Goal: Task Accomplishment & Management: Complete application form

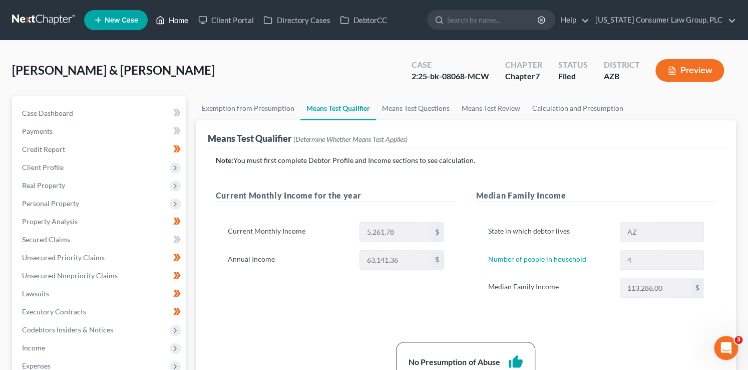
click at [170, 23] on link "Home" at bounding box center [172, 20] width 43 height 18
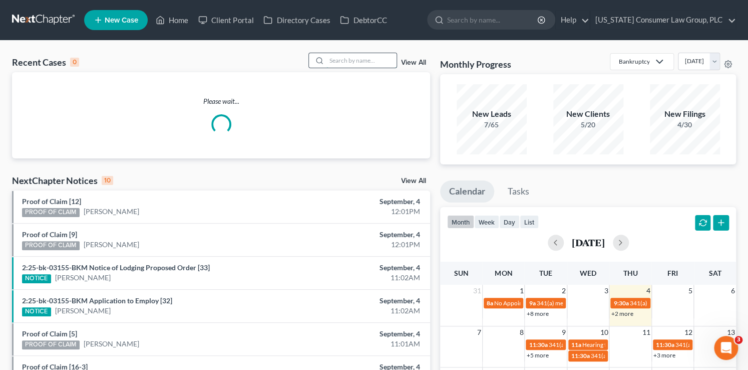
click at [354, 61] on input "search" at bounding box center [362, 60] width 70 height 15
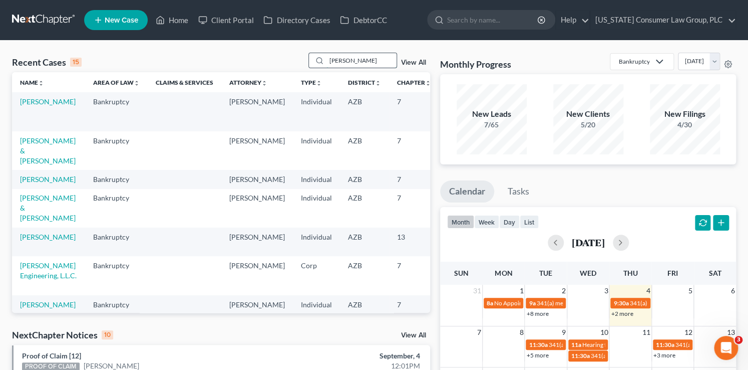
type input "[PERSON_NAME]"
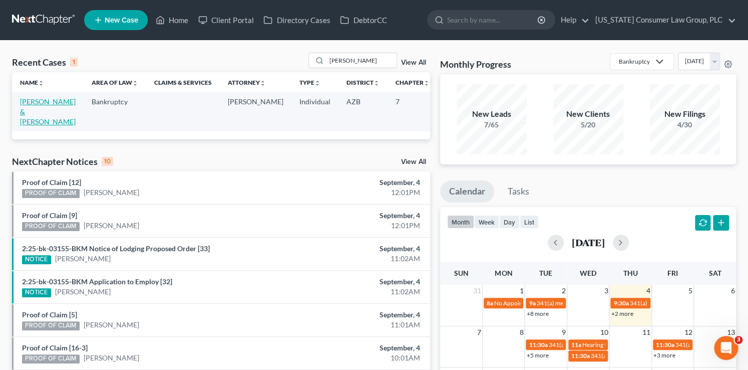
click at [33, 104] on link "[PERSON_NAME] & [PERSON_NAME]" at bounding box center [48, 111] width 56 height 29
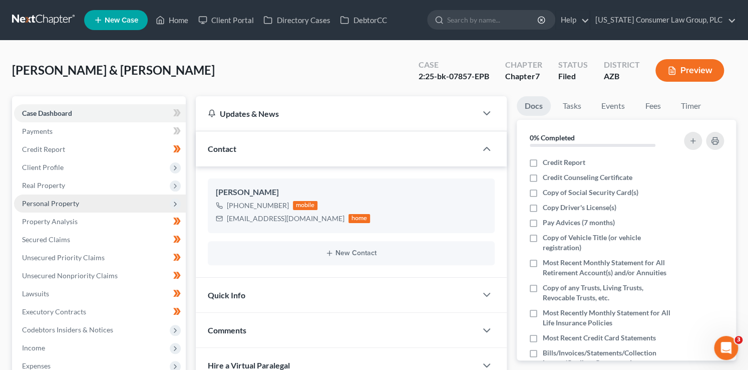
click at [78, 204] on span "Personal Property" at bounding box center [100, 203] width 172 height 18
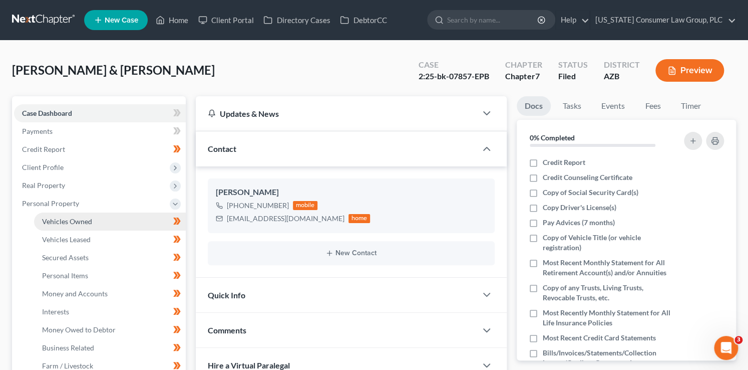
click at [101, 221] on link "Vehicles Owned" at bounding box center [110, 221] width 152 height 18
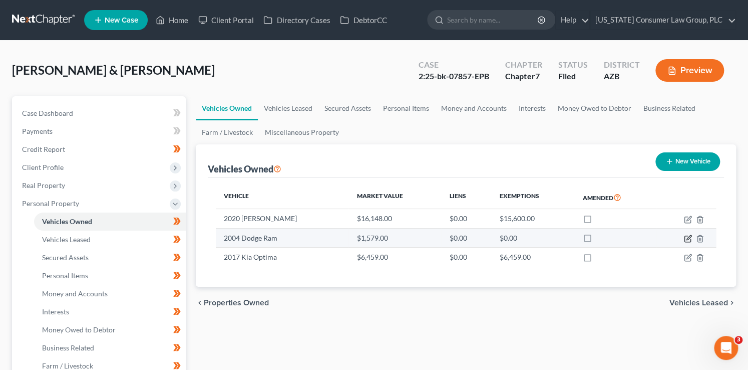
click at [688, 236] on icon "button" at bounding box center [689, 237] width 5 height 5
select select "0"
select select "22"
select select "3"
select select "2"
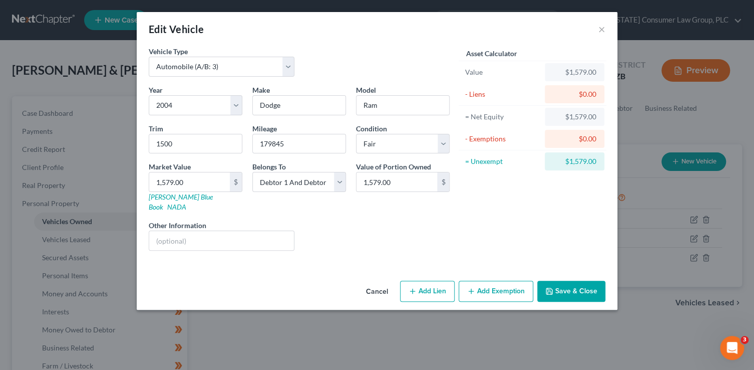
click at [592, 283] on button "Save & Close" at bounding box center [571, 290] width 68 height 21
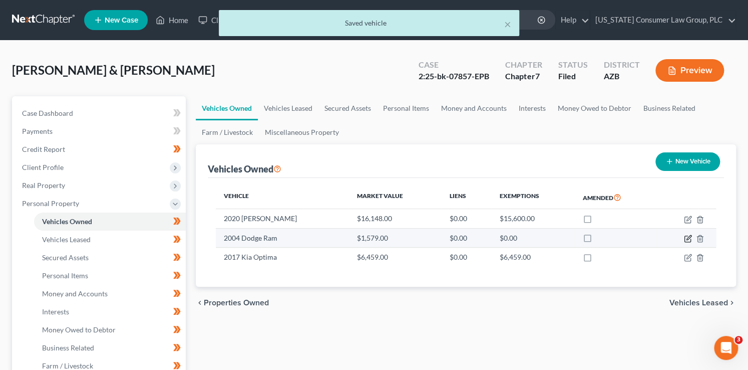
click at [689, 237] on icon "button" at bounding box center [688, 238] width 8 height 8
select select "0"
select select "22"
select select "3"
select select "2"
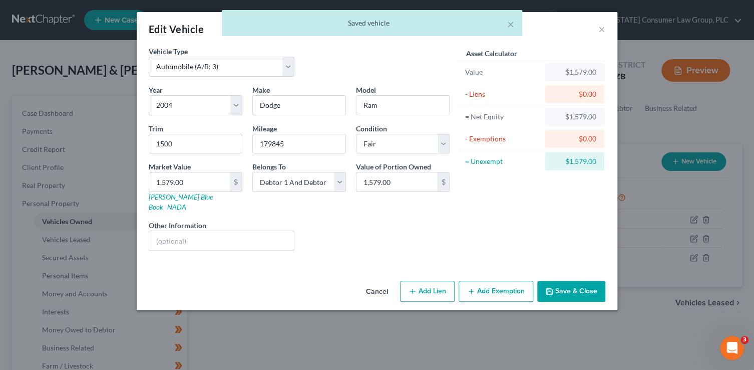
click at [518, 281] on button "Add Exemption" at bounding box center [496, 290] width 75 height 21
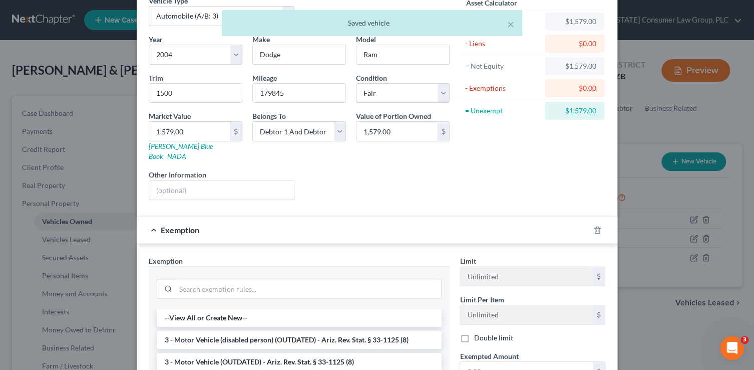
scroll to position [180, 0]
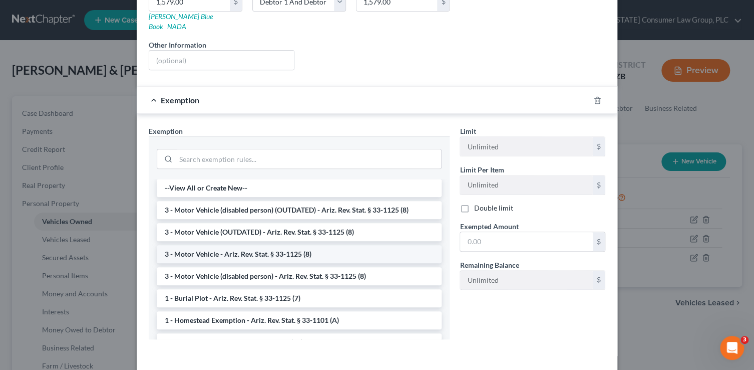
click at [335, 245] on li "3 - Motor Vehicle - Ariz. Rev. Stat. § 33-1125 (8)" at bounding box center [299, 254] width 285 height 18
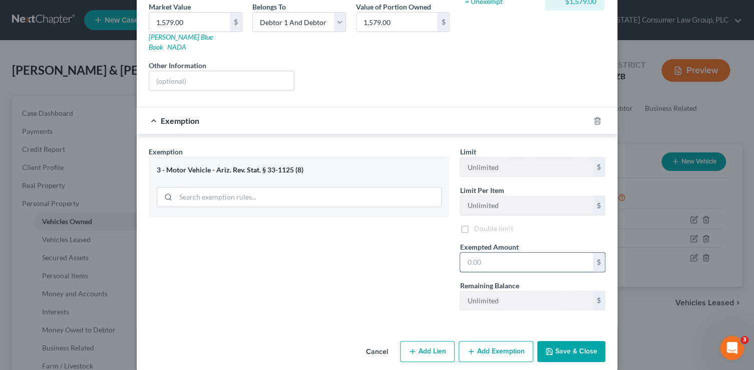
scroll to position [161, 0]
click at [510, 252] on input "text" at bounding box center [526, 261] width 133 height 19
type input "1,579"
click at [556, 341] on button "Save & Close" at bounding box center [571, 351] width 68 height 21
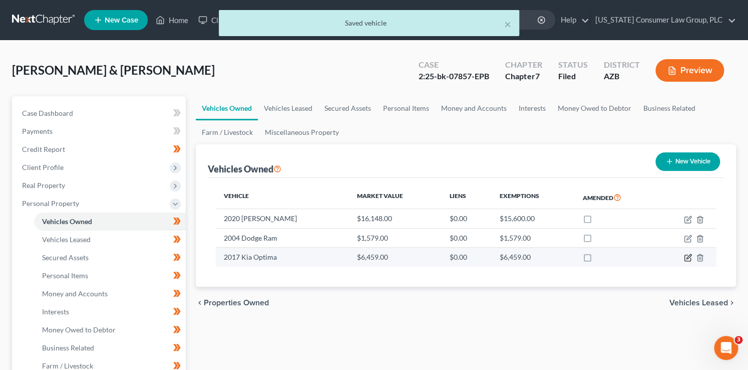
click at [689, 257] on icon "button" at bounding box center [688, 257] width 8 height 8
select select "0"
select select "9"
select select "3"
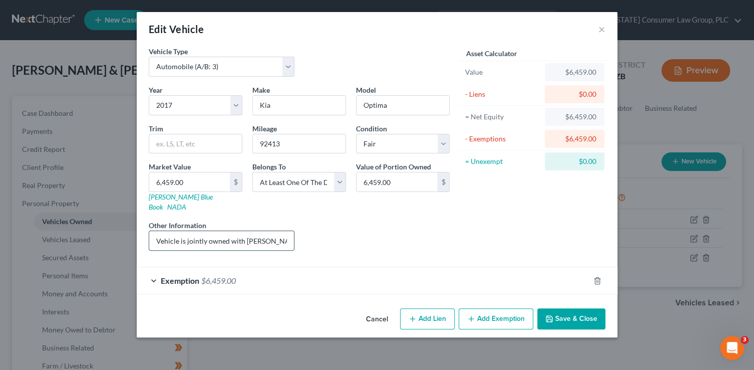
click at [232, 231] on input "Vehicle is jointly owned with Debtor’s daughter, who asserts her ownership inte…" at bounding box center [221, 240] width 145 height 19
click at [237, 231] on input "Vehicle is jointly owned with Debtor’s daughter, who asserts her ownership inte…" at bounding box center [221, 240] width 145 height 19
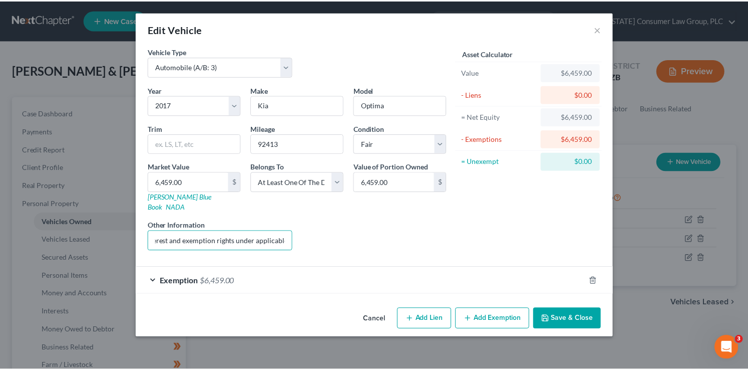
scroll to position [0, 0]
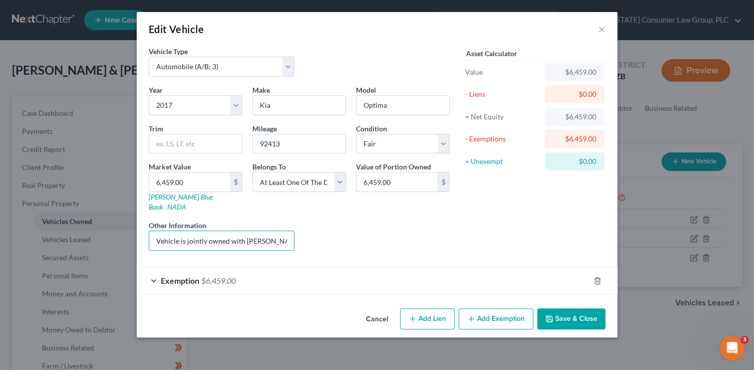
click at [588, 308] on button "Save & Close" at bounding box center [571, 318] width 68 height 21
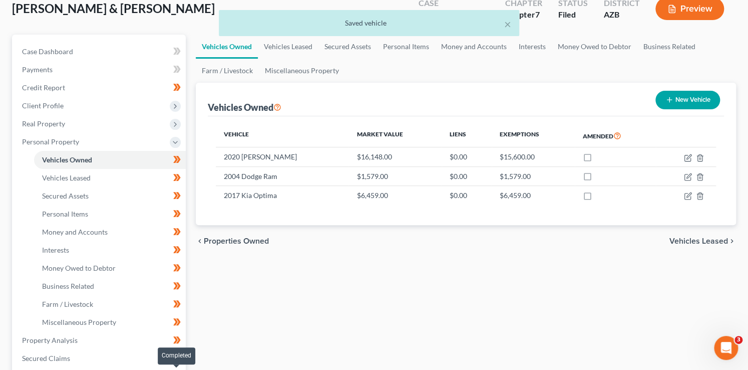
scroll to position [146, 0]
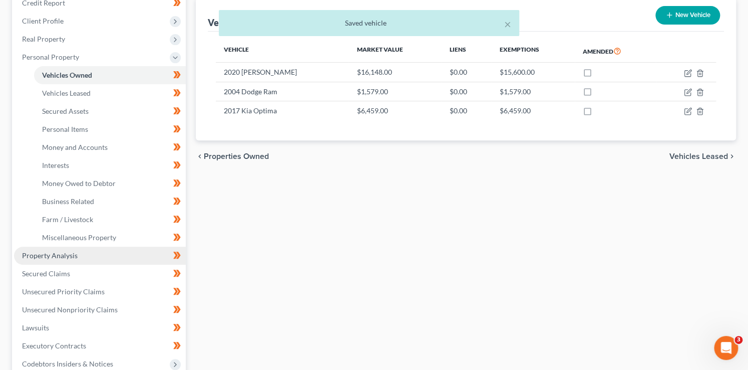
click at [61, 256] on span "Property Analysis" at bounding box center [50, 255] width 56 height 9
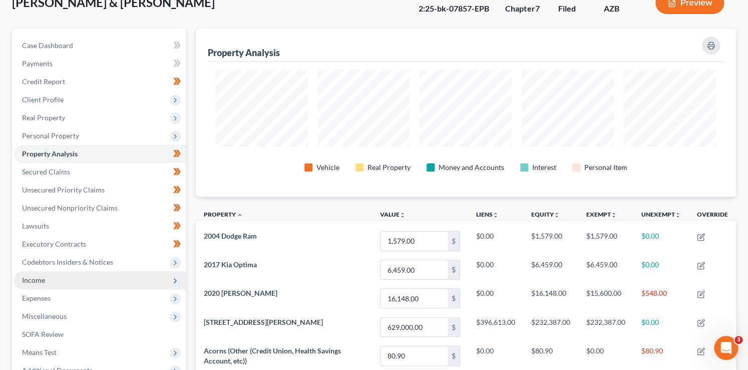
scroll to position [218, 0]
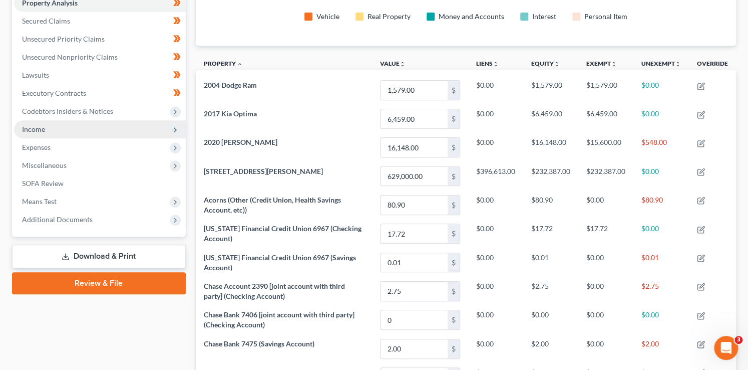
click at [51, 132] on span "Income" at bounding box center [100, 129] width 172 height 18
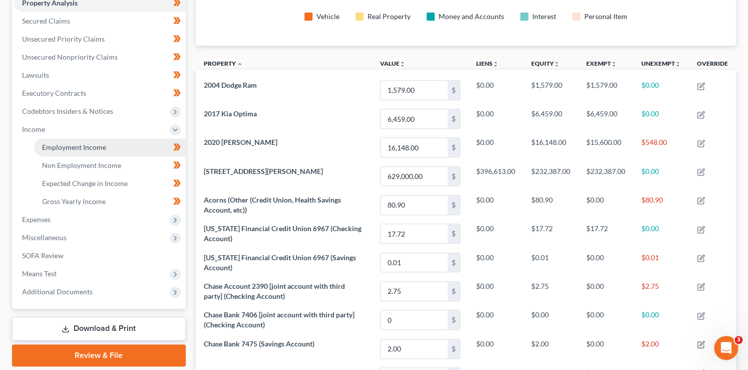
click at [73, 147] on span "Employment Income" at bounding box center [74, 147] width 64 height 9
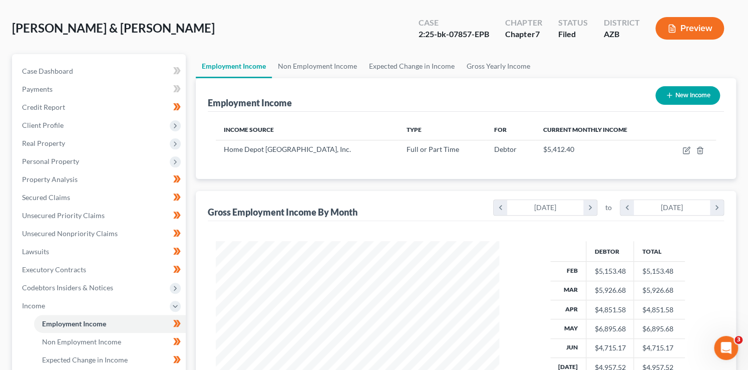
scroll to position [252, 0]
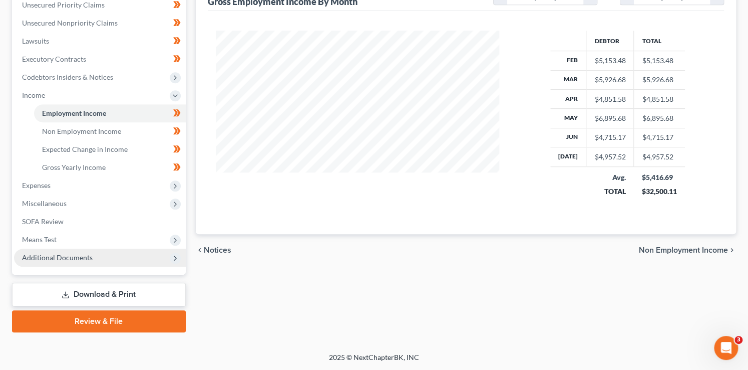
click at [78, 255] on span "Additional Documents" at bounding box center [57, 257] width 71 height 9
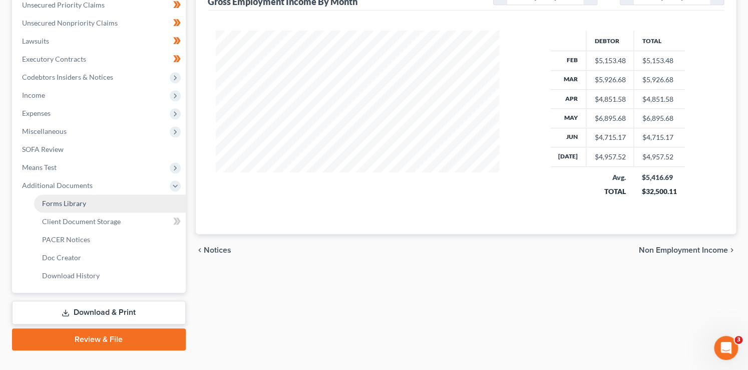
click at [114, 202] on link "Forms Library" at bounding box center [110, 203] width 152 height 18
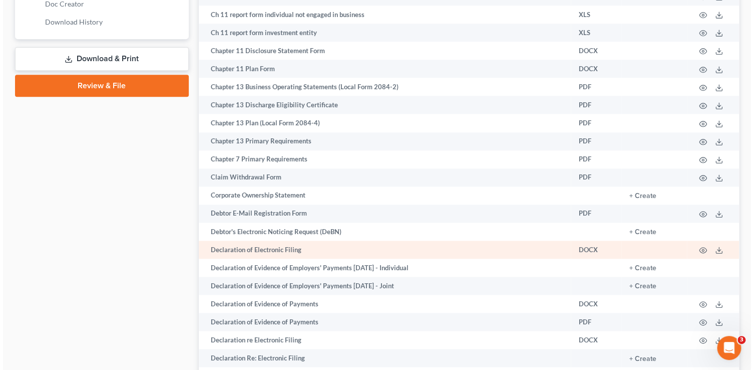
scroll to position [508, 0]
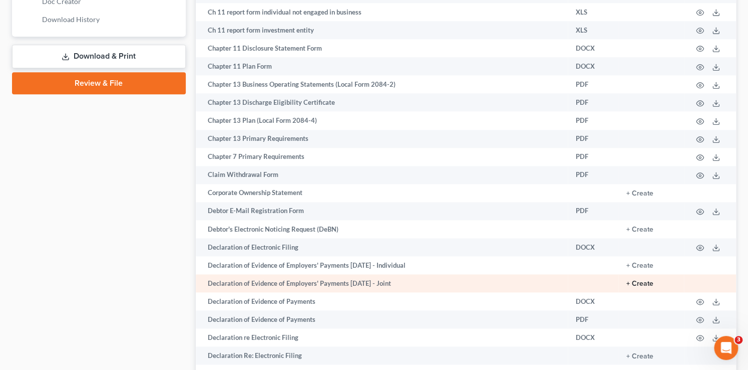
click at [649, 287] on button "+ Create" at bounding box center [640, 283] width 27 height 7
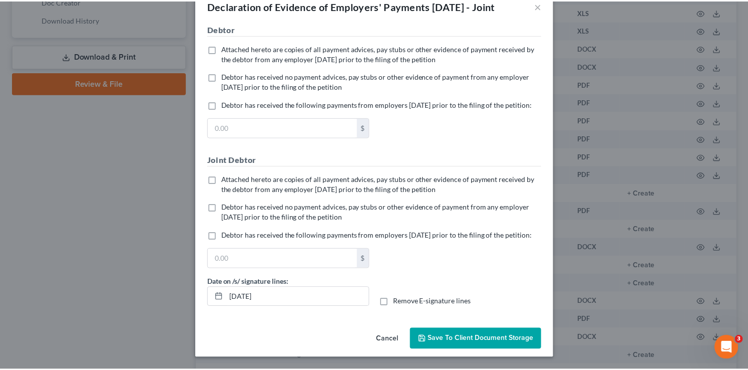
scroll to position [56, 0]
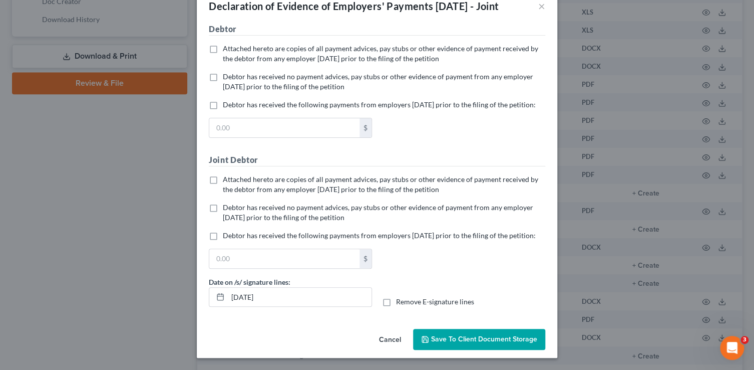
click at [391, 342] on button "Cancel" at bounding box center [390, 340] width 38 height 20
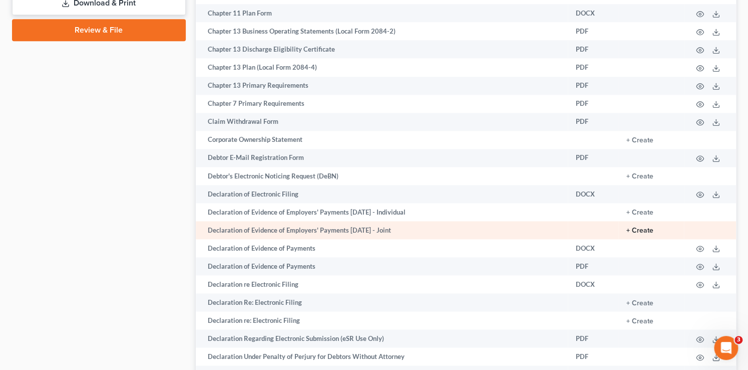
click at [646, 233] on button "+ Create" at bounding box center [640, 230] width 27 height 7
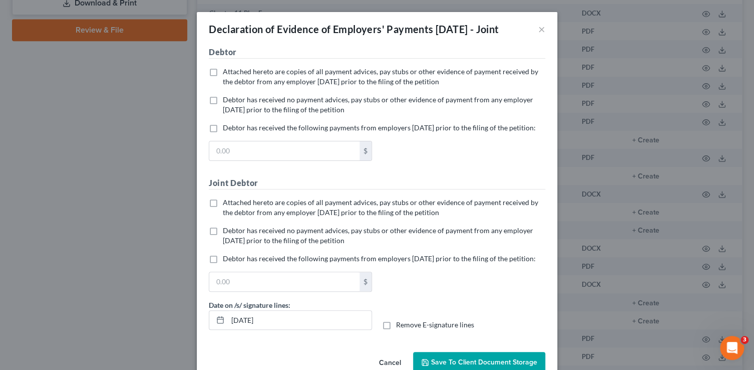
click at [266, 112] on span "Debtor has received no payment advices, pay stubs or other evidence of payment …" at bounding box center [378, 104] width 311 height 19
click at [233, 101] on input "Debtor has received no payment advices, pay stubs or other evidence of payment …" at bounding box center [230, 98] width 7 height 7
checkbox input "true"
click at [232, 216] on span "Attached hereto are copies of all payment advices, pay stubs or other evidence …" at bounding box center [381, 207] width 316 height 19
click at [232, 204] on input "Attached hereto are copies of all payment advices, pay stubs or other evidence …" at bounding box center [230, 200] width 7 height 7
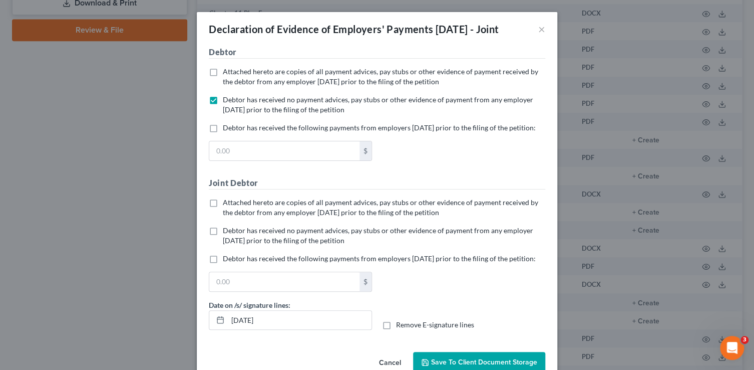
checkbox input "true"
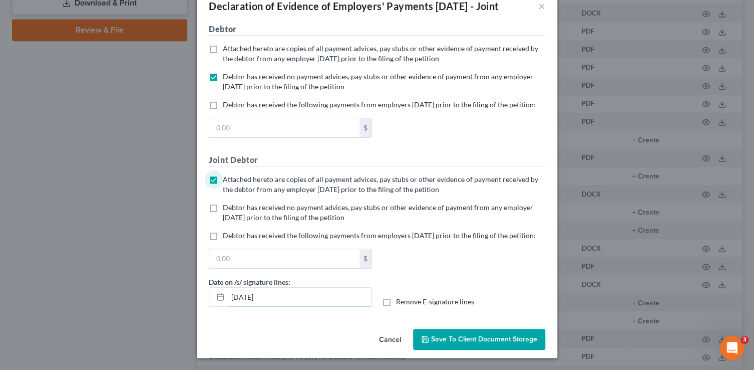
drag, startPoint x: 279, startPoint y: 301, endPoint x: 179, endPoint y: 271, distance: 104.4
click at [183, 286] on div "Declaration of Evidence of Employers' Payments Within 60 Days - Joint × No addi…" at bounding box center [377, 185] width 754 height 370
click at [400, 297] on input "Remove E-signature lines" at bounding box center [403, 300] width 7 height 7
checkbox input "true"
click at [449, 345] on button "Save to Client Document Storage" at bounding box center [479, 339] width 132 height 21
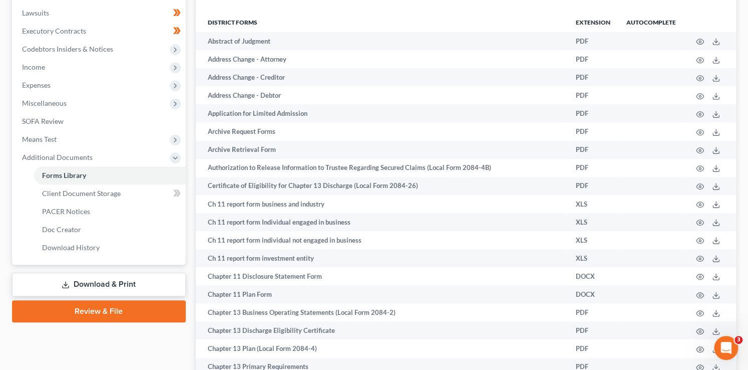
click at [129, 283] on link "Download & Print" at bounding box center [99, 284] width 174 height 24
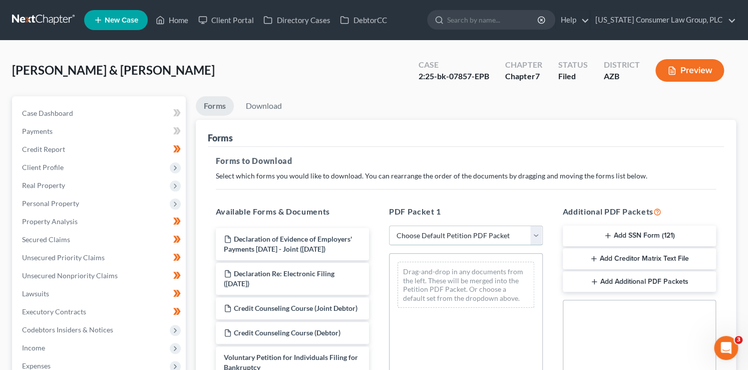
click at [492, 233] on select "Choose Default Petition PDF Packet Complete Bankruptcy Petition (all forms and …" at bounding box center [466, 235] width 154 height 20
select select "6"
click at [389, 225] on select "Choose Default Petition PDF Packet Complete Bankruptcy Petition (all forms and …" at bounding box center [466, 235] width 154 height 20
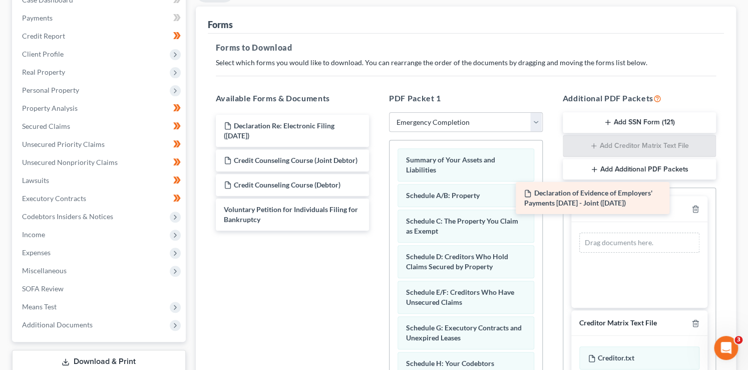
drag, startPoint x: 280, startPoint y: 141, endPoint x: 581, endPoint y: 220, distance: 311.4
click at [378, 217] on div "Declaration of Evidence of Employers' Payments Within 60 Days - Joint (09/04/20…" at bounding box center [293, 173] width 170 height 116
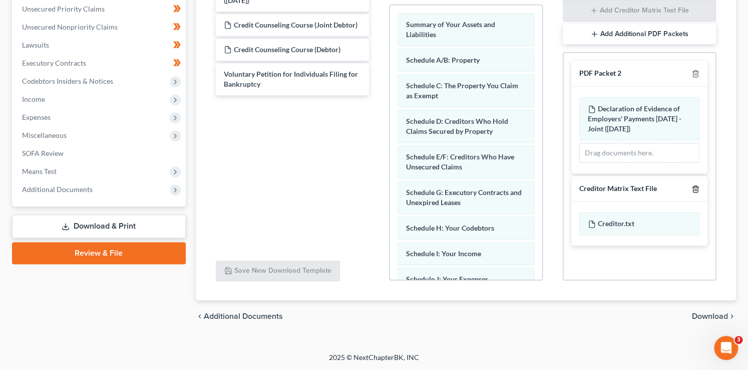
click at [697, 188] on icon "button" at bounding box center [696, 189] width 8 height 8
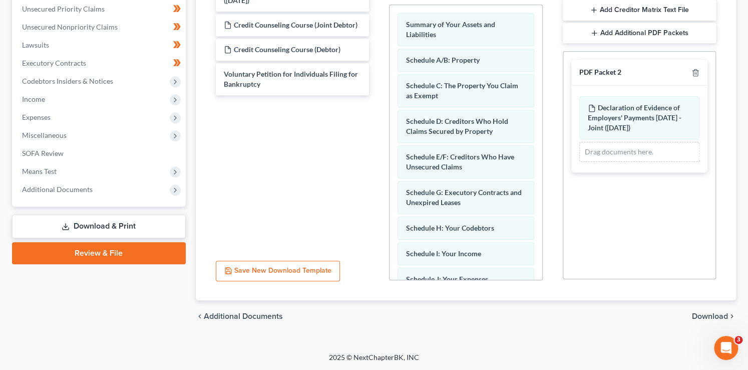
click at [702, 319] on span "Download" at bounding box center [710, 316] width 36 height 8
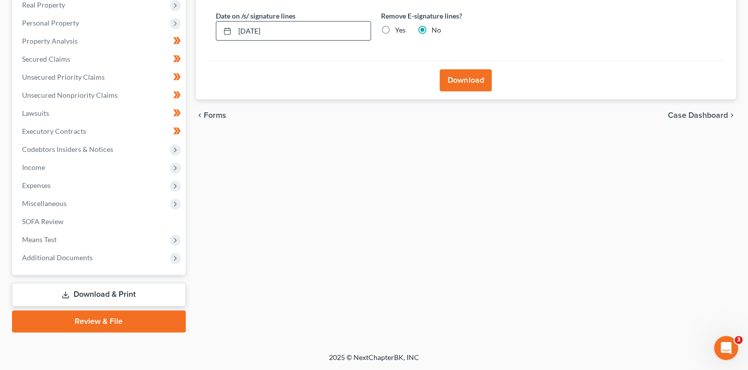
drag, startPoint x: 297, startPoint y: 30, endPoint x: 237, endPoint y: 24, distance: 60.0
click at [237, 26] on input "[DATE]" at bounding box center [303, 31] width 136 height 19
click at [399, 25] on input "Yes" at bounding box center [402, 28] width 7 height 7
radio input "true"
radio input "false"
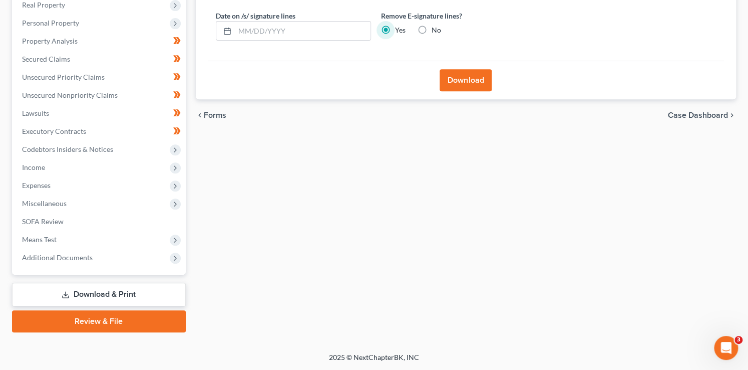
click at [480, 75] on button "Download" at bounding box center [466, 80] width 52 height 22
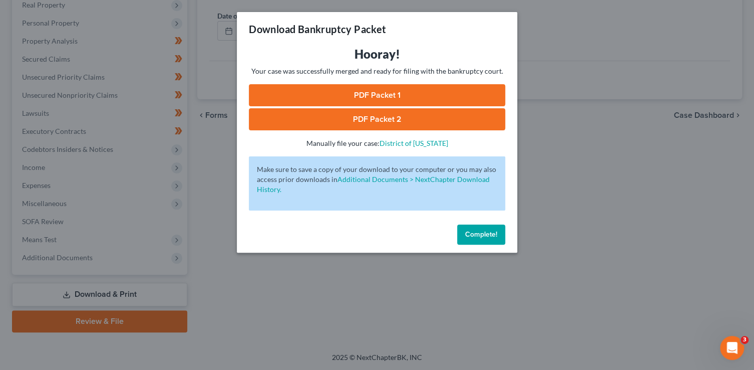
click at [426, 99] on link "PDF Packet 1" at bounding box center [377, 95] width 256 height 22
click at [402, 123] on link "PDF Packet 2" at bounding box center [377, 119] width 256 height 22
click at [477, 237] on span "Complete!" at bounding box center [481, 234] width 32 height 9
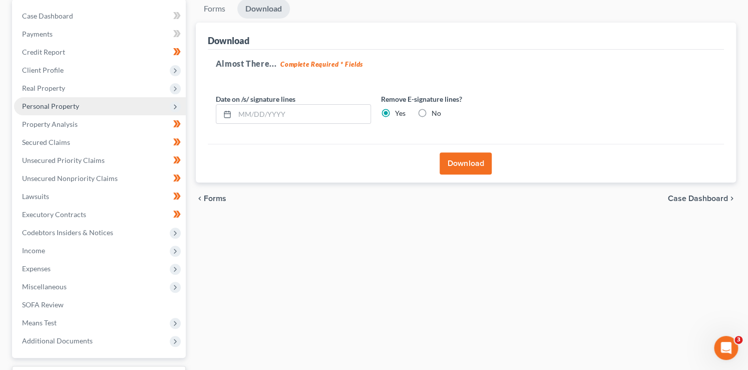
scroll to position [34, 0]
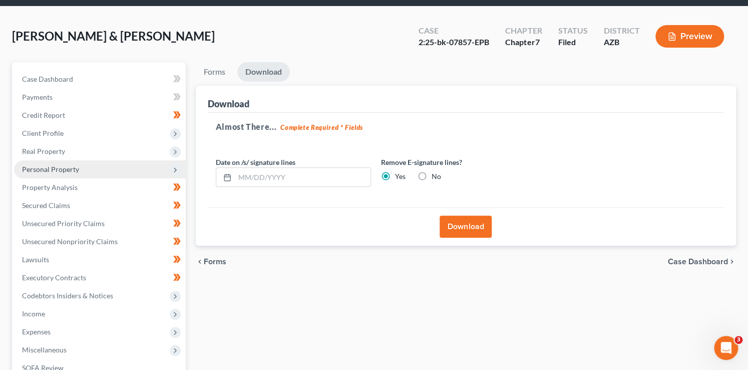
click at [67, 162] on span "Personal Property" at bounding box center [100, 169] width 172 height 18
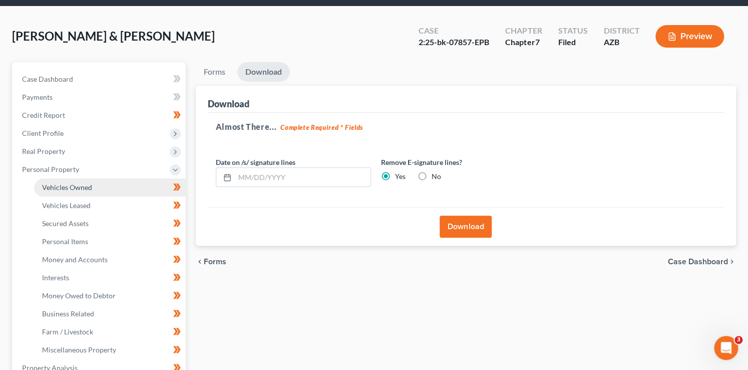
click at [84, 187] on span "Vehicles Owned" at bounding box center [67, 187] width 50 height 9
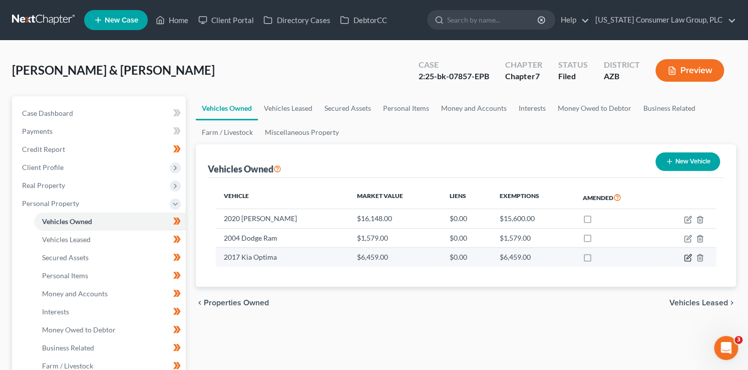
click at [690, 259] on icon "button" at bounding box center [688, 258] width 6 height 6
select select "0"
select select "9"
select select "3"
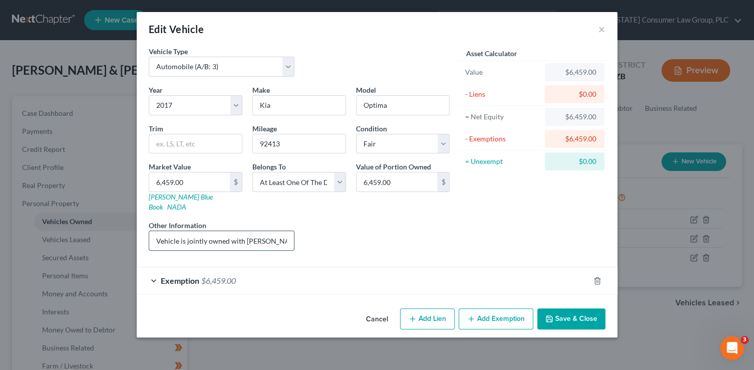
click at [218, 233] on input "Vehicle is jointly owned with Debtor’s daughter, who asserts her ownership inte…" at bounding box center [221, 240] width 145 height 19
click at [577, 308] on button "Save & Close" at bounding box center [571, 318] width 68 height 21
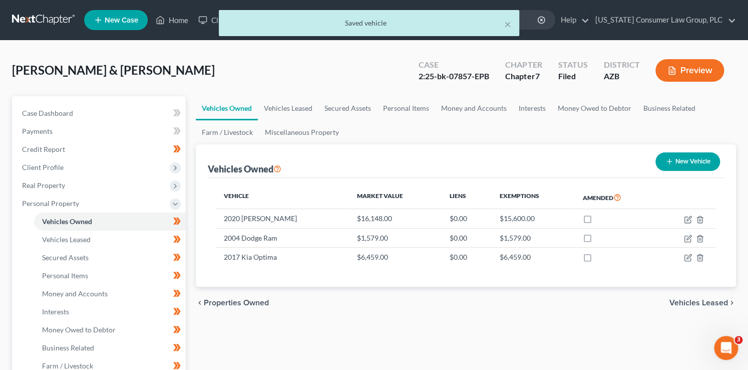
drag, startPoint x: 172, startPoint y: 51, endPoint x: 176, endPoint y: 37, distance: 15.1
click at [172, 51] on div "× Saved vehicle Walsh, Michael & Victoria Upgraded Case 2:25-bk-07857-EPB Chapt…" at bounding box center [374, 377] width 748 height 672
click at [178, 26] on div "× Saved vehicle" at bounding box center [369, 25] width 748 height 31
click at [184, 18] on div "× Saved vehicle" at bounding box center [369, 25] width 748 height 31
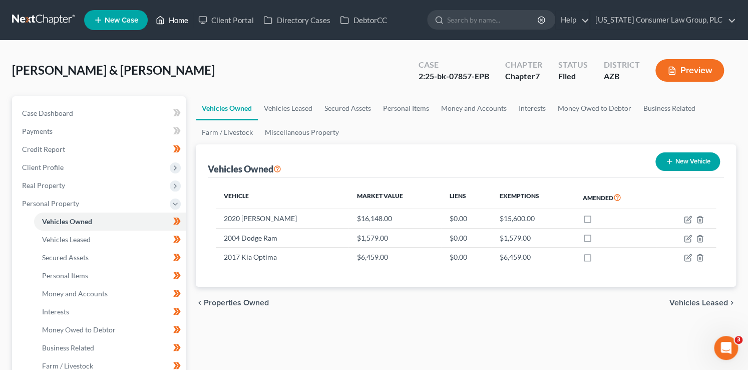
click at [182, 19] on link "Home" at bounding box center [172, 20] width 43 height 18
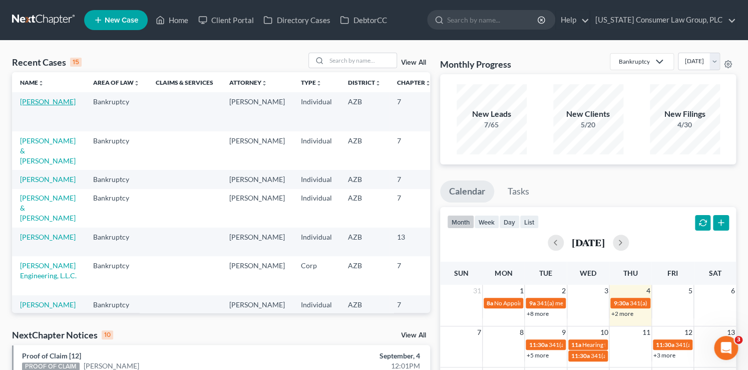
click at [33, 103] on link "[PERSON_NAME]" at bounding box center [48, 101] width 56 height 9
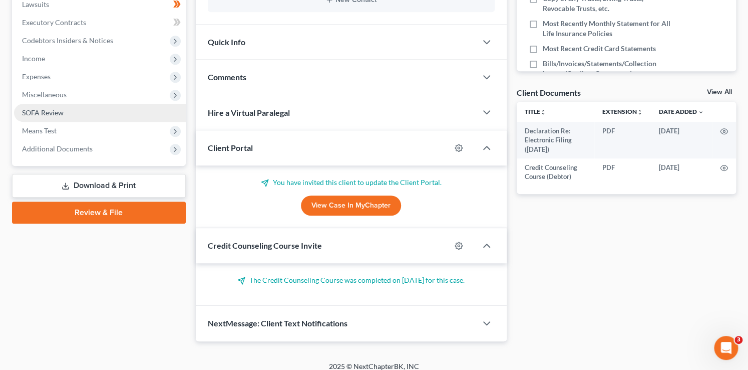
scroll to position [297, 0]
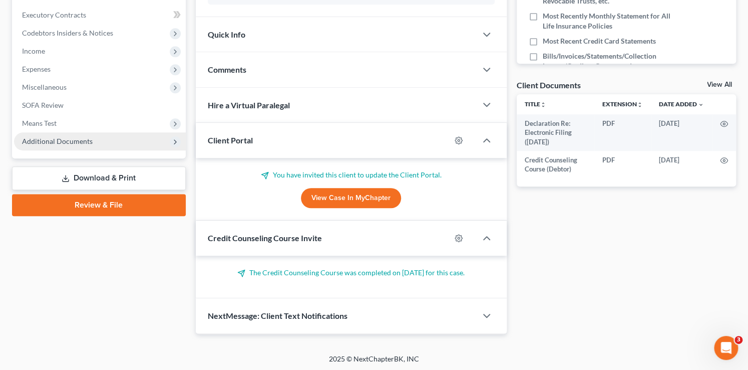
click at [74, 147] on span "Additional Documents" at bounding box center [100, 141] width 172 height 18
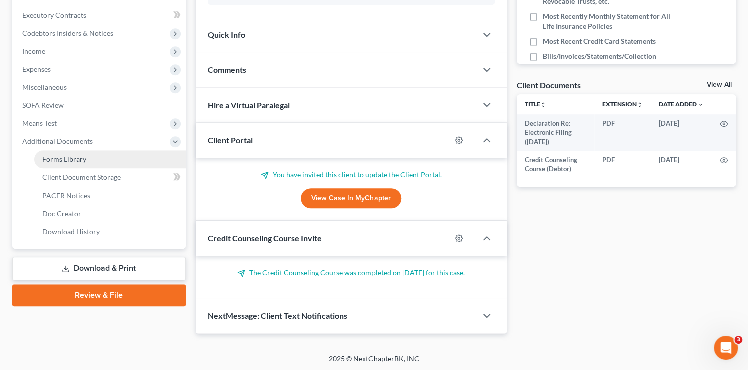
click at [99, 154] on link "Forms Library" at bounding box center [110, 159] width 152 height 18
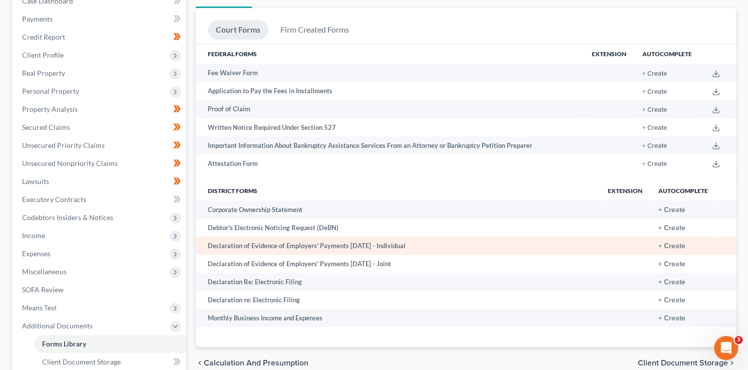
scroll to position [112, 0]
click at [688, 246] on td "+ Create" at bounding box center [684, 245] width 66 height 18
click at [681, 246] on button "+ Create" at bounding box center [672, 245] width 27 height 7
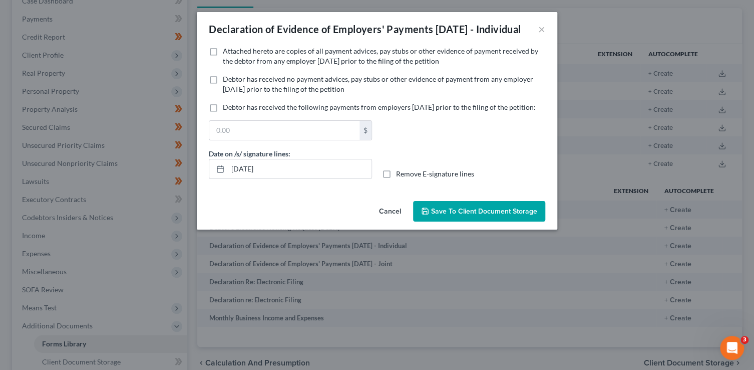
click at [247, 65] on span "Attached hereto are copies of all payment advices, pay stubs or other evidence …" at bounding box center [381, 56] width 316 height 19
click at [233, 53] on input "Attached hereto are copies of all payment advices, pay stubs or other evidence …" at bounding box center [230, 49] width 7 height 7
checkbox input "true"
drag, startPoint x: 294, startPoint y: 198, endPoint x: 198, endPoint y: 184, distance: 96.8
click at [198, 184] on div "No additional information is needed to generate this form. Attached hereto are …" at bounding box center [377, 121] width 361 height 151
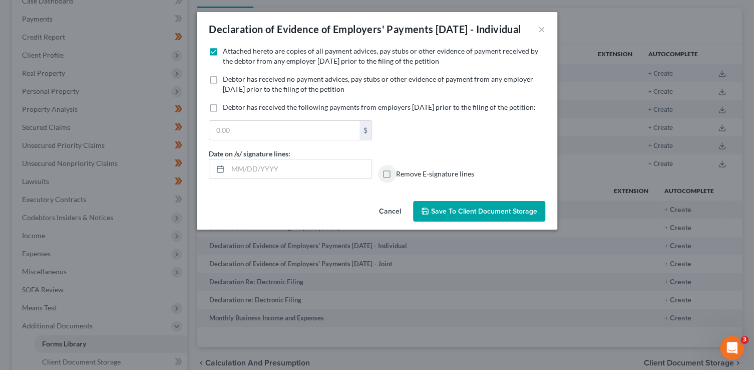
click at [400, 169] on input "Remove E-signature lines" at bounding box center [403, 172] width 7 height 7
checkbox input "true"
click at [529, 215] on span "Save to Client Document Storage" at bounding box center [484, 211] width 106 height 9
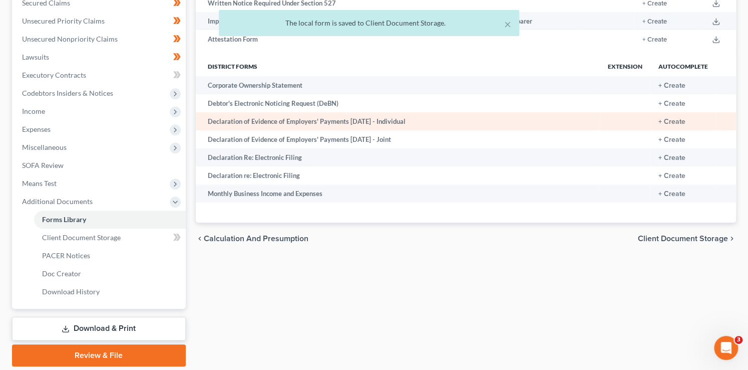
scroll to position [245, 0]
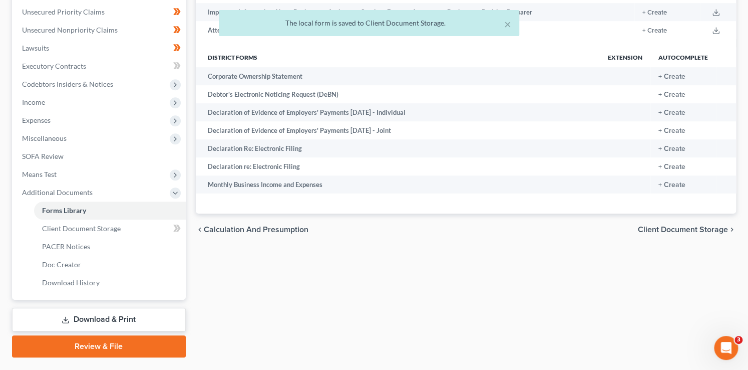
click at [147, 322] on link "Download & Print" at bounding box center [99, 320] width 174 height 24
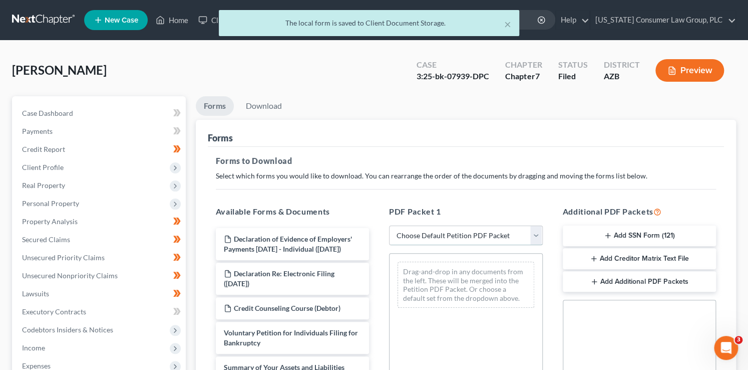
click at [465, 240] on select "Choose Default Petition PDF Packet Complete Bankruptcy Petition (all forms and …" at bounding box center [466, 235] width 154 height 20
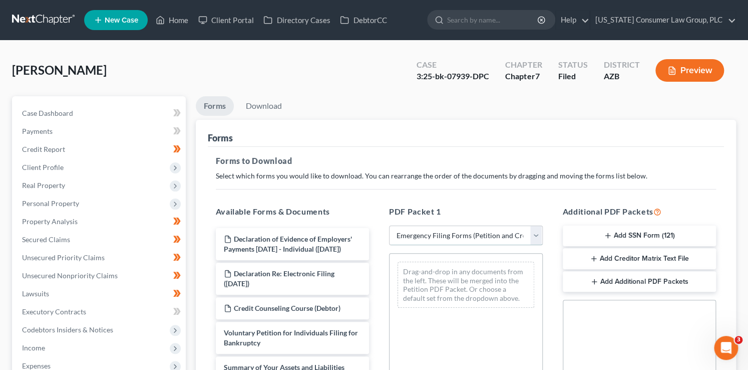
click at [389, 225] on select "Choose Default Petition PDF Packet Complete Bankruptcy Petition (all forms and …" at bounding box center [466, 235] width 154 height 20
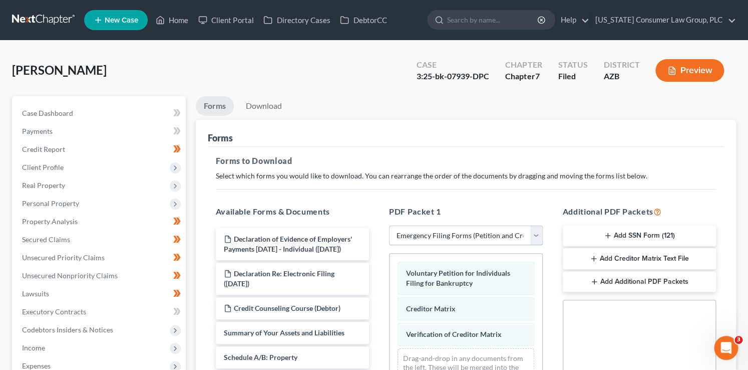
click at [450, 237] on select "Choose Default Petition PDF Packet Complete Bankruptcy Petition (all forms and …" at bounding box center [466, 235] width 154 height 20
select select "6"
click at [389, 225] on select "Choose Default Petition PDF Packet Complete Bankruptcy Petition (all forms and …" at bounding box center [466, 235] width 154 height 20
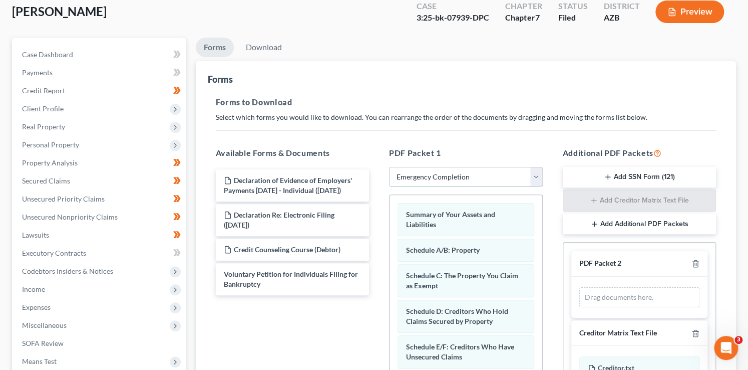
scroll to position [57, 0]
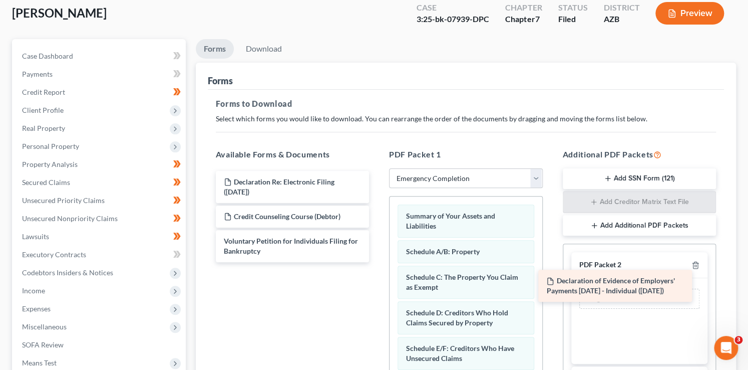
drag, startPoint x: 306, startPoint y: 190, endPoint x: 629, endPoint y: 290, distance: 338.1
click at [378, 262] on div "Declaration of Evidence of Employers' Payments Within 60 Days - Individual (09/…" at bounding box center [293, 216] width 170 height 91
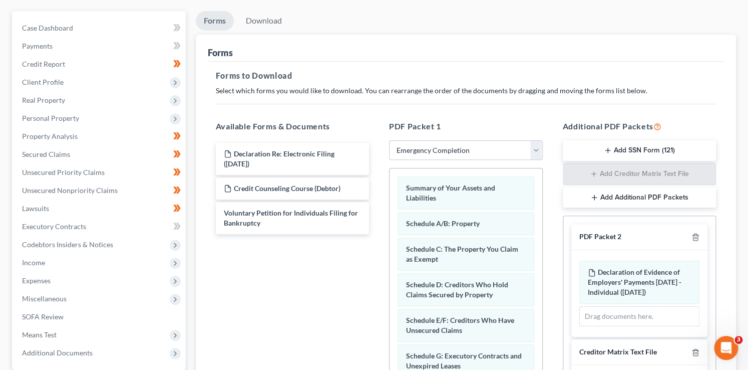
scroll to position [181, 0]
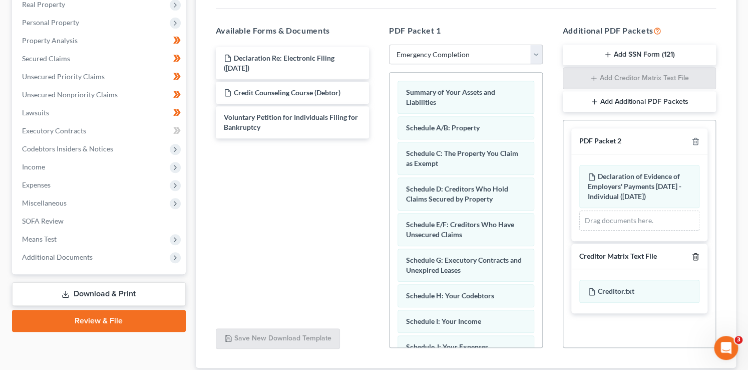
click at [698, 256] on icon "button" at bounding box center [696, 256] width 8 height 8
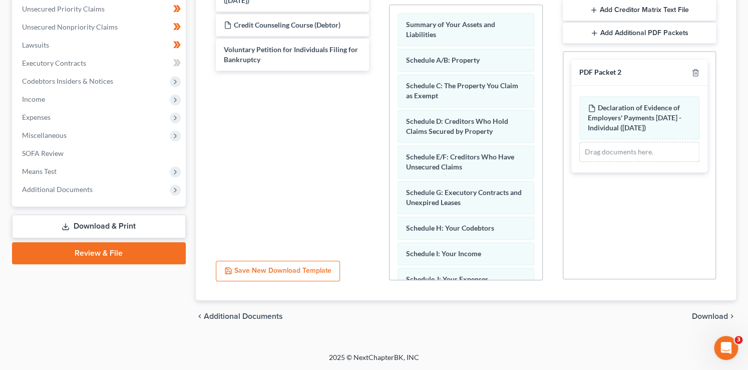
click at [715, 317] on span "Download" at bounding box center [710, 316] width 36 height 8
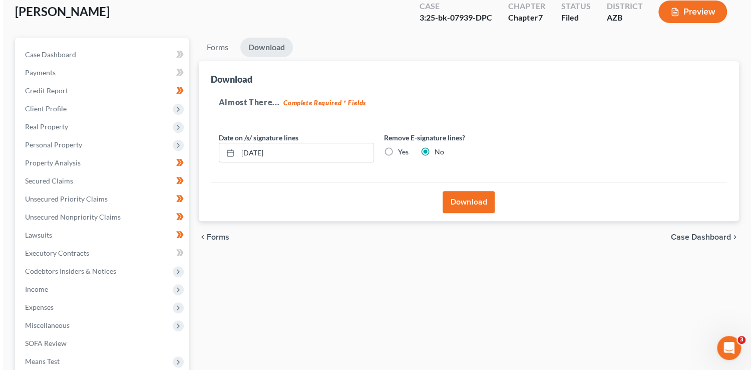
scroll to position [57, 0]
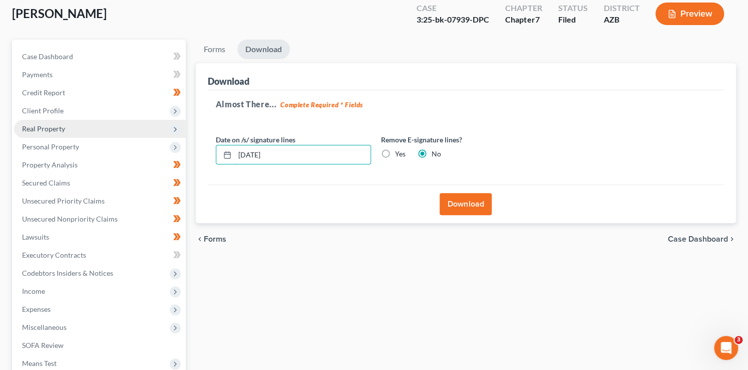
drag, startPoint x: 304, startPoint y: 157, endPoint x: 169, endPoint y: 121, distance: 138.9
click at [170, 142] on div "Petition Navigation Case Dashboard Payments Invoices Payments Payments Credit R…" at bounding box center [374, 248] width 734 height 416
click at [399, 149] on input "Yes" at bounding box center [402, 152] width 7 height 7
radio input "true"
radio input "false"
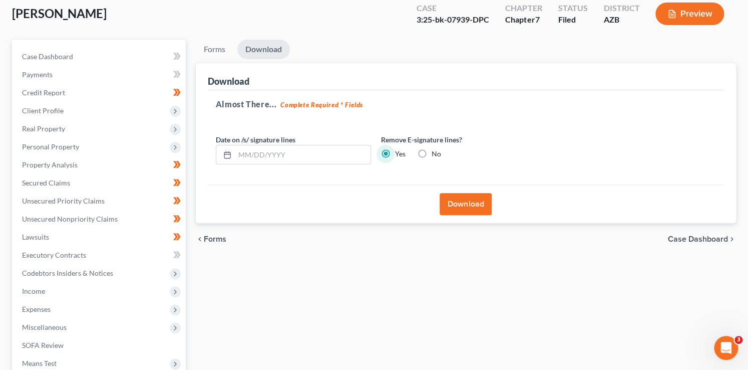
click at [471, 200] on button "Download" at bounding box center [466, 204] width 52 height 22
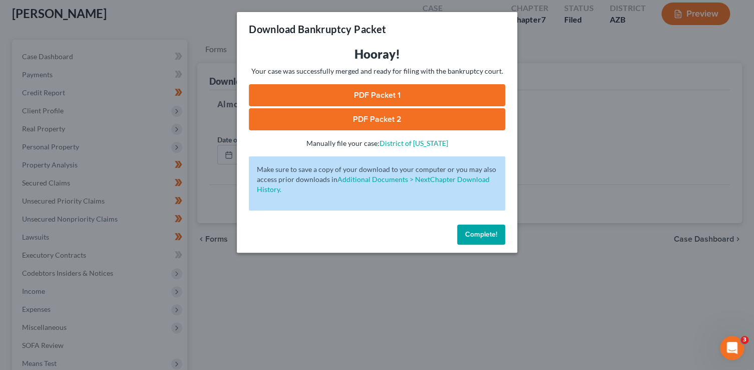
click at [389, 97] on link "PDF Packet 1" at bounding box center [377, 95] width 256 height 22
click at [398, 121] on link "PDF Packet 2" at bounding box center [377, 119] width 256 height 22
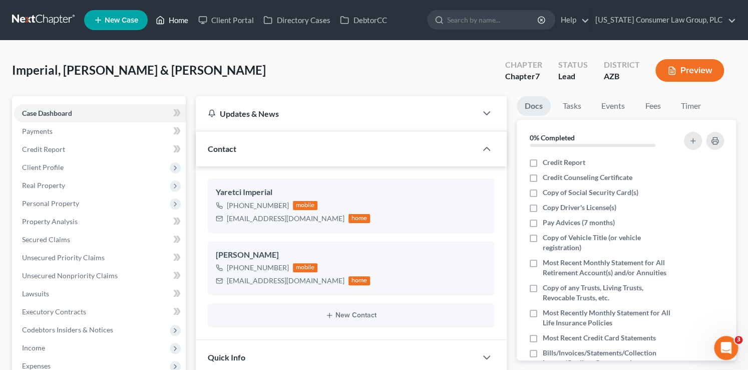
click at [178, 25] on link "Home" at bounding box center [172, 20] width 43 height 18
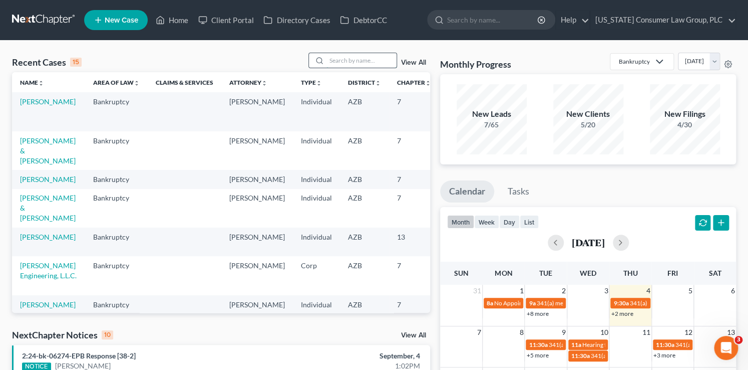
click at [363, 60] on input "search" at bounding box center [362, 60] width 70 height 15
type input "[PERSON_NAME]"
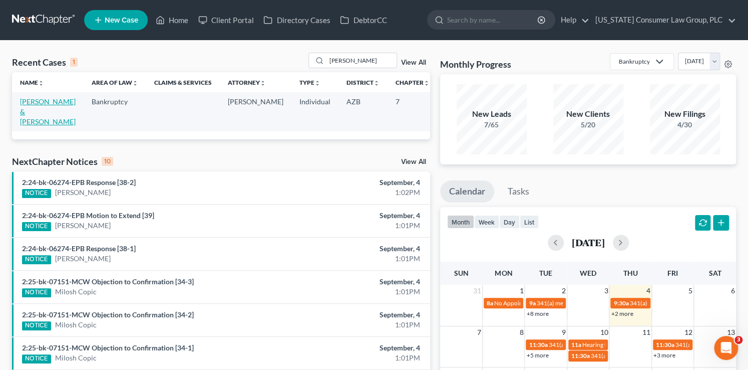
click at [31, 110] on link "[PERSON_NAME] & [PERSON_NAME]" at bounding box center [48, 111] width 56 height 29
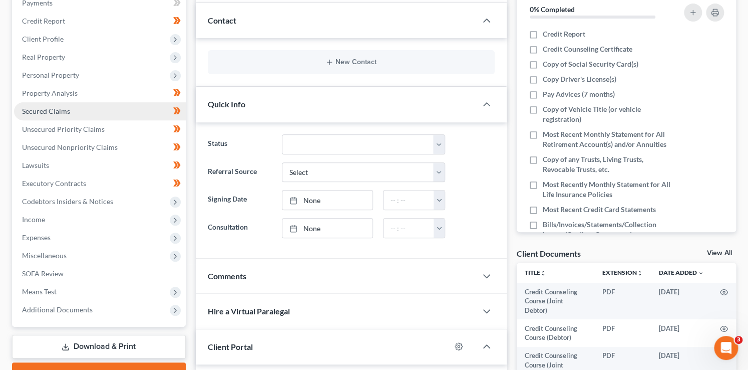
scroll to position [129, 0]
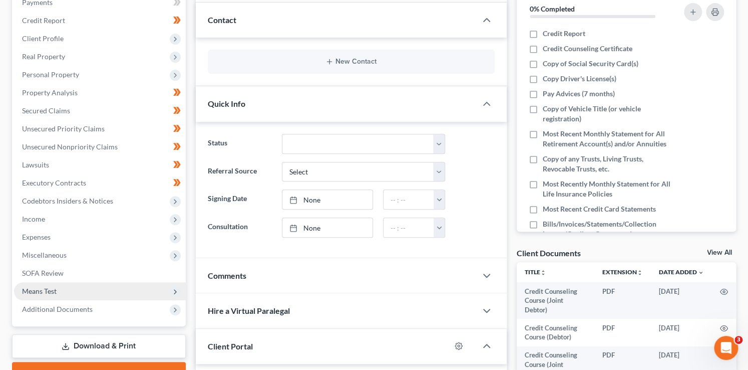
click at [67, 292] on span "Means Test" at bounding box center [100, 291] width 172 height 18
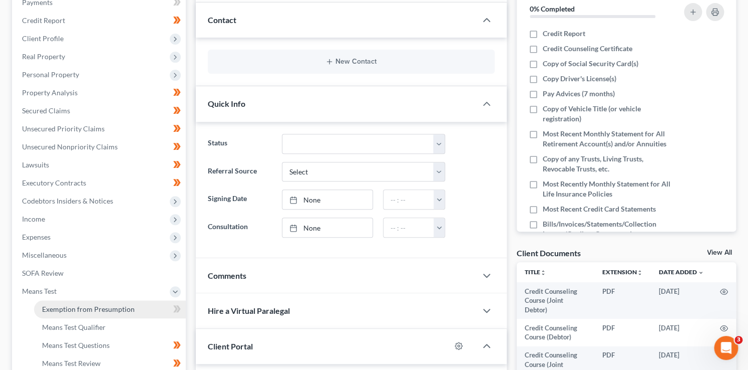
click at [72, 301] on link "Exemption from Presumption" at bounding box center [110, 309] width 152 height 18
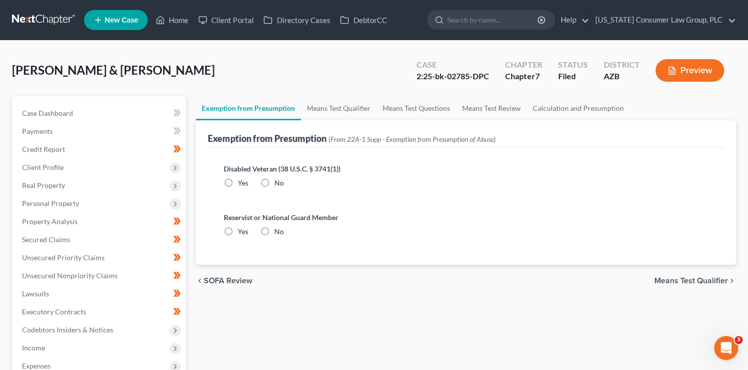
radio input "true"
click at [418, 112] on link "Means Test Questions" at bounding box center [417, 108] width 80 height 24
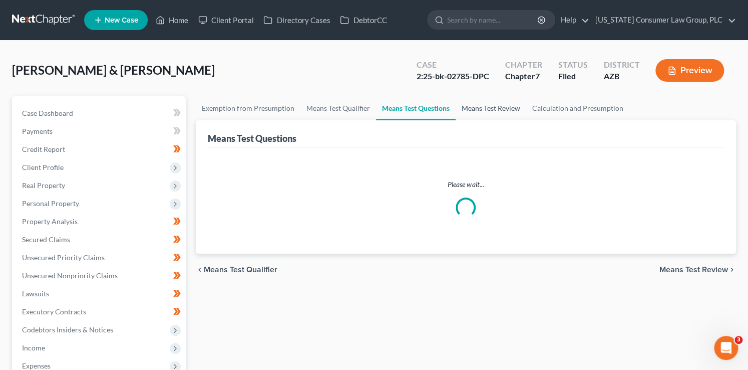
click at [481, 107] on link "Means Test Review" at bounding box center [491, 108] width 71 height 24
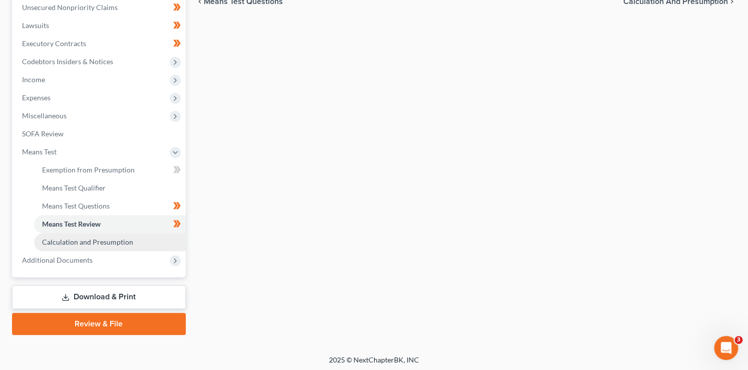
scroll to position [270, 0]
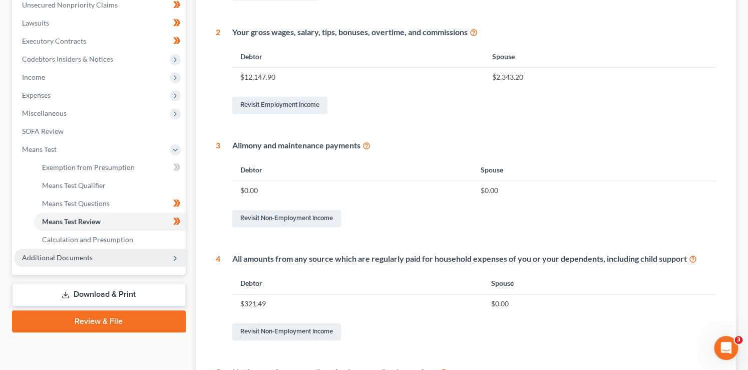
click at [83, 257] on span "Additional Documents" at bounding box center [57, 257] width 71 height 9
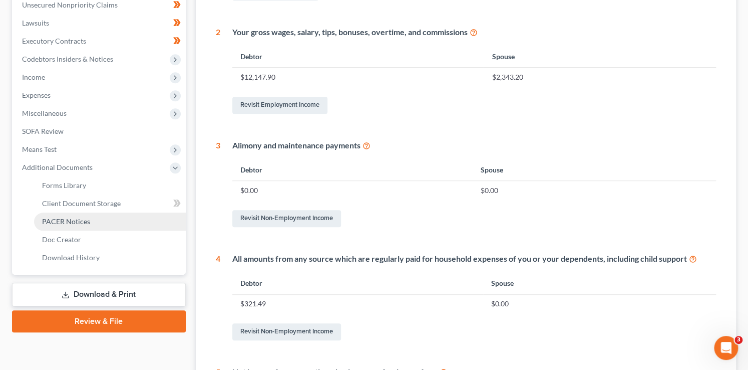
click at [87, 224] on span "PACER Notices" at bounding box center [66, 221] width 48 height 9
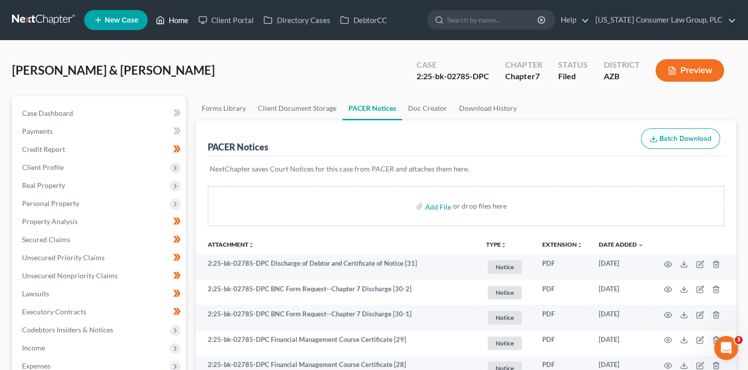
click at [175, 21] on link "Home" at bounding box center [172, 20] width 43 height 18
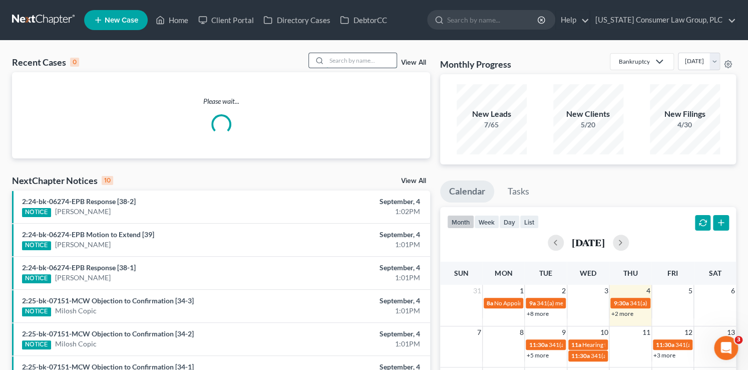
click at [370, 64] on input "search" at bounding box center [362, 60] width 70 height 15
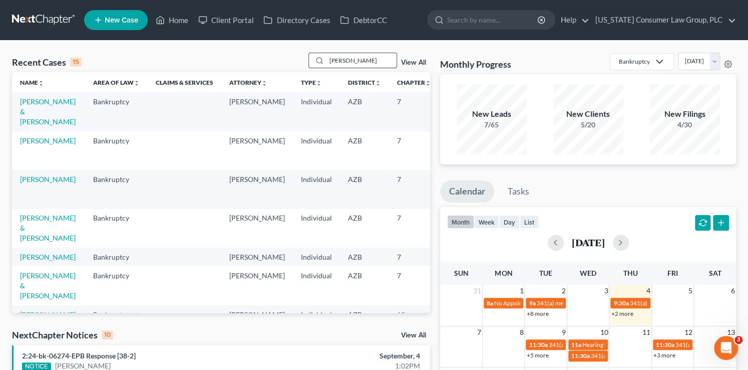
type input "wright"
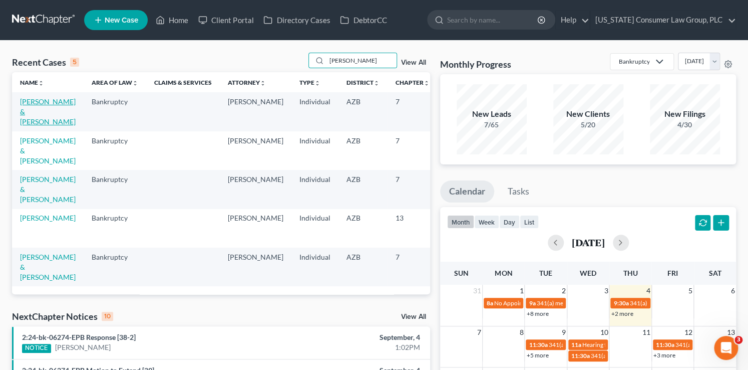
click at [36, 123] on link "[PERSON_NAME] & [PERSON_NAME]" at bounding box center [48, 111] width 56 height 29
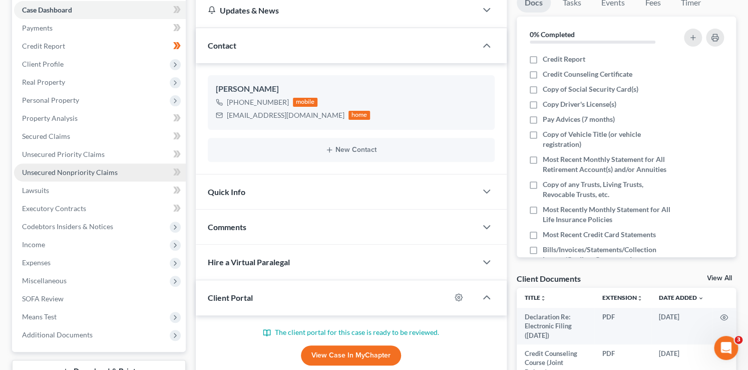
click at [69, 172] on span "Unsecured Nonpriority Claims" at bounding box center [70, 172] width 96 height 9
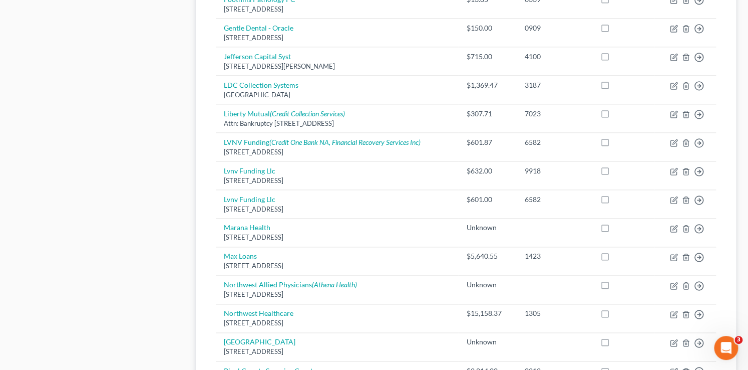
scroll to position [752, 0]
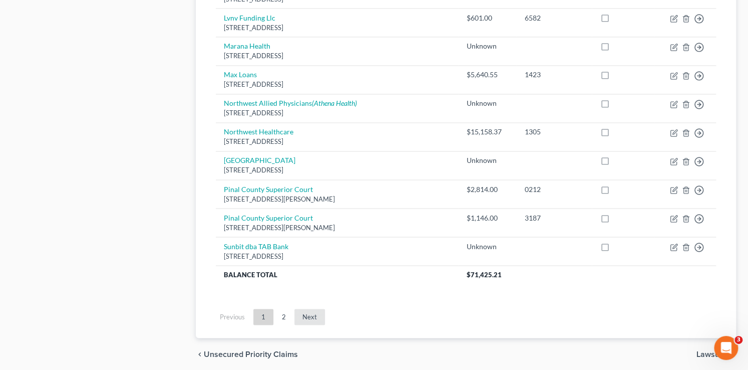
click at [308, 311] on link "Next" at bounding box center [310, 317] width 31 height 16
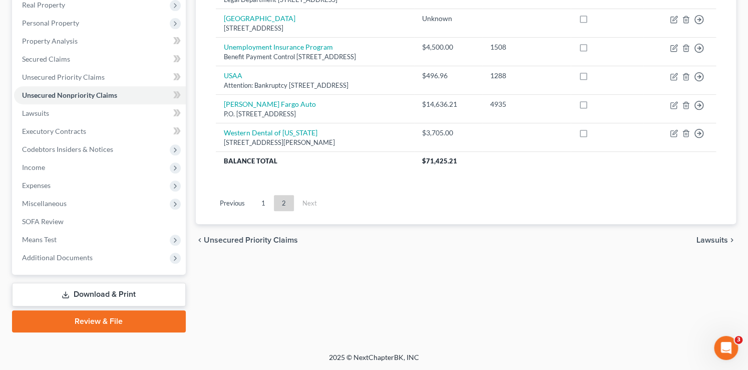
scroll to position [0, 0]
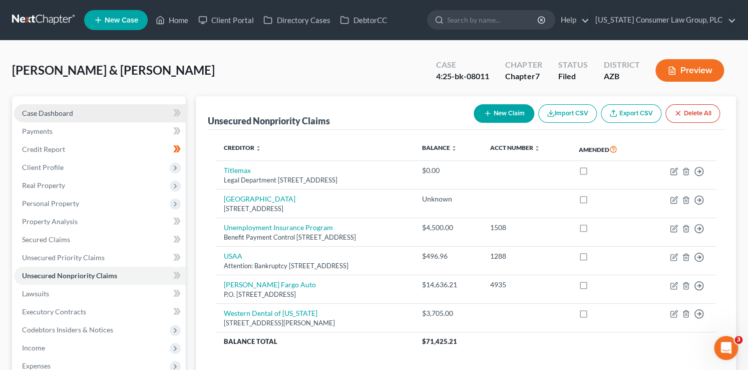
click at [46, 110] on span "Case Dashboard" at bounding box center [47, 113] width 51 height 9
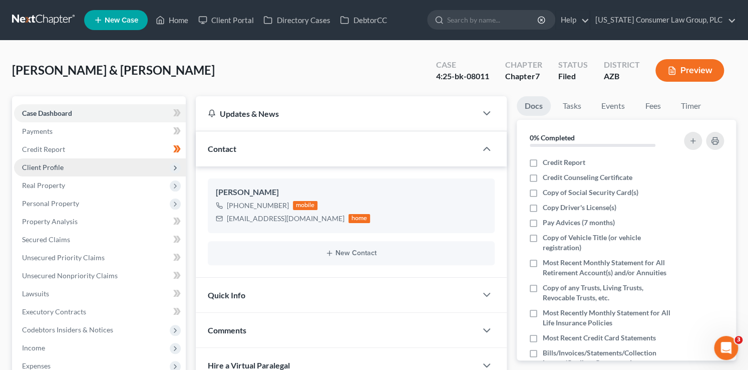
click at [63, 171] on span "Client Profile" at bounding box center [100, 167] width 172 height 18
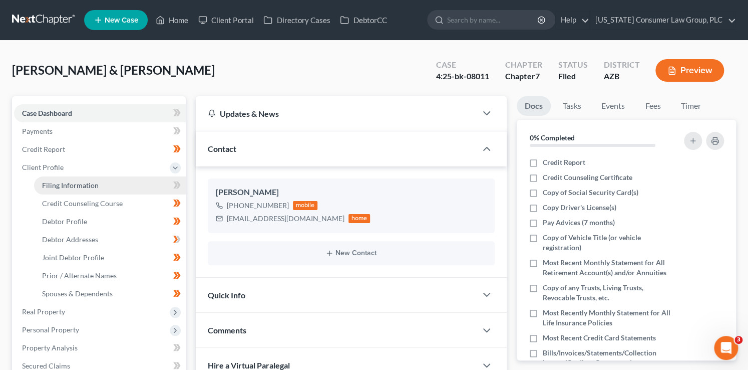
click at [79, 184] on span "Filing Information" at bounding box center [70, 185] width 57 height 9
select select "1"
select select "0"
select select "3"
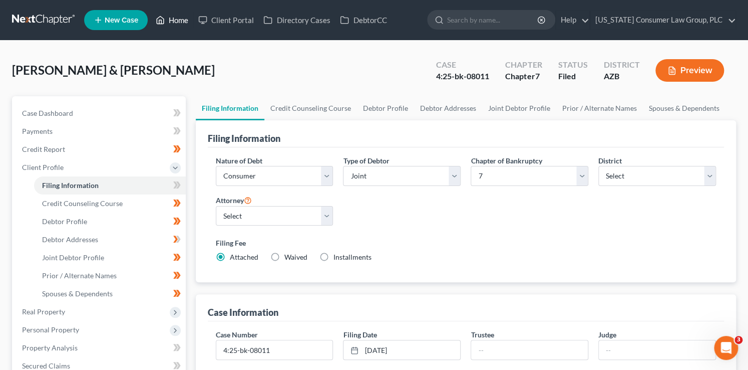
click at [176, 25] on link "Home" at bounding box center [172, 20] width 43 height 18
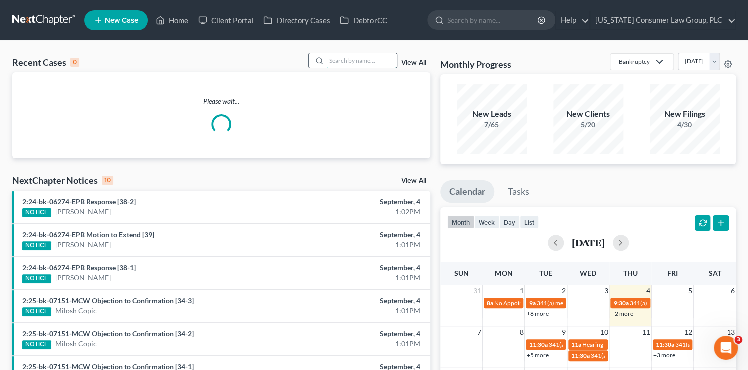
click at [334, 64] on input "search" at bounding box center [362, 60] width 70 height 15
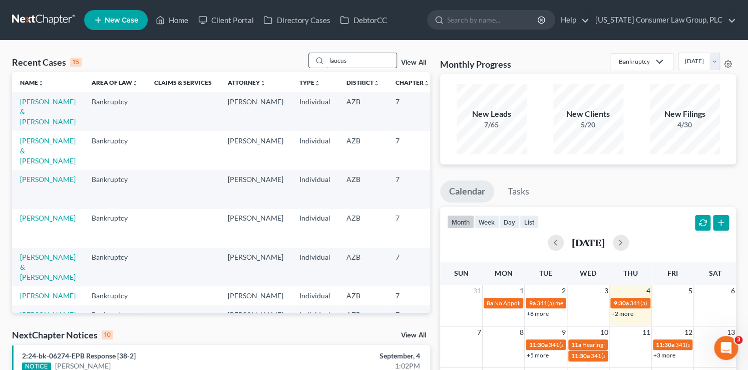
type input "laucus"
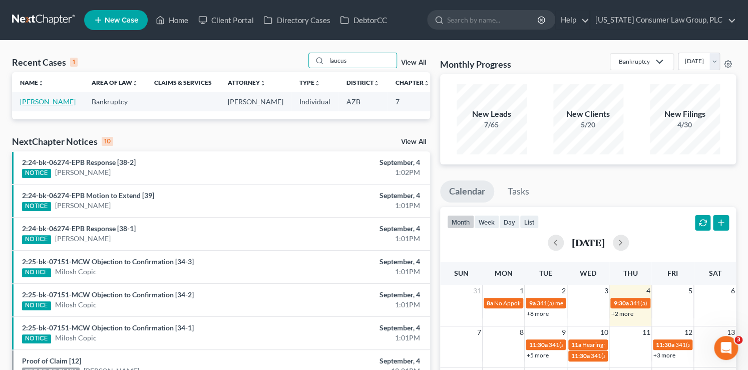
click at [21, 102] on link "[PERSON_NAME]" at bounding box center [48, 101] width 56 height 9
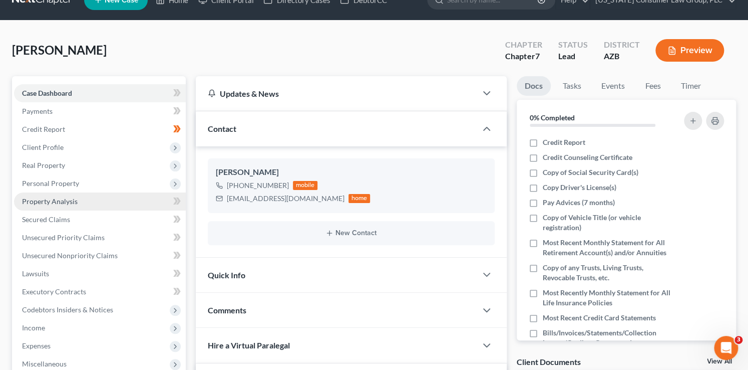
scroll to position [17, 0]
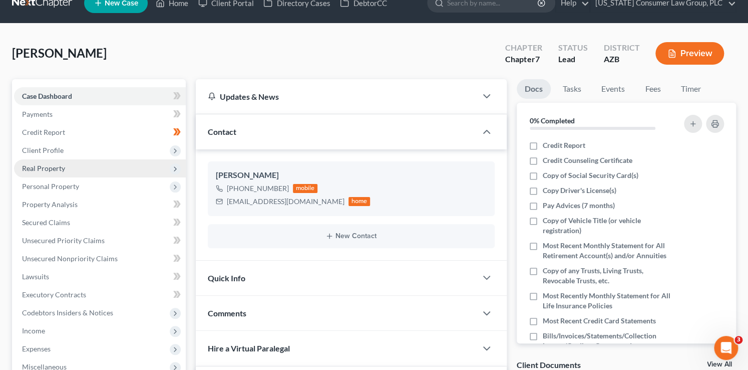
click at [54, 168] on span "Real Property" at bounding box center [43, 168] width 43 height 9
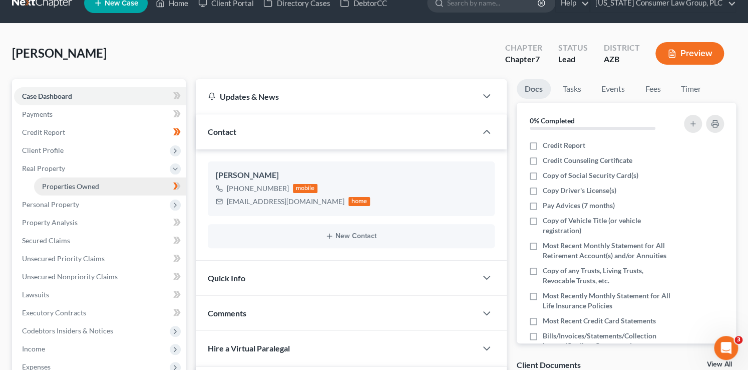
click at [56, 180] on link "Properties Owned" at bounding box center [110, 186] width 152 height 18
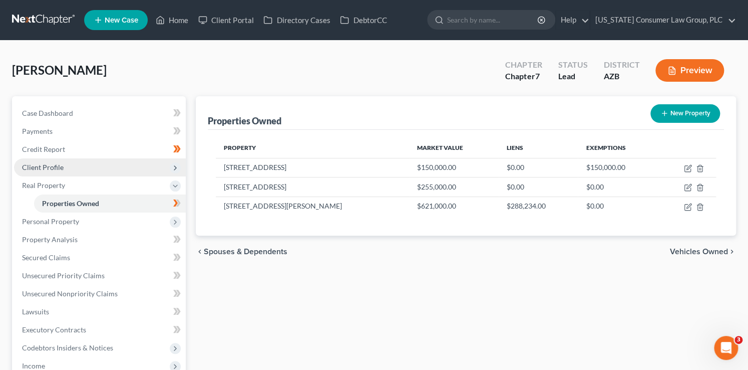
click at [67, 165] on span "Client Profile" at bounding box center [100, 167] width 172 height 18
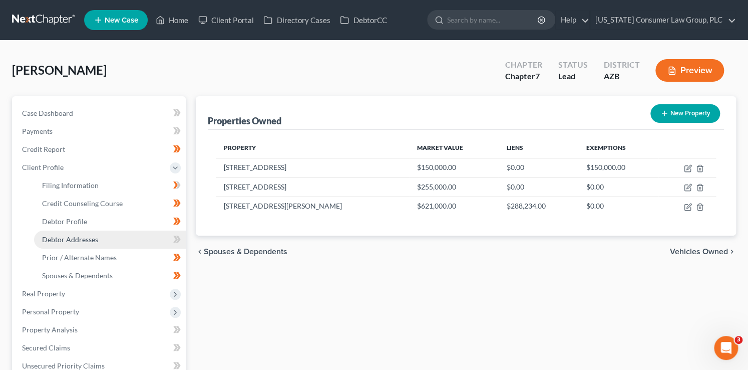
click at [95, 234] on link "Debtor Addresses" at bounding box center [110, 239] width 152 height 18
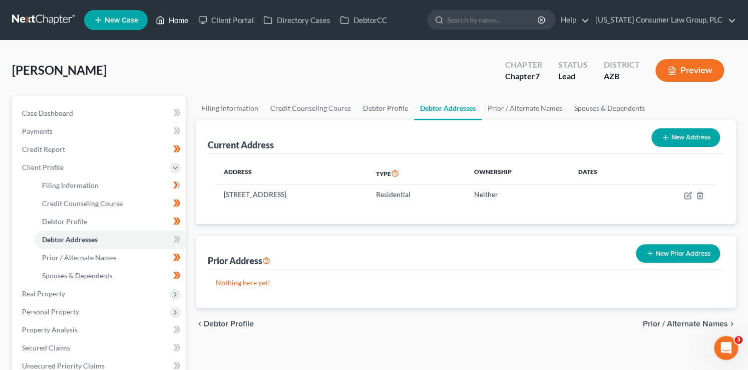
click at [182, 22] on link "Home" at bounding box center [172, 20] width 43 height 18
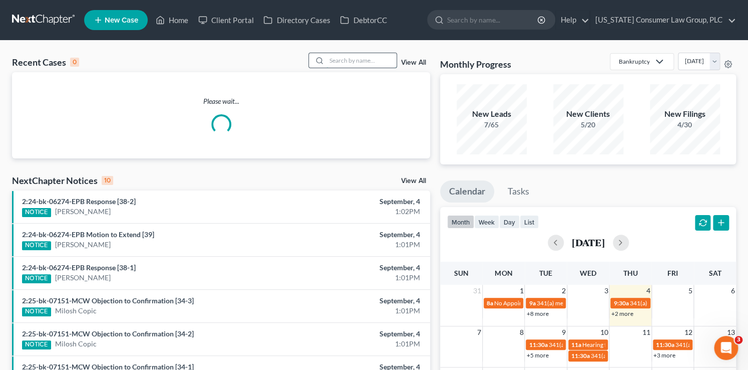
click at [356, 61] on input "search" at bounding box center [362, 60] width 70 height 15
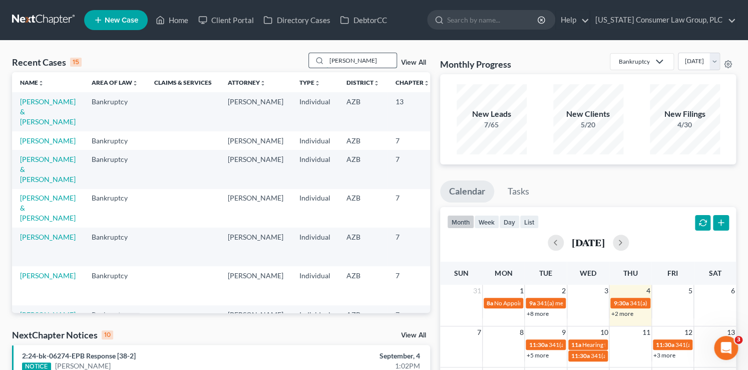
type input "rymer"
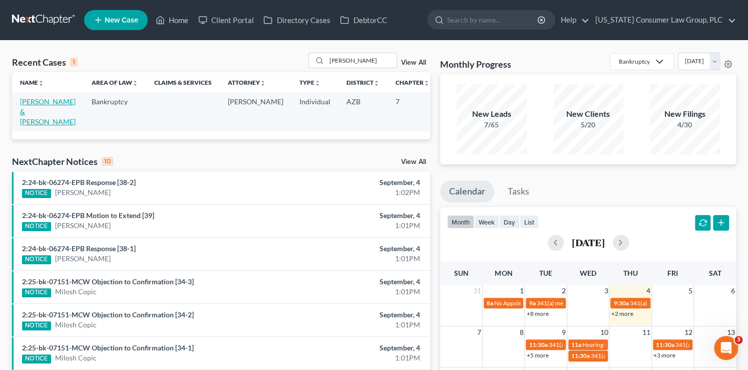
click at [30, 117] on link "[PERSON_NAME] & [PERSON_NAME]" at bounding box center [48, 111] width 56 height 29
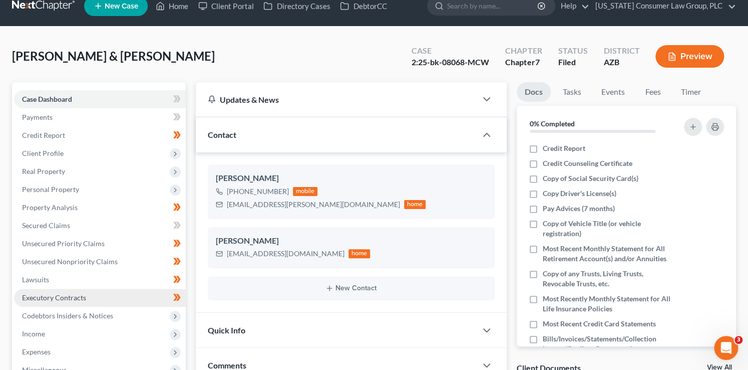
scroll to position [48, 0]
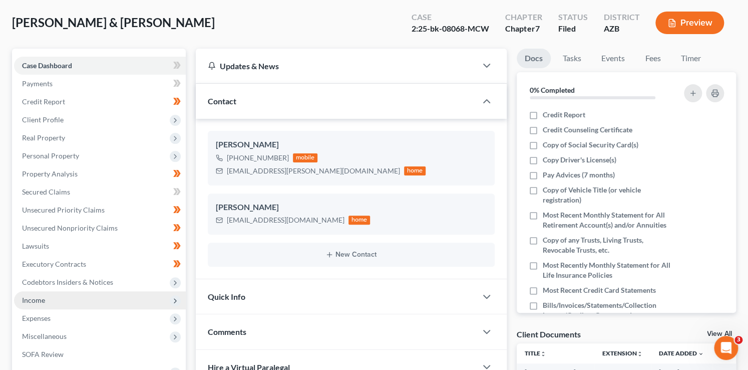
click at [42, 299] on span "Income" at bounding box center [33, 300] width 23 height 9
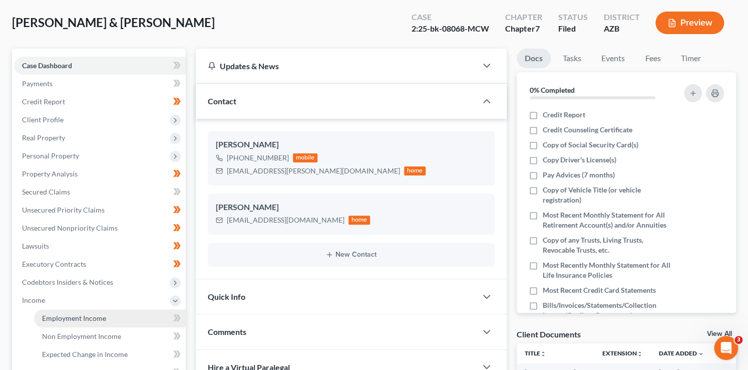
click at [83, 316] on span "Employment Income" at bounding box center [74, 318] width 64 height 9
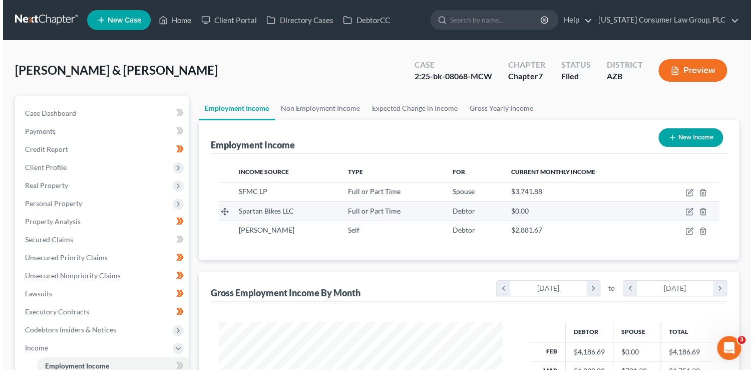
scroll to position [178, 304]
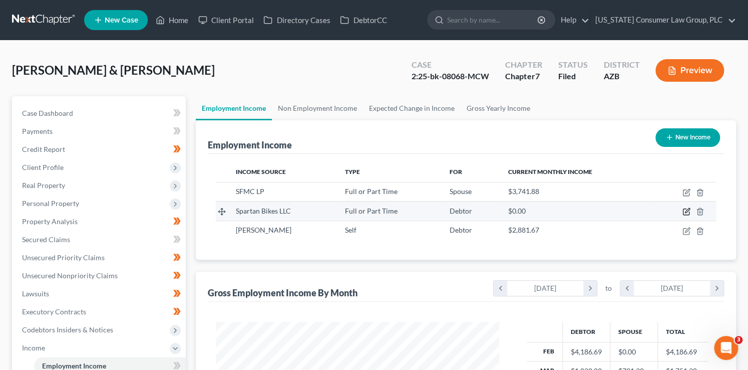
click at [685, 210] on icon "button" at bounding box center [687, 211] width 8 height 8
select select "0"
select select "3"
select select "2"
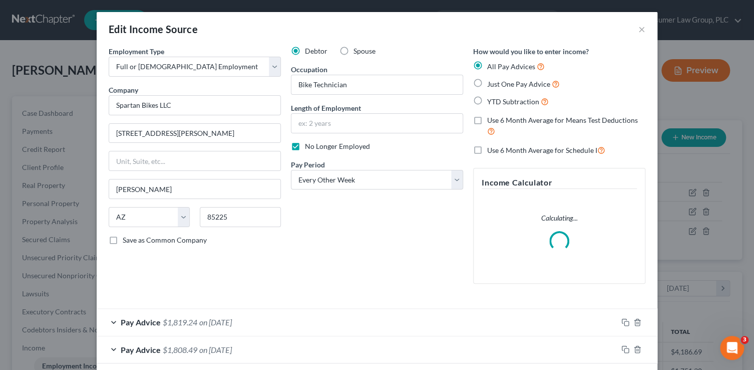
scroll to position [178, 307]
click at [324, 129] on input "text" at bounding box center [377, 123] width 171 height 19
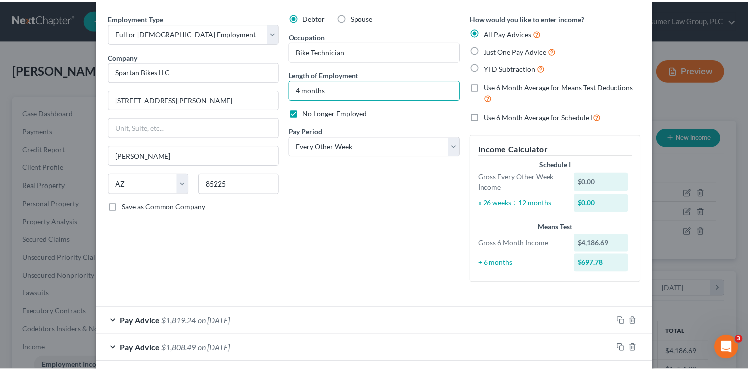
scroll to position [80, 0]
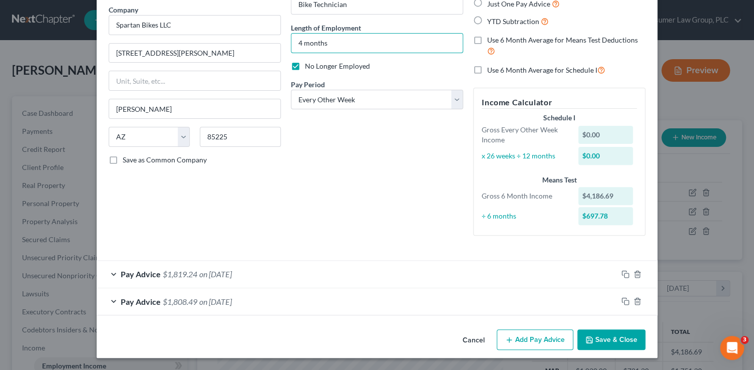
type input "4 months"
click at [615, 338] on button "Save & Close" at bounding box center [611, 339] width 68 height 21
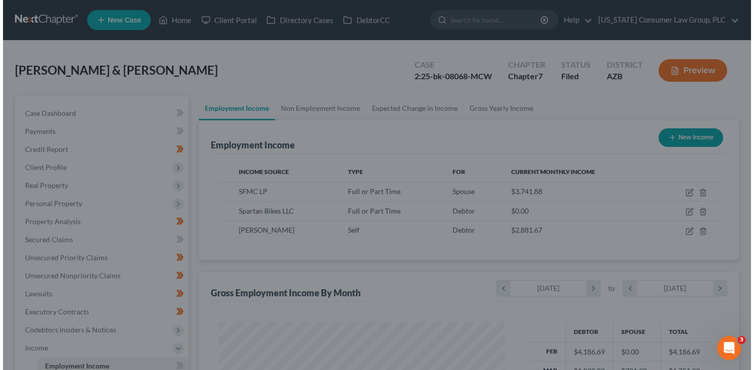
scroll to position [500682, 500557]
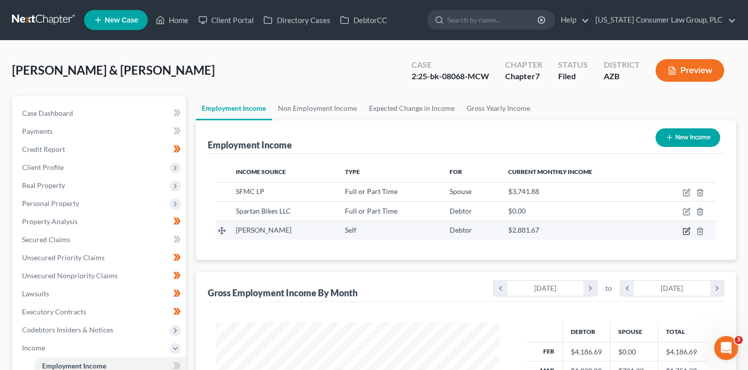
click at [685, 229] on icon "button" at bounding box center [687, 231] width 8 height 8
select select "1"
select select "3"
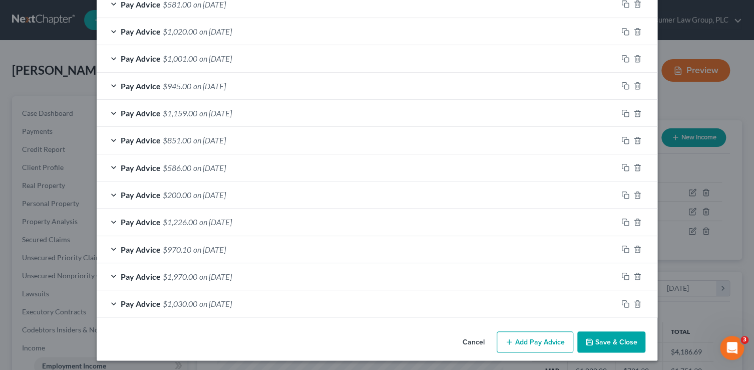
scroll to position [376, 0]
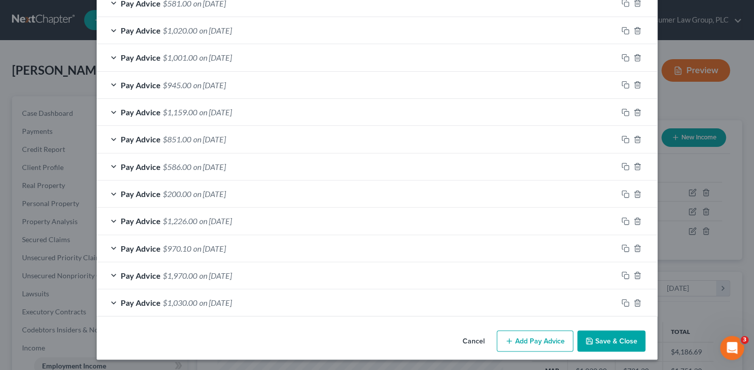
click at [534, 340] on button "Add Pay Advice" at bounding box center [535, 340] width 77 height 21
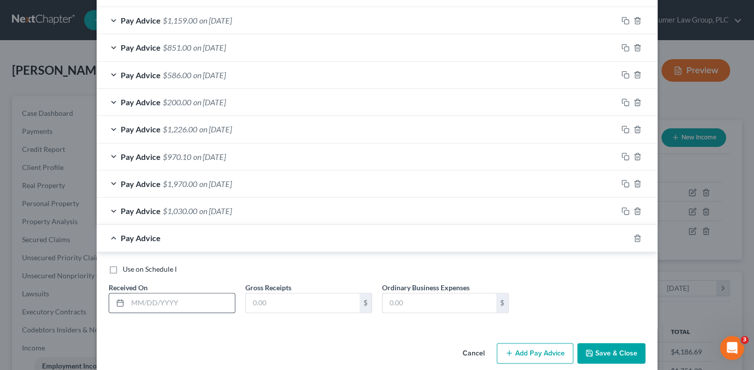
scroll to position [479, 0]
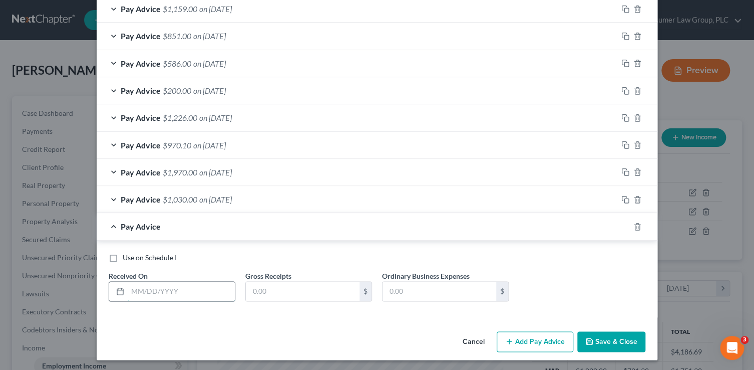
click at [168, 289] on input "text" at bounding box center [181, 290] width 107 height 19
type input "7/3/25"
type input "645"
click at [529, 344] on button "Add Pay Advice" at bounding box center [535, 341] width 77 height 21
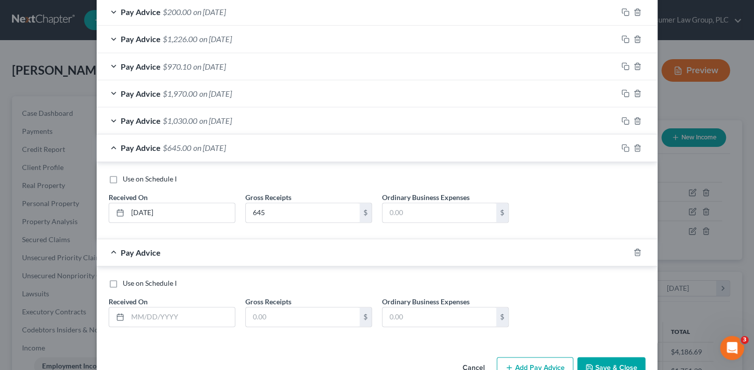
scroll to position [583, 0]
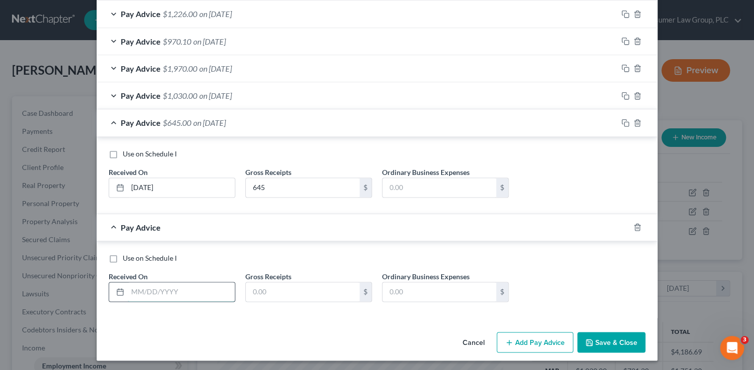
click at [193, 288] on input "text" at bounding box center [181, 291] width 107 height 19
type input "7/11/45"
type input "989"
click at [531, 335] on button "Add Pay Advice" at bounding box center [535, 342] width 77 height 21
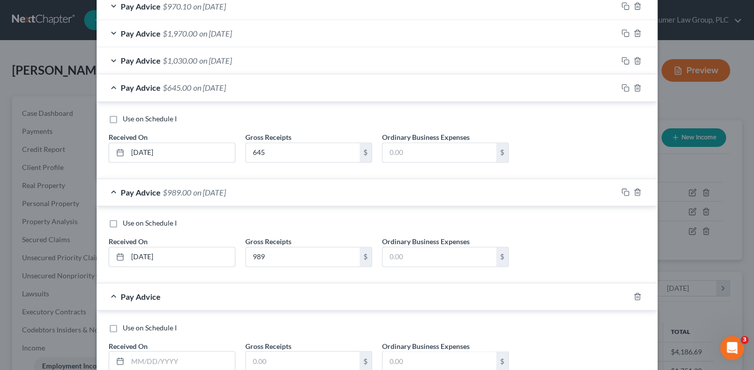
scroll to position [687, 0]
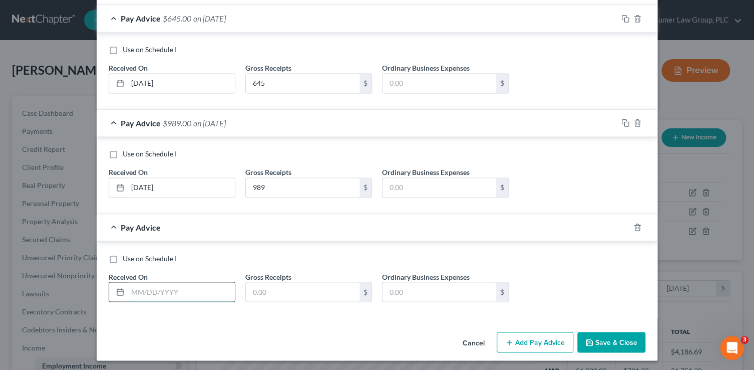
drag, startPoint x: 178, startPoint y: 294, endPoint x: 183, endPoint y: 284, distance: 11.4
click at [178, 293] on input "text" at bounding box center [181, 291] width 107 height 19
type input "7/18/25"
click at [203, 191] on input "7/11/45" at bounding box center [181, 187] width 107 height 19
type input "7/11/25"
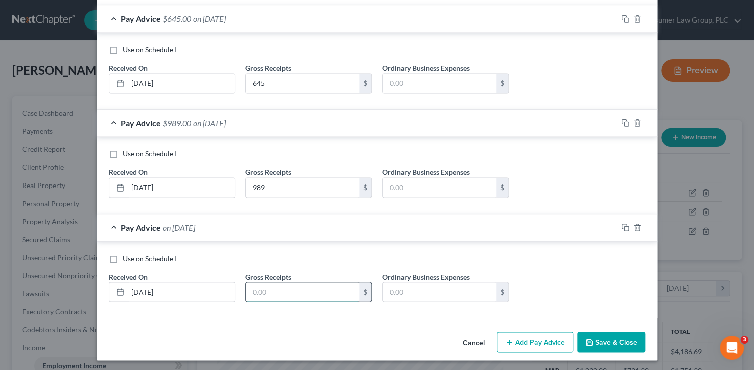
click at [278, 282] on input "text" at bounding box center [303, 291] width 114 height 19
type input "800"
click at [622, 223] on icon "button" at bounding box center [626, 227] width 8 height 8
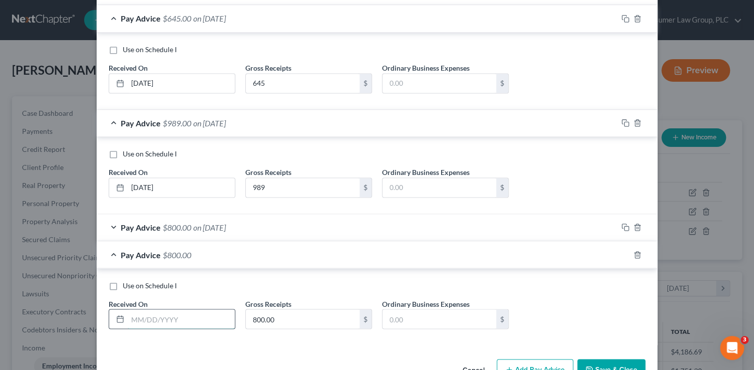
drag, startPoint x: 171, startPoint y: 324, endPoint x: 172, endPoint y: 314, distance: 10.1
click at [172, 322] on input "text" at bounding box center [181, 318] width 107 height 19
type input "7/25/25"
click at [545, 361] on button "Add Pay Advice" at bounding box center [535, 369] width 77 height 21
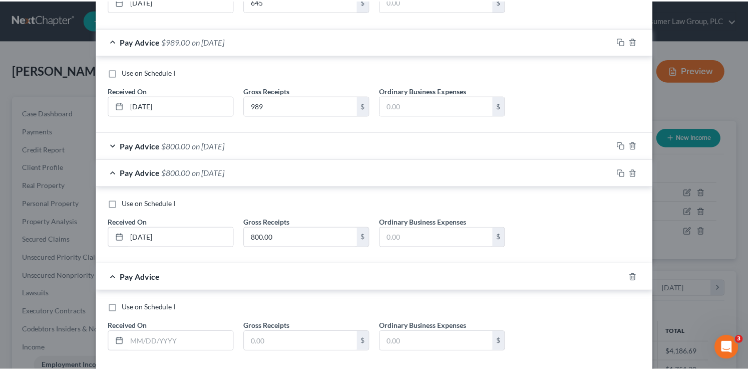
scroll to position [818, 0]
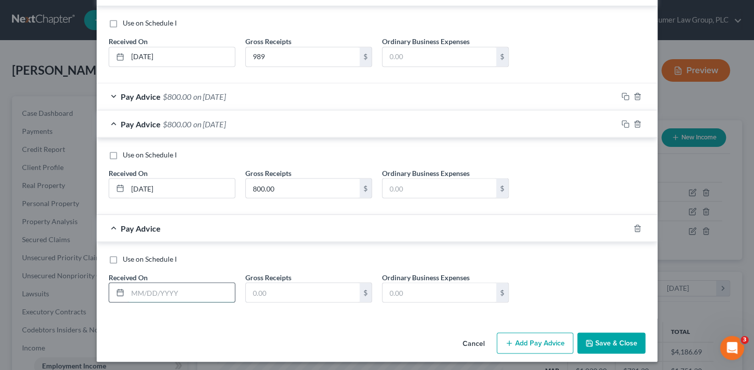
click at [206, 290] on input "text" at bounding box center [181, 291] width 107 height 19
type input "7/29/25"
type input "340"
click at [589, 339] on icon "button" at bounding box center [590, 343] width 8 height 8
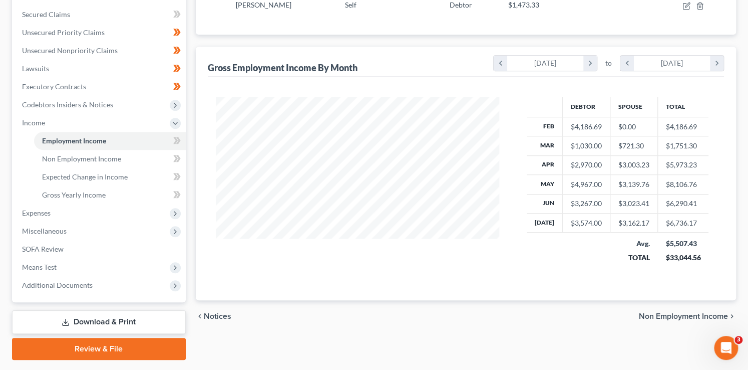
scroll to position [70, 0]
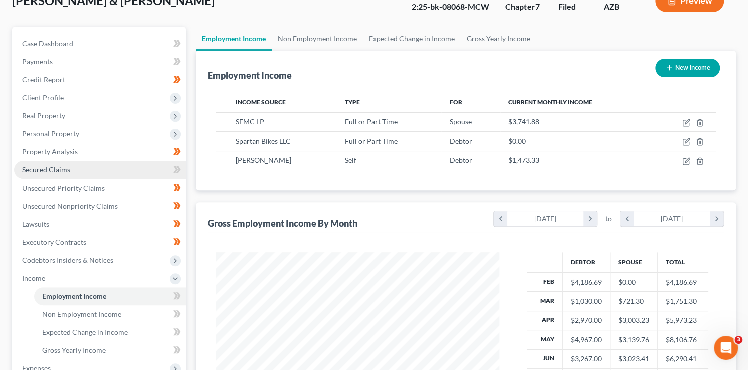
click at [72, 165] on link "Secured Claims" at bounding box center [100, 170] width 172 height 18
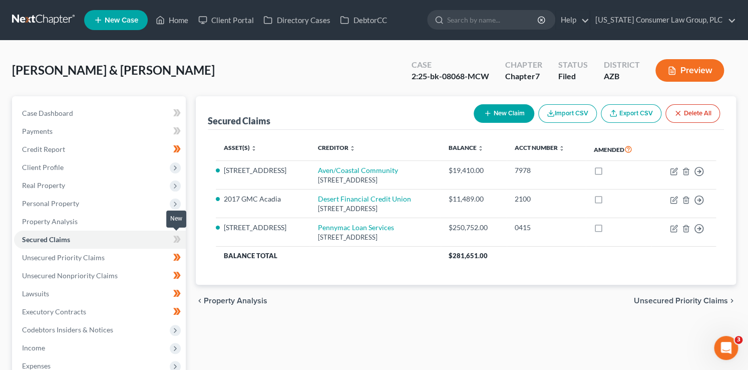
click at [180, 239] on icon at bounding box center [177, 239] width 8 height 13
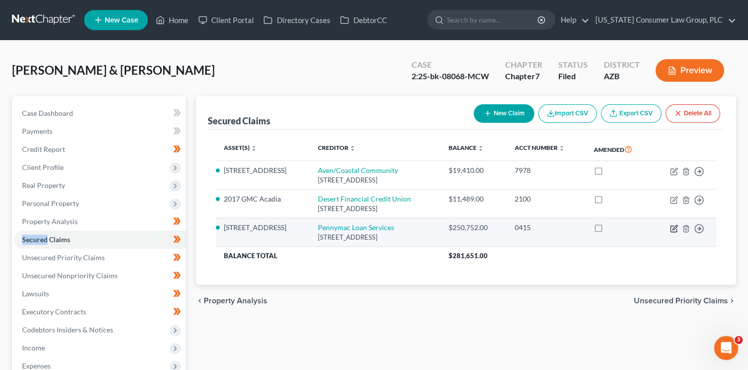
click at [672, 230] on icon "button" at bounding box center [674, 228] width 8 height 8
select select "4"
select select "3"
select select "2"
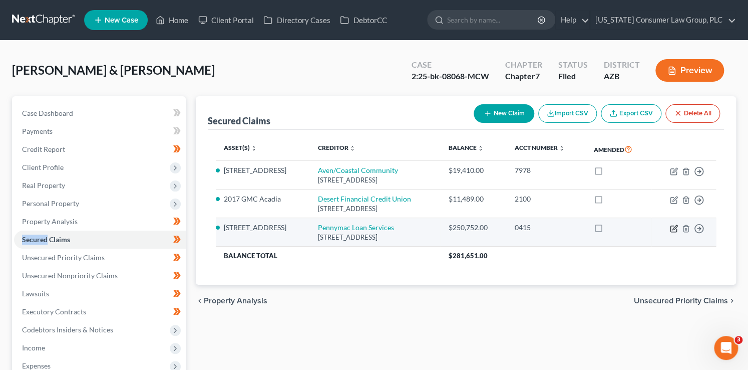
select select "0"
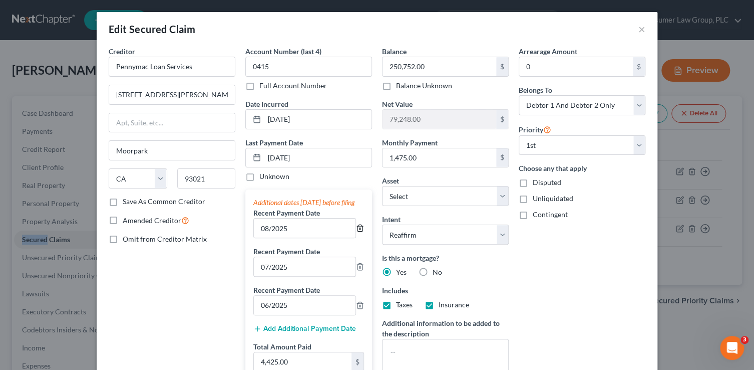
click at [358, 232] on icon "button" at bounding box center [360, 228] width 8 height 8
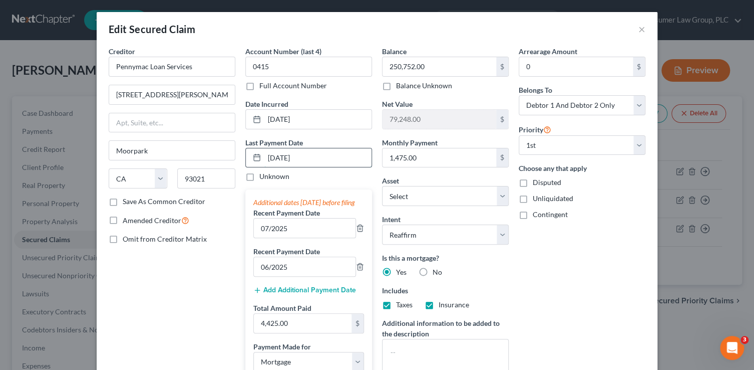
drag, startPoint x: 323, startPoint y: 155, endPoint x: 260, endPoint y: 151, distance: 62.7
click at [260, 151] on div "08/01/2025" at bounding box center [308, 158] width 127 height 20
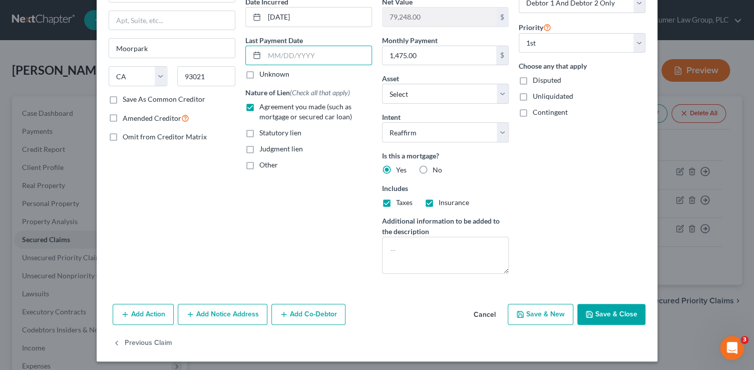
scroll to position [105, 0]
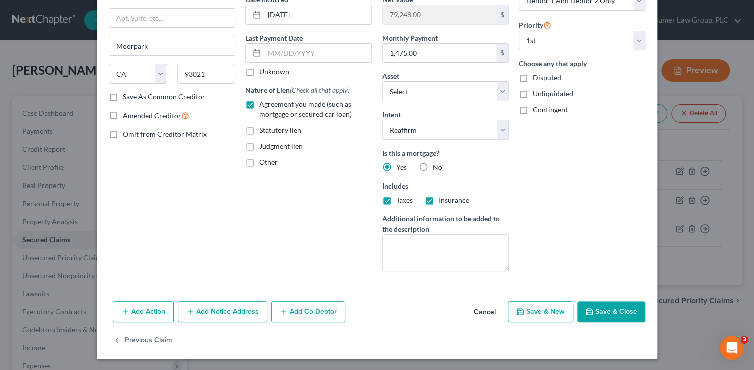
click at [613, 308] on button "Save & Close" at bounding box center [611, 311] width 68 height 21
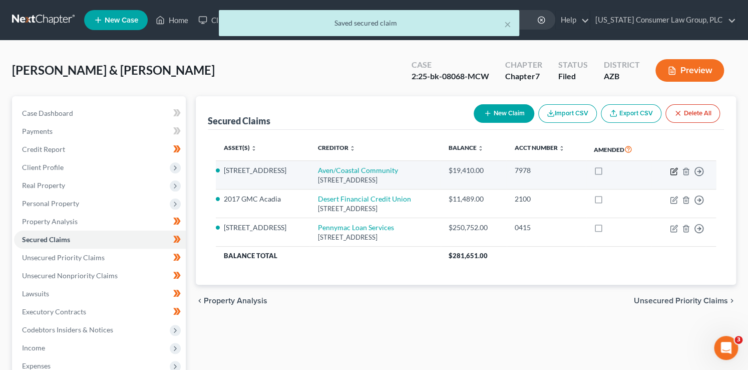
click at [672, 172] on icon "button" at bounding box center [674, 171] width 8 height 8
select select "4"
select select "3"
select select "4"
select select "2"
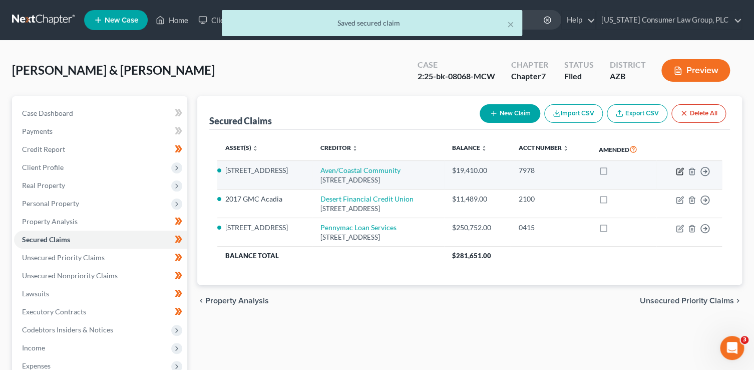
select select "0"
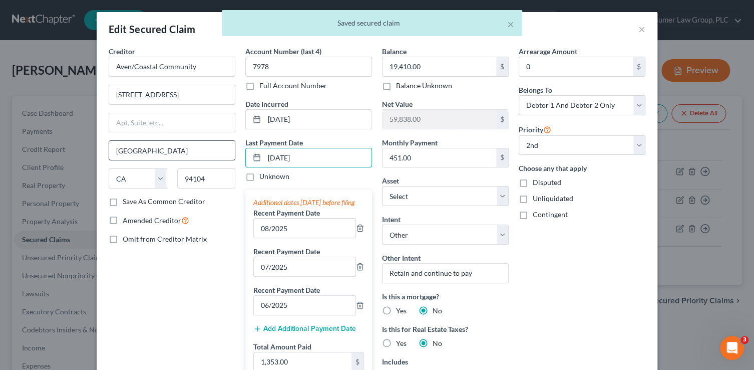
drag, startPoint x: 316, startPoint y: 157, endPoint x: 218, endPoint y: 153, distance: 97.7
click at [218, 153] on div "Creditor * Aven/Coastal Community 548 Market St # 99555 San Francisco State AL …" at bounding box center [377, 285] width 547 height 478
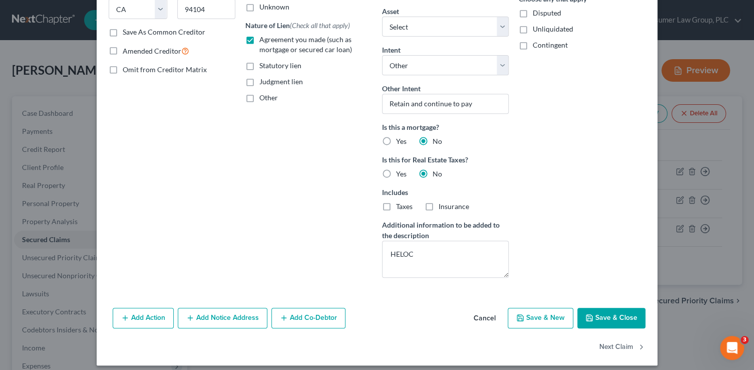
scroll to position [175, 0]
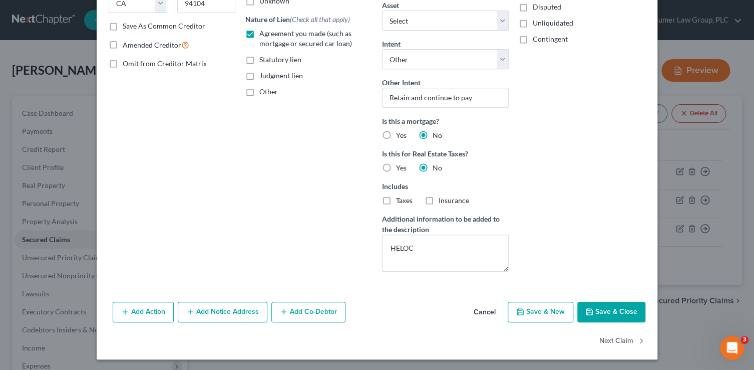
click at [612, 307] on button "Save & Close" at bounding box center [611, 312] width 68 height 21
select select "1"
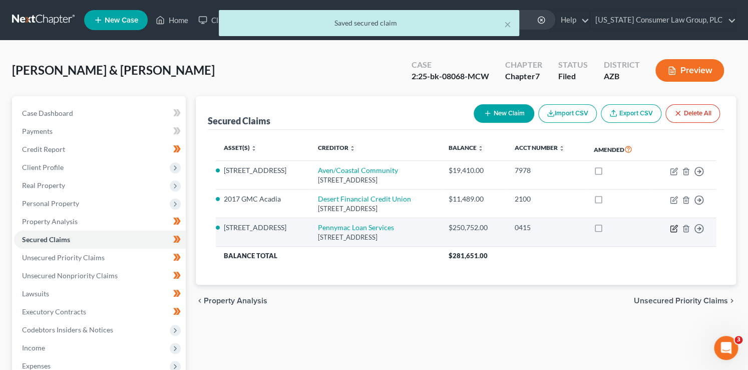
click at [673, 228] on icon "button" at bounding box center [675, 227] width 5 height 5
select select "4"
select select "2"
select select "0"
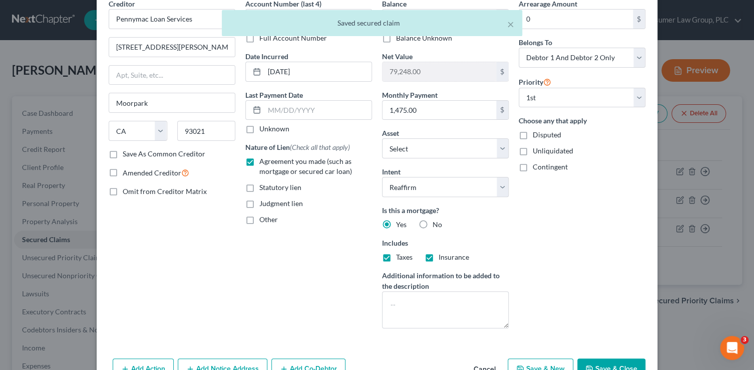
scroll to position [105, 0]
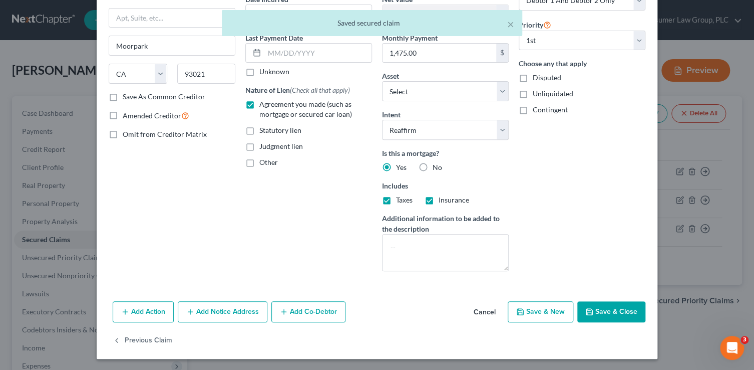
click at [609, 307] on button "Save & Close" at bounding box center [611, 311] width 68 height 21
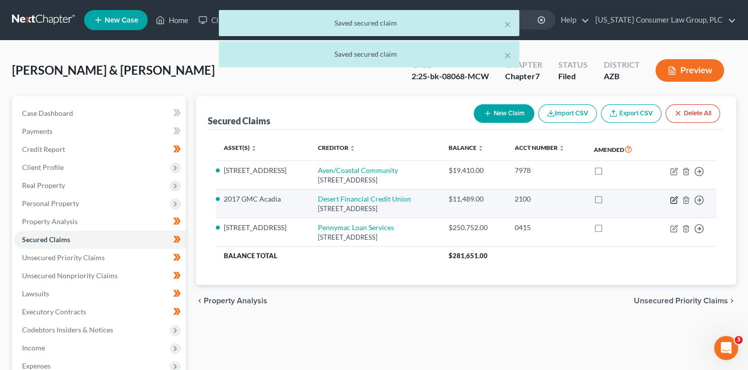
click at [676, 198] on icon "button" at bounding box center [675, 198] width 5 height 5
select select "3"
select select "0"
select select "2"
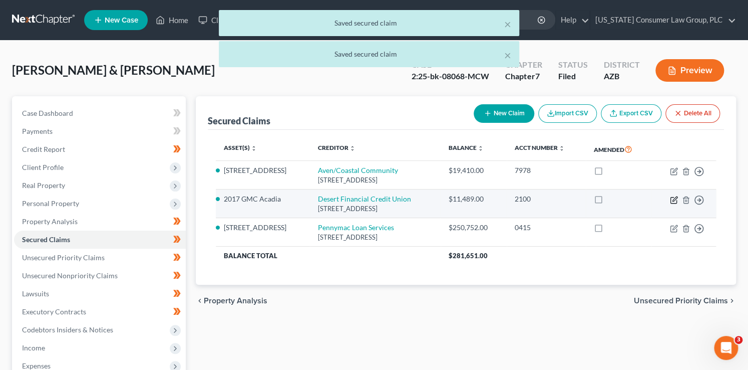
select select "0"
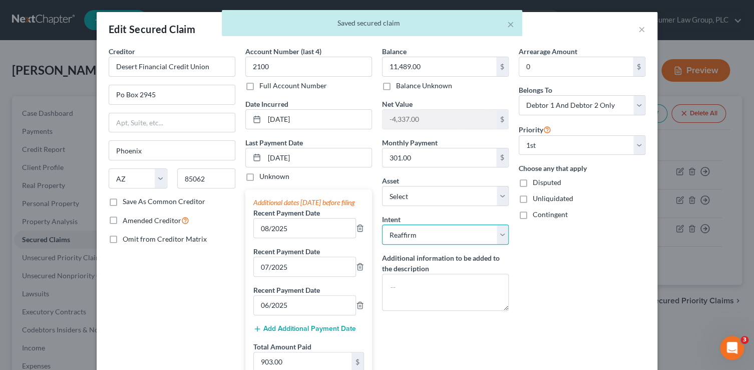
click at [427, 230] on select "Select Surrender Redeem Reaffirm Avoid Other" at bounding box center [445, 234] width 127 height 20
select select "4"
click at [382, 224] on select "Select Surrender Redeem Reaffirm Avoid Other" at bounding box center [445, 234] width 127 height 20
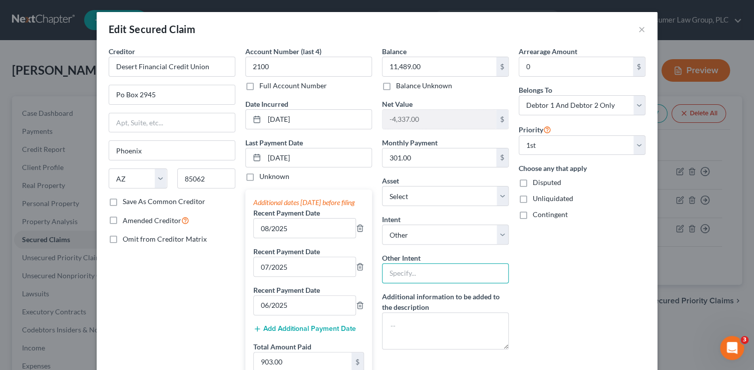
click at [412, 272] on input "text" at bounding box center [445, 273] width 127 height 20
type input "Retain and continue to pay"
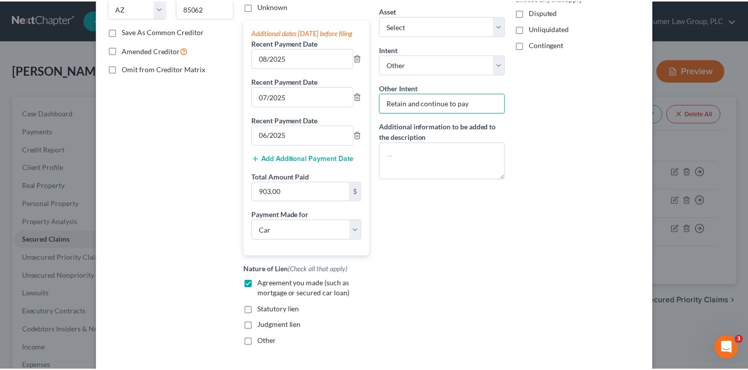
scroll to position [255, 0]
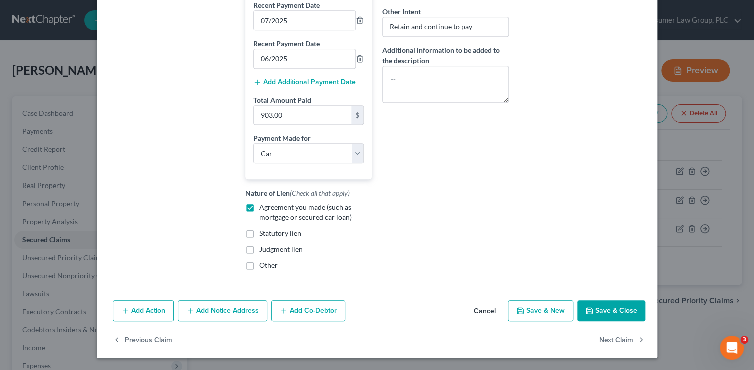
click at [598, 315] on button "Save & Close" at bounding box center [611, 310] width 68 height 21
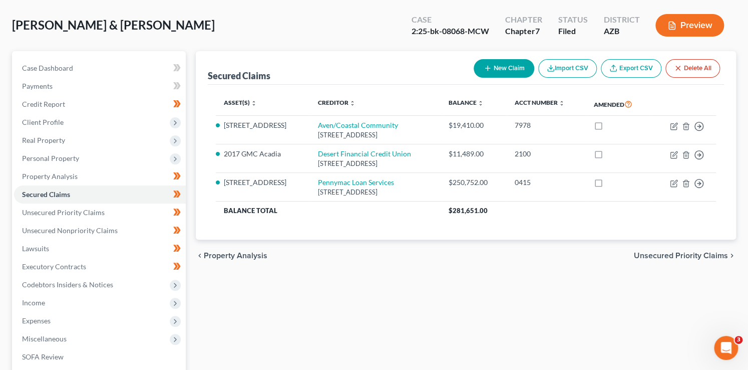
scroll to position [50, 0]
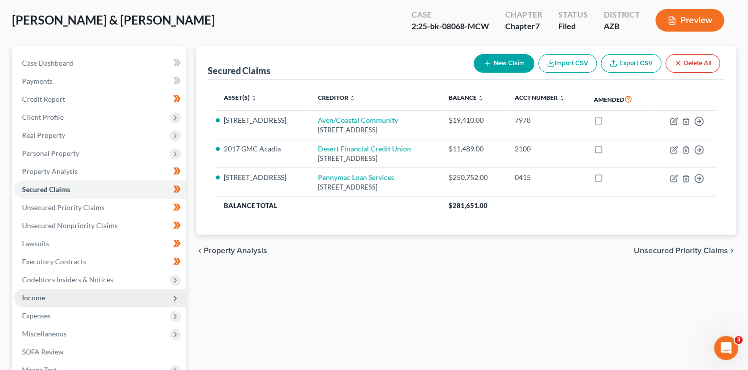
click at [58, 297] on span "Income" at bounding box center [100, 297] width 172 height 18
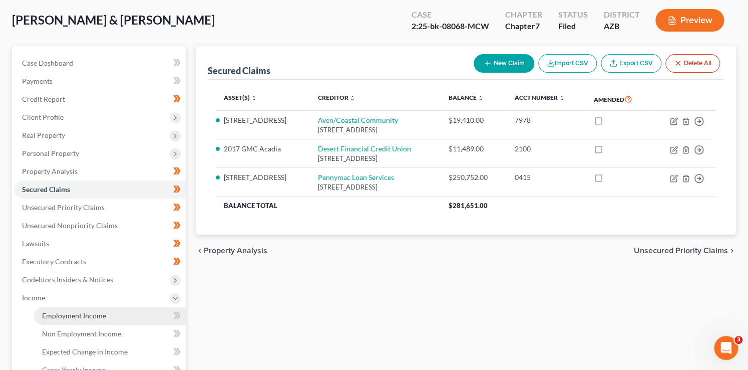
click at [85, 316] on span "Employment Income" at bounding box center [74, 315] width 64 height 9
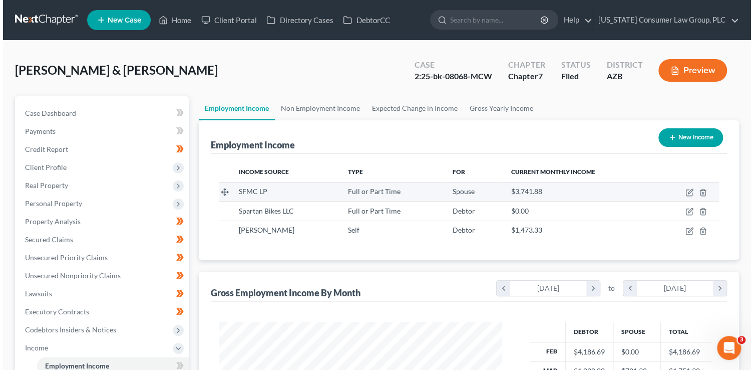
scroll to position [178, 304]
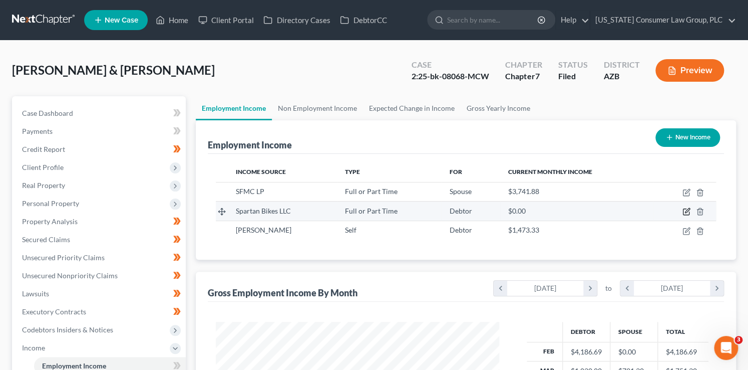
click at [690, 211] on icon "button" at bounding box center [687, 211] width 8 height 8
select select "0"
select select "3"
select select "2"
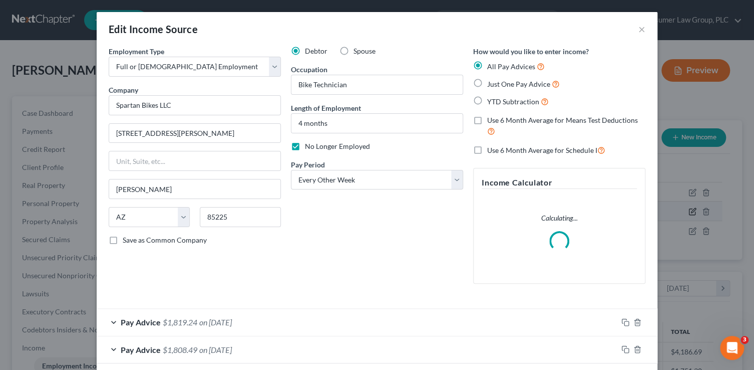
scroll to position [178, 307]
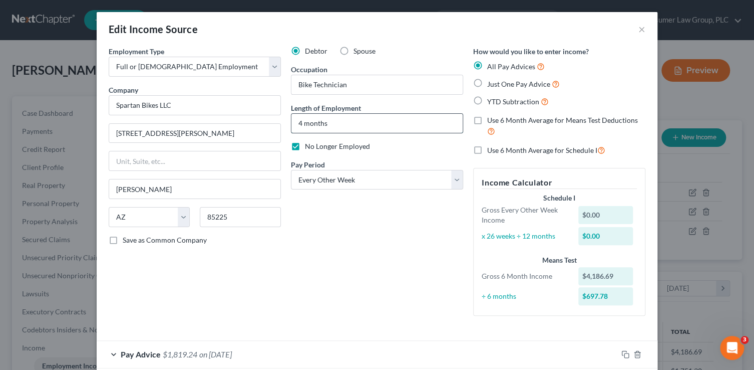
click at [294, 123] on input "4 months" at bounding box center [377, 123] width 171 height 19
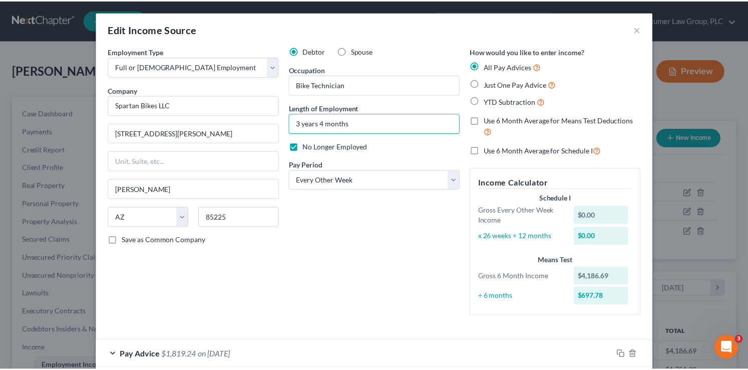
scroll to position [80, 0]
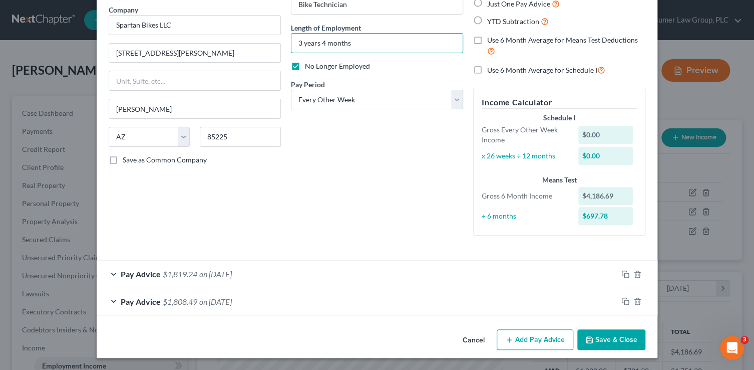
type input "3 years 4 months"
click at [601, 347] on button "Save & Close" at bounding box center [611, 339] width 68 height 21
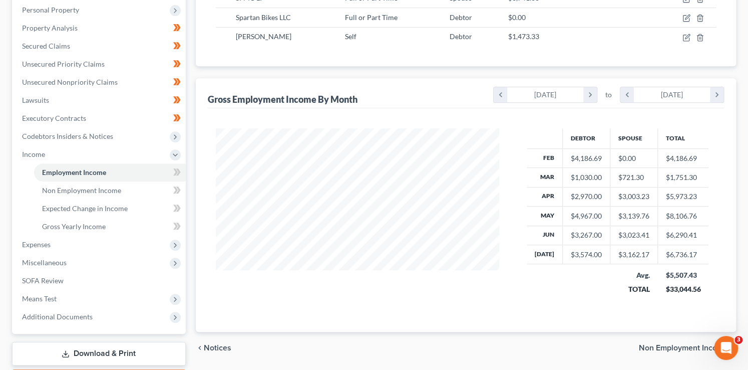
scroll to position [221, 0]
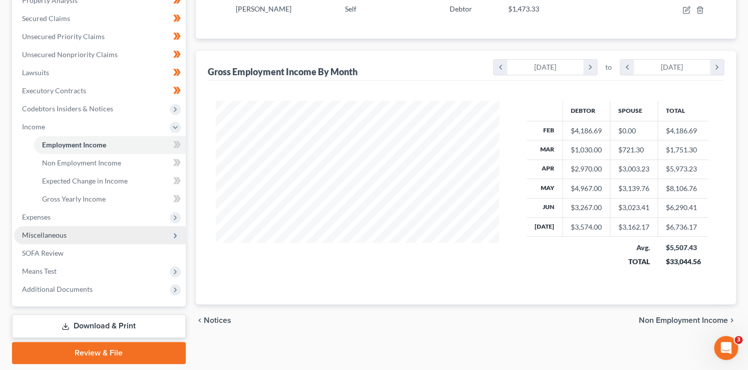
click at [50, 237] on span "Miscellaneous" at bounding box center [44, 234] width 45 height 9
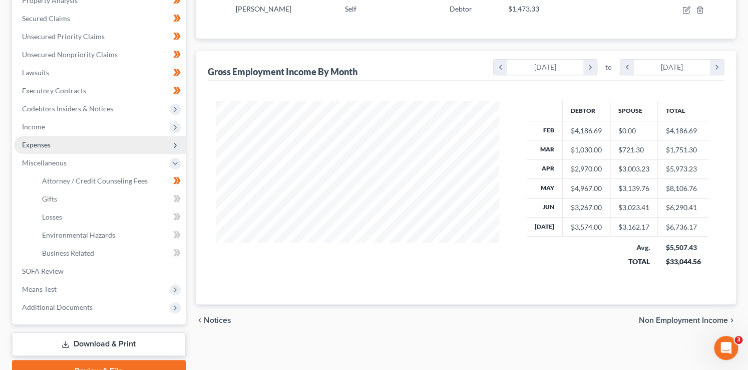
click at [40, 138] on span "Expenses" at bounding box center [100, 145] width 172 height 18
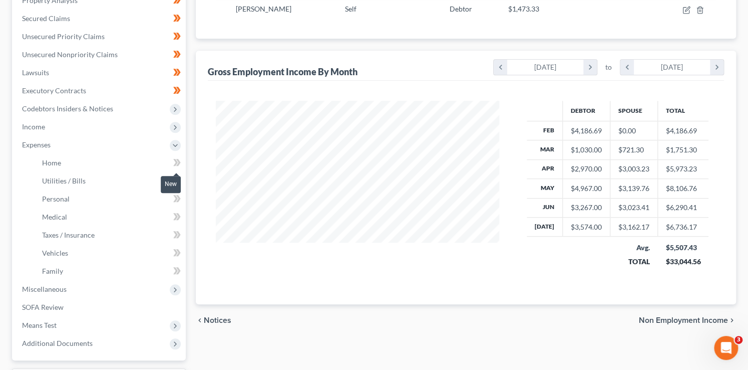
click at [183, 163] on span at bounding box center [177, 163] width 18 height 15
drag, startPoint x: 183, startPoint y: 163, endPoint x: 182, endPoint y: 172, distance: 9.0
click at [182, 167] on span at bounding box center [177, 163] width 18 height 15
click at [183, 183] on span at bounding box center [177, 181] width 18 height 15
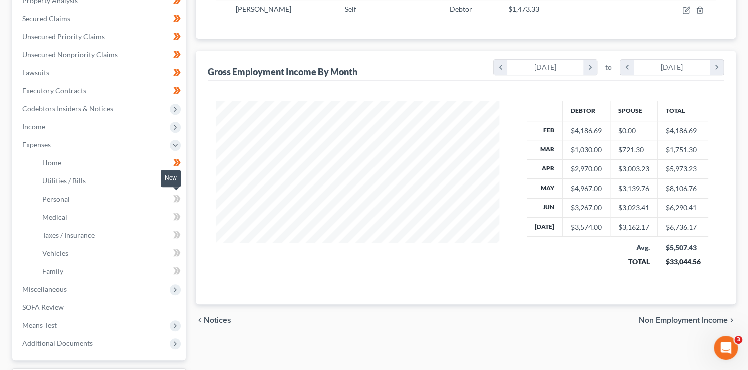
click at [178, 199] on icon at bounding box center [178, 198] width 5 height 7
click at [182, 217] on span at bounding box center [177, 217] width 18 height 15
drag, startPoint x: 182, startPoint y: 217, endPoint x: 181, endPoint y: 229, distance: 11.6
click at [181, 221] on span at bounding box center [177, 217] width 18 height 15
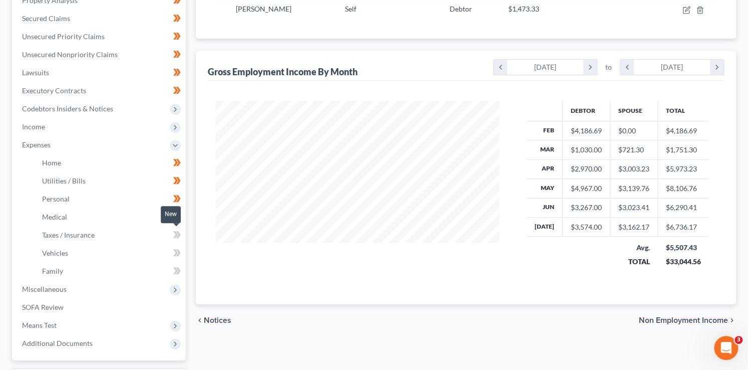
click at [181, 230] on span at bounding box center [177, 235] width 18 height 15
drag, startPoint x: 181, startPoint y: 230, endPoint x: 179, endPoint y: 239, distance: 9.2
click at [180, 236] on span at bounding box center [177, 235] width 18 height 15
click at [178, 244] on link "Vehicles" at bounding box center [110, 253] width 152 height 18
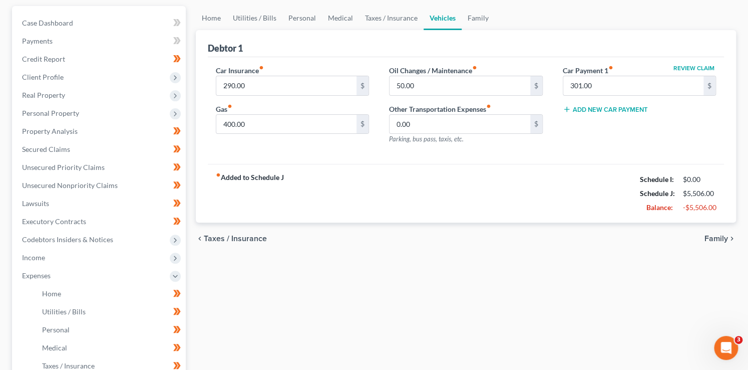
click at [175, 253] on ul "Case Dashboard Payments Invoices Payments Payments Credit Report Client Profile" at bounding box center [100, 248] width 172 height 469
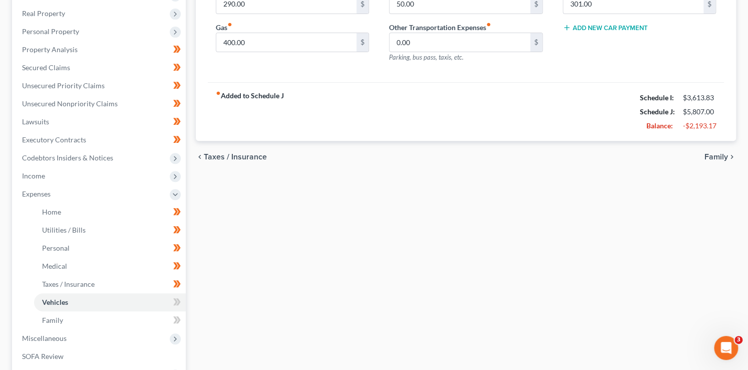
scroll to position [291, 0]
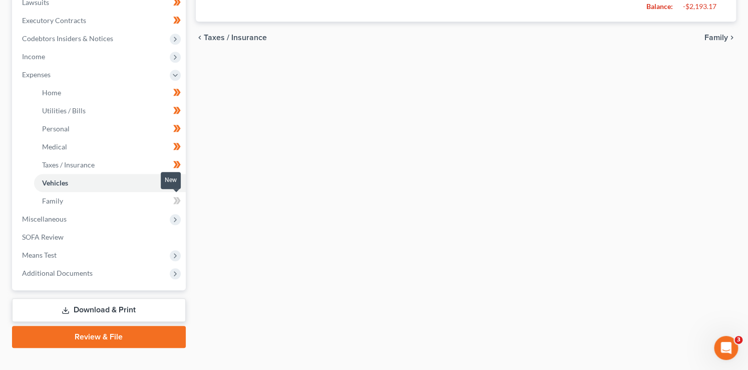
click at [178, 196] on icon at bounding box center [177, 200] width 8 height 13
click at [182, 188] on span at bounding box center [177, 183] width 18 height 15
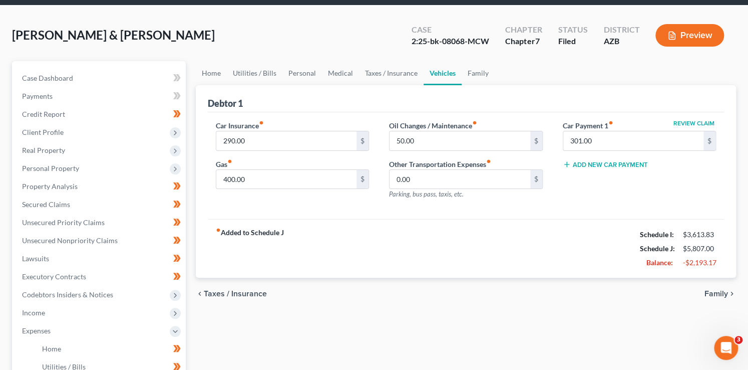
scroll to position [0, 0]
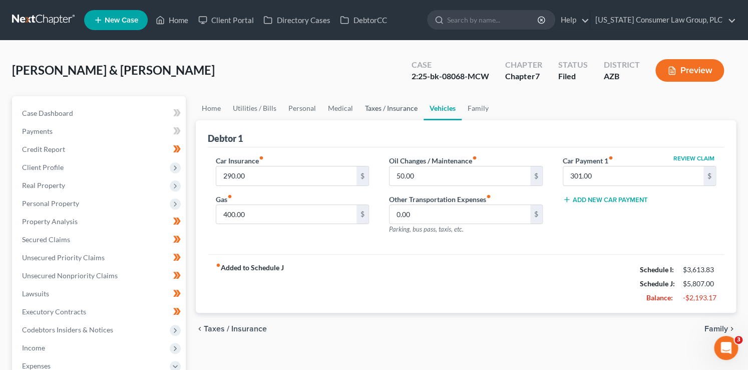
click at [363, 109] on link "Taxes / Insurance" at bounding box center [391, 108] width 65 height 24
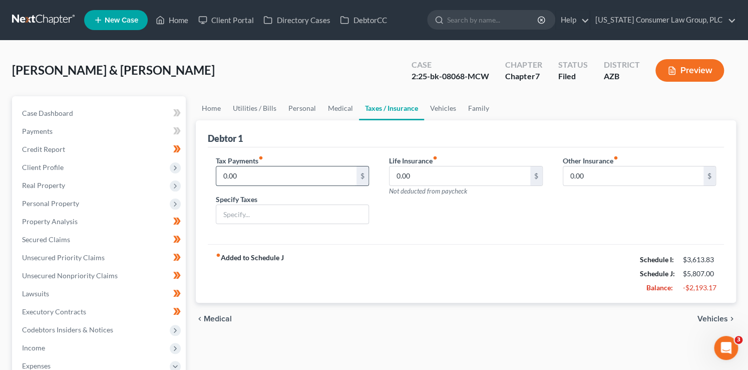
click at [264, 177] on input "0.00" at bounding box center [286, 175] width 141 height 19
type input "158"
type input "Federal Tax Payment Plan"
click at [466, 108] on link "Family" at bounding box center [478, 108] width 33 height 24
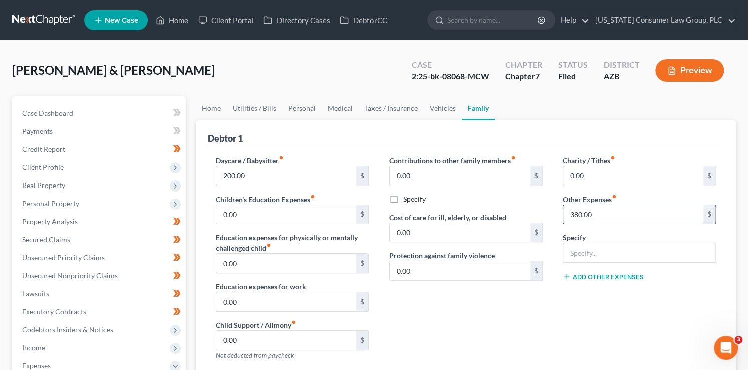
drag, startPoint x: 603, startPoint y: 220, endPoint x: 563, endPoint y: 211, distance: 40.6
click at [563, 211] on input "380.00" at bounding box center [633, 214] width 141 height 19
click at [438, 108] on link "Vehicles" at bounding box center [443, 108] width 38 height 24
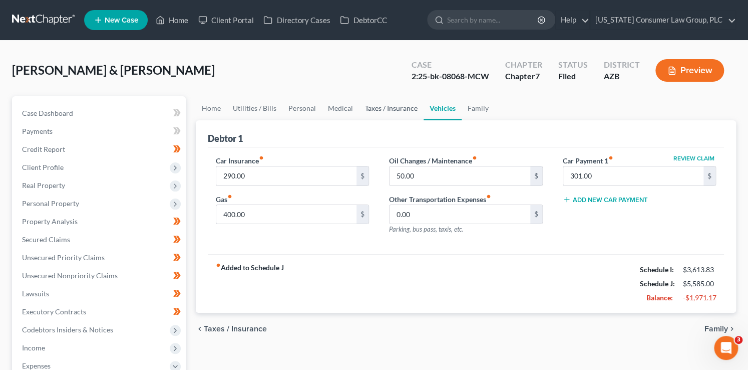
click at [409, 108] on link "Taxes / Insurance" at bounding box center [391, 108] width 65 height 24
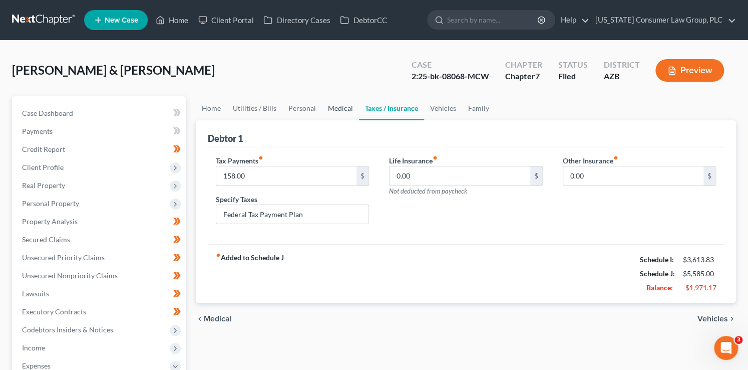
click at [332, 105] on link "Medical" at bounding box center [340, 108] width 37 height 24
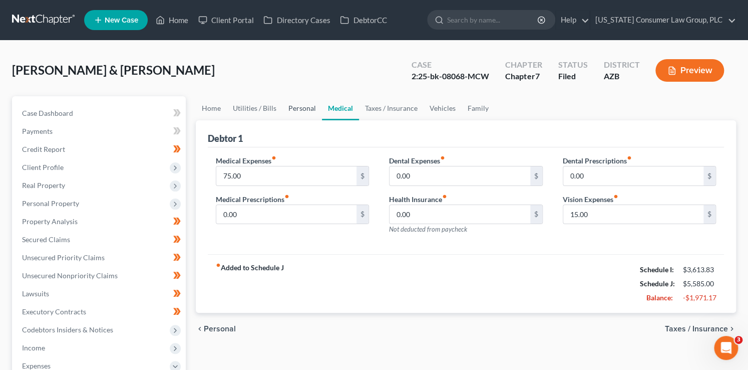
click at [286, 110] on link "Personal" at bounding box center [302, 108] width 40 height 24
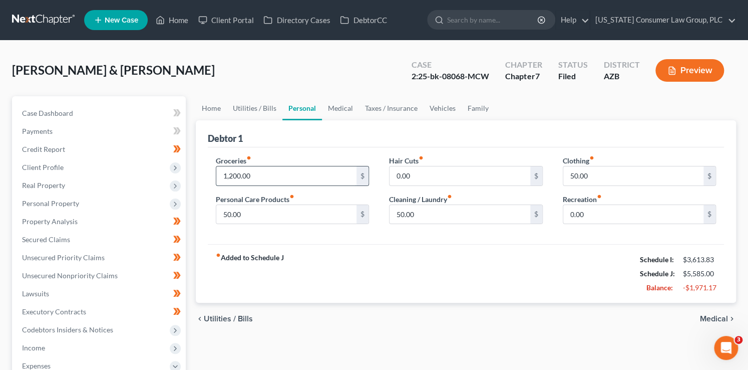
click at [261, 174] on input "1,200.00" at bounding box center [286, 175] width 141 height 19
type input "1,000"
click at [201, 115] on link "Home" at bounding box center [211, 108] width 31 height 24
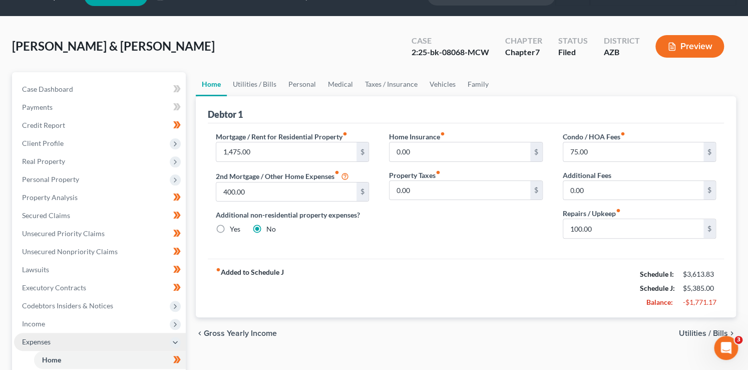
scroll to position [25, 0]
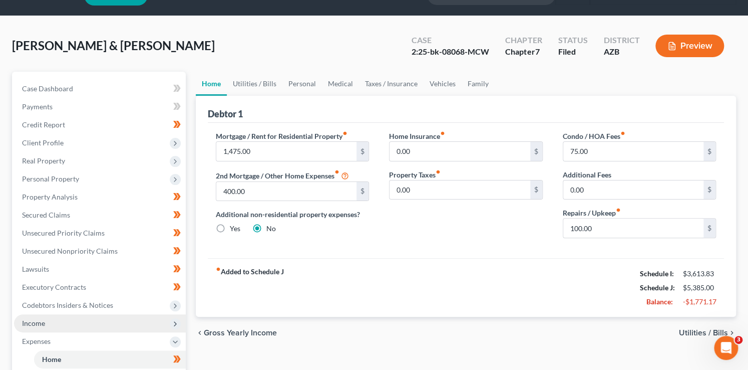
click at [37, 324] on span "Income" at bounding box center [33, 323] width 23 height 9
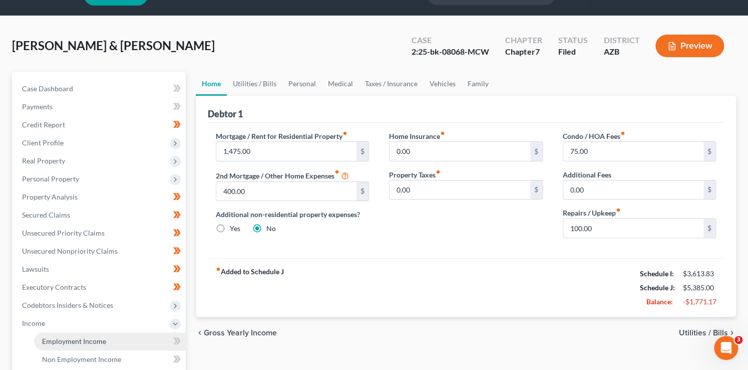
click at [105, 338] on link "Employment Income" at bounding box center [110, 341] width 152 height 18
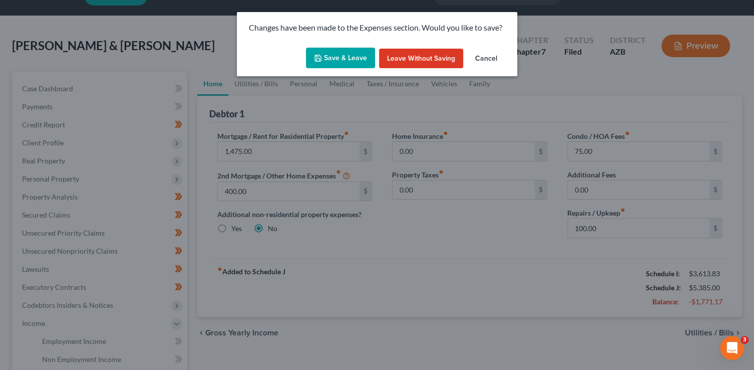
click at [352, 65] on button "Save & Leave" at bounding box center [340, 58] width 69 height 21
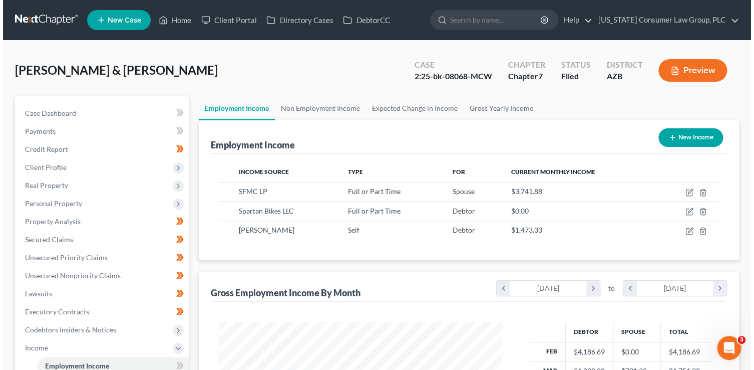
scroll to position [178, 304]
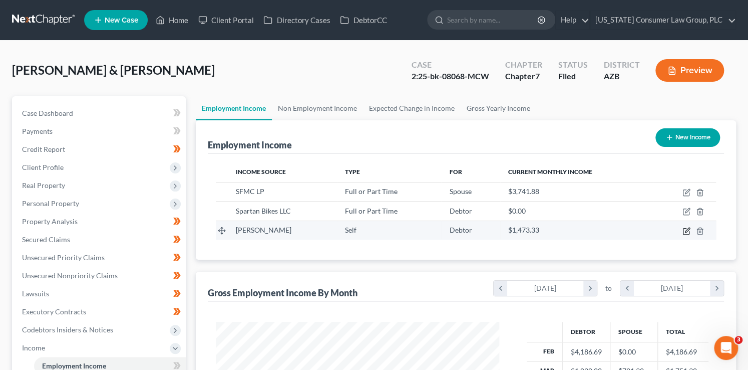
click at [684, 229] on icon "button" at bounding box center [687, 231] width 8 height 8
select select "1"
select select "3"
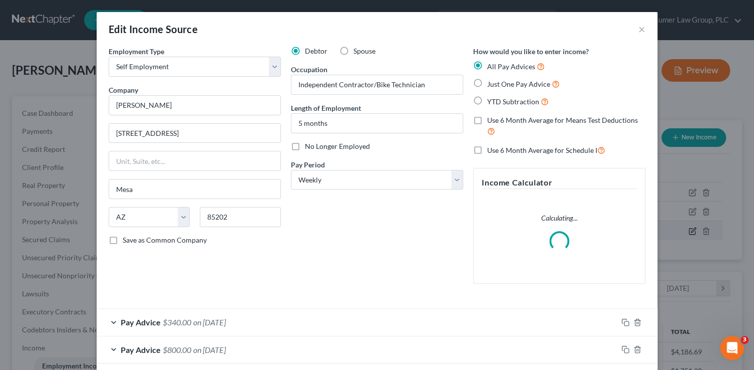
scroll to position [178, 307]
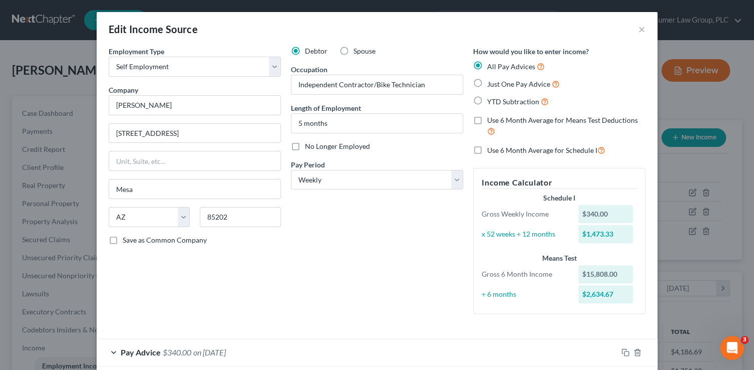
click at [513, 155] on label "Use 6 Month Average for Schedule I" at bounding box center [546, 150] width 118 height 12
click at [498, 151] on input "Use 6 Month Average for Schedule I" at bounding box center [494, 147] width 7 height 7
checkbox input "true"
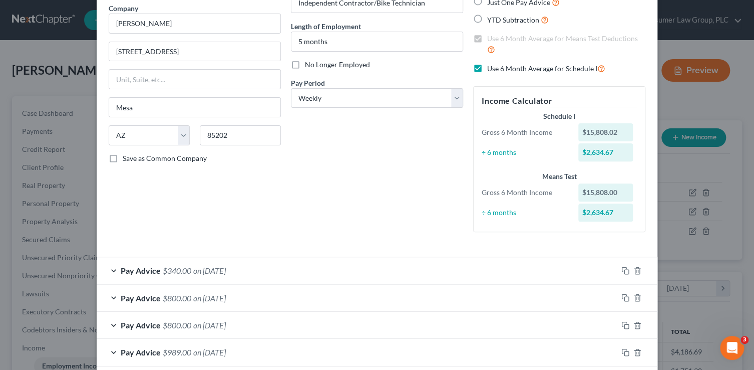
scroll to position [58, 0]
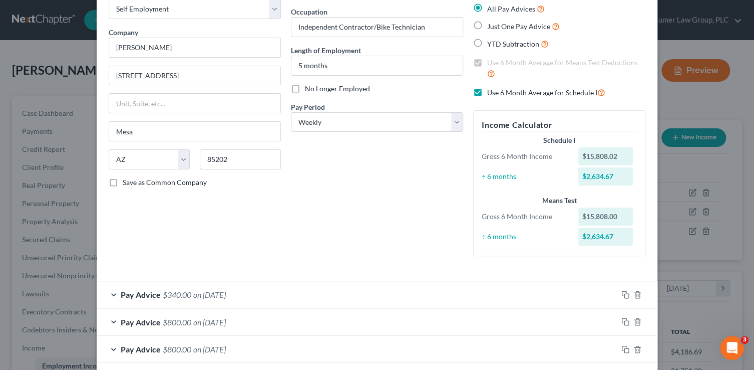
click at [487, 95] on label "Use 6 Month Average for Schedule I" at bounding box center [546, 93] width 118 height 12
click at [491, 93] on input "Use 6 Month Average for Schedule I" at bounding box center [494, 90] width 7 height 7
checkbox input "false"
click at [487, 60] on label "Use 6 Month Average for Means Test Deductions" at bounding box center [566, 69] width 158 height 22
click at [491, 60] on input "Use 6 Month Average for Means Test Deductions" at bounding box center [494, 61] width 7 height 7
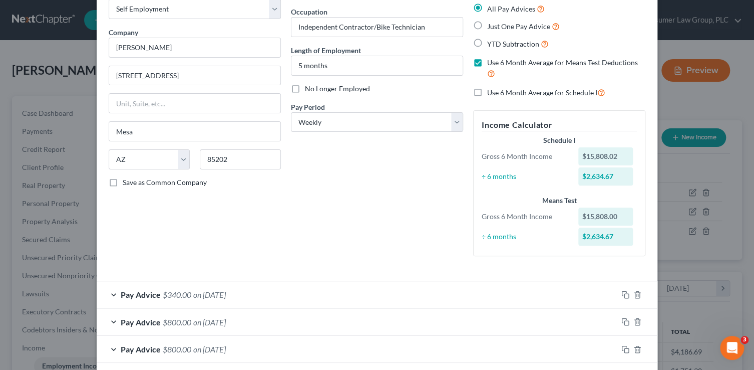
checkbox input "false"
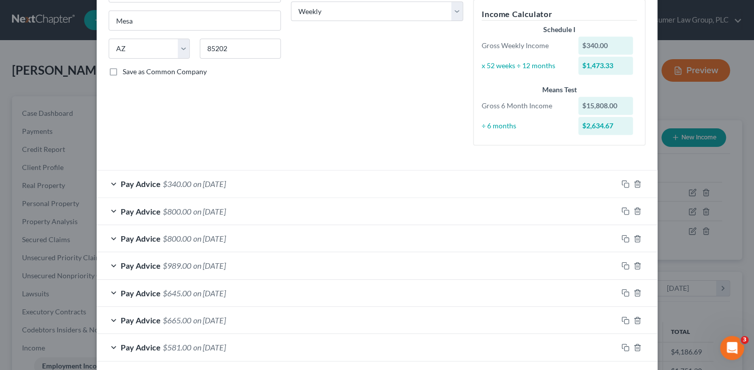
scroll to position [181, 0]
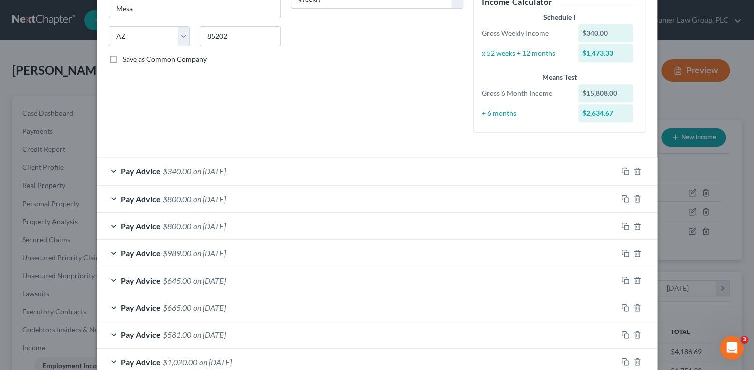
click at [260, 202] on div "Pay Advice $800.00 on 07/25/2025" at bounding box center [357, 198] width 521 height 27
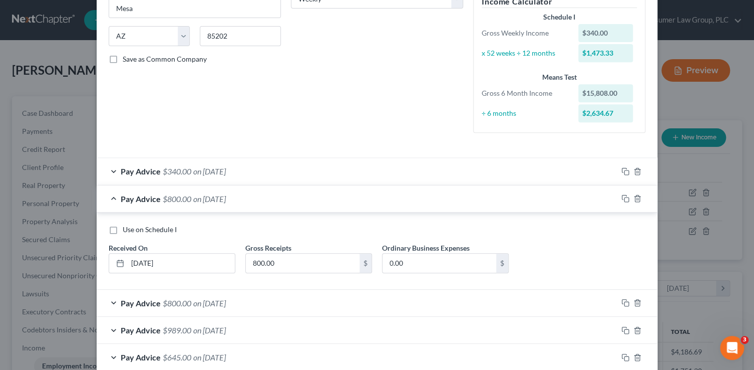
click at [167, 228] on span "Use on Schedule I" at bounding box center [150, 229] width 54 height 9
click at [133, 228] on input "Use on Schedule I" at bounding box center [130, 227] width 7 height 7
checkbox input "true"
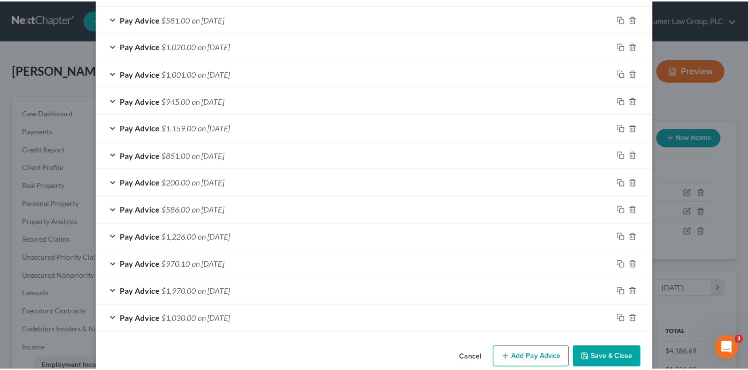
scroll to position [589, 0]
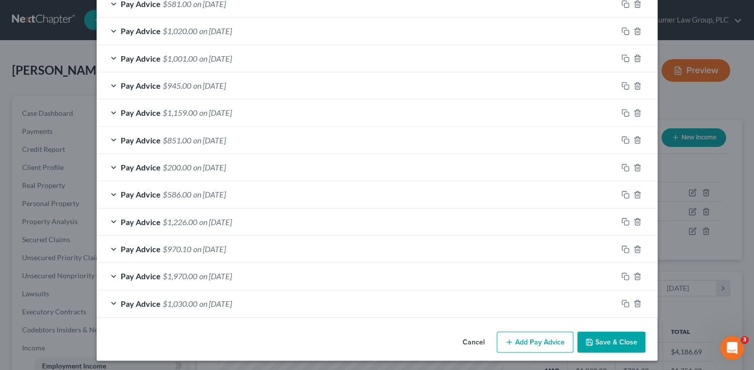
click at [608, 346] on button "Save & Close" at bounding box center [611, 341] width 68 height 21
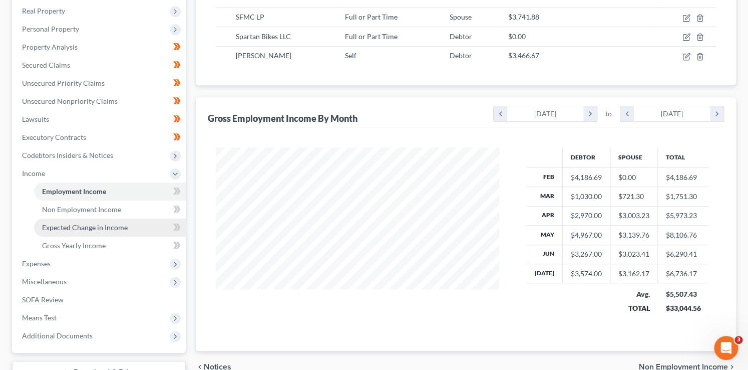
scroll to position [176, 0]
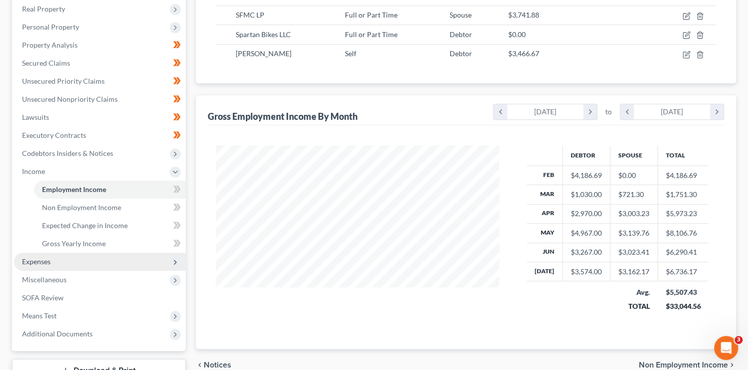
click at [43, 259] on span "Expenses" at bounding box center [36, 261] width 29 height 9
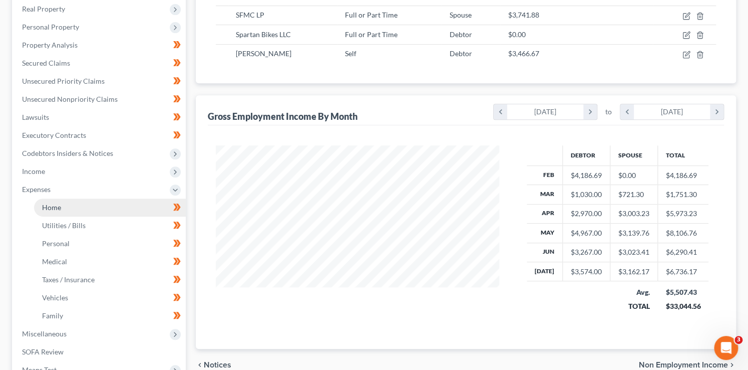
click at [70, 208] on link "Home" at bounding box center [110, 207] width 152 height 18
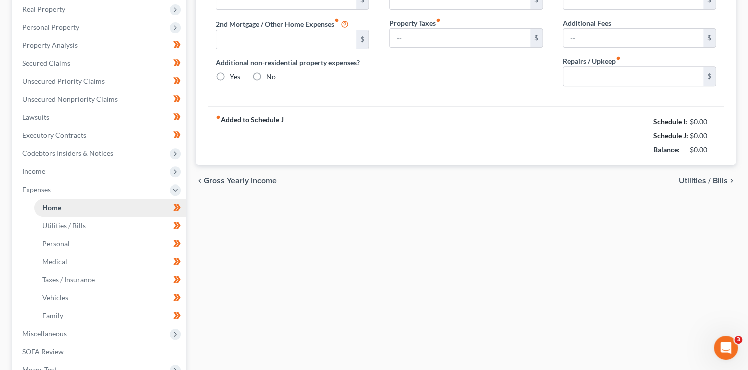
type input "1,475.00"
type input "400.00"
radio input "true"
type input "0.00"
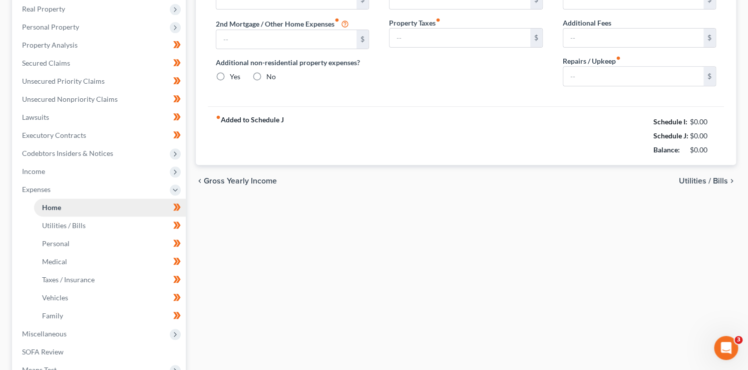
type input "75.00"
type input "0.00"
type input "100.00"
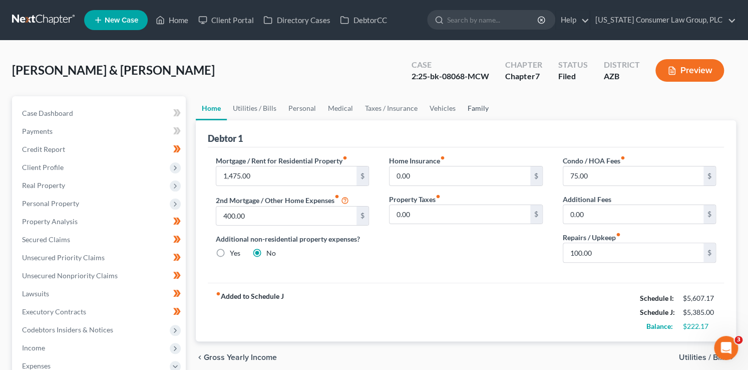
click at [471, 105] on link "Family" at bounding box center [478, 108] width 33 height 24
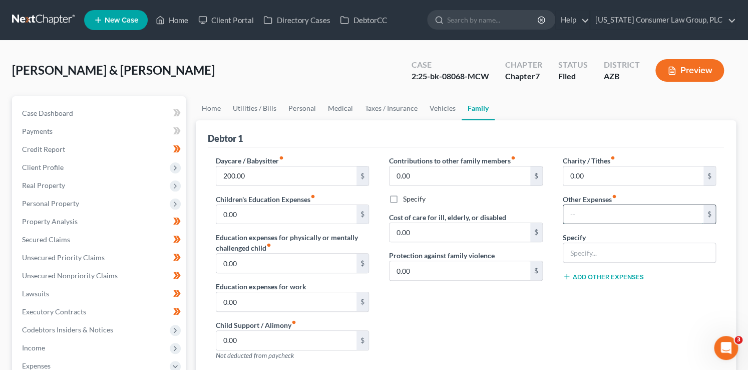
click at [604, 209] on input "text" at bounding box center [633, 214] width 141 height 19
type input "100"
type input "S"
type input "Misc. Expenses"
click at [447, 113] on link "Vehicles" at bounding box center [443, 108] width 38 height 24
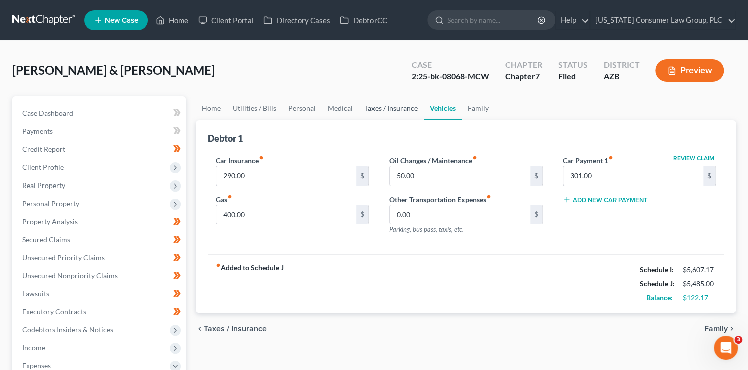
click at [407, 103] on link "Taxes / Insurance" at bounding box center [391, 108] width 65 height 24
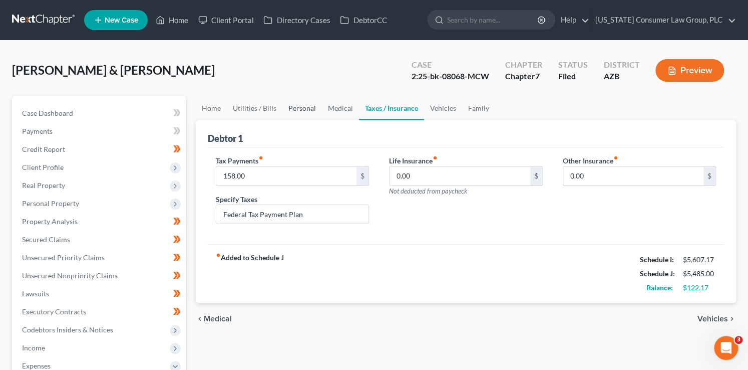
click at [312, 113] on link "Personal" at bounding box center [302, 108] width 40 height 24
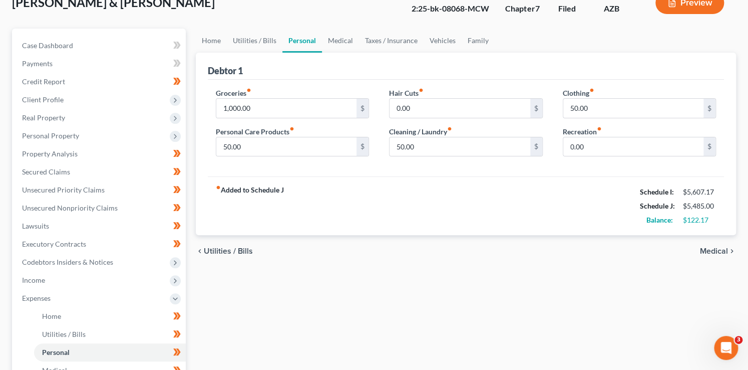
scroll to position [110, 0]
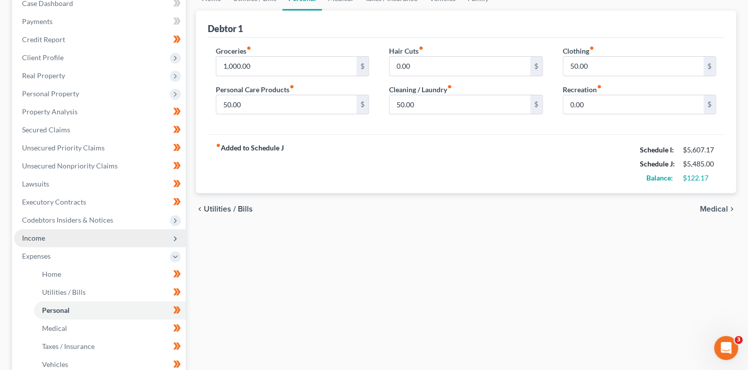
click at [40, 239] on span "Income" at bounding box center [33, 237] width 23 height 9
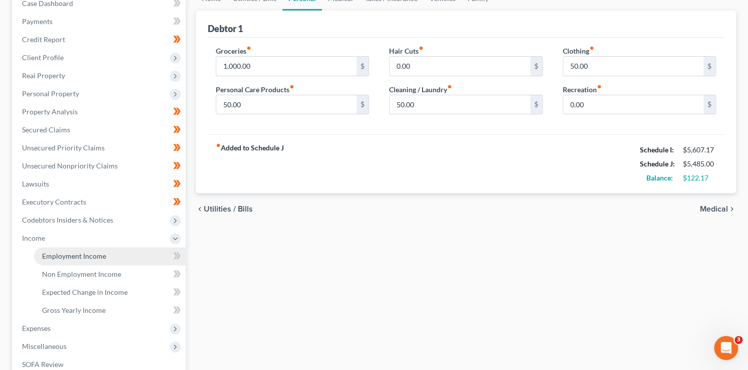
click at [91, 261] on link "Employment Income" at bounding box center [110, 256] width 152 height 18
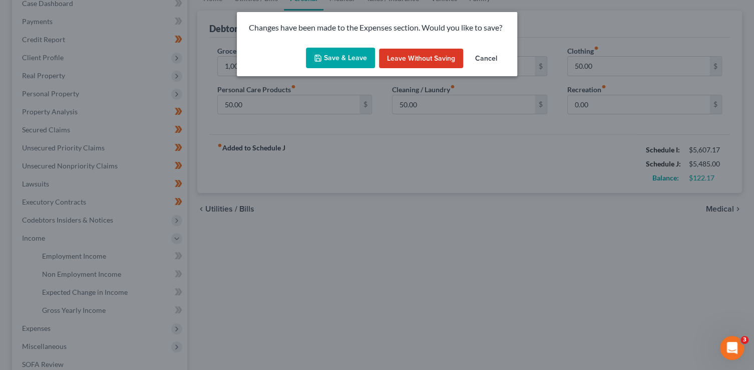
click at [356, 60] on button "Save & Leave" at bounding box center [340, 58] width 69 height 21
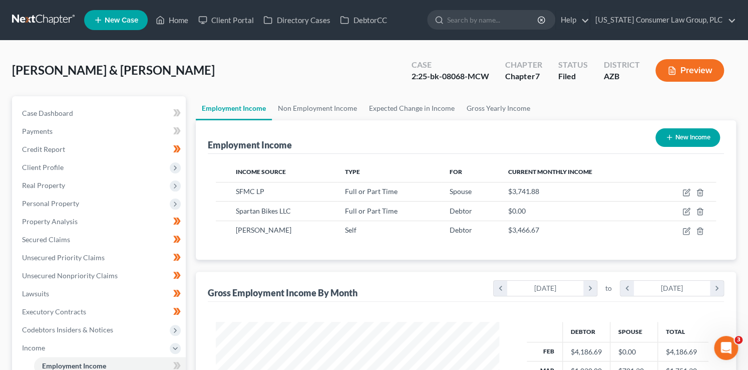
scroll to position [178, 304]
click at [179, 26] on link "Home" at bounding box center [172, 20] width 43 height 18
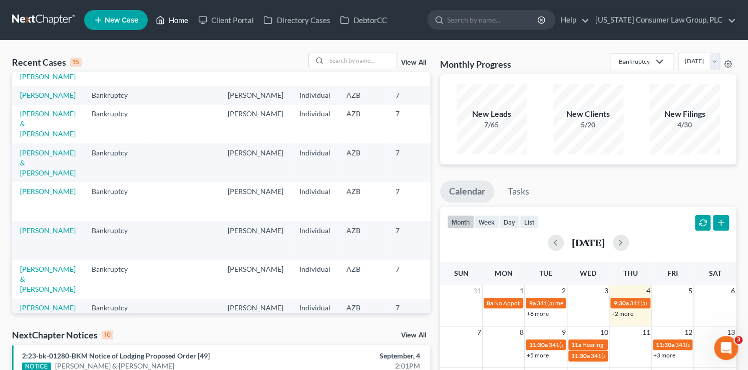
scroll to position [116, 0]
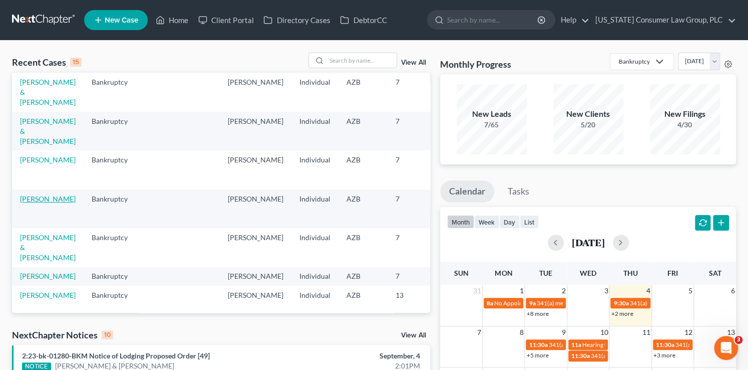
click at [34, 203] on link "[PERSON_NAME]" at bounding box center [48, 198] width 56 height 9
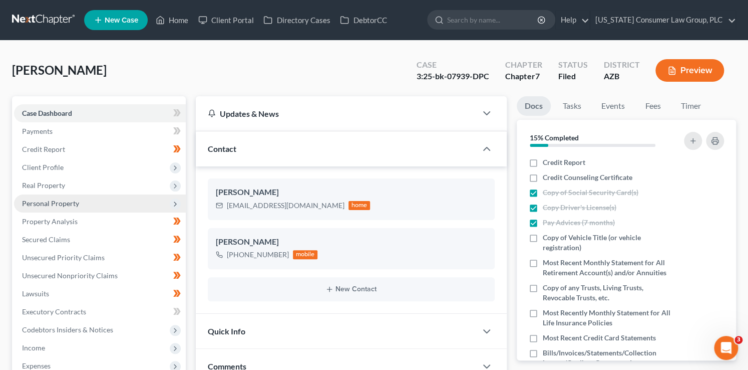
click at [79, 204] on span "Personal Property" at bounding box center [100, 203] width 172 height 18
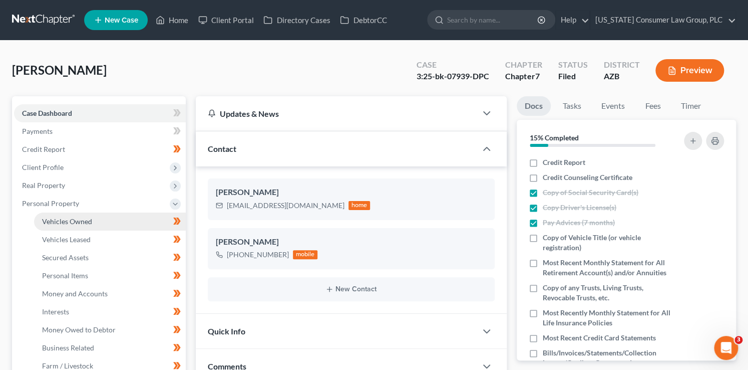
click at [80, 217] on span "Vehicles Owned" at bounding box center [67, 221] width 50 height 9
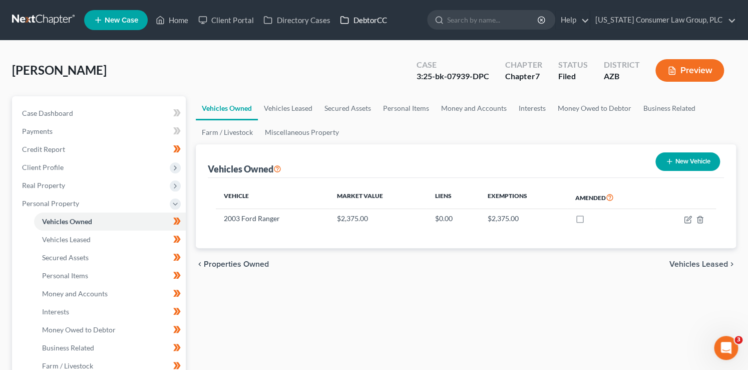
click at [363, 16] on link "DebtorCC" at bounding box center [363, 20] width 57 height 18
click at [364, 16] on link "DebtorCC" at bounding box center [363, 20] width 57 height 18
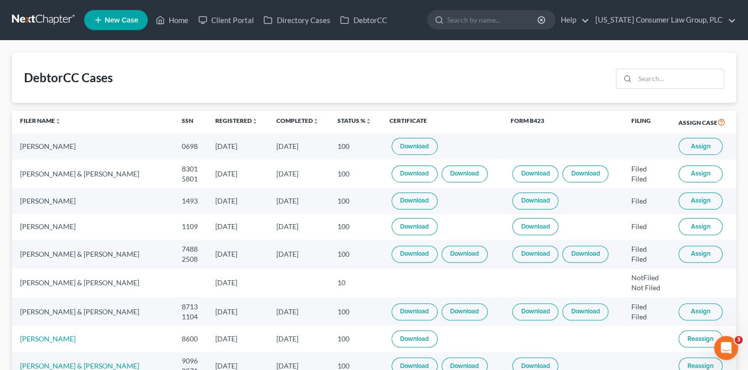
click at [709, 147] on span "Assign" at bounding box center [701, 146] width 20 height 8
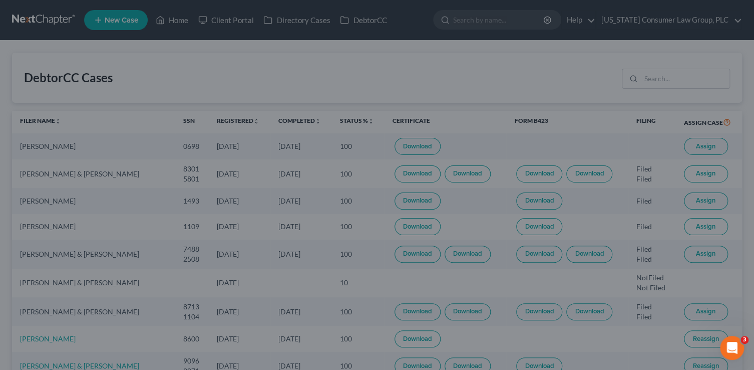
click at [709, 147] on div "Assign to an Existing Case or Create a New Case × Please wait... Cancel Assign …" at bounding box center [377, 185] width 754 height 370
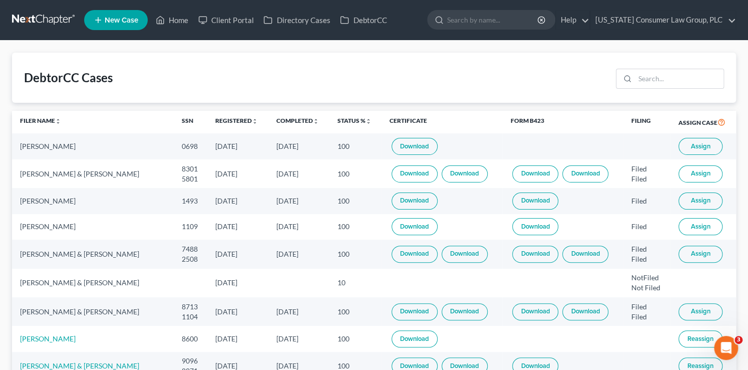
click at [706, 150] on button "Assign" at bounding box center [701, 146] width 44 height 17
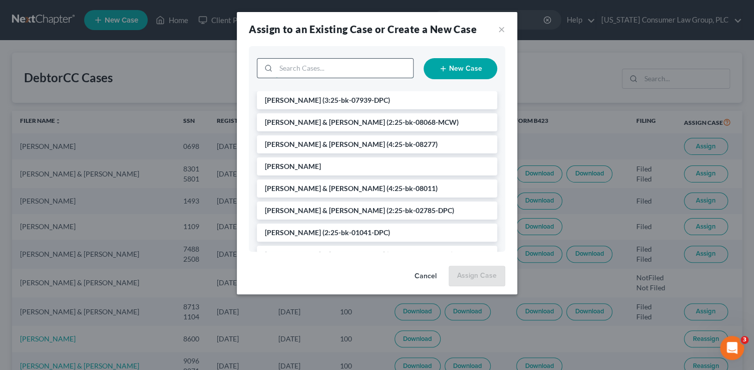
click at [322, 73] on input "search" at bounding box center [344, 68] width 137 height 19
type input "[PERSON_NAME]"
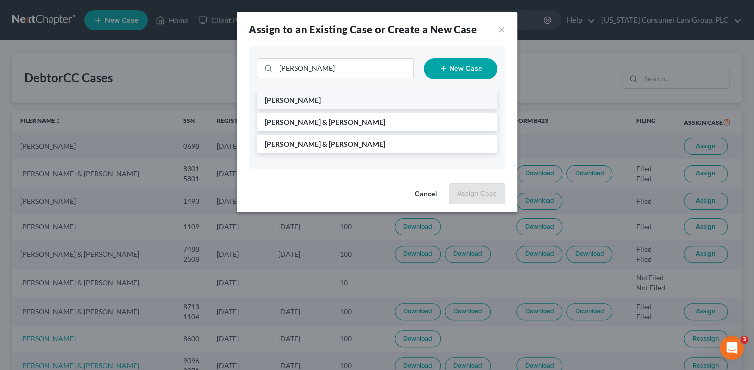
click at [335, 99] on li "[PERSON_NAME]" at bounding box center [377, 100] width 240 height 18
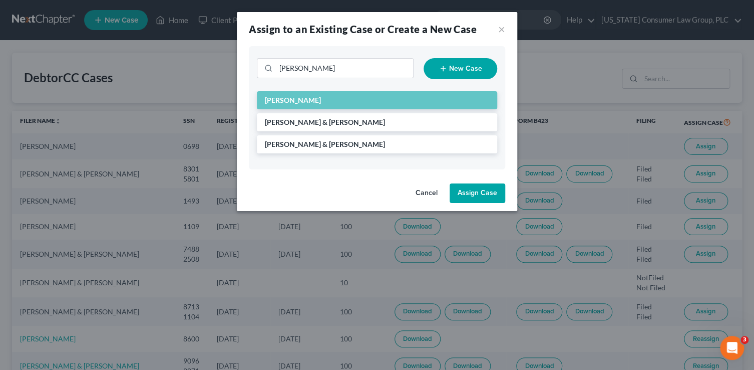
click at [484, 192] on button "Assign Case" at bounding box center [478, 193] width 56 height 20
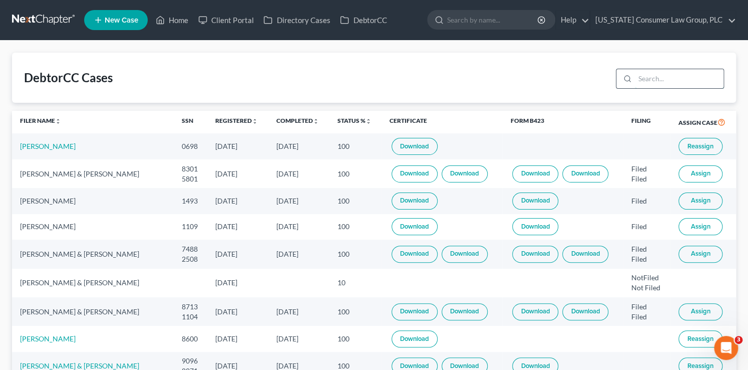
click at [701, 80] on input "search" at bounding box center [679, 78] width 89 height 19
click at [245, 15] on link "Client Portal" at bounding box center [225, 20] width 65 height 18
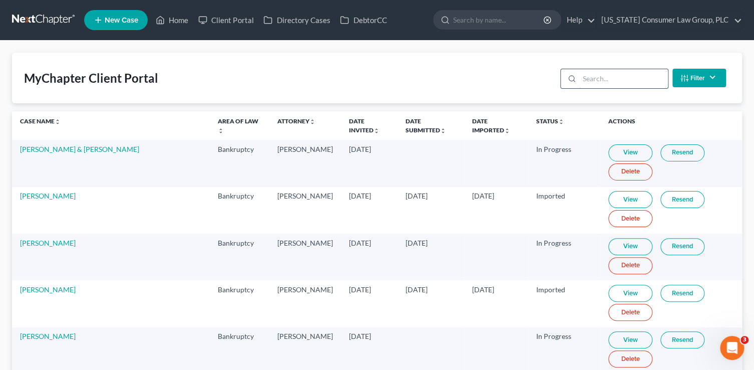
click at [617, 69] on input "search" at bounding box center [623, 78] width 89 height 19
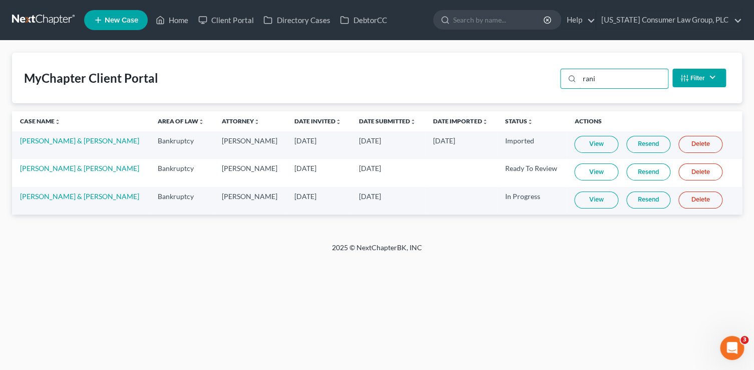
type input "rani"
click at [582, 202] on link "View" at bounding box center [596, 199] width 44 height 17
click at [55, 196] on link "Sunita Rani & Manmohan Singh" at bounding box center [79, 196] width 119 height 9
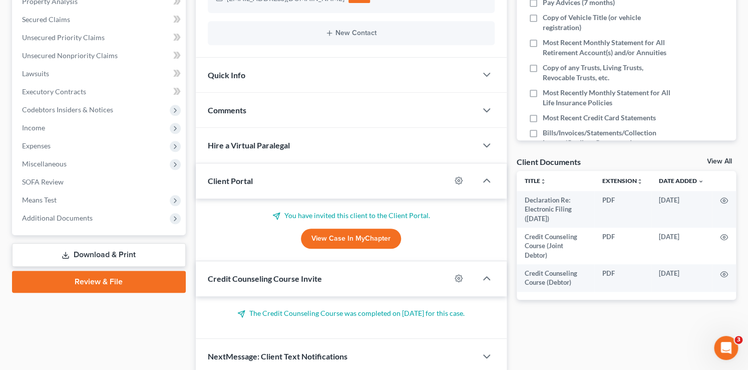
scroll to position [260, 0]
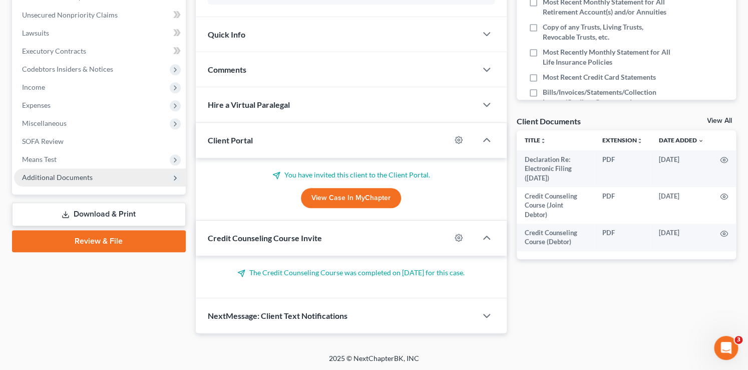
click at [68, 182] on span "Additional Documents" at bounding box center [100, 177] width 172 height 18
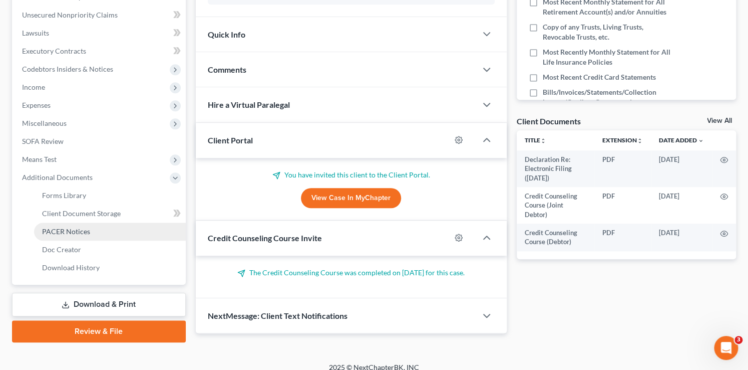
click at [86, 231] on span "PACER Notices" at bounding box center [66, 231] width 48 height 9
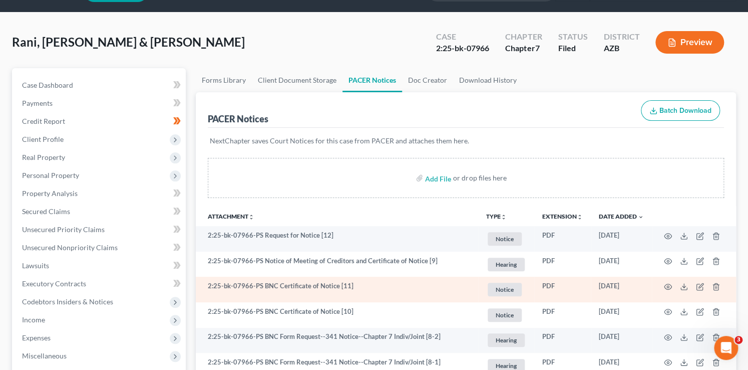
scroll to position [29, 0]
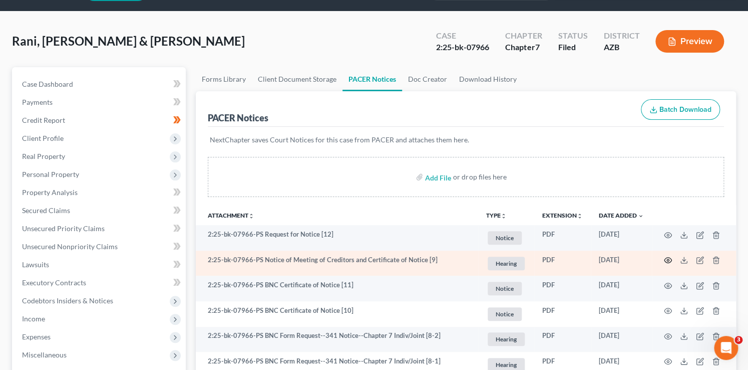
click at [668, 259] on icon "button" at bounding box center [668, 260] width 8 height 8
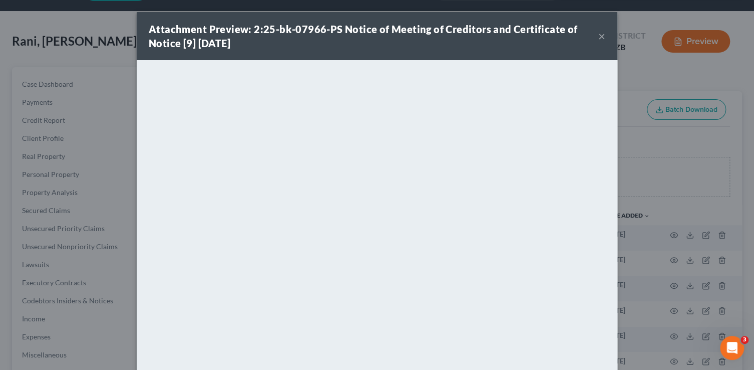
click at [599, 34] on button "×" at bounding box center [602, 36] width 7 height 12
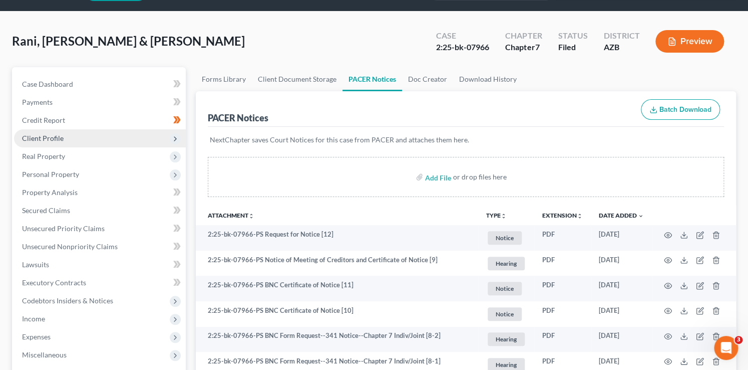
click at [55, 138] on span "Client Profile" at bounding box center [43, 138] width 42 height 9
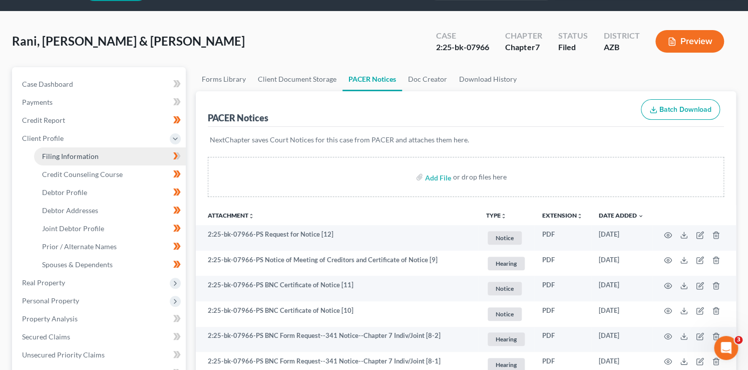
click at [115, 157] on link "Filing Information" at bounding box center [110, 156] width 152 height 18
select select "1"
select select "0"
select select "4"
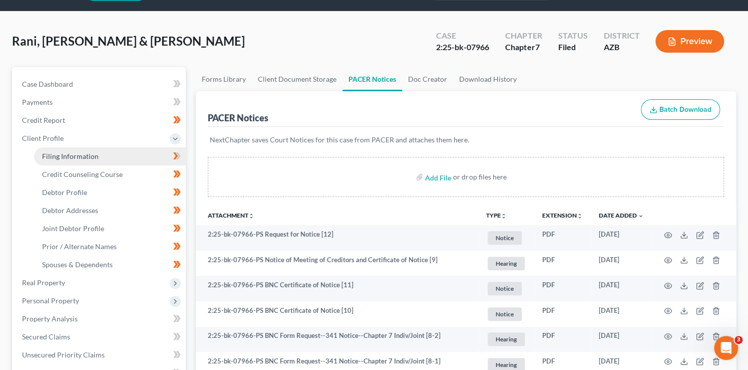
select select "0"
select select "3"
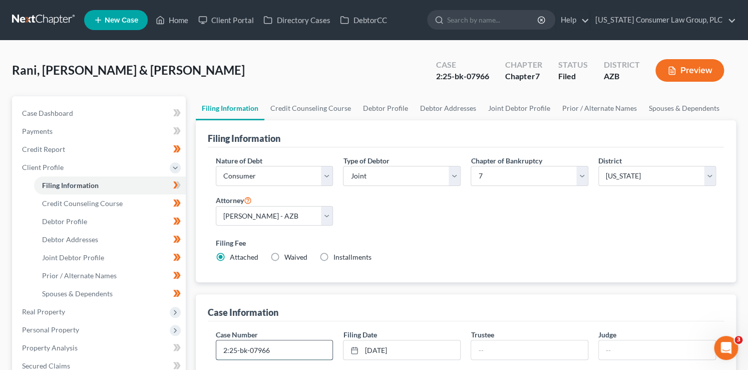
click at [294, 354] on input "2:25-bk-07966" at bounding box center [274, 349] width 117 height 19
type input "2:25-bk-07966-PS"
type input "R"
type input "Haley"
type input "Sala"
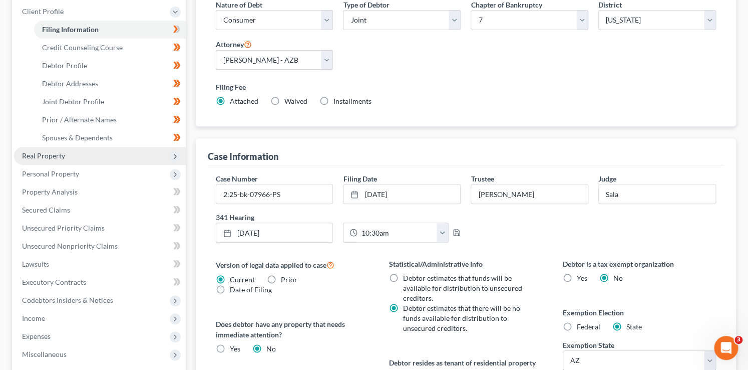
scroll to position [123, 0]
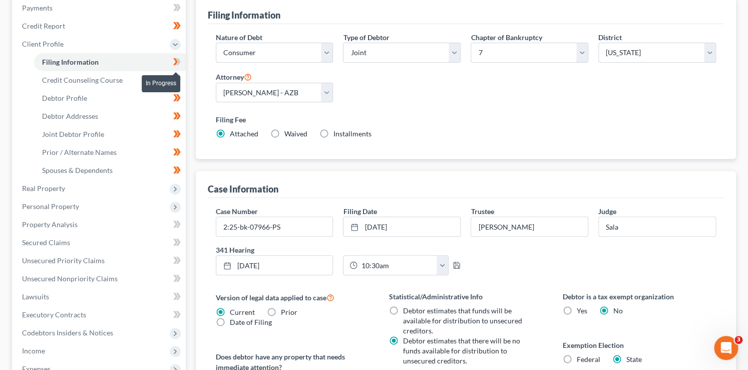
click at [182, 67] on span at bounding box center [177, 63] width 18 height 15
click at [115, 188] on span "Real Property" at bounding box center [100, 188] width 172 height 18
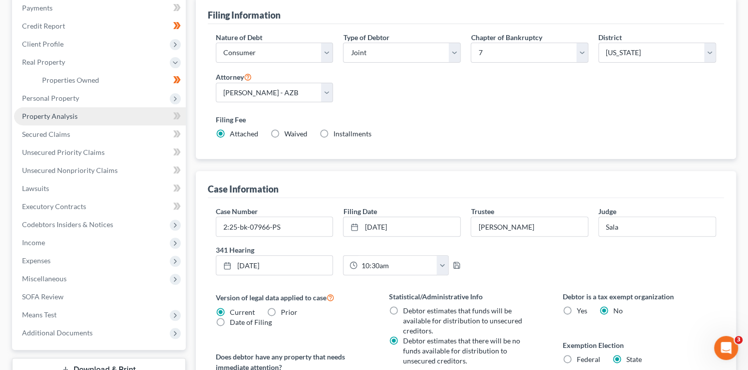
click at [117, 115] on link "Property Analysis" at bounding box center [100, 116] width 172 height 18
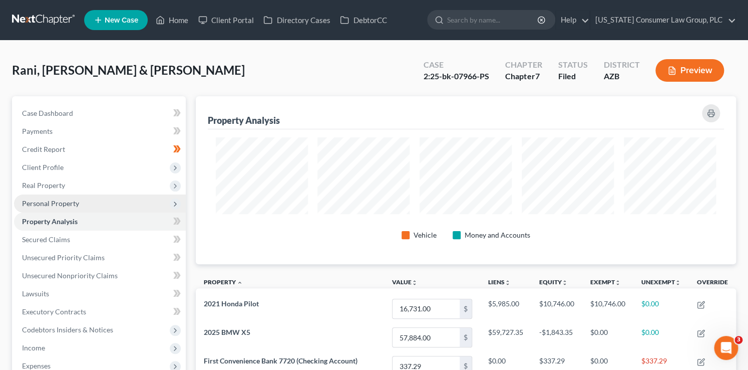
click at [94, 202] on span "Personal Property" at bounding box center [100, 203] width 172 height 18
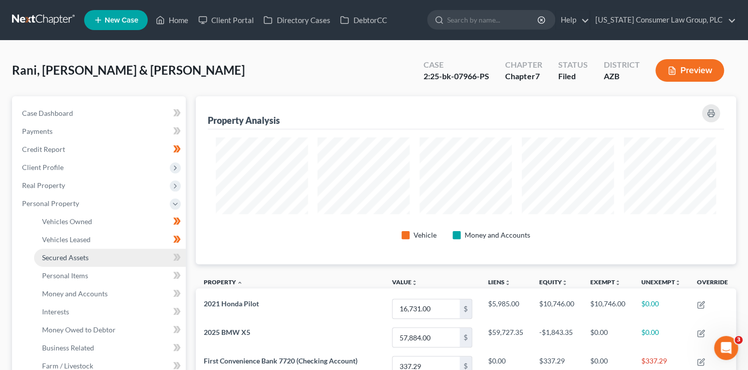
click at [123, 255] on link "Secured Assets" at bounding box center [110, 257] width 152 height 18
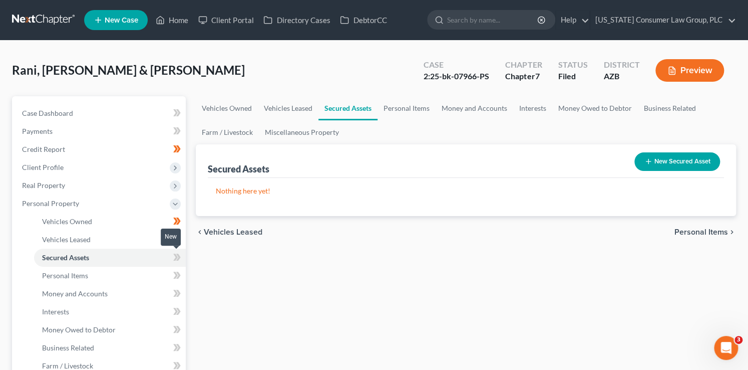
click at [173, 256] on icon at bounding box center [177, 257] width 8 height 13
drag, startPoint x: 173, startPoint y: 256, endPoint x: 168, endPoint y: 261, distance: 7.1
click at [173, 256] on icon at bounding box center [177, 257] width 8 height 13
click at [122, 277] on link "Personal Items" at bounding box center [110, 275] width 152 height 18
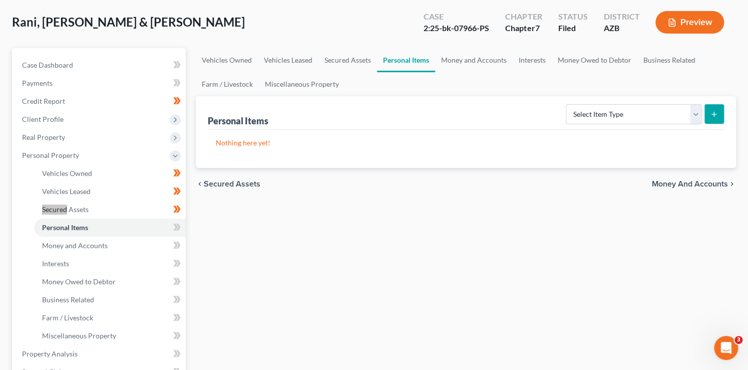
scroll to position [66, 0]
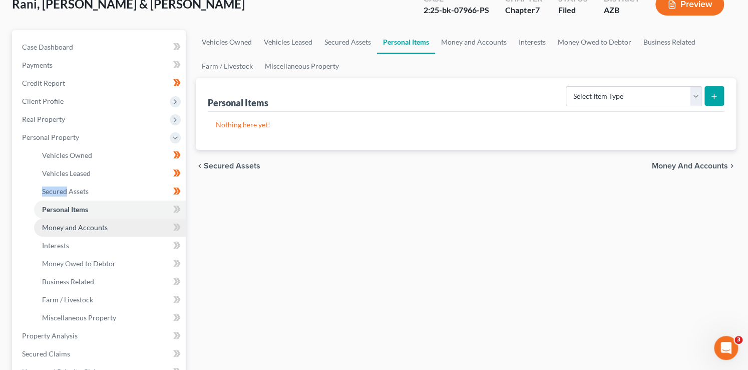
click at [119, 225] on link "Money and Accounts" at bounding box center [110, 227] width 152 height 18
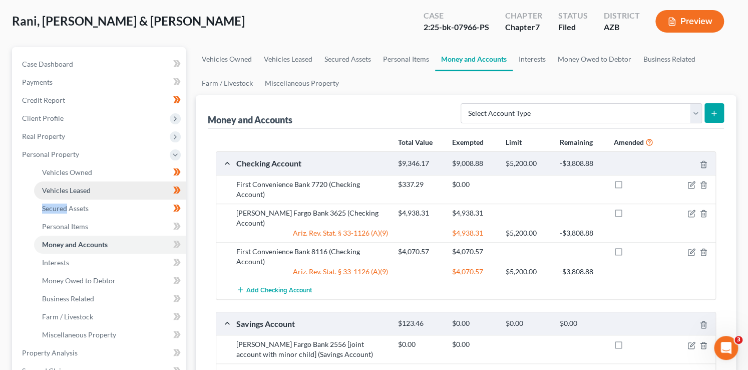
scroll to position [69, 0]
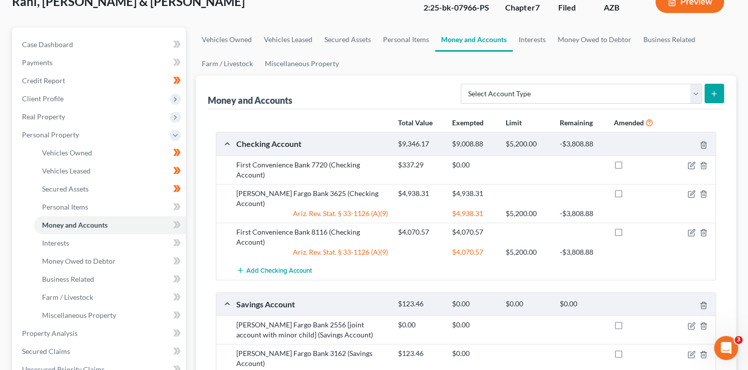
click at [179, 222] on icon at bounding box center [178, 224] width 5 height 7
drag, startPoint x: 179, startPoint y: 222, endPoint x: 181, endPoint y: 236, distance: 14.2
click at [179, 222] on icon at bounding box center [178, 224] width 5 height 7
click at [181, 239] on span at bounding box center [177, 243] width 18 height 15
click at [181, 240] on span at bounding box center [177, 243] width 18 height 15
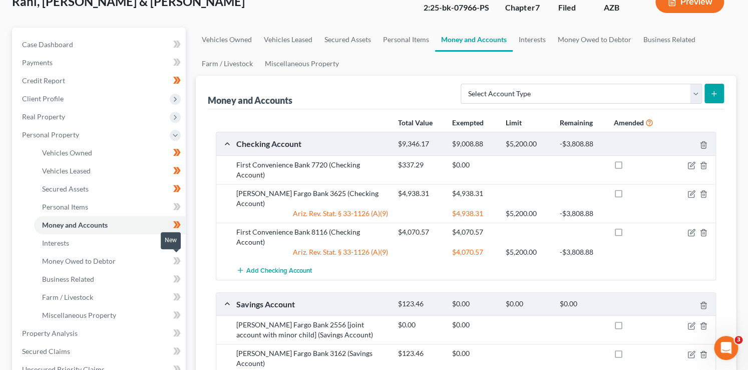
click at [180, 255] on icon at bounding box center [177, 260] width 8 height 13
click at [178, 276] on icon at bounding box center [178, 278] width 5 height 7
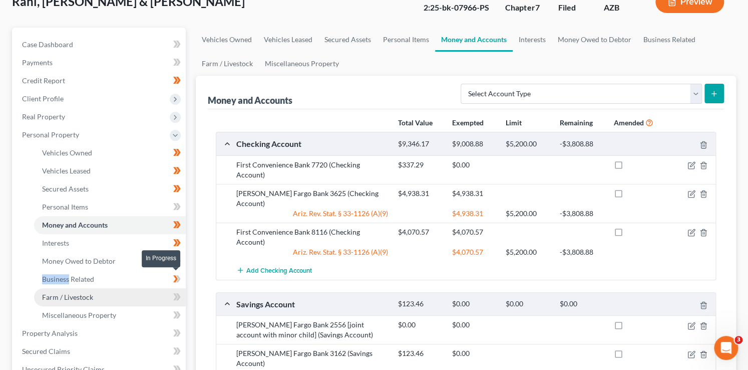
drag, startPoint x: 178, startPoint y: 276, endPoint x: 181, endPoint y: 287, distance: 11.4
click at [180, 280] on icon at bounding box center [177, 278] width 8 height 13
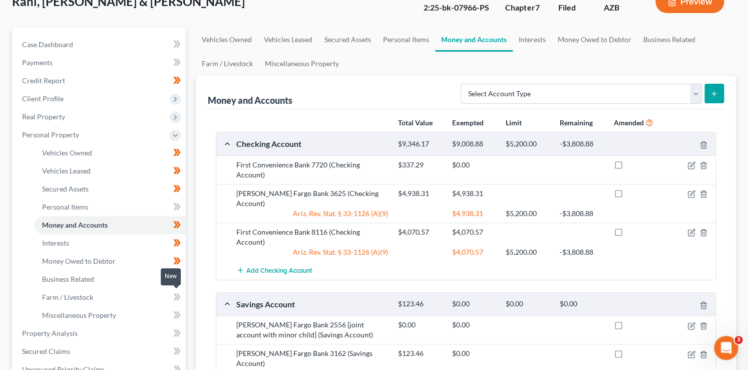
click at [182, 293] on span at bounding box center [177, 297] width 18 height 15
drag, startPoint x: 182, startPoint y: 295, endPoint x: 181, endPoint y: 313, distance: 18.1
click at [182, 295] on span at bounding box center [177, 297] width 18 height 15
click at [181, 316] on span at bounding box center [177, 316] width 18 height 15
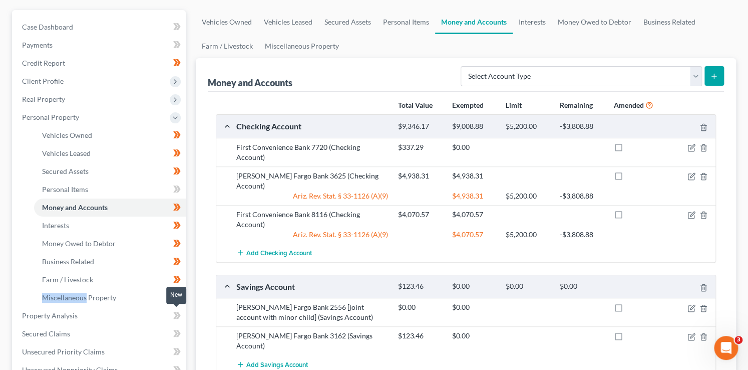
scroll to position [103, 0]
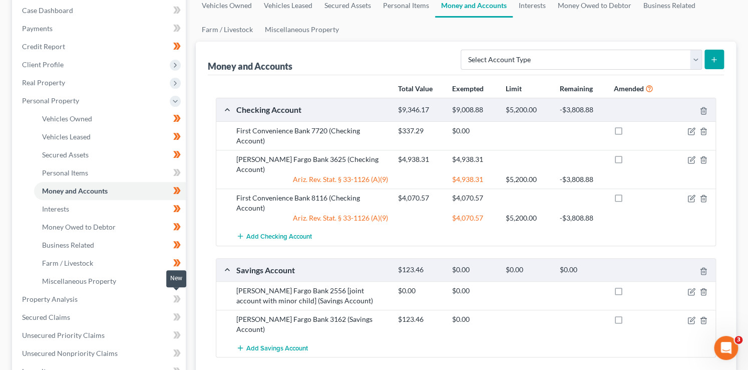
click at [181, 304] on span at bounding box center [177, 300] width 18 height 15
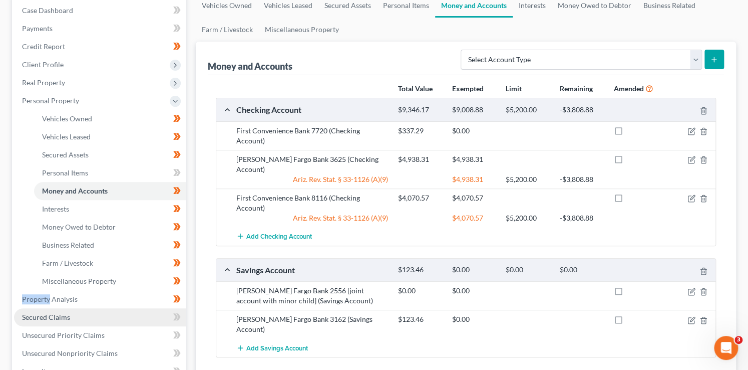
click at [155, 318] on link "Secured Claims" at bounding box center [100, 317] width 172 height 18
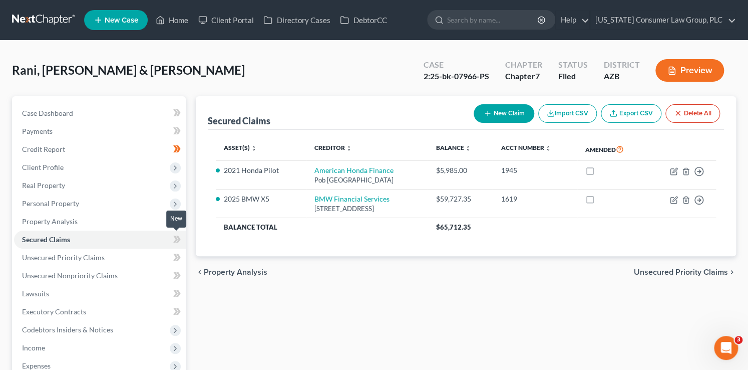
click at [173, 241] on icon at bounding box center [177, 239] width 8 height 13
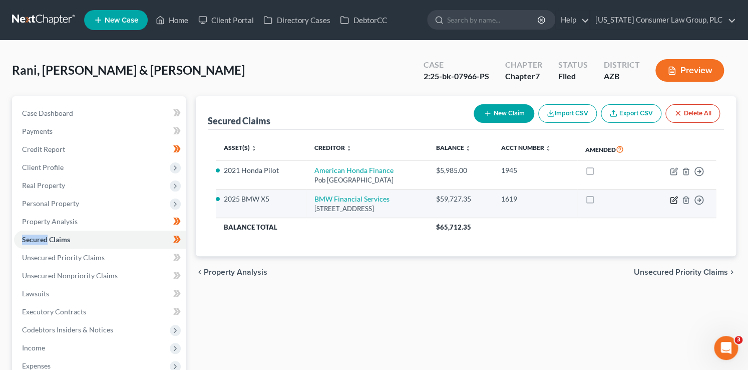
click at [675, 200] on icon "button" at bounding box center [674, 200] width 8 height 8
select select "33"
select select "2"
select select "3"
select select "0"
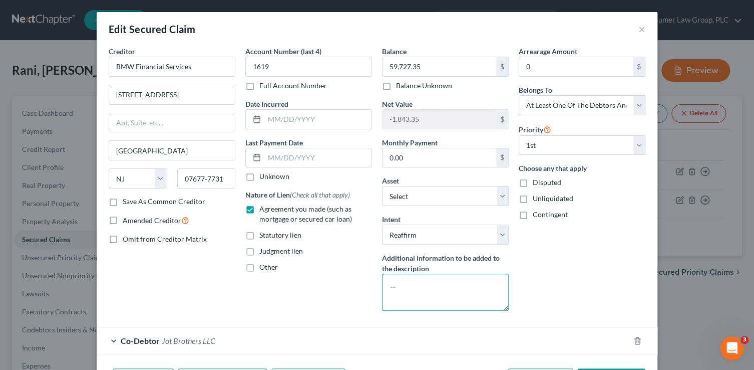
click at [422, 283] on textarea at bounding box center [445, 291] width 127 height 37
type textarea "D"
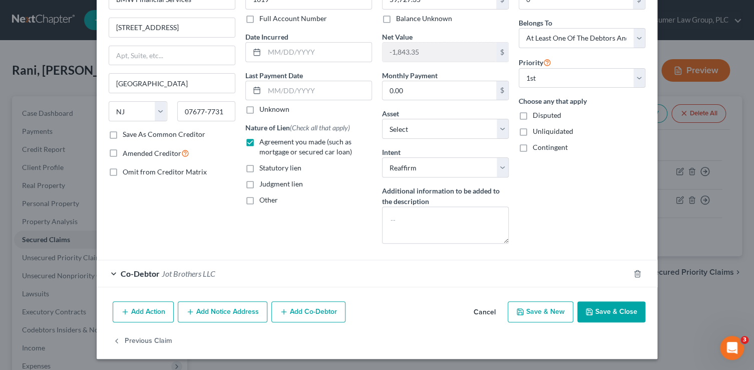
click at [618, 313] on button "Save & Close" at bounding box center [611, 311] width 68 height 21
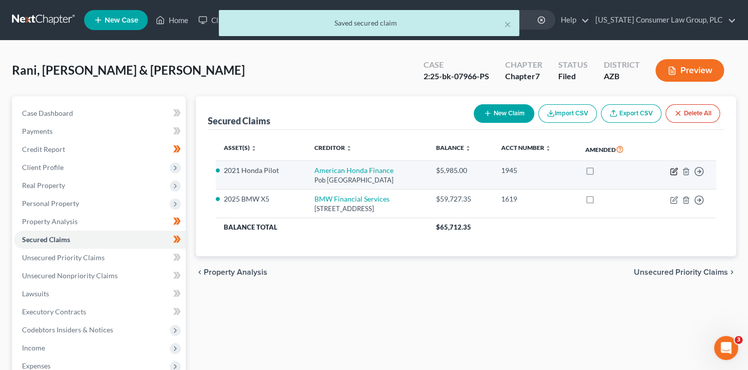
click at [673, 174] on icon "button" at bounding box center [674, 171] width 8 height 8
select select "4"
select select "2"
select select "0"
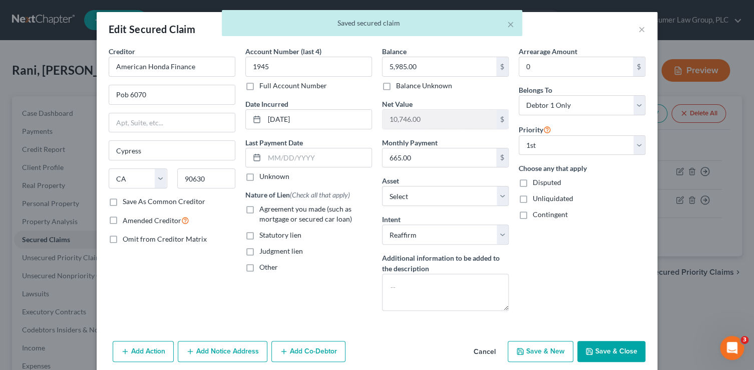
click at [301, 206] on span "Agreement you made (such as mortgage or secured car loan)" at bounding box center [305, 213] width 93 height 19
click at [270, 206] on input "Agreement you made (such as mortgage or secured car loan)" at bounding box center [266, 207] width 7 height 7
checkbox input "true"
click at [298, 155] on input "text" at bounding box center [317, 157] width 107 height 19
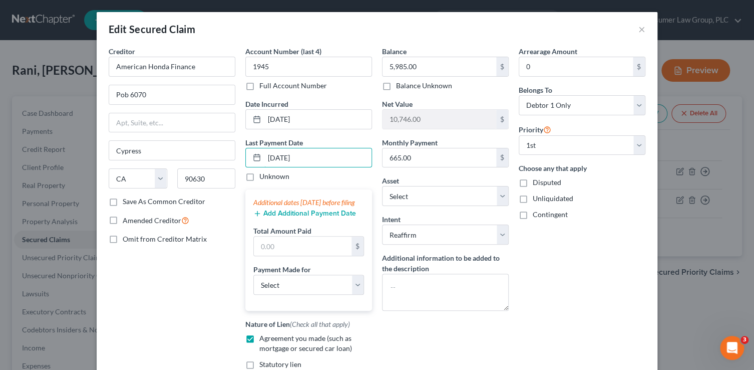
type input "08/01/2025"
click at [299, 217] on button "Add Additional Payment Date" at bounding box center [304, 213] width 103 height 8
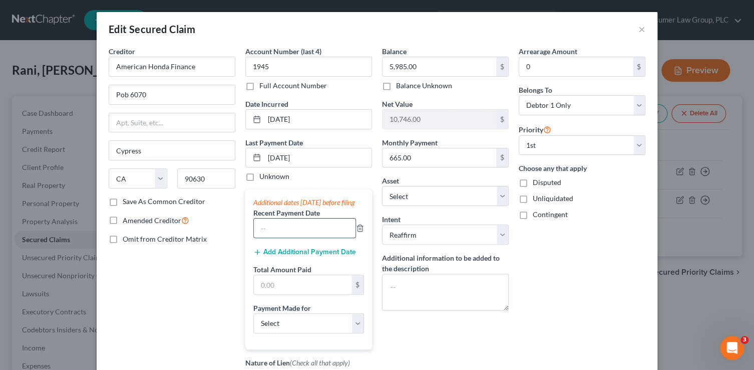
click at [291, 237] on input "text" at bounding box center [305, 227] width 102 height 19
type input "08/2025"
click at [263, 256] on button "Add Additional Payment Date" at bounding box center [304, 252] width 103 height 8
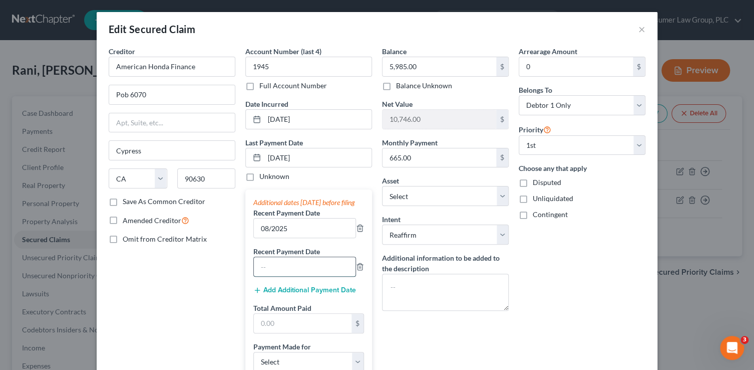
click at [274, 271] on input "text" at bounding box center [305, 266] width 102 height 19
type input "07/2025"
click at [300, 294] on button "Add Additional Payment Date" at bounding box center [304, 290] width 103 height 8
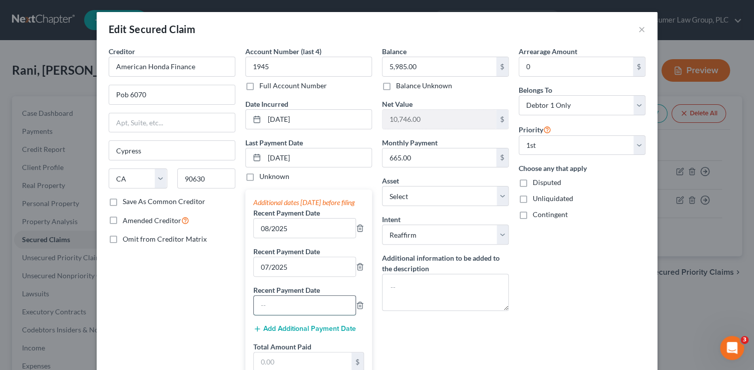
click at [296, 315] on input "text" at bounding box center [305, 305] width 102 height 19
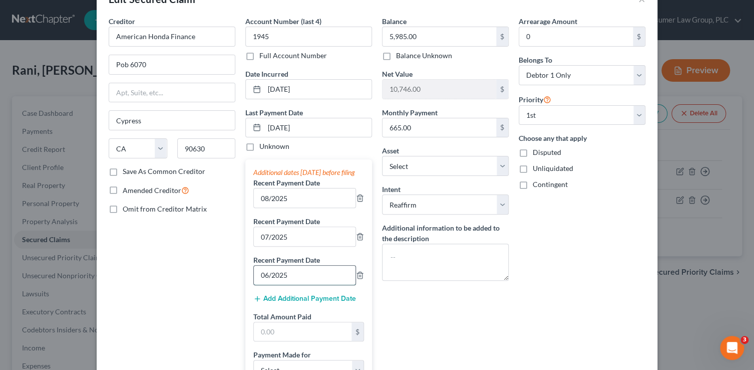
scroll to position [36, 0]
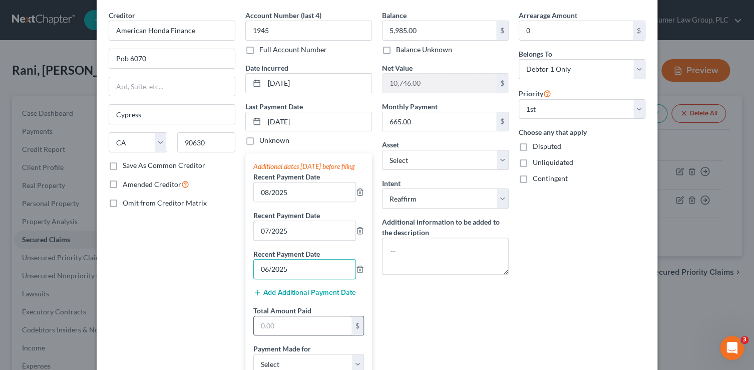
type input "06/2025"
click at [289, 335] on input "text" at bounding box center [303, 325] width 98 height 19
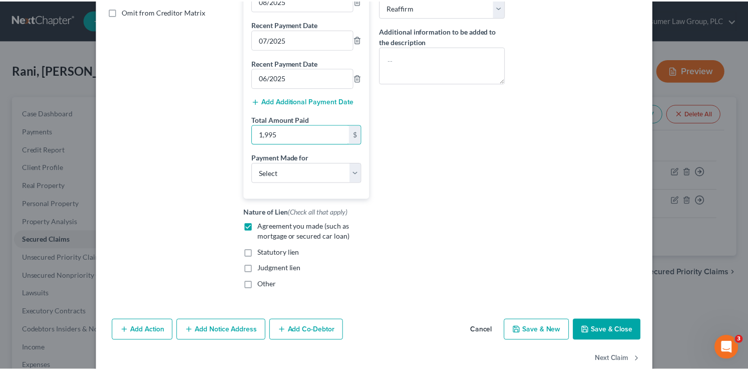
scroll to position [255, 0]
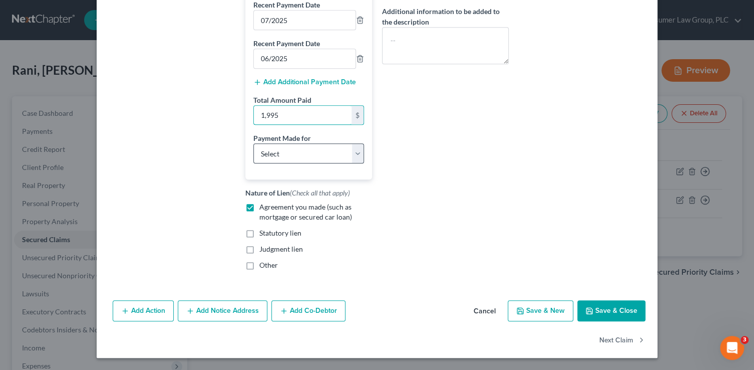
type input "1,995"
click at [299, 154] on select "Select Car Credit Card Loan Repayment Mortgage Other Suppliers Or Vendors" at bounding box center [308, 153] width 111 height 20
select select "0"
click at [253, 143] on select "Select Car Credit Card Loan Repayment Mortgage Other Suppliers Or Vendors" at bounding box center [308, 153] width 111 height 20
click at [620, 311] on button "Save & Close" at bounding box center [611, 310] width 68 height 21
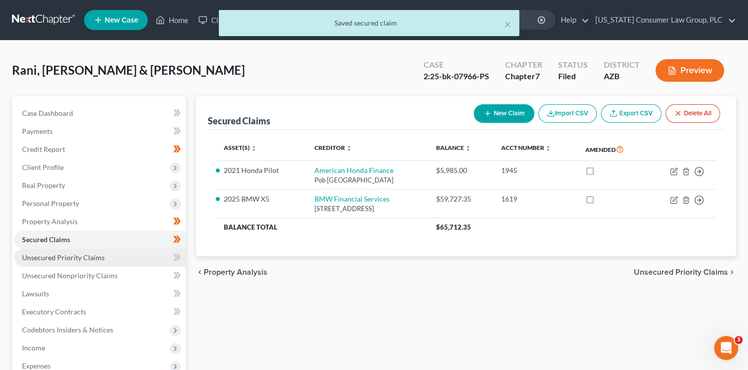
click at [155, 253] on link "Unsecured Priority Claims" at bounding box center [100, 257] width 172 height 18
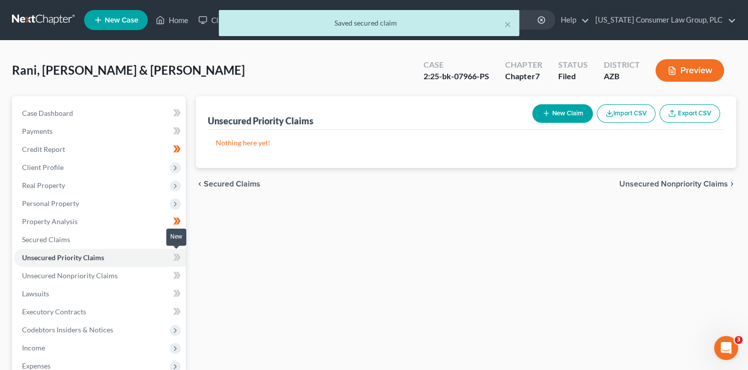
click at [171, 257] on span at bounding box center [177, 258] width 18 height 15
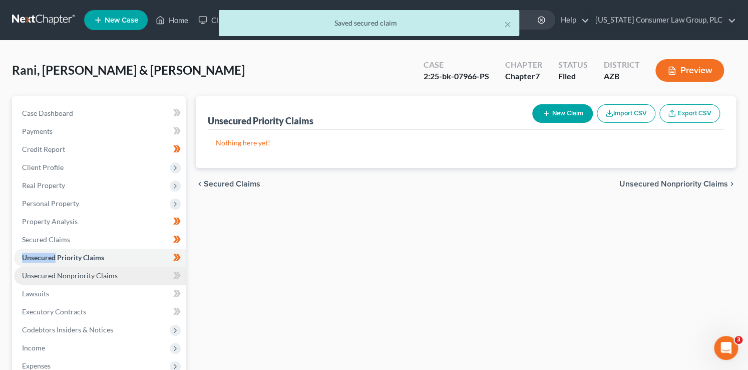
click at [131, 273] on link "Unsecured Nonpriority Claims" at bounding box center [100, 275] width 172 height 18
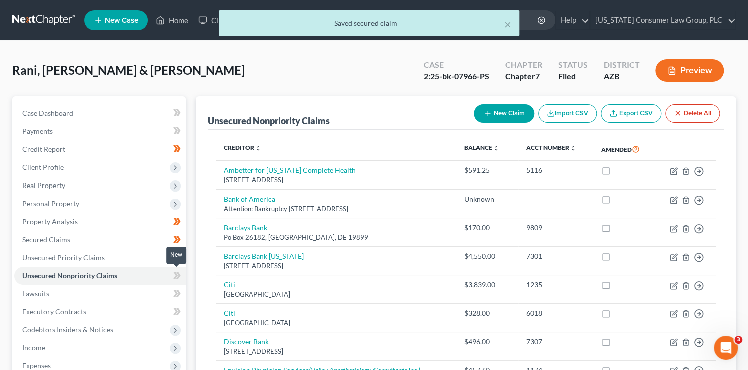
click at [177, 277] on icon at bounding box center [178, 274] width 5 height 7
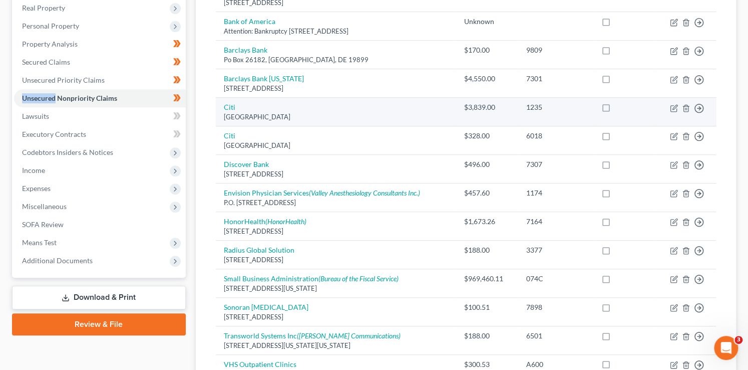
scroll to position [137, 0]
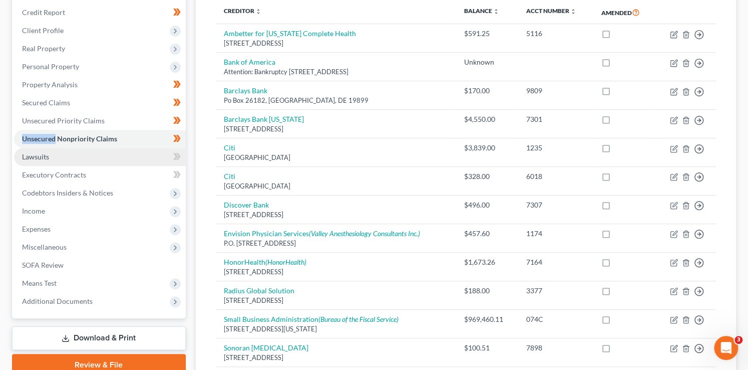
click at [112, 159] on link "Lawsuits" at bounding box center [100, 157] width 172 height 18
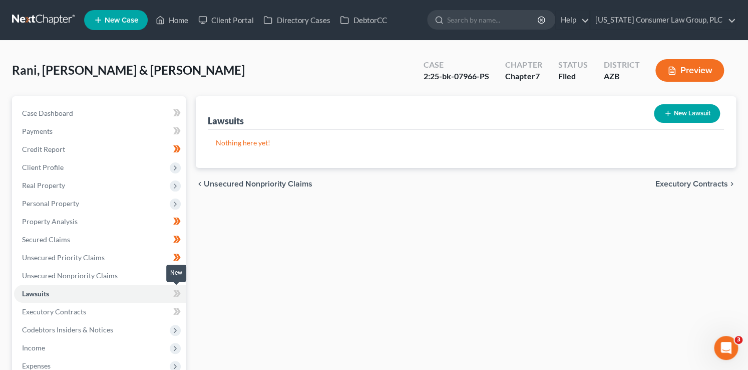
click at [180, 289] on icon at bounding box center [177, 293] width 8 height 13
drag, startPoint x: 180, startPoint y: 289, endPoint x: 175, endPoint y: 296, distance: 8.2
click at [180, 290] on span at bounding box center [177, 294] width 18 height 15
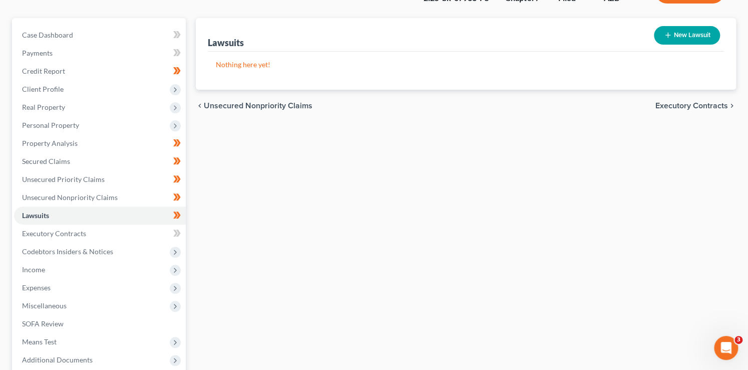
scroll to position [94, 0]
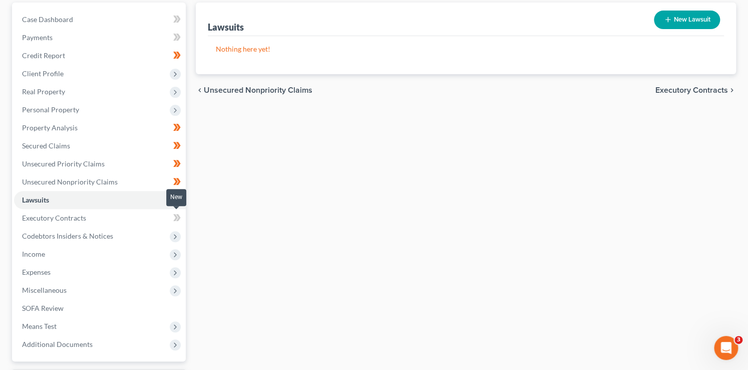
click at [184, 220] on span at bounding box center [177, 218] width 18 height 15
click at [136, 220] on link "Executory Contracts" at bounding box center [100, 218] width 172 height 18
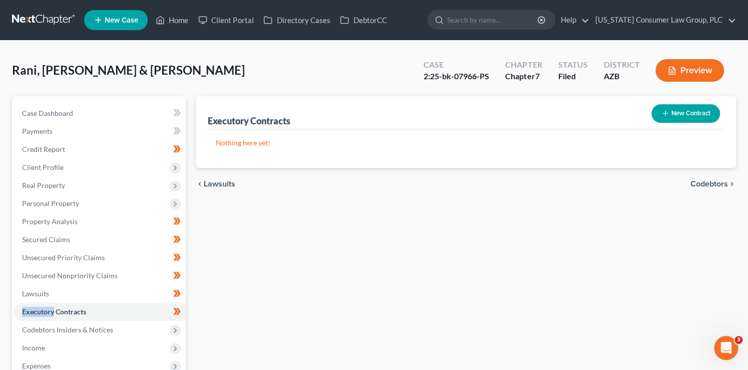
click at [679, 114] on button "New Contract" at bounding box center [686, 113] width 69 height 19
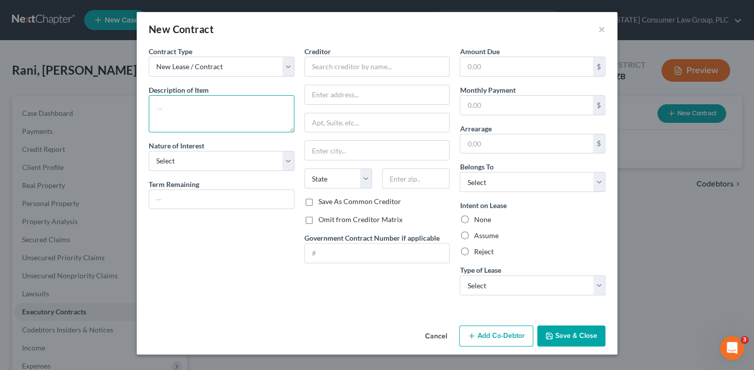
click at [195, 119] on textarea at bounding box center [222, 113] width 146 height 37
type textarea "Residential lease"
select select "3"
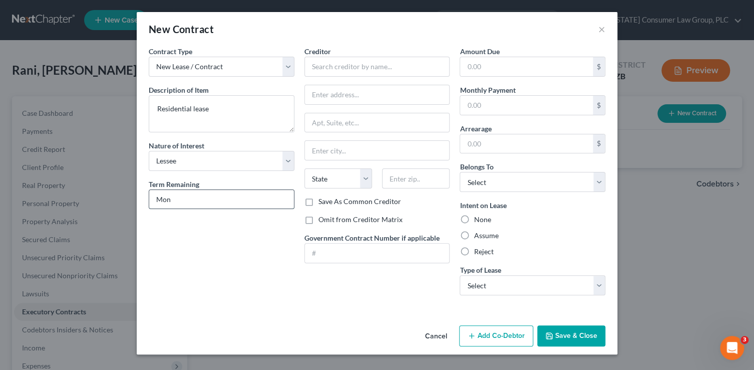
type input "Month-to-month"
click at [336, 72] on input "text" at bounding box center [378, 67] width 146 height 20
type input "Manjeet Singh"
type input "3637 Altadena Dr."
type input "35243"
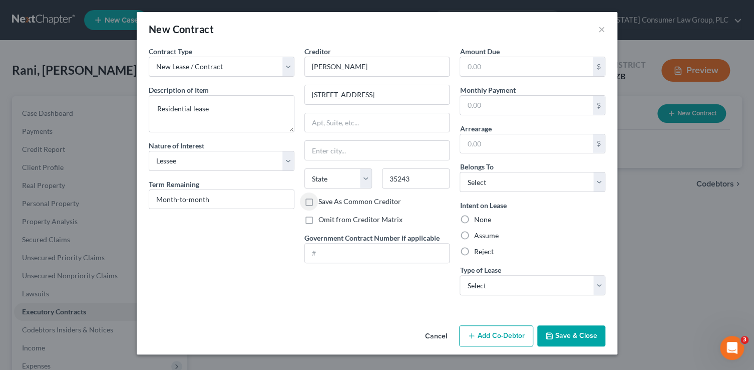
type input "Birmingham"
select select "0"
click at [332, 214] on label "Omit from Creditor Matrix" at bounding box center [361, 219] width 84 height 10
click at [329, 214] on input "Omit from Creditor Matrix" at bounding box center [326, 217] width 7 height 7
checkbox input "true"
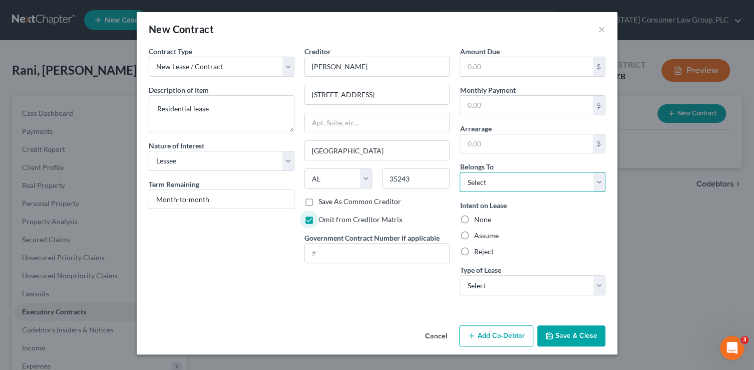
click at [494, 177] on select "Select Debtor 1 Only Debtor 2 Only Debtor 1 And Debtor 2 Only At Least One Of T…" at bounding box center [533, 182] width 146 height 20
select select "2"
click at [460, 172] on select "Select Debtor 1 Only Debtor 2 Only Debtor 1 And Debtor 2 Only At Least One Of T…" at bounding box center [533, 182] width 146 height 20
click at [481, 239] on label "Assume" at bounding box center [486, 235] width 25 height 10
click at [481, 237] on input "Assume" at bounding box center [481, 233] width 7 height 7
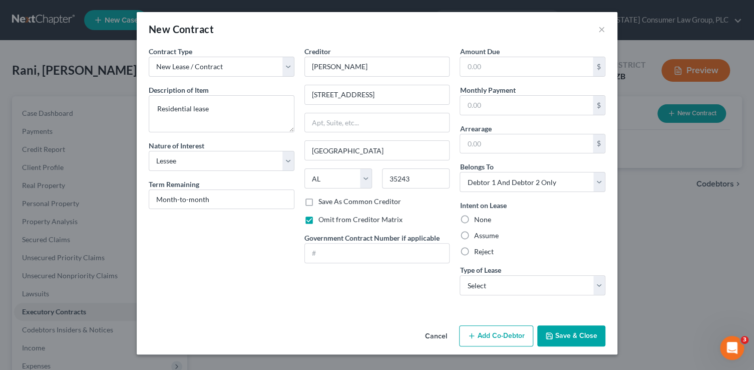
radio input "true"
click at [508, 279] on select "Select Real Estate Car Other" at bounding box center [533, 285] width 146 height 20
click at [460, 275] on select "Select Real Estate Car Other" at bounding box center [533, 285] width 146 height 20
click at [514, 282] on select "Select Real Estate Car Other" at bounding box center [533, 285] width 146 height 20
select select "0"
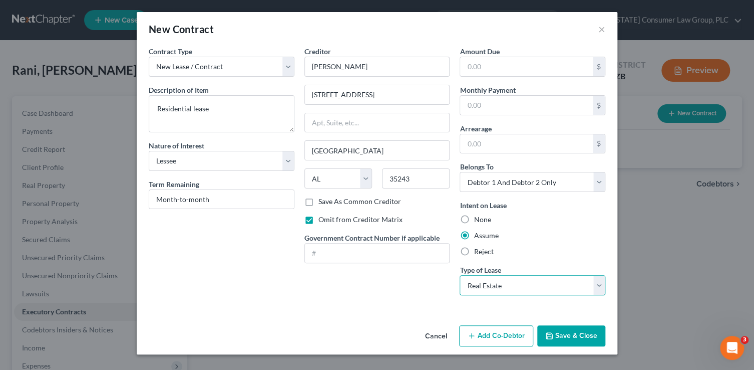
click at [460, 275] on select "Select Real Estate Car Other" at bounding box center [533, 285] width 146 height 20
drag, startPoint x: 588, startPoint y: 342, endPoint x: 404, endPoint y: 287, distance: 191.8
click at [588, 342] on button "Save & Close" at bounding box center [571, 335] width 68 height 21
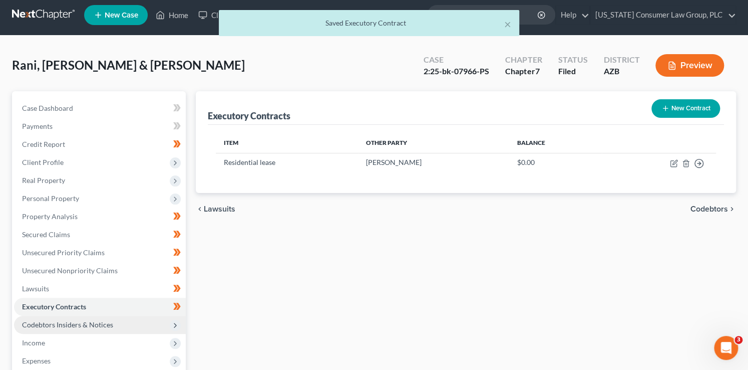
click at [108, 320] on span "Codebtors Insiders & Notices" at bounding box center [67, 324] width 91 height 9
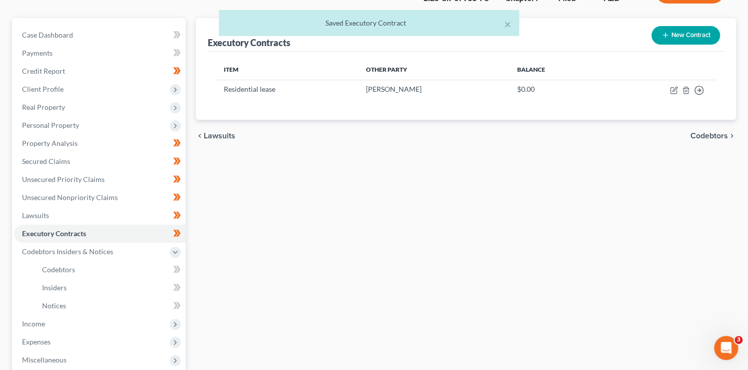
scroll to position [116, 0]
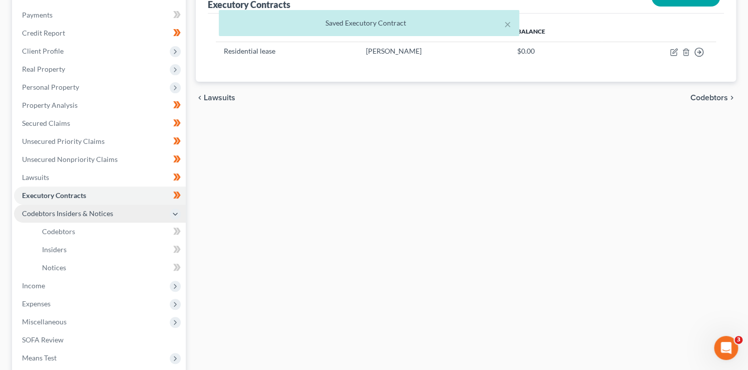
click at [180, 220] on span "Codebtors Insiders & Notices" at bounding box center [100, 213] width 172 height 18
click at [178, 214] on icon at bounding box center [175, 214] width 8 height 8
click at [178, 231] on icon at bounding box center [178, 230] width 5 height 7
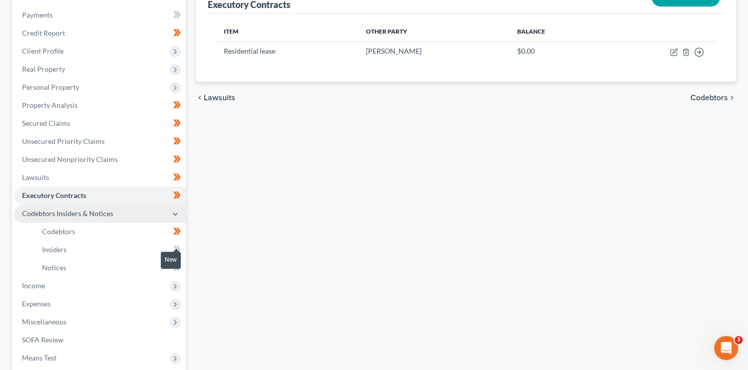
click at [182, 253] on span at bounding box center [177, 250] width 18 height 15
click at [181, 267] on span at bounding box center [177, 268] width 18 height 15
click at [177, 283] on icon at bounding box center [175, 286] width 8 height 8
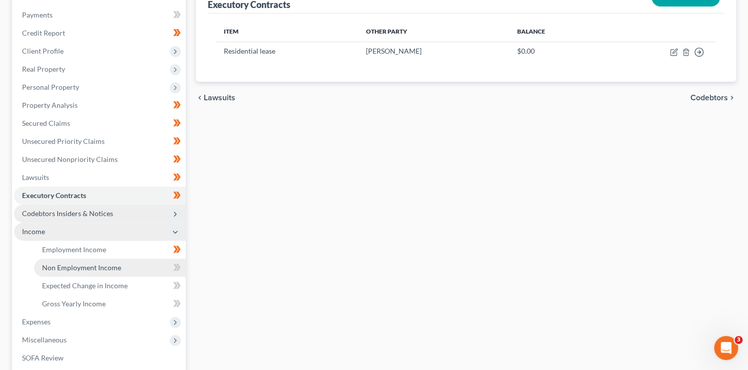
click at [130, 264] on link "Non Employment Income" at bounding box center [110, 267] width 152 height 18
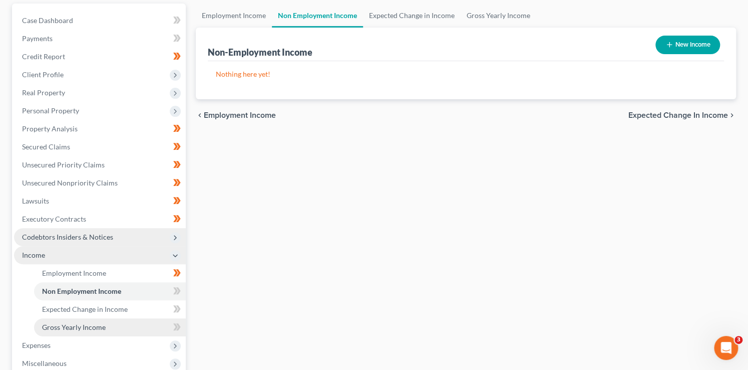
scroll to position [134, 0]
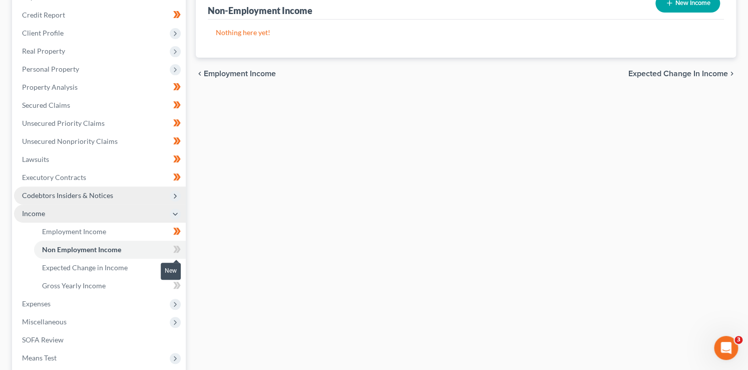
click at [181, 252] on span at bounding box center [177, 250] width 18 height 15
click at [183, 266] on span at bounding box center [177, 268] width 18 height 15
click at [119, 282] on link "Gross Yearly Income" at bounding box center [110, 285] width 152 height 18
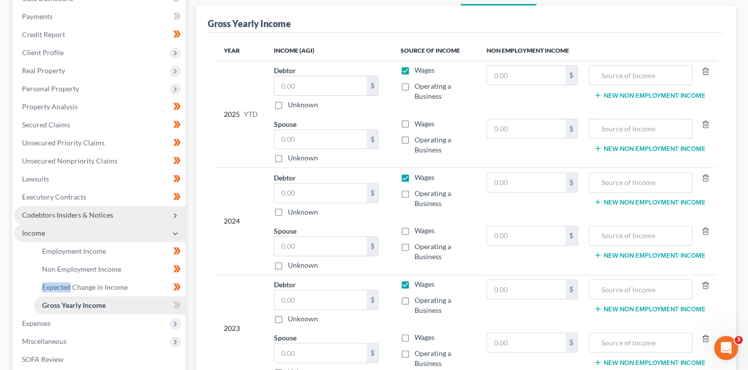
scroll to position [125, 0]
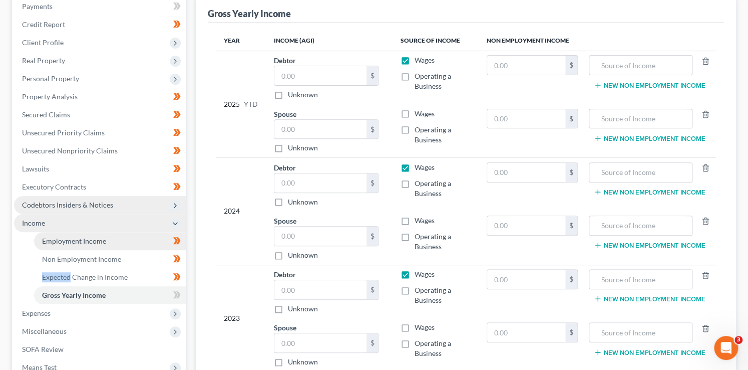
click at [106, 240] on link "Employment Income" at bounding box center [110, 241] width 152 height 18
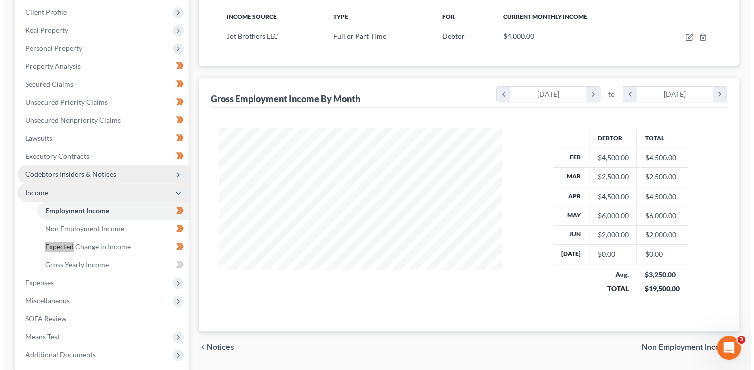
scroll to position [145, 0]
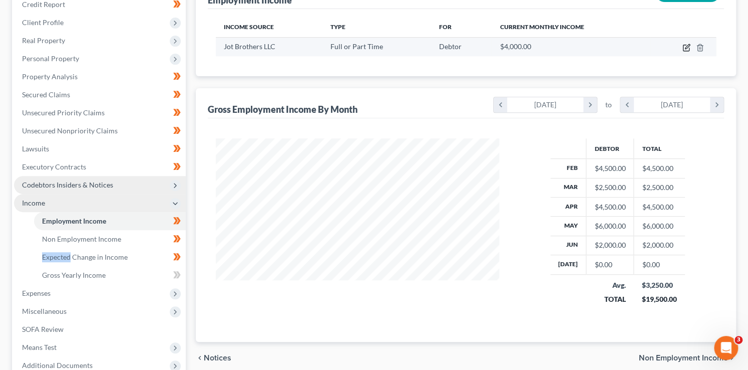
click at [684, 46] on icon "button" at bounding box center [687, 48] width 8 height 8
select select "0"
select select "3"
select select "1"
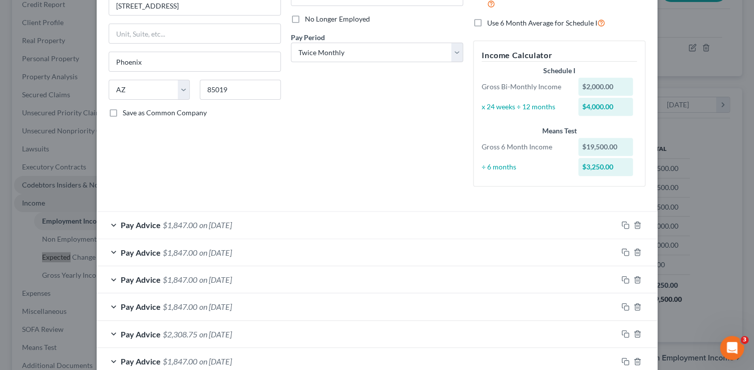
scroll to position [176, 0]
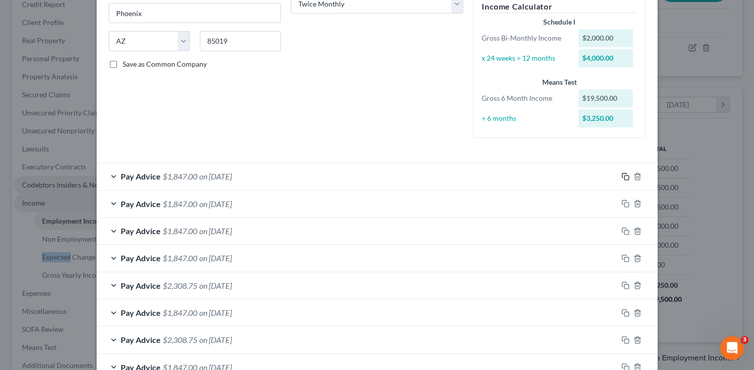
click at [624, 176] on icon "button" at bounding box center [626, 176] width 8 height 8
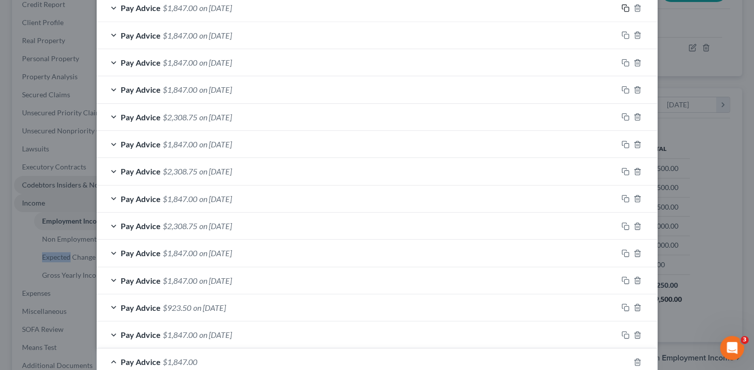
scroll to position [509, 0]
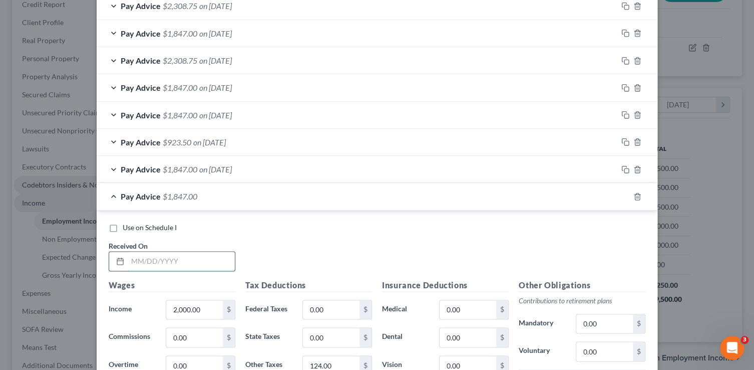
click at [162, 256] on input "text" at bounding box center [181, 260] width 107 height 19
type input "7/1/25"
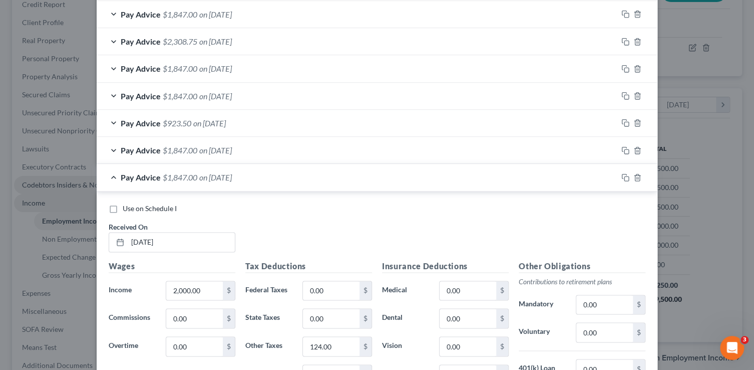
scroll to position [540, 0]
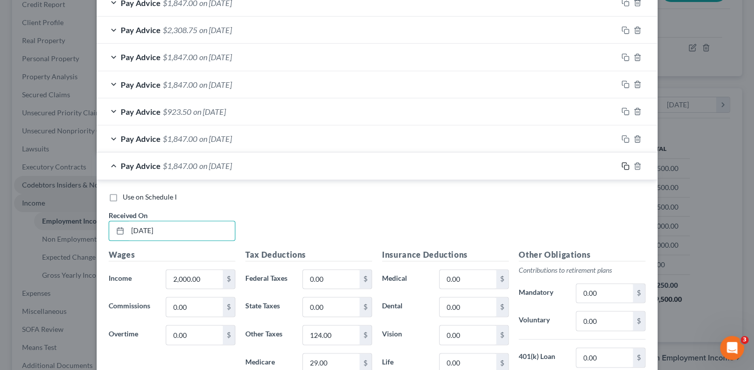
click at [622, 164] on icon "button" at bounding box center [626, 166] width 8 height 8
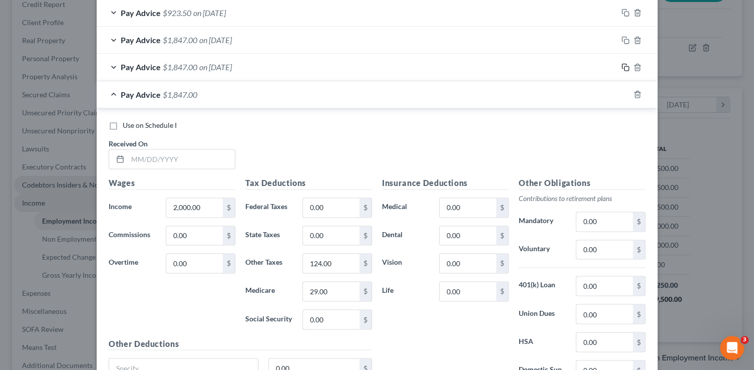
scroll to position [641, 0]
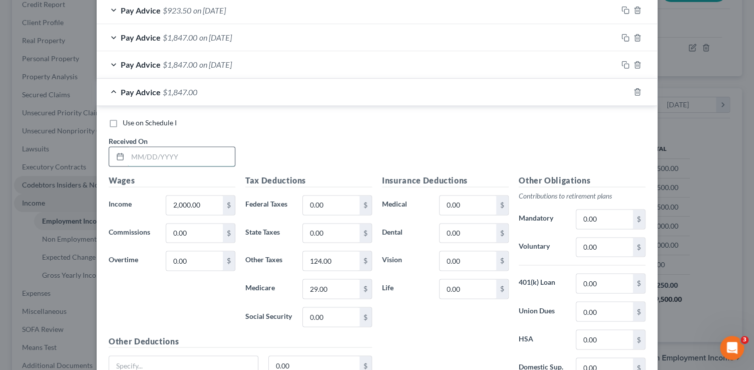
click at [217, 148] on input "text" at bounding box center [181, 156] width 107 height 19
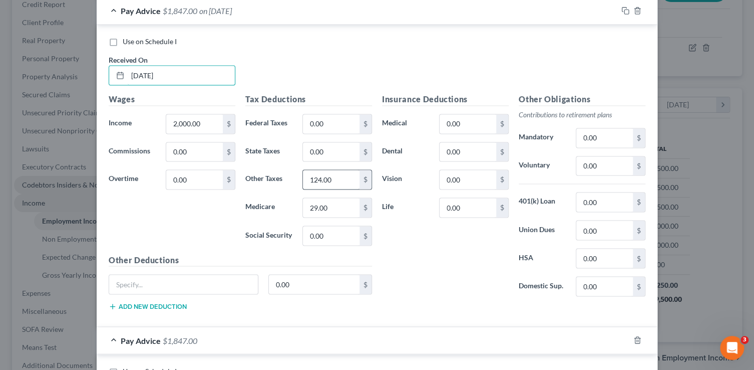
scroll to position [872, 0]
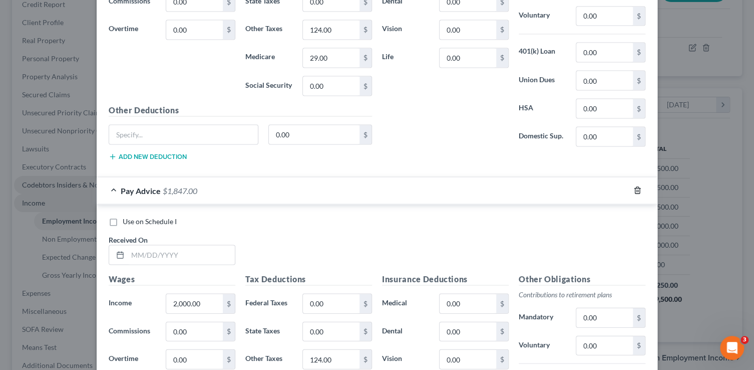
type input "7/16/25"
click at [636, 195] on div "Pay Advice $1,847.00" at bounding box center [377, 190] width 561 height 27
click at [637, 187] on icon "button" at bounding box center [637, 190] width 5 height 7
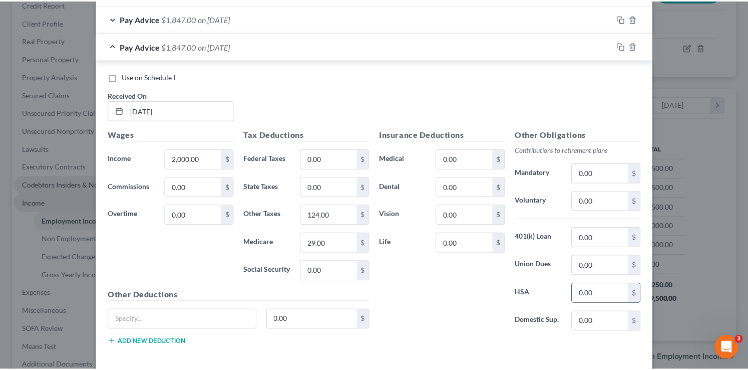
scroll to position [730, 0]
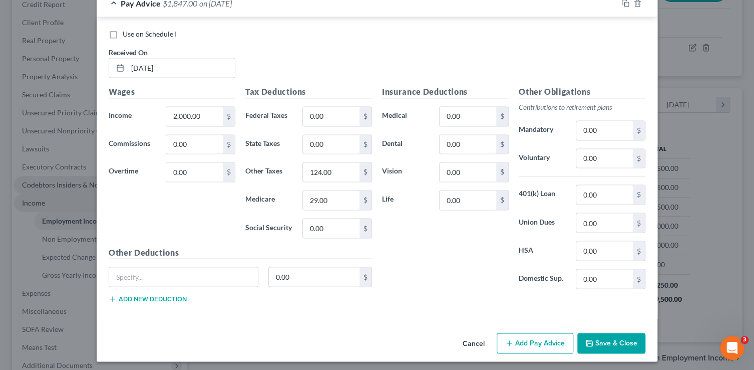
click at [597, 337] on button "Save & Close" at bounding box center [611, 343] width 68 height 21
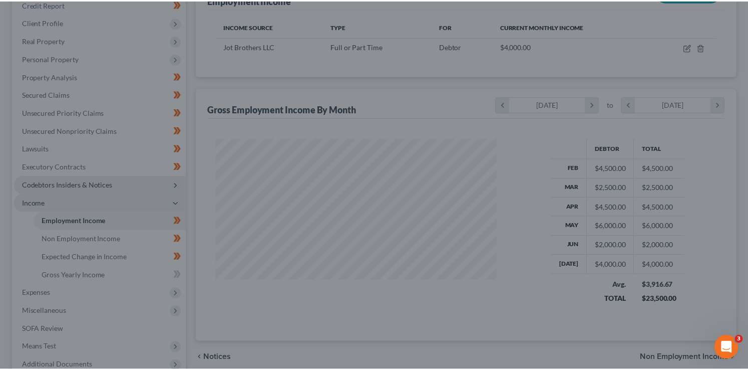
scroll to position [500682, 500557]
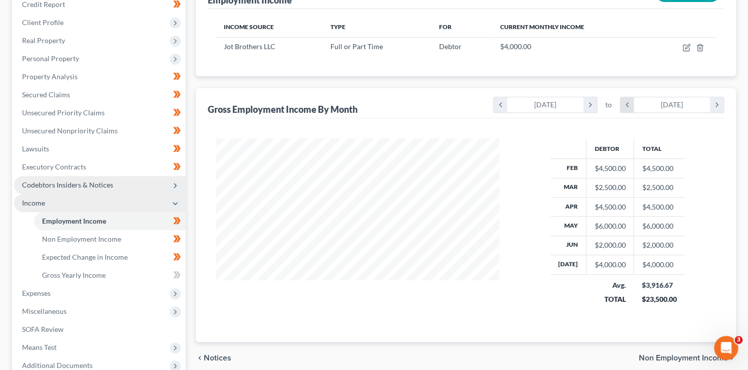
click at [632, 104] on icon "chevron_left" at bounding box center [628, 104] width 14 height 15
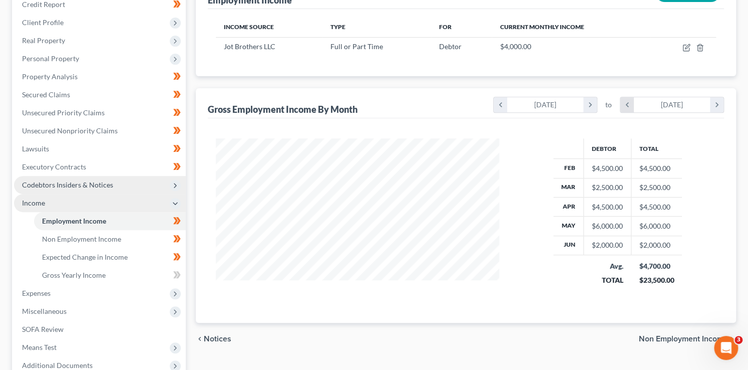
scroll to position [500701, 500557]
click at [501, 102] on icon "chevron_left" at bounding box center [501, 104] width 14 height 15
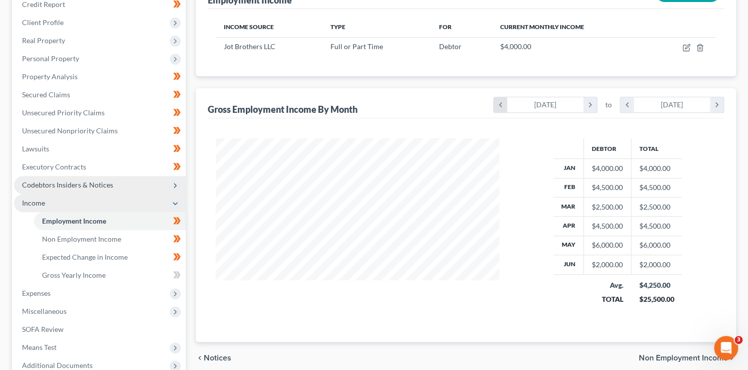
scroll to position [178, 304]
click at [712, 107] on icon "chevron_right" at bounding box center [717, 104] width 14 height 15
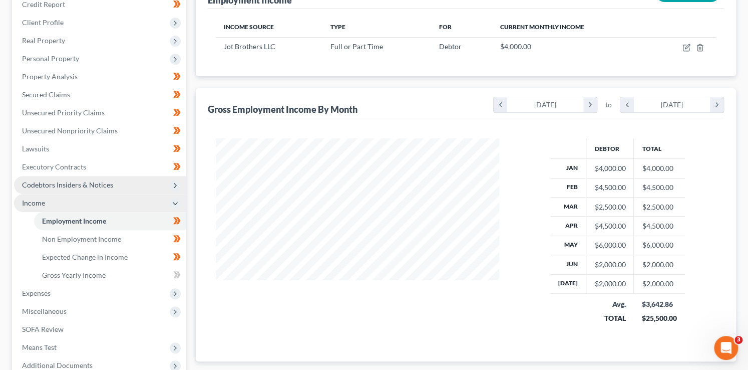
scroll to position [198, 304]
drag, startPoint x: 678, startPoint y: 320, endPoint x: 643, endPoint y: 313, distance: 35.3
click at [643, 313] on td "$3,928.57 $27,500.00" at bounding box center [659, 312] width 51 height 36
copy div "27,500.00"
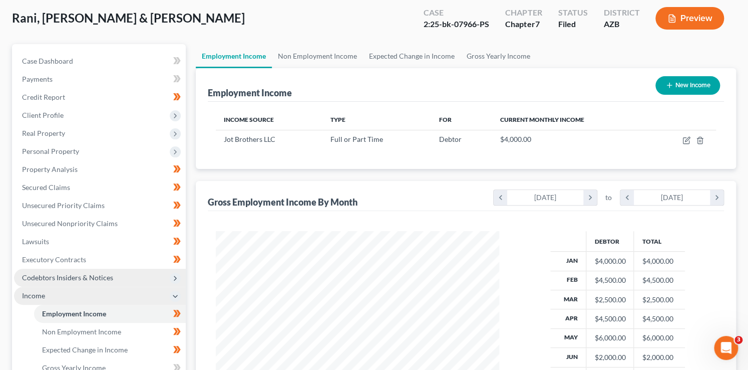
scroll to position [0, 0]
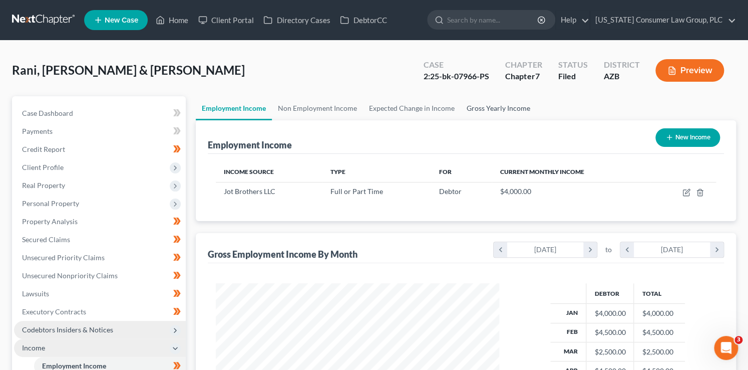
click at [484, 104] on link "Gross Yearly Income" at bounding box center [499, 108] width 76 height 24
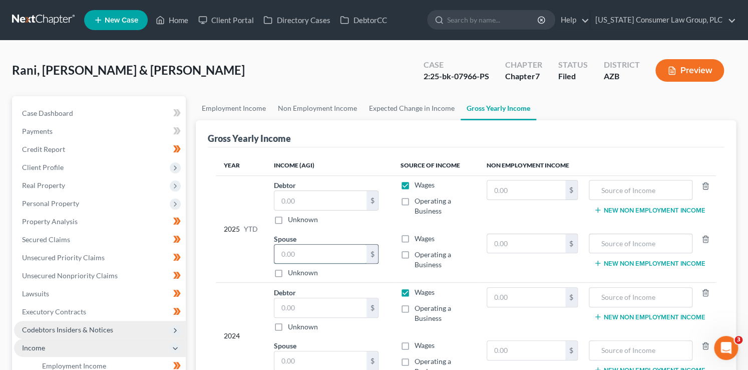
click at [331, 250] on input "text" at bounding box center [320, 253] width 92 height 19
paste input "27,500.00"
type input "27,500.00"
click at [415, 239] on label "Wages" at bounding box center [425, 238] width 20 height 10
click at [419, 239] on input "Wages" at bounding box center [422, 236] width 7 height 7
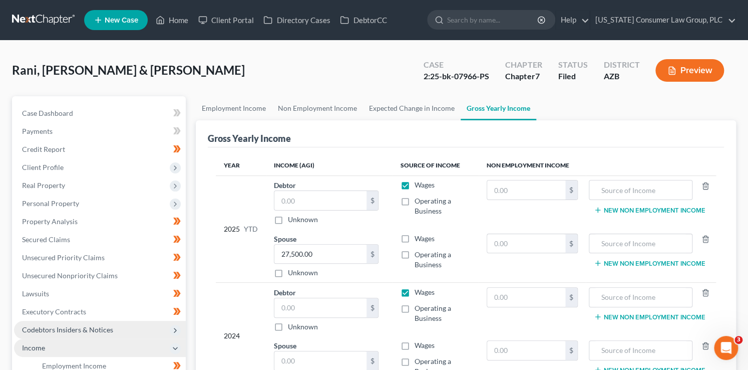
checkbox input "true"
click at [415, 187] on label "Wages" at bounding box center [425, 185] width 20 height 10
click at [419, 186] on input "Wages" at bounding box center [422, 183] width 7 height 7
checkbox input "false"
click at [311, 199] on input "text" at bounding box center [320, 200] width 92 height 19
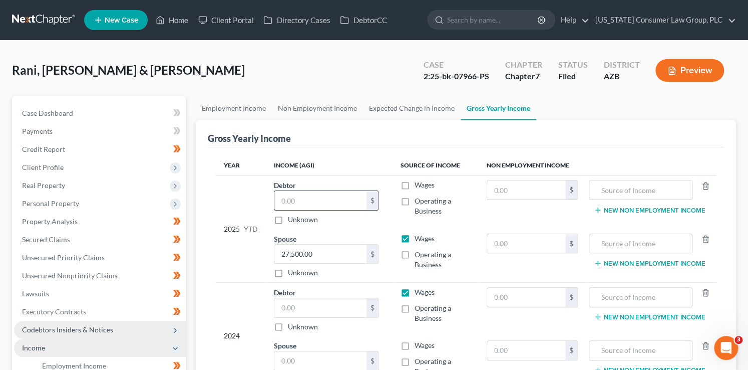
paste input "27,500.00"
type input "27,500.00"
click at [415, 185] on label "Wages" at bounding box center [425, 185] width 20 height 10
click at [419, 185] on input "Wages" at bounding box center [422, 183] width 7 height 7
checkbox input "true"
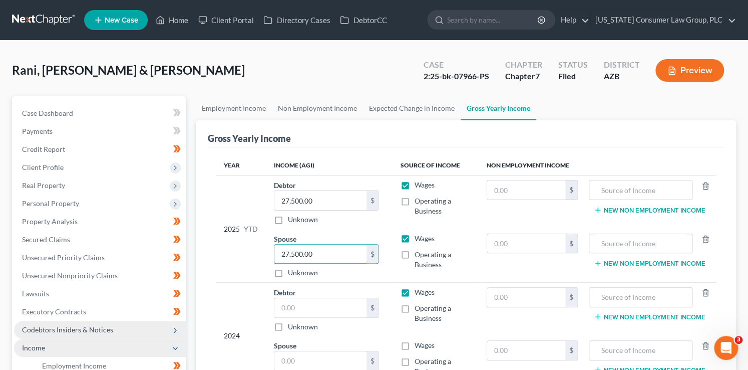
drag, startPoint x: 329, startPoint y: 259, endPoint x: 273, endPoint y: 240, distance: 58.8
click at [288, 248] on input "27,500.00" at bounding box center [320, 253] width 92 height 19
click at [429, 235] on span "Wages" at bounding box center [425, 238] width 20 height 9
click at [425, 235] on input "Wages" at bounding box center [422, 236] width 7 height 7
checkbox input "false"
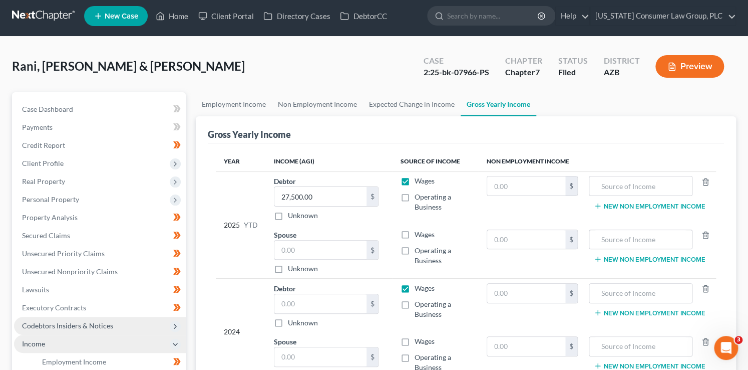
scroll to position [6, 0]
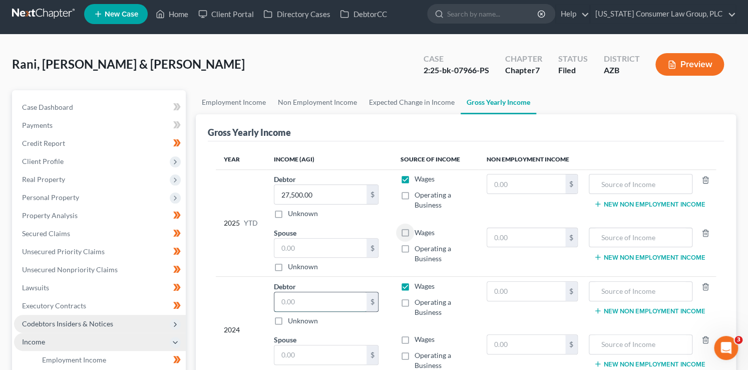
click at [297, 295] on input "text" at bounding box center [320, 301] width 92 height 19
type input "51,254.25"
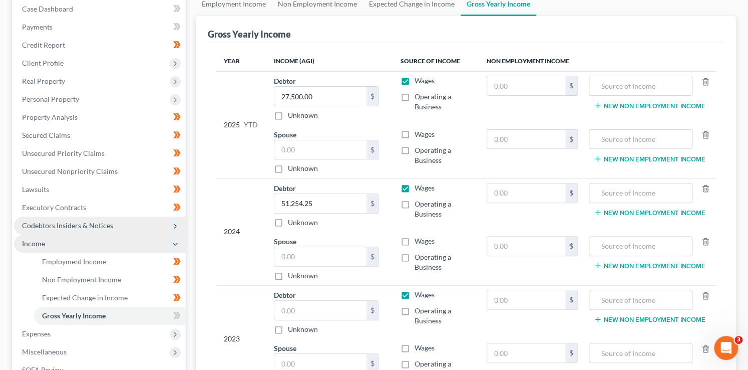
scroll to position [140, 0]
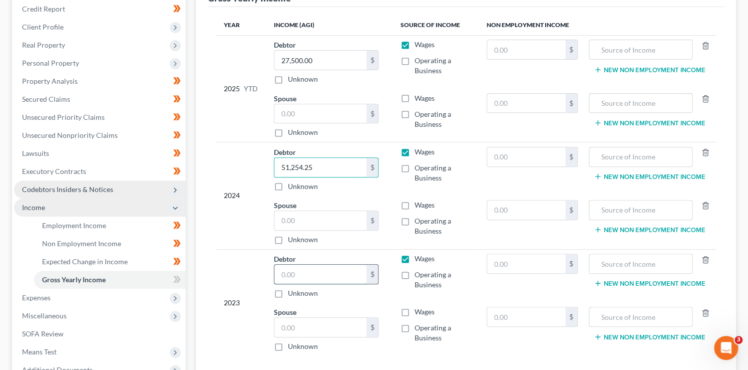
click at [301, 272] on input "text" at bounding box center [320, 273] width 92 height 19
type input "67,196"
click at [329, 167] on input "51,254.25" at bounding box center [320, 167] width 92 height 19
type input "59,655"
click at [179, 276] on icon at bounding box center [177, 279] width 8 height 13
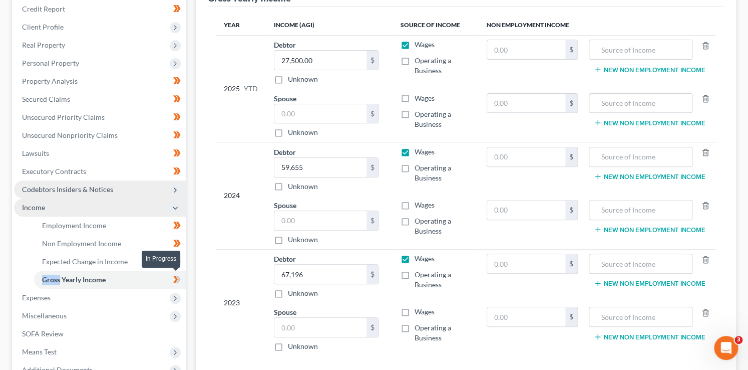
click at [179, 276] on icon at bounding box center [177, 279] width 8 height 13
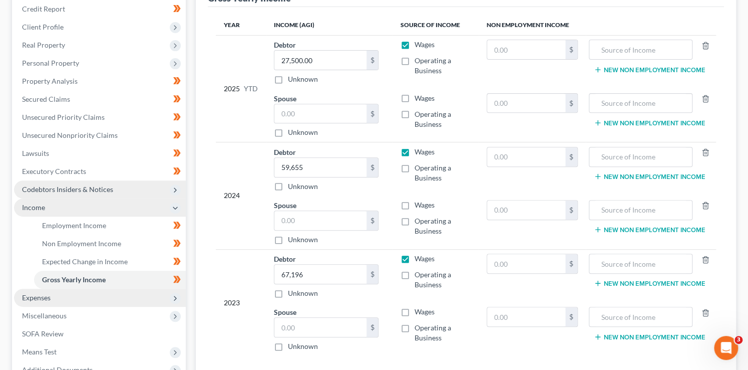
click at [106, 290] on span "Expenses" at bounding box center [100, 297] width 172 height 18
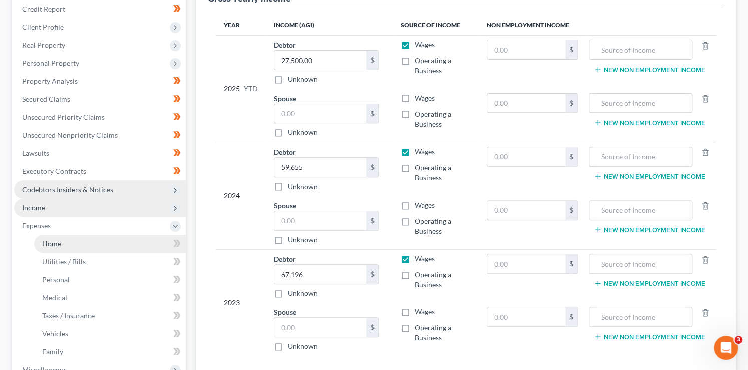
click at [104, 243] on link "Home" at bounding box center [110, 243] width 152 height 18
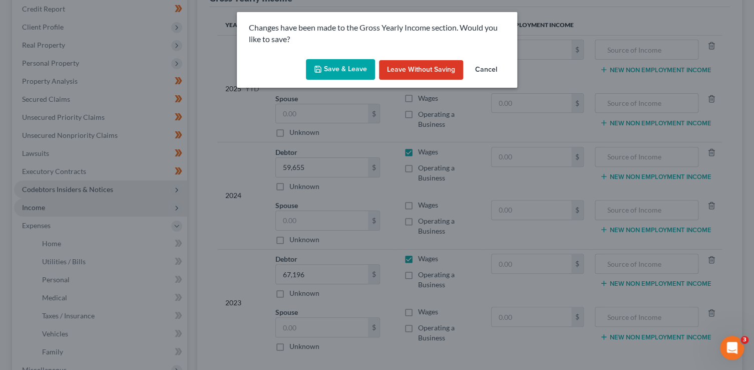
click at [346, 72] on button "Save & Leave" at bounding box center [340, 69] width 69 height 21
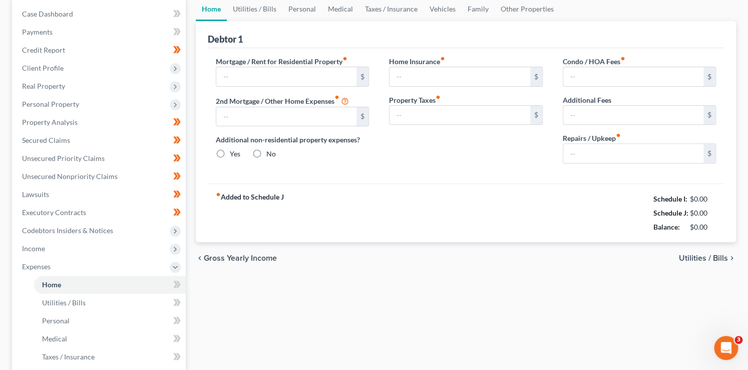
type input "0.00"
radio input "true"
type input "0.00"
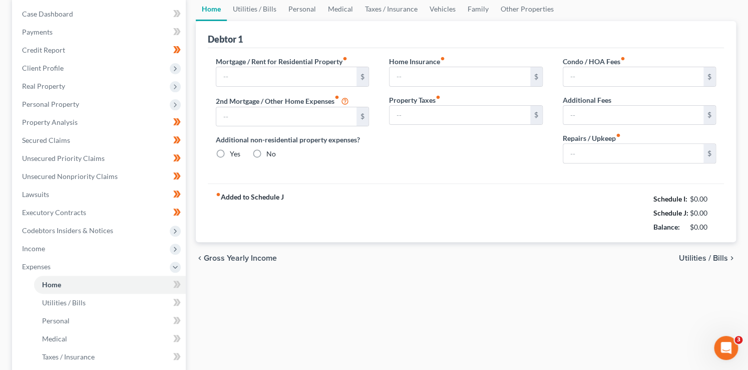
type input "0.00"
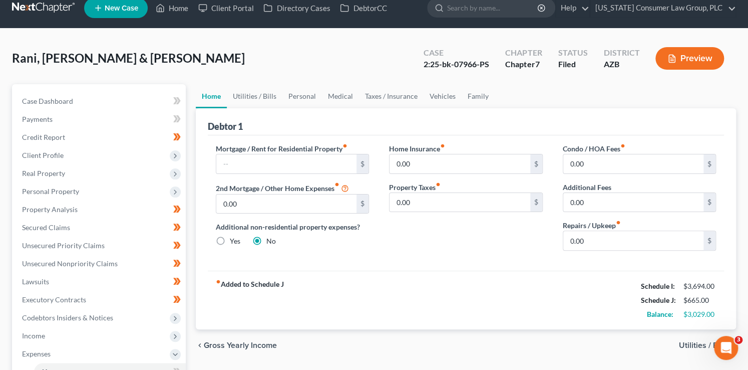
scroll to position [13, 0]
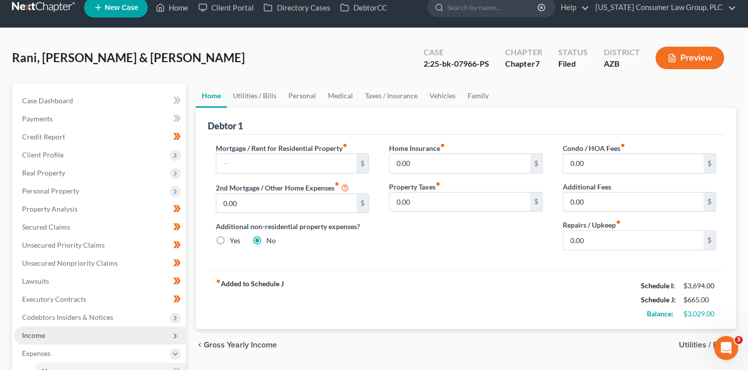
click at [48, 334] on span "Income" at bounding box center [100, 335] width 172 height 18
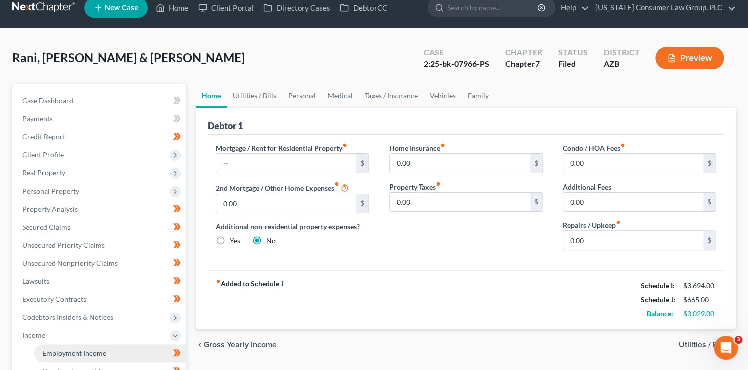
click at [67, 354] on span "Employment Income" at bounding box center [74, 353] width 64 height 9
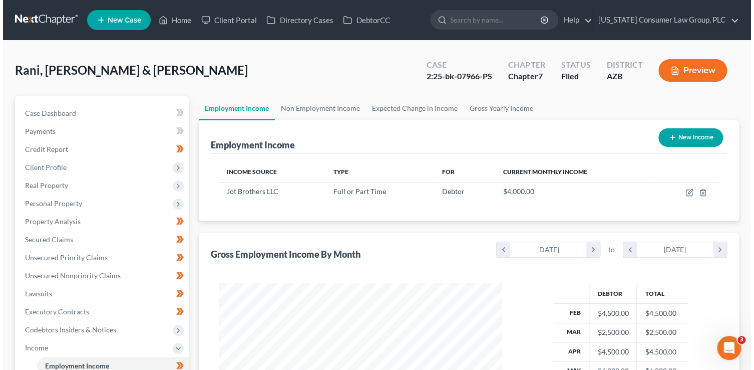
scroll to position [178, 304]
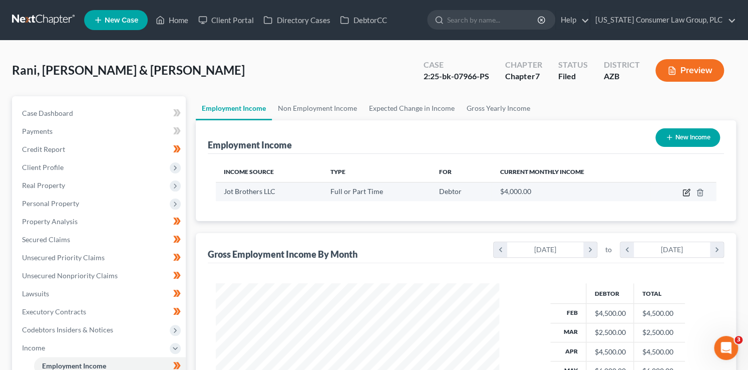
click at [685, 192] on icon "button" at bounding box center [687, 191] width 5 height 5
select select "0"
select select "3"
select select "1"
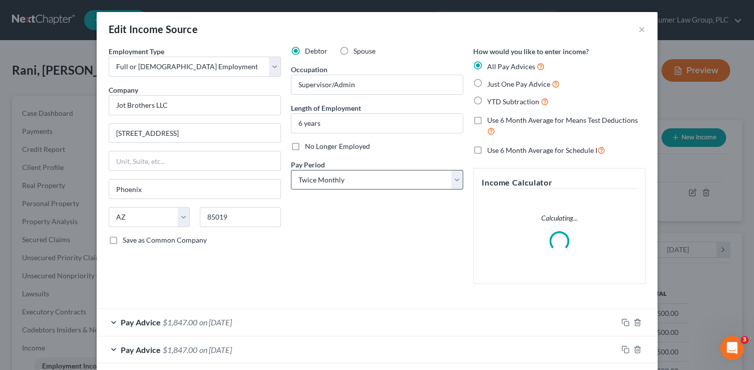
scroll to position [178, 307]
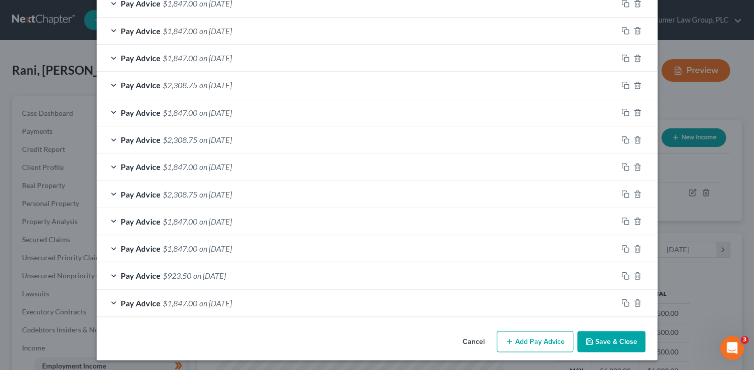
click at [620, 340] on button "Save & Close" at bounding box center [611, 341] width 68 height 21
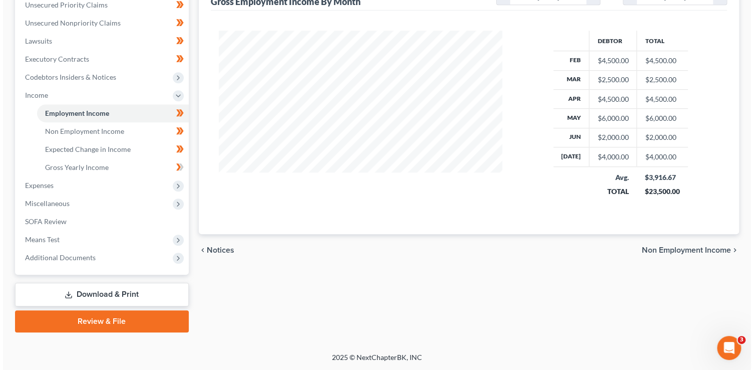
scroll to position [104, 0]
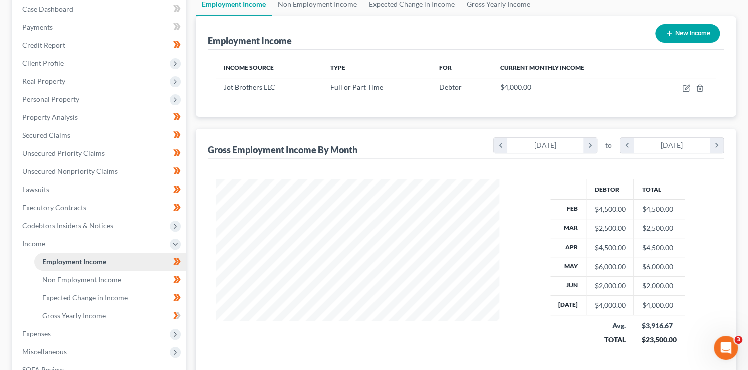
click at [137, 258] on link "Employment Income" at bounding box center [110, 261] width 152 height 18
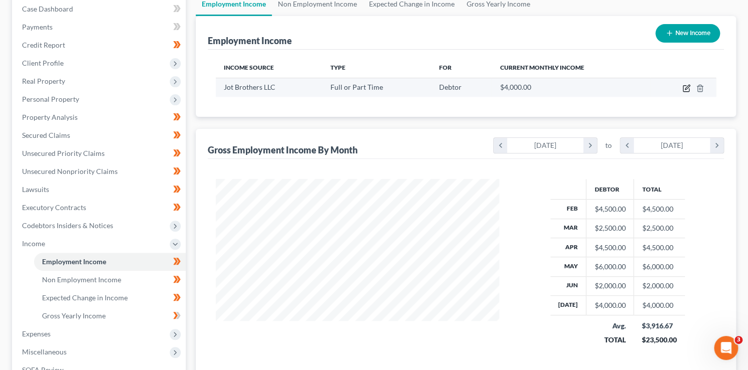
click at [685, 88] on icon "button" at bounding box center [687, 87] width 5 height 5
select select "0"
select select "3"
select select "1"
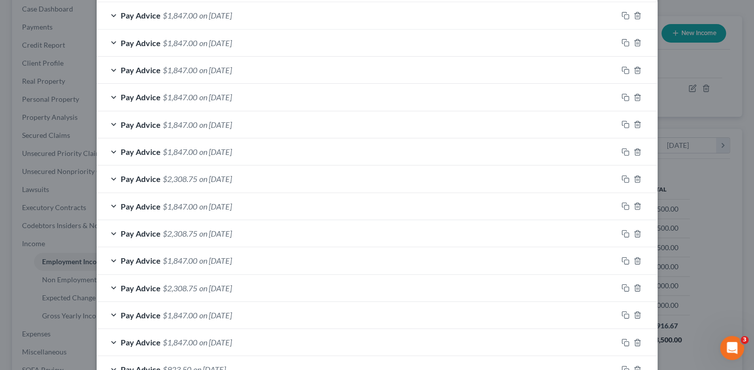
scroll to position [430, 0]
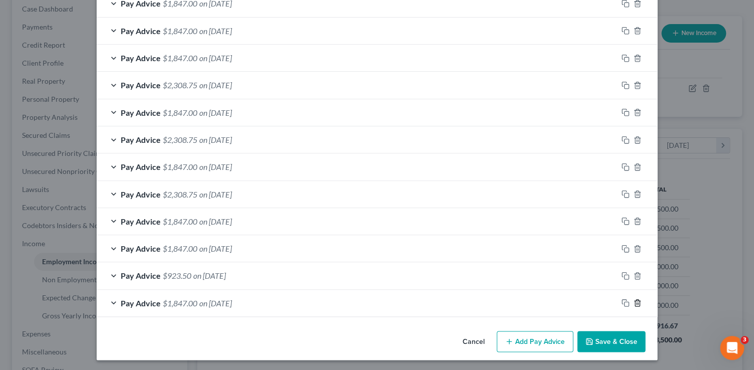
click at [636, 302] on icon "button" at bounding box center [638, 303] width 8 height 8
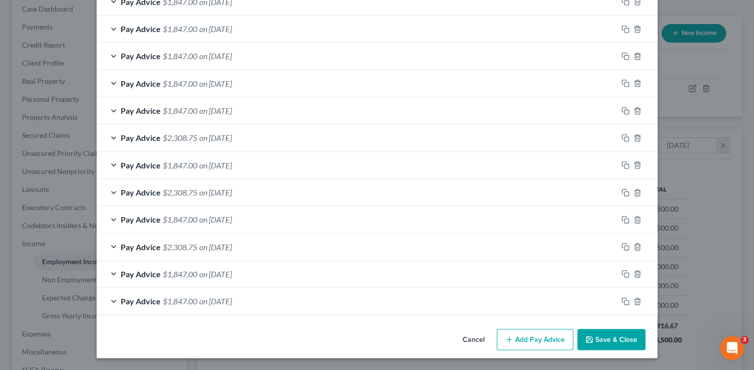
scroll to position [376, 0]
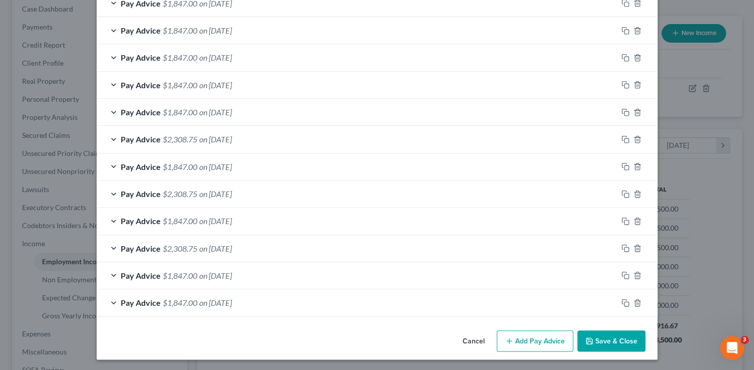
click at [617, 342] on button "Save & Close" at bounding box center [611, 340] width 68 height 21
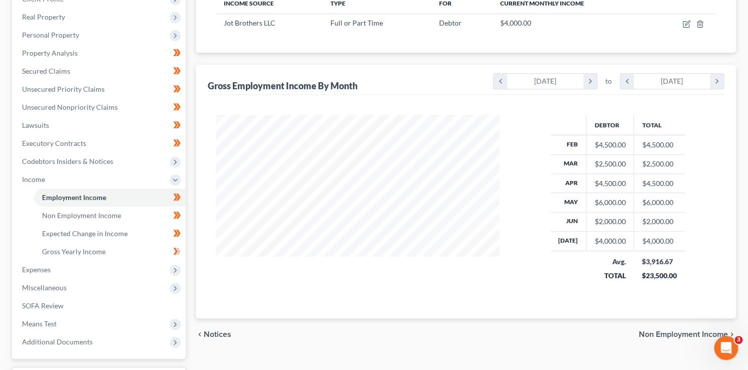
scroll to position [252, 0]
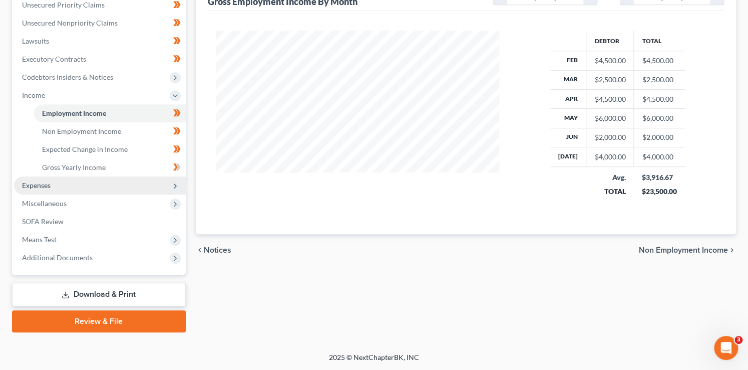
click at [179, 185] on icon at bounding box center [175, 186] width 8 height 8
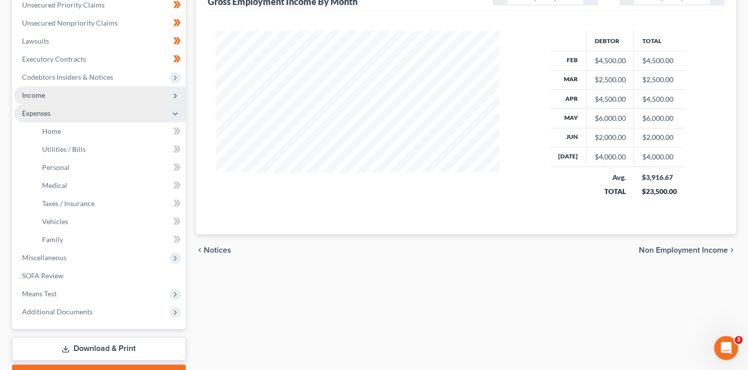
click at [177, 92] on icon at bounding box center [175, 96] width 8 height 8
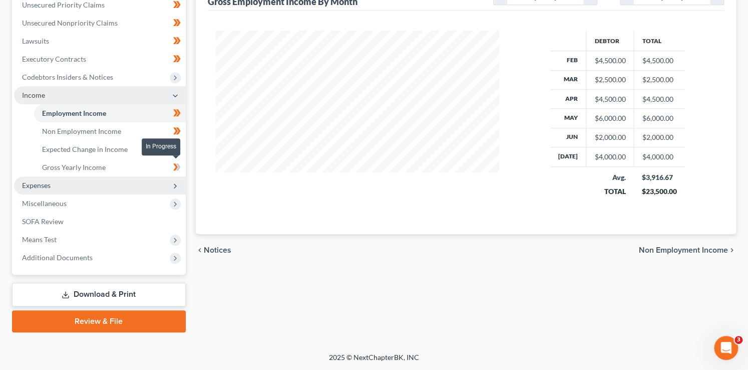
drag, startPoint x: 180, startPoint y: 169, endPoint x: 180, endPoint y: 177, distance: 8.0
click at [180, 169] on span at bounding box center [177, 168] width 18 height 15
click at [180, 183] on span "Expenses" at bounding box center [100, 185] width 172 height 18
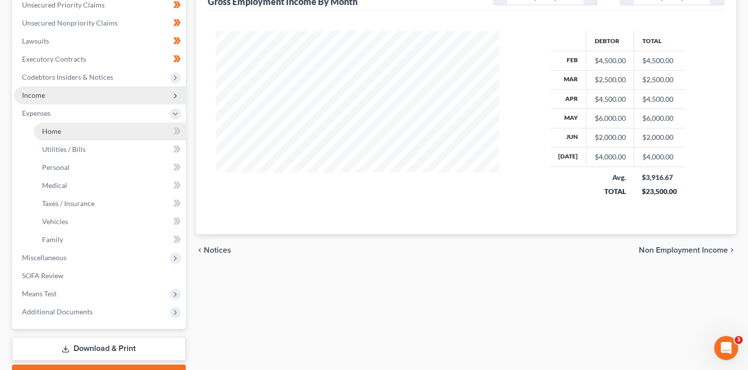
click at [76, 130] on link "Home" at bounding box center [110, 131] width 152 height 18
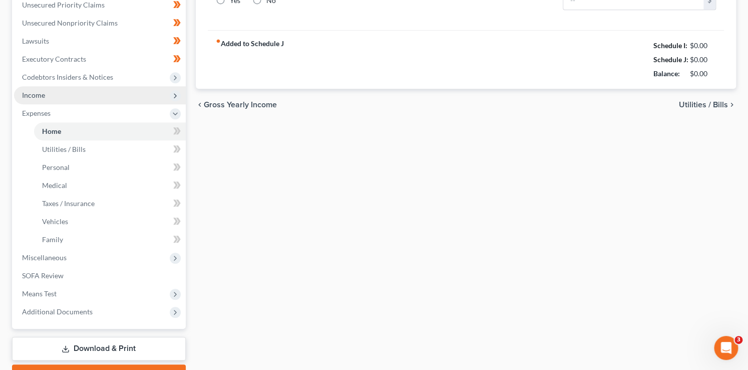
scroll to position [101, 0]
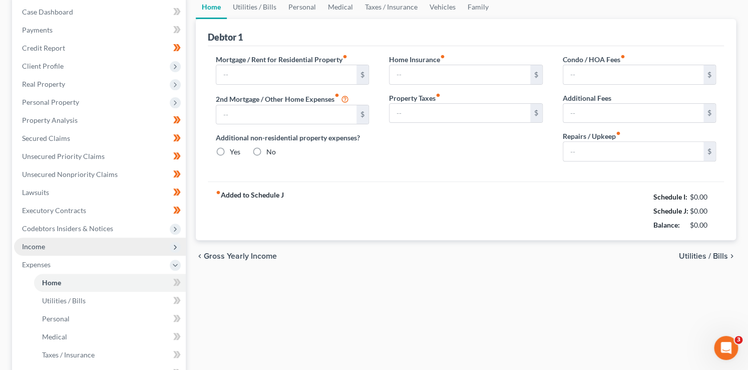
type input "0.00"
radio input "true"
type input "0.00"
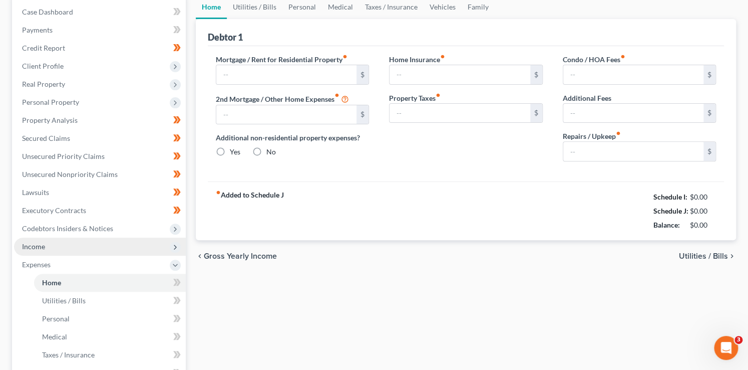
type input "0.00"
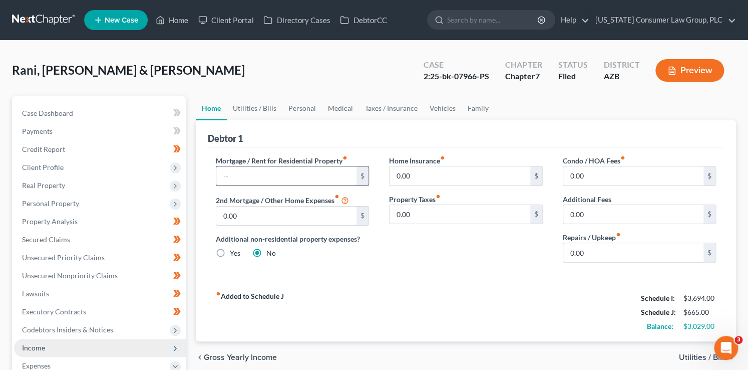
click at [303, 172] on input "text" at bounding box center [286, 175] width 141 height 19
type input "2,150"
click at [247, 108] on link "Utilities / Bills" at bounding box center [255, 108] width 56 height 24
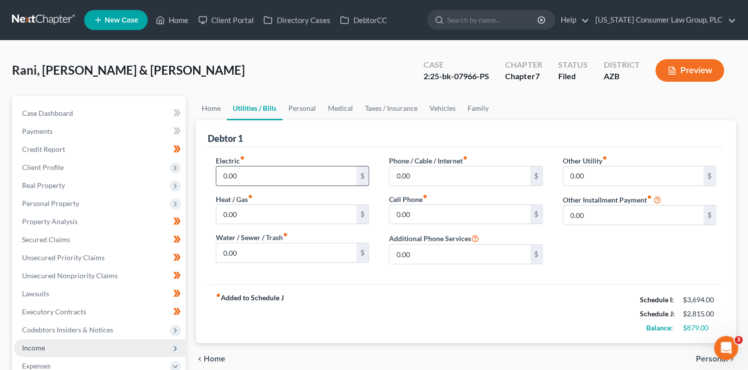
click at [244, 174] on input "0.00" at bounding box center [286, 175] width 141 height 19
type input "250"
type input "150"
type input "60.00"
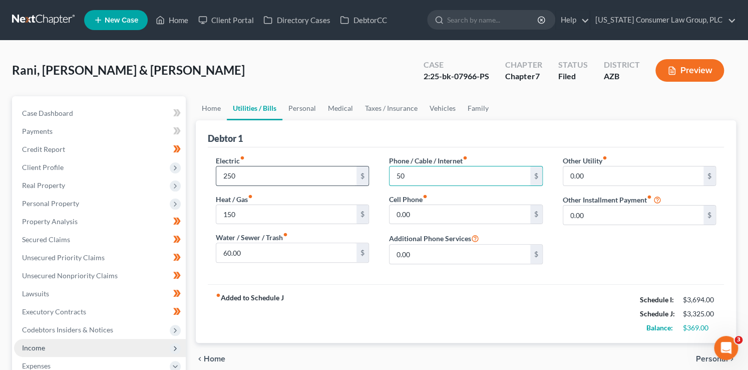
type input "50"
type input "200"
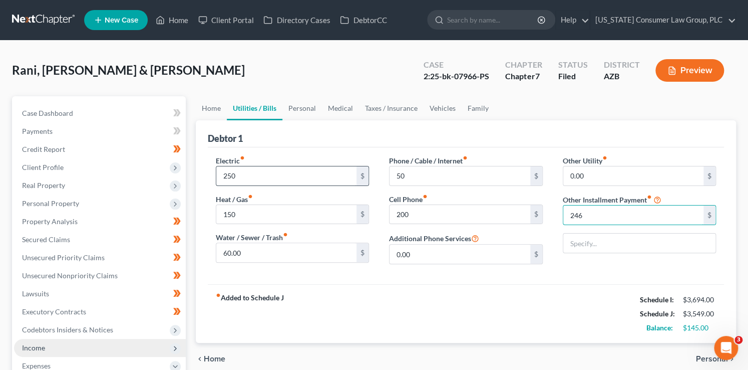
type input "246"
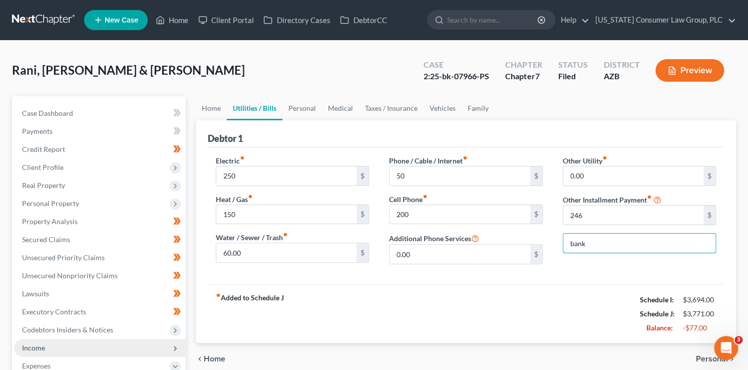
type input "Bankruptcy Legal Fees (Payment Plan)"
click at [306, 108] on link "Personal" at bounding box center [302, 108] width 40 height 24
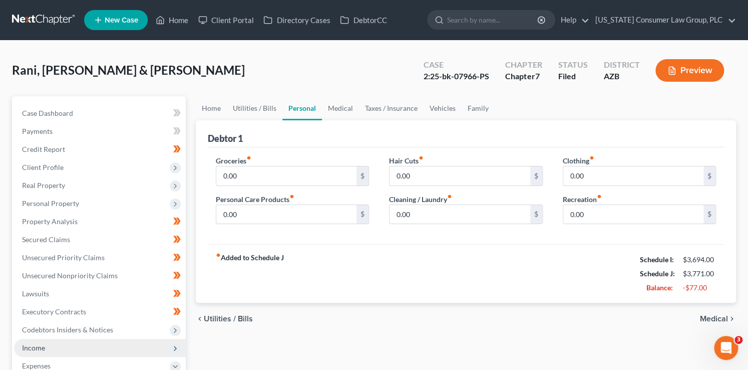
click at [278, 185] on div "Groceries fiber_manual_record 0.00 $ Personal Care Products fiber_manual_record…" at bounding box center [293, 193] width 174 height 77
click at [274, 178] on input "0.00" at bounding box center [286, 175] width 141 height 19
type input "500"
type input "80"
click at [432, 108] on link "Vehicles" at bounding box center [443, 108] width 38 height 24
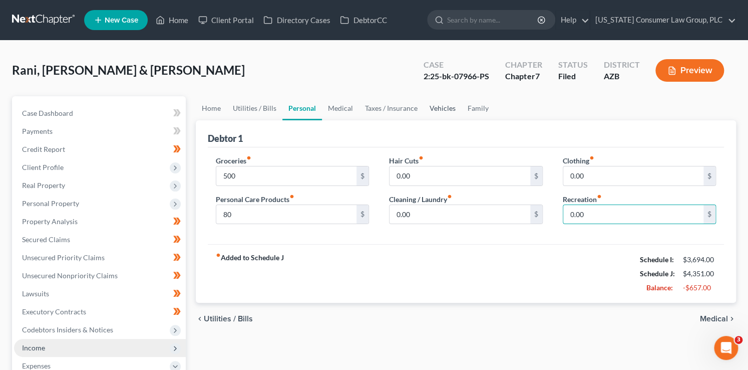
click at [432, 108] on link "Vehicles" at bounding box center [443, 108] width 38 height 24
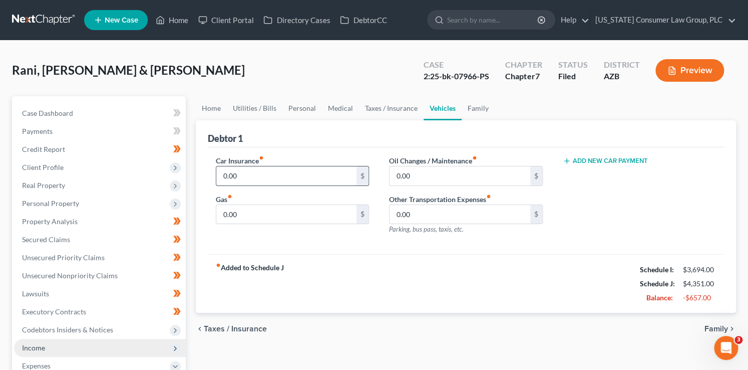
click at [233, 180] on input "0.00" at bounding box center [286, 175] width 141 height 19
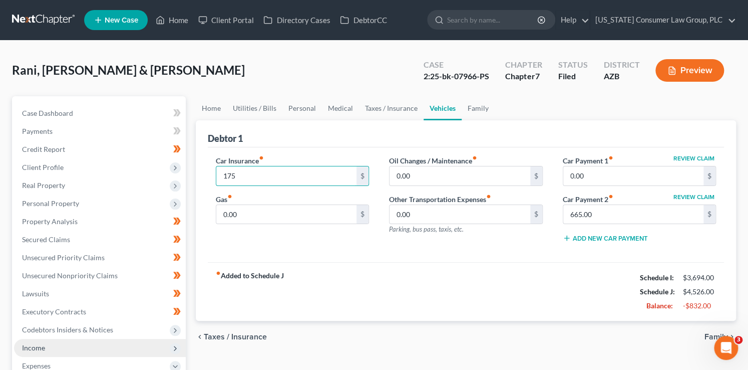
type input "175"
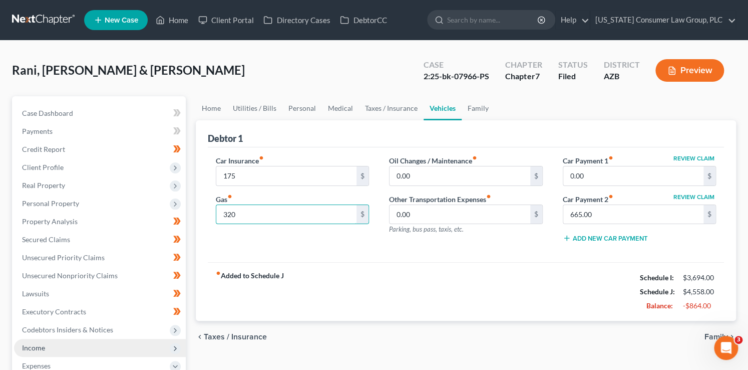
type input "320"
type input "50"
type input "1"
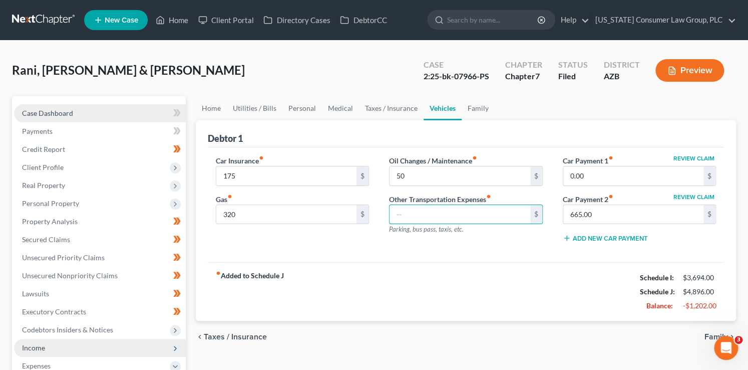
click at [76, 113] on link "Case Dashboard" at bounding box center [100, 113] width 172 height 18
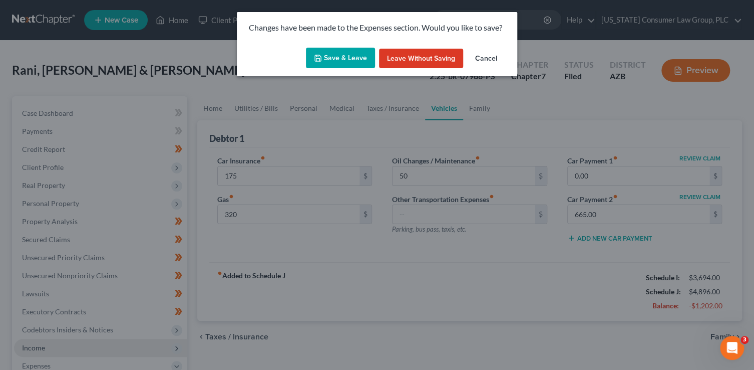
click at [343, 60] on button "Save & Leave" at bounding box center [340, 58] width 69 height 21
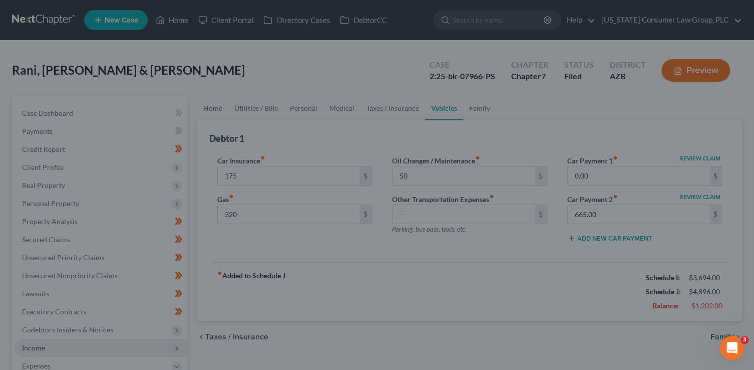
type input "175.00"
type input "320.00"
type input "50.00"
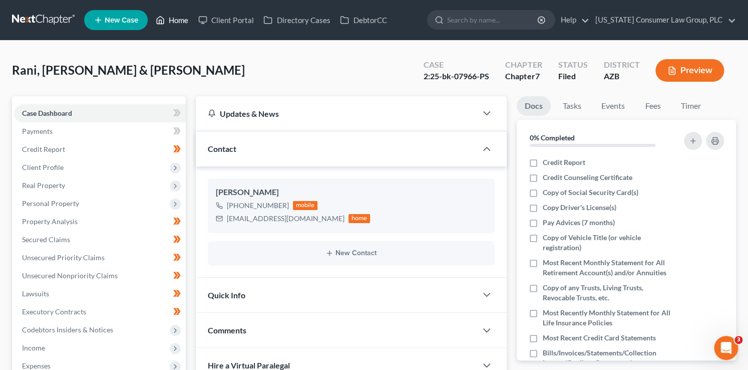
click at [181, 22] on link "Home" at bounding box center [172, 20] width 43 height 18
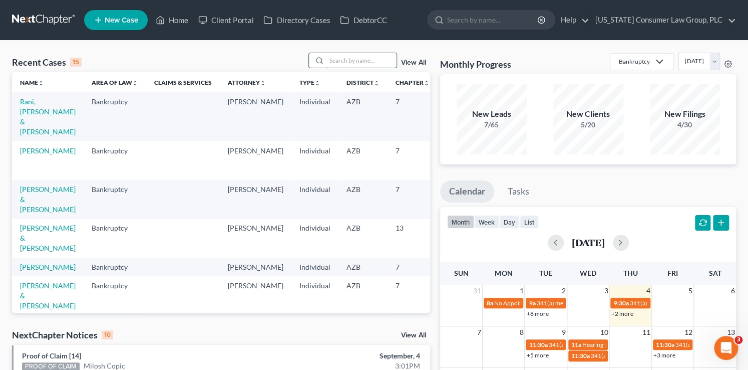
click at [359, 61] on input "search" at bounding box center [362, 60] width 70 height 15
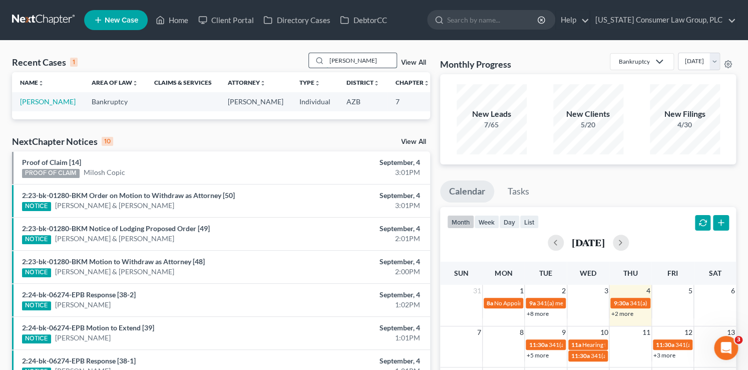
type input "wentzel"
click at [20, 102] on link "[PERSON_NAME]" at bounding box center [48, 101] width 56 height 9
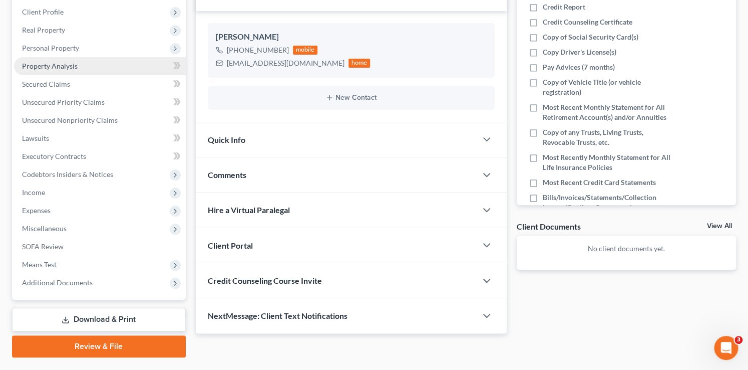
scroll to position [180, 0]
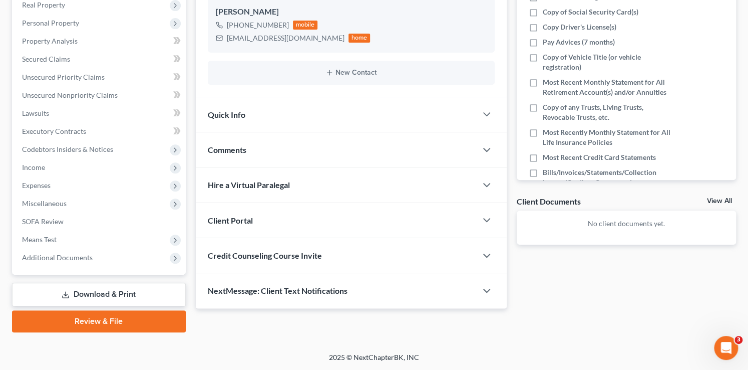
click at [304, 256] on span "Credit Counseling Course Invite" at bounding box center [265, 255] width 114 height 10
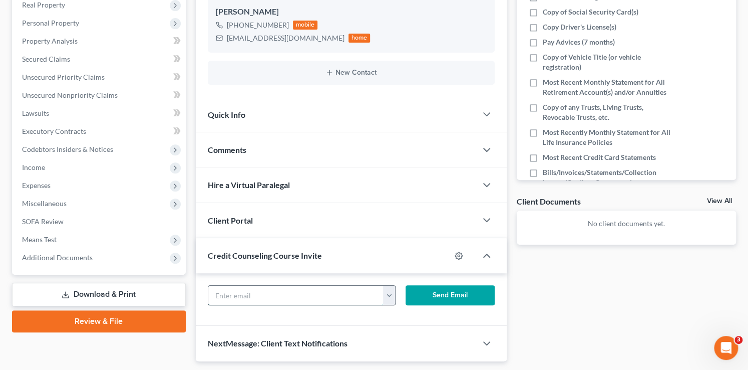
click at [240, 294] on input "text" at bounding box center [295, 294] width 175 height 19
paste input "gregwentzel30@yahoo.com"
type input "gregwentzel30@yahoo.com"
drag, startPoint x: 411, startPoint y: 299, endPoint x: 258, endPoint y: 234, distance: 165.7
click at [411, 299] on button "Send Email" at bounding box center [450, 295] width 89 height 20
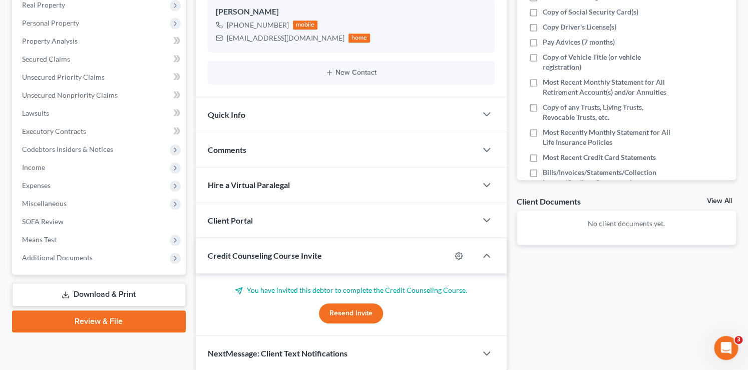
click at [245, 221] on span "Client Portal" at bounding box center [230, 220] width 45 height 10
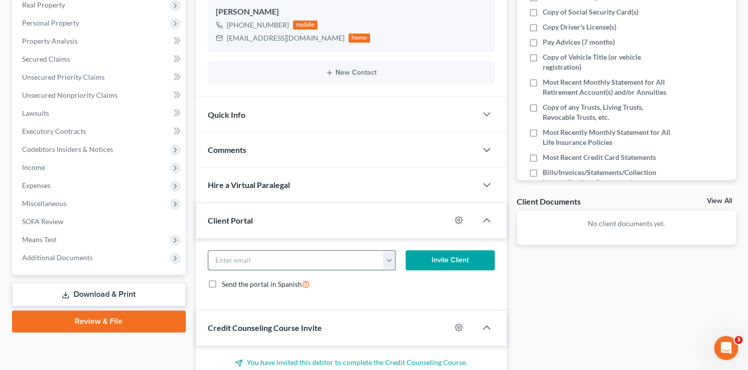
click at [255, 259] on input "email" at bounding box center [295, 259] width 175 height 19
paste input "gregwentzel30@yahoo.com"
type input "gregwentzel30@yahoo.com"
click at [433, 257] on button "Invite Client" at bounding box center [450, 260] width 89 height 20
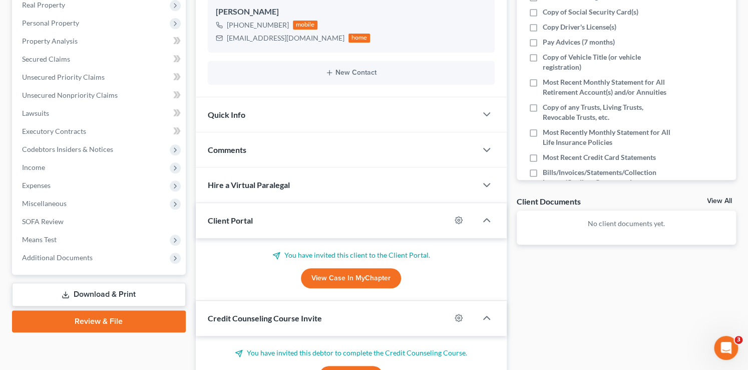
scroll to position [0, 0]
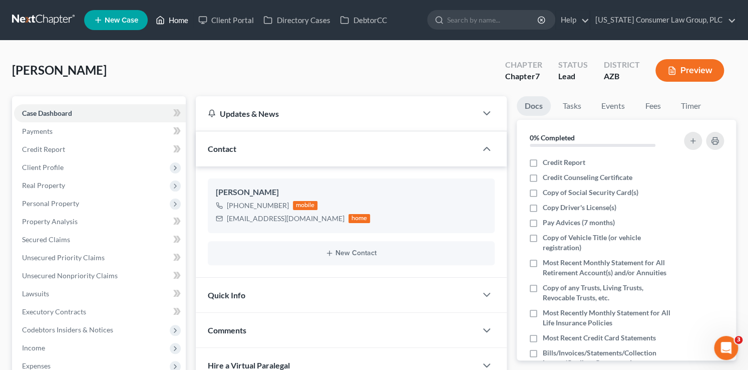
click at [180, 19] on link "Home" at bounding box center [172, 20] width 43 height 18
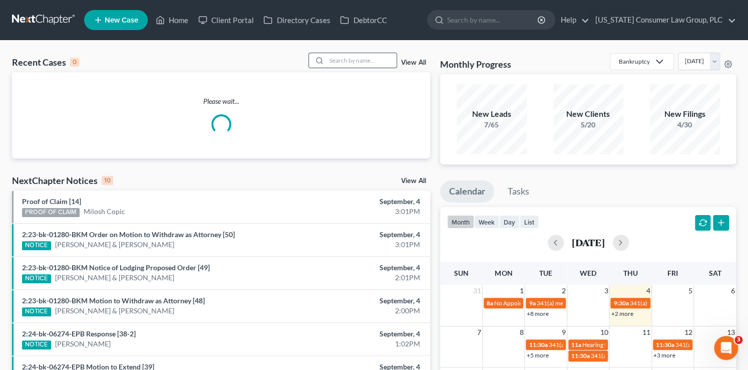
click at [351, 56] on input "search" at bounding box center [362, 60] width 70 height 15
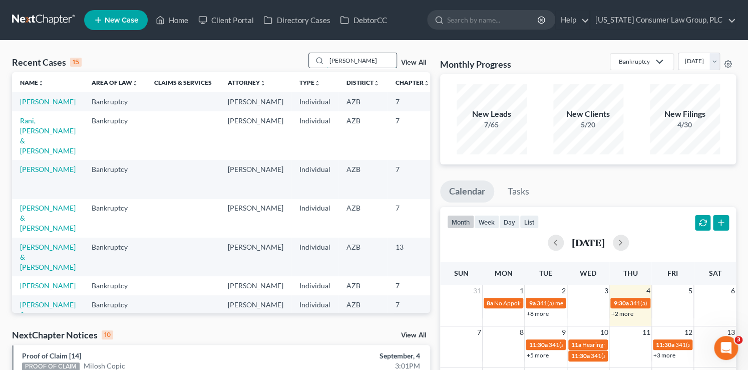
type input "walsh"
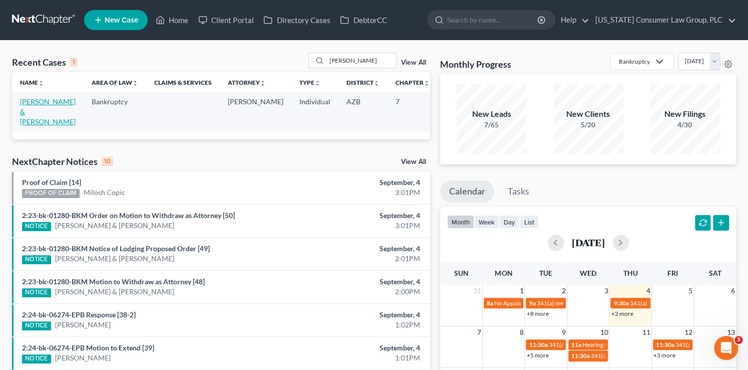
click at [20, 117] on link "[PERSON_NAME] & [PERSON_NAME]" at bounding box center [48, 111] width 56 height 29
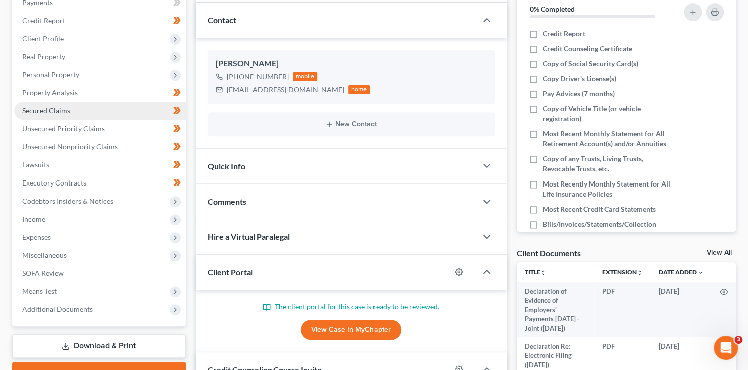
scroll to position [189, 0]
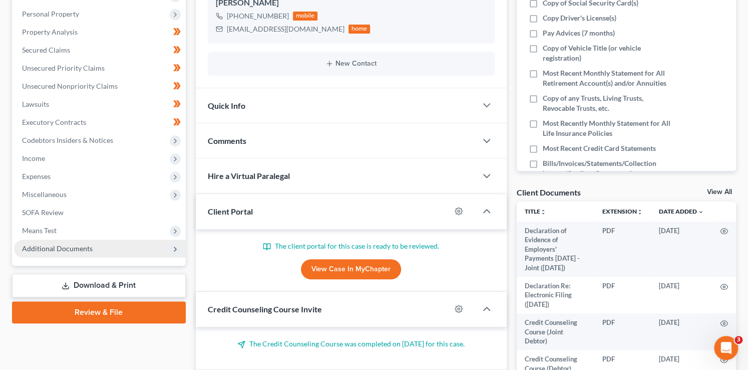
click at [44, 244] on span "Additional Documents" at bounding box center [57, 248] width 71 height 9
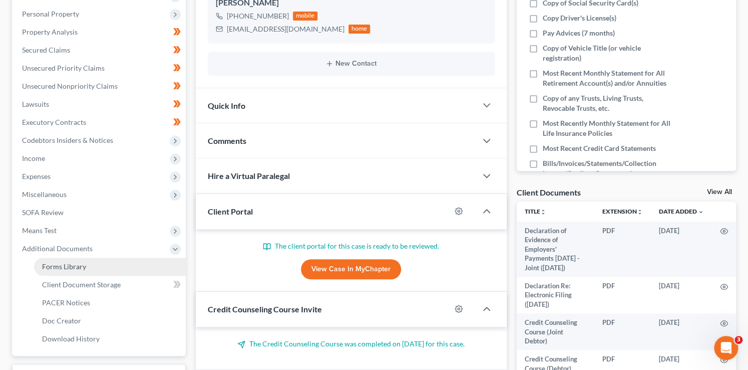
click at [82, 258] on link "Forms Library" at bounding box center [110, 266] width 152 height 18
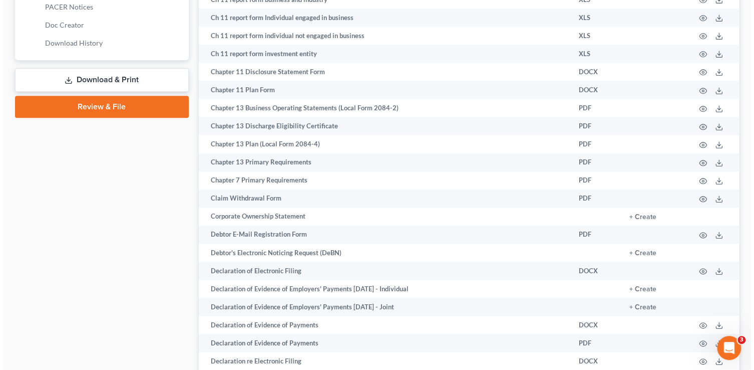
scroll to position [501, 0]
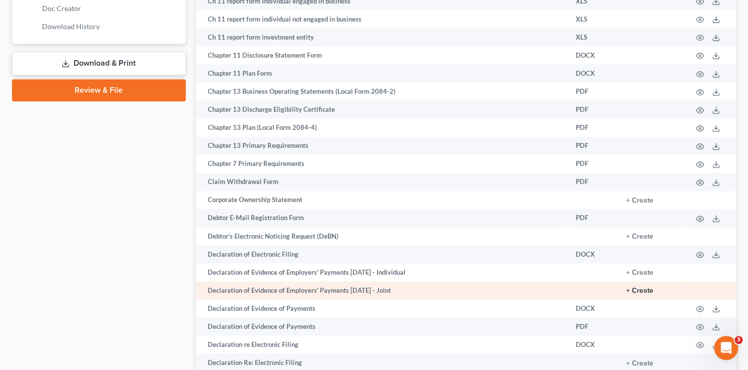
click at [647, 294] on button "+ Create" at bounding box center [640, 290] width 27 height 7
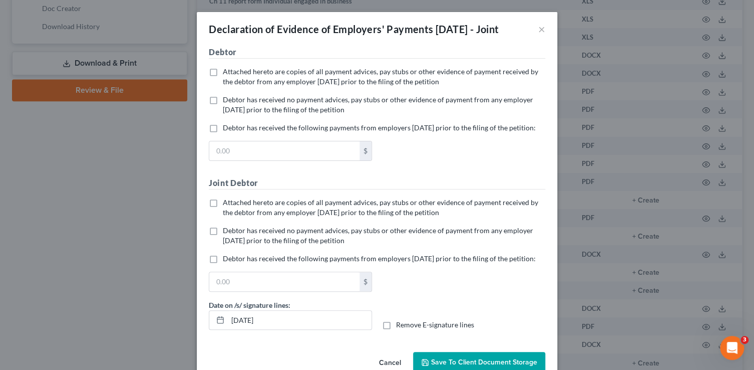
click at [259, 114] on span "Debtor has received no payment advices, pay stubs or other evidence of payment …" at bounding box center [378, 104] width 311 height 19
click at [233, 101] on input "Debtor has received no payment advices, pay stubs or other evidence of payment …" at bounding box center [230, 98] width 7 height 7
checkbox input "true"
click at [239, 216] on span "Attached hereto are copies of all payment advices, pay stubs or other evidence …" at bounding box center [381, 207] width 316 height 19
click at [233, 204] on input "Attached hereto are copies of all payment advices, pay stubs or other evidence …" at bounding box center [230, 200] width 7 height 7
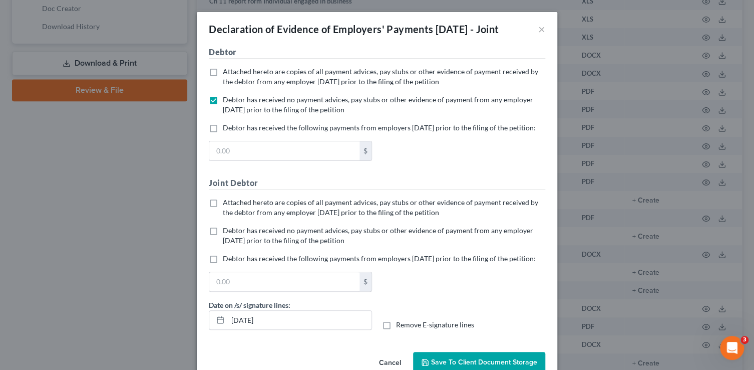
checkbox input "true"
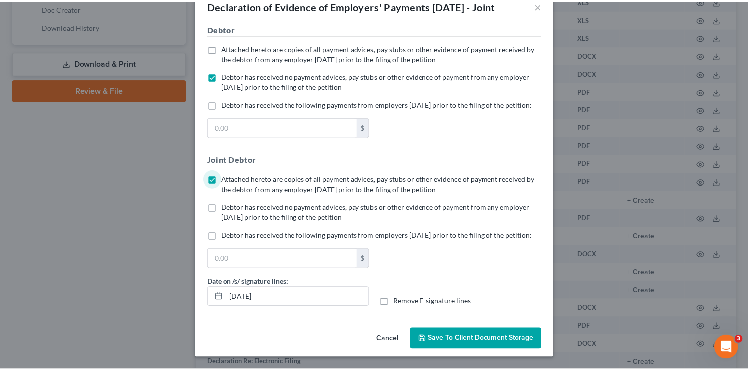
scroll to position [56, 0]
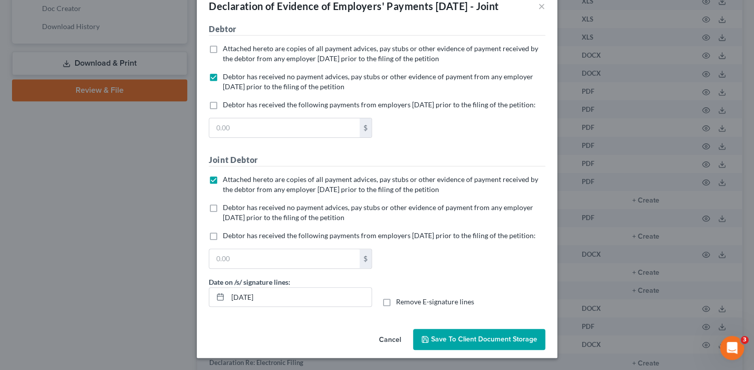
click at [523, 333] on button "Save to Client Document Storage" at bounding box center [479, 339] width 132 height 21
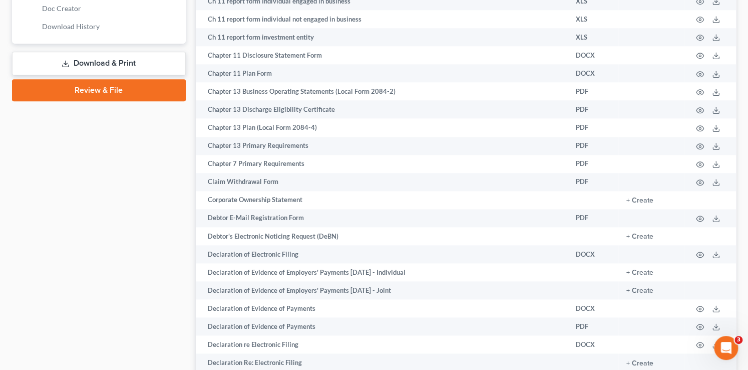
click at [149, 63] on link "Download & Print" at bounding box center [99, 64] width 174 height 24
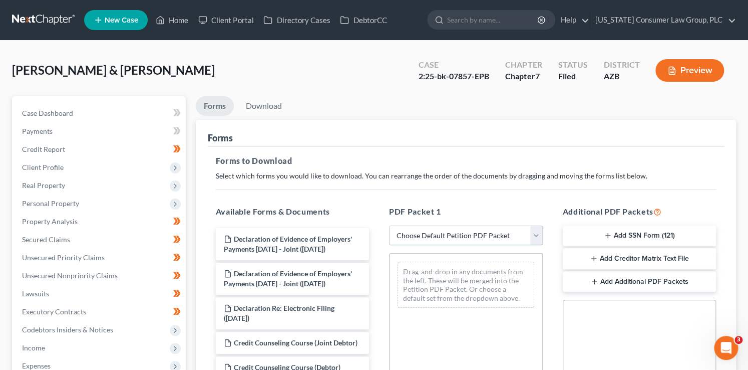
click at [424, 234] on select "Choose Default Petition PDF Packet Complete Bankruptcy Petition (all forms and …" at bounding box center [466, 235] width 154 height 20
select select "6"
click at [389, 225] on select "Choose Default Petition PDF Packet Complete Bankruptcy Petition (all forms and …" at bounding box center [466, 235] width 154 height 20
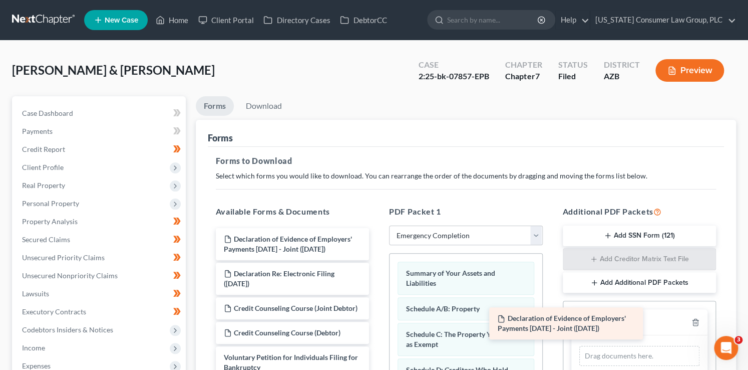
click at [378, 328] on div "Declaration of Evidence of Employers' Payments Within 60 Days - Joint (09/04/20…" at bounding box center [293, 303] width 170 height 150
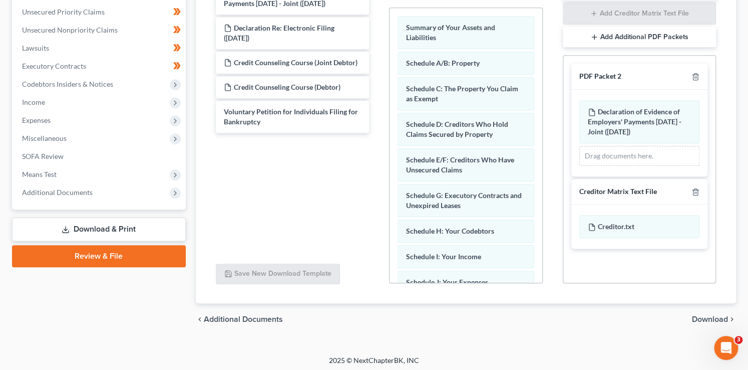
click at [704, 320] on span "Download" at bounding box center [710, 319] width 36 height 8
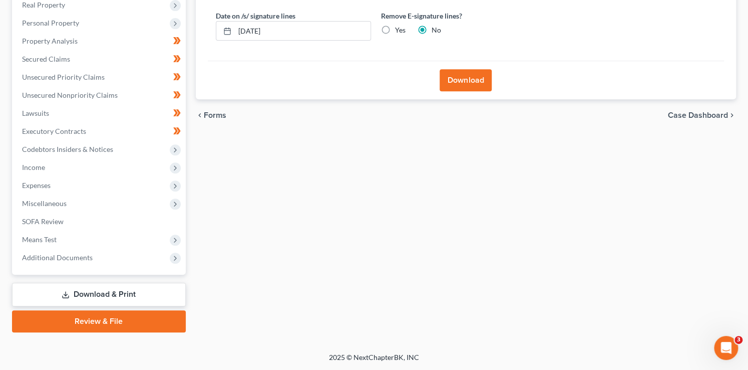
click at [454, 84] on button "Download" at bounding box center [466, 80] width 52 height 22
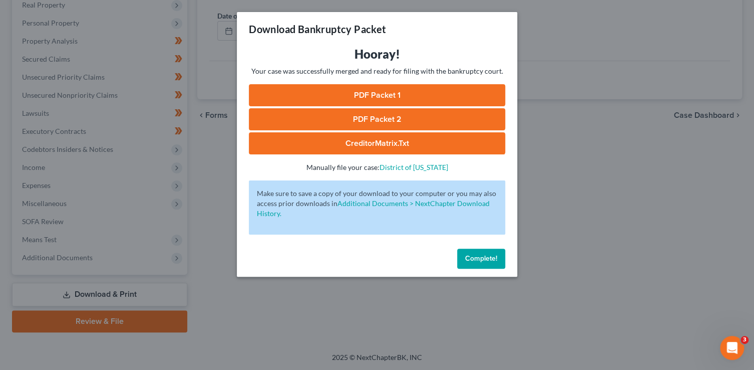
click at [309, 94] on link "PDF Packet 1" at bounding box center [377, 95] width 256 height 22
click at [349, 110] on link "PDF Packet 2" at bounding box center [377, 119] width 256 height 22
click at [419, 143] on link "CreditorMatrix.txt" at bounding box center [377, 143] width 256 height 22
click at [482, 258] on span "Complete!" at bounding box center [481, 258] width 32 height 9
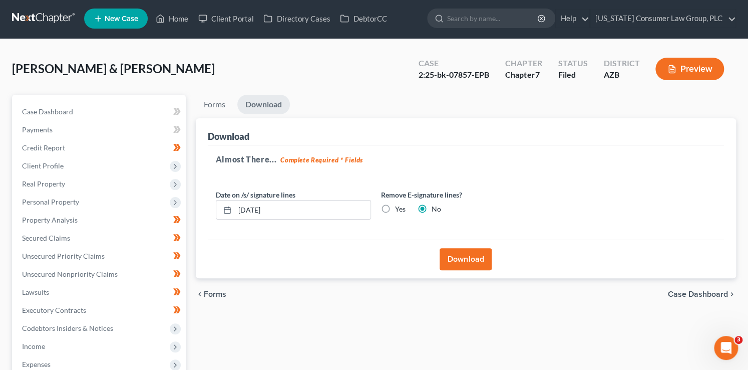
scroll to position [0, 0]
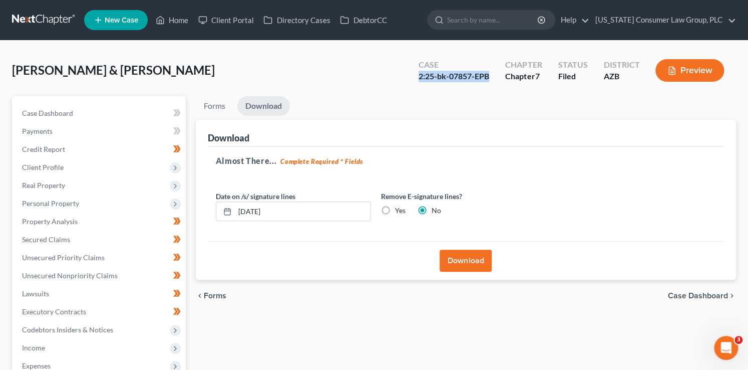
drag, startPoint x: 492, startPoint y: 74, endPoint x: 420, endPoint y: 72, distance: 71.6
click at [420, 72] on div "Case 2:25-bk-07857-EPB" at bounding box center [454, 72] width 87 height 30
copy div "2:25-bk-07857-EPB"
click at [166, 25] on link "Home" at bounding box center [172, 20] width 43 height 18
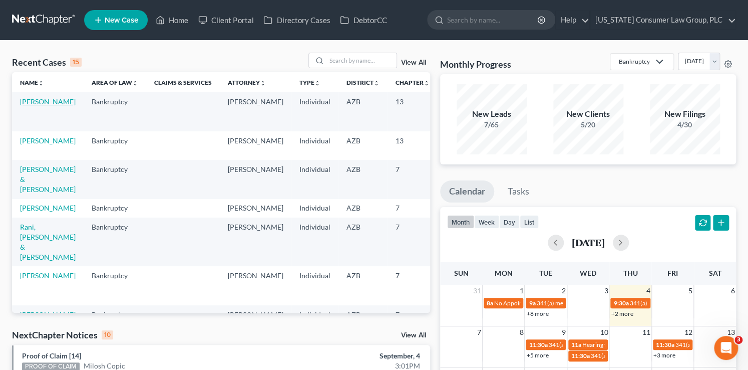
click at [32, 106] on link "[PERSON_NAME]" at bounding box center [48, 101] width 56 height 9
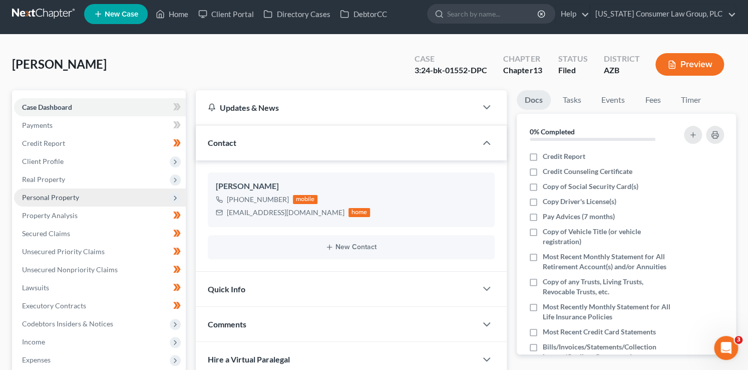
scroll to position [46, 0]
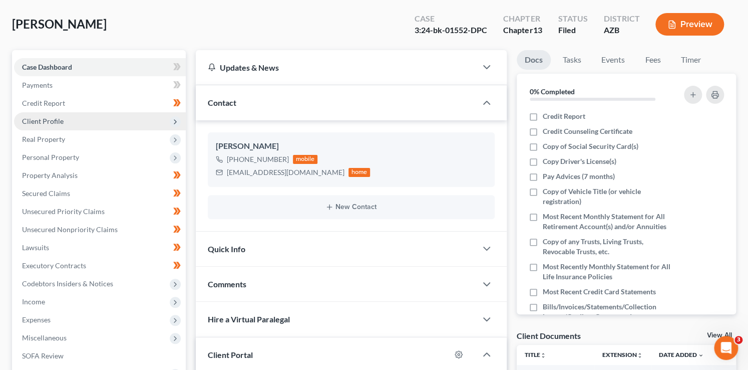
click at [77, 125] on span "Client Profile" at bounding box center [100, 121] width 172 height 18
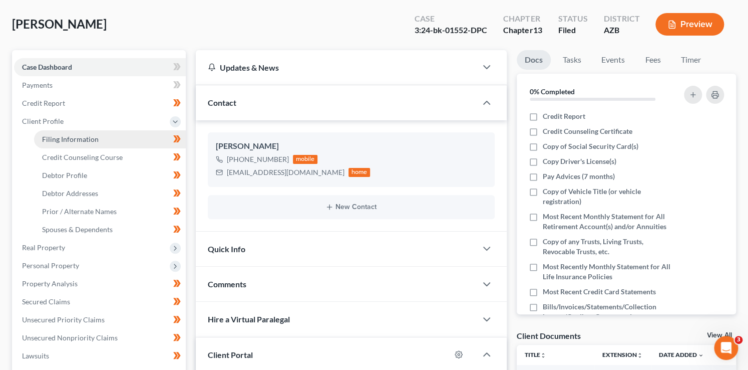
click at [78, 143] on link "Filing Information" at bounding box center [110, 139] width 152 height 18
select select "1"
select select "0"
select select "3"
select select "4"
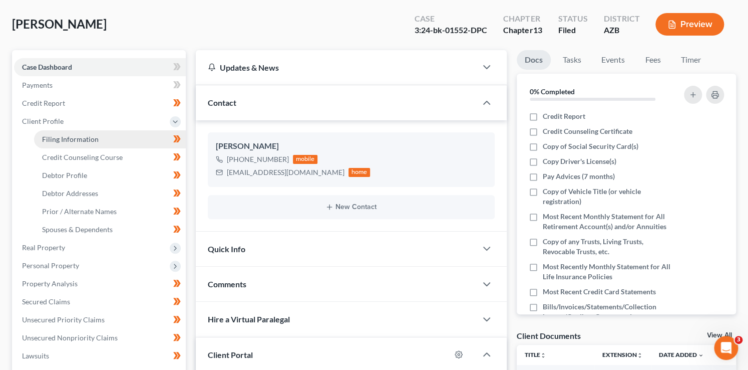
select select "0"
select select "3"
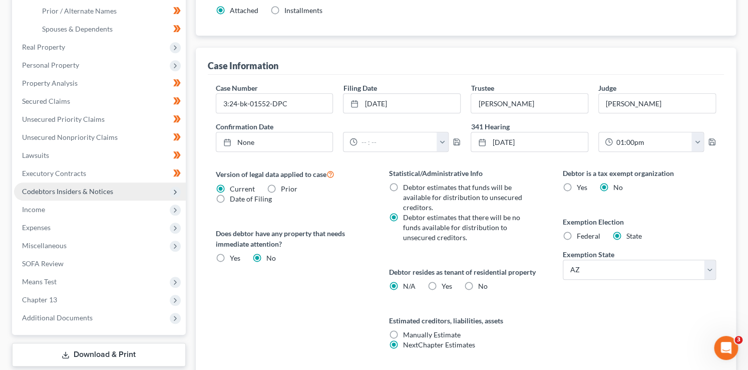
scroll to position [247, 0]
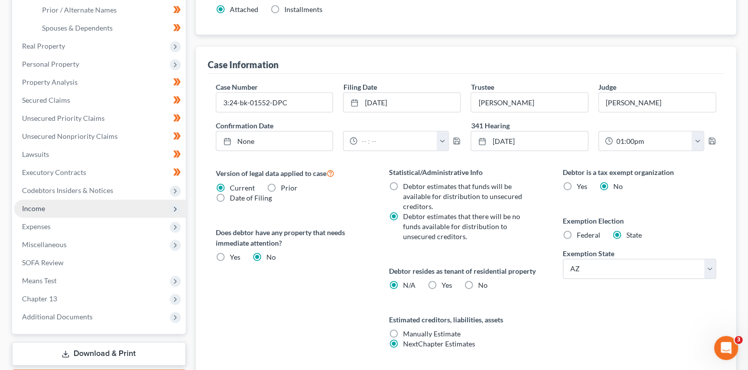
click at [54, 203] on span "Income" at bounding box center [100, 208] width 172 height 18
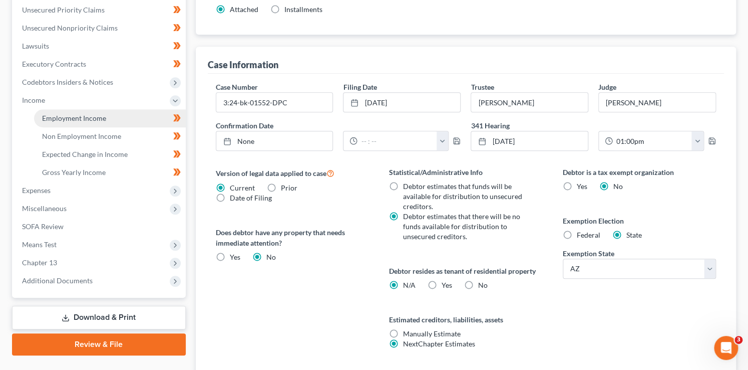
click at [67, 117] on span "Employment Income" at bounding box center [74, 118] width 64 height 9
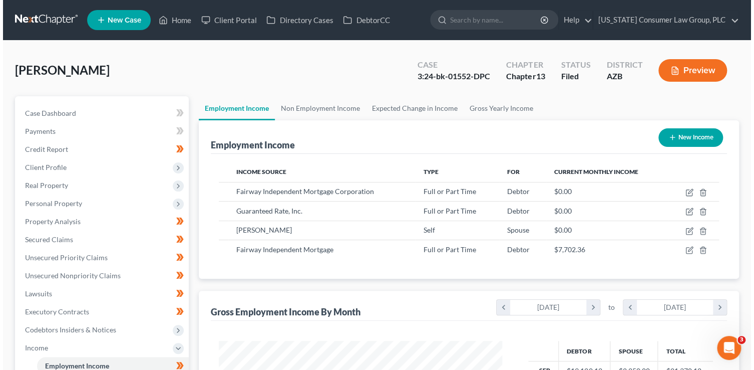
scroll to position [178, 304]
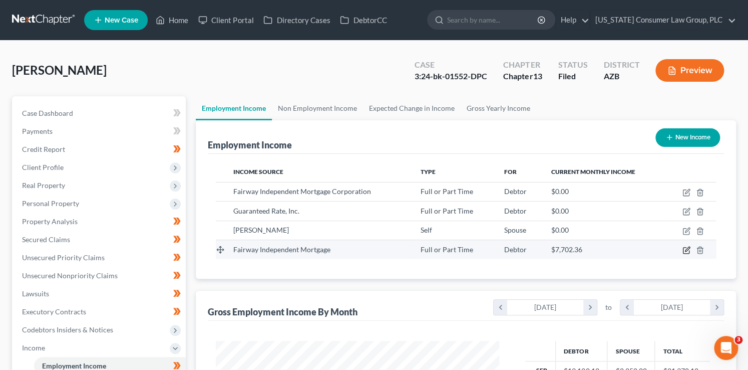
click at [688, 249] on icon "button" at bounding box center [687, 250] width 8 height 8
select select "0"
select select "52"
select select "1"
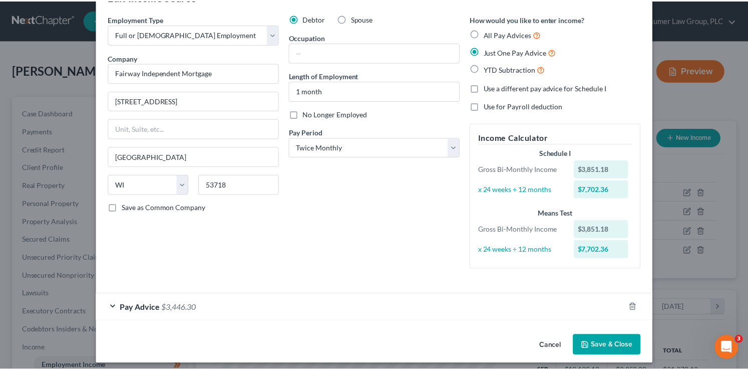
scroll to position [38, 0]
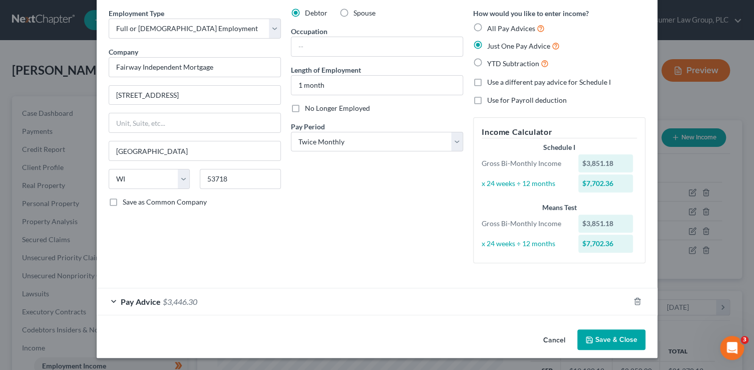
click at [620, 341] on button "Save & Close" at bounding box center [611, 339] width 68 height 21
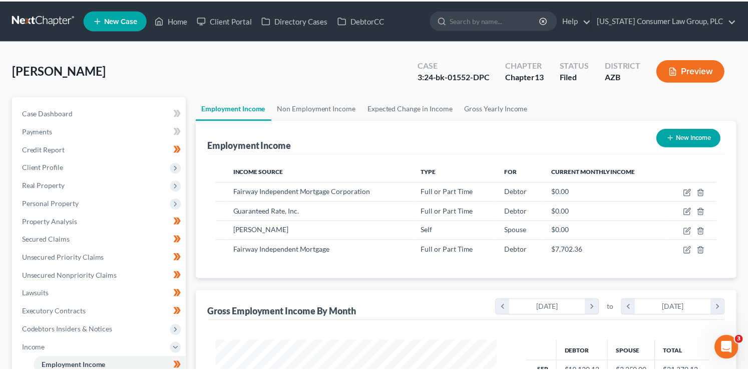
scroll to position [500682, 500557]
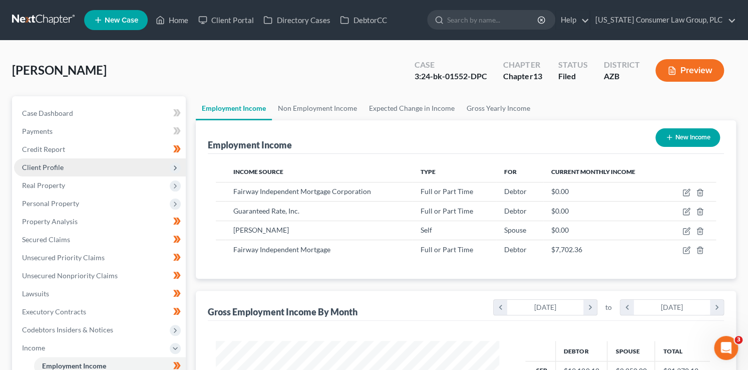
click at [65, 168] on span "Client Profile" at bounding box center [100, 167] width 172 height 18
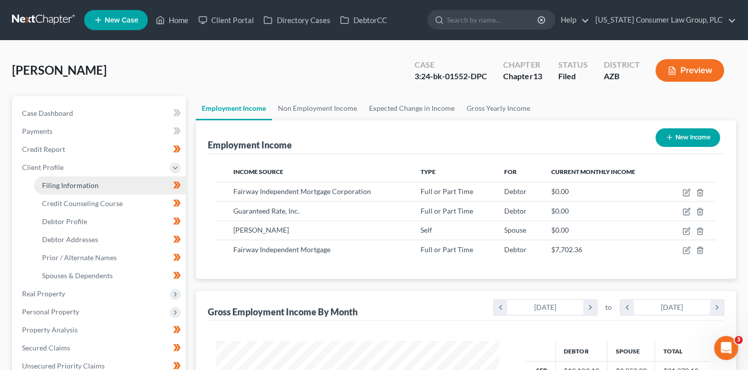
click at [68, 184] on span "Filing Information" at bounding box center [70, 185] width 57 height 9
select select "1"
select select "0"
select select "3"
select select "4"
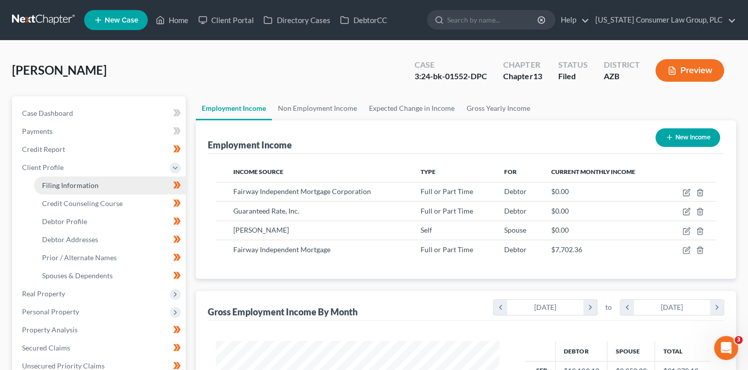
select select "0"
select select "3"
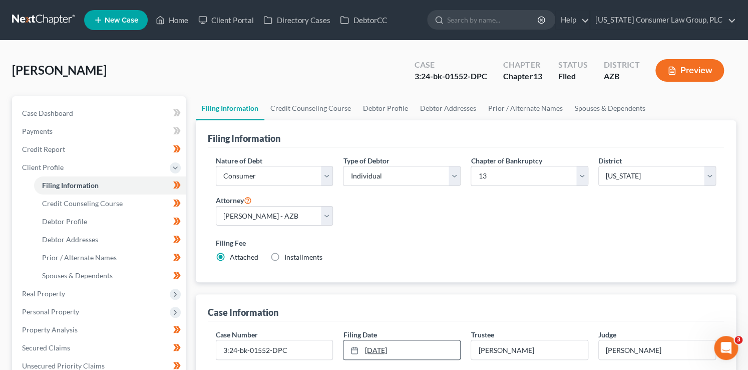
click at [409, 353] on link "[DATE]" at bounding box center [402, 349] width 117 height 19
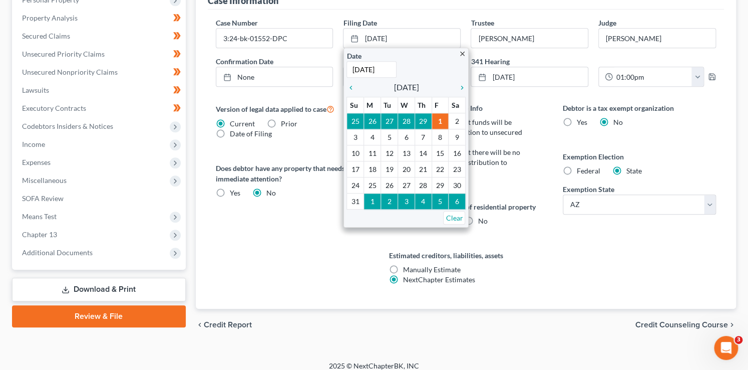
scroll to position [313, 0]
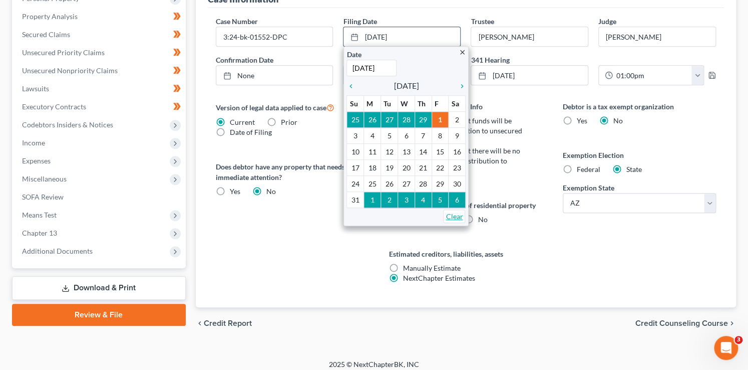
click at [461, 216] on link "Clear" at bounding box center [454, 216] width 22 height 14
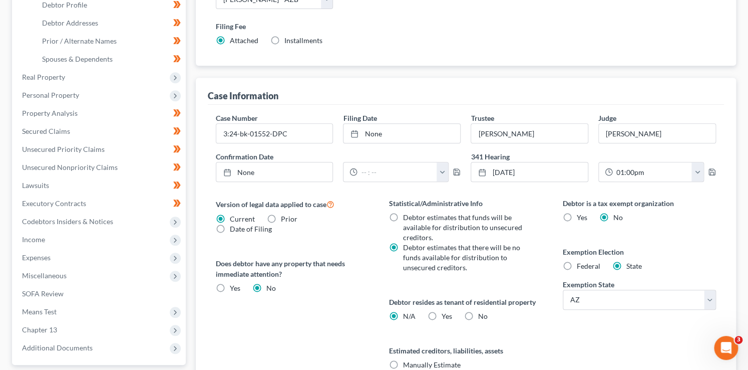
scroll to position [208, 0]
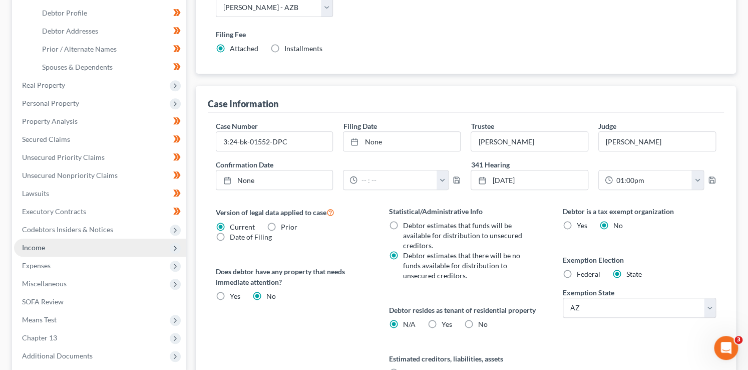
click at [55, 247] on span "Income" at bounding box center [100, 247] width 172 height 18
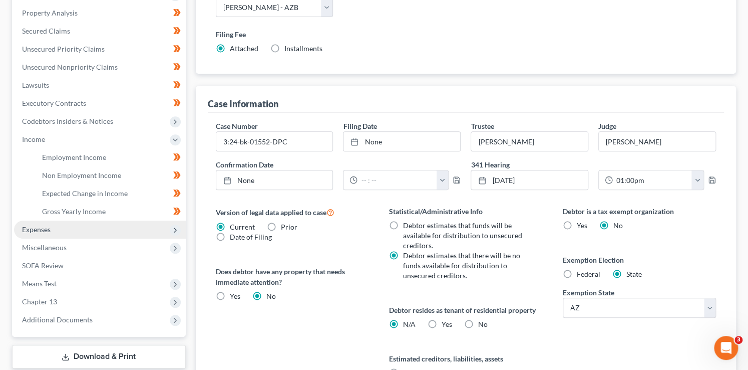
click at [48, 227] on span "Expenses" at bounding box center [36, 229] width 29 height 9
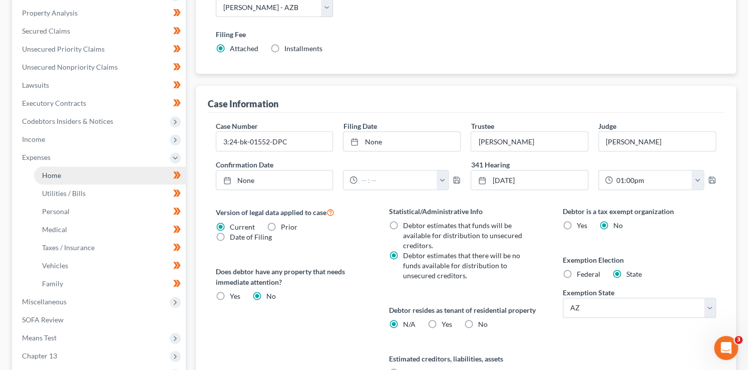
click at [74, 177] on link "Home" at bounding box center [110, 175] width 152 height 18
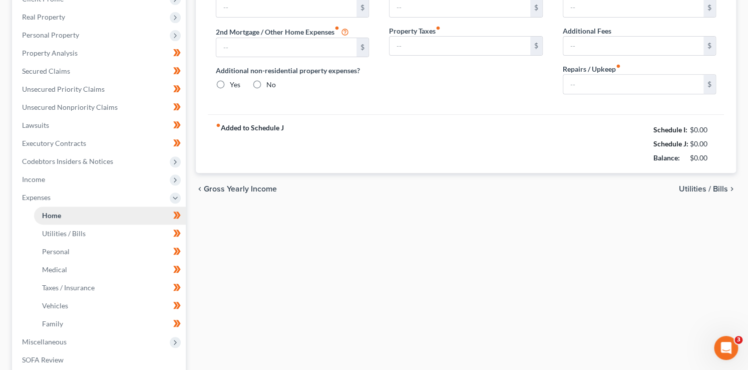
type input "1,367.51"
type input "466.41"
radio input "true"
type input "0.00"
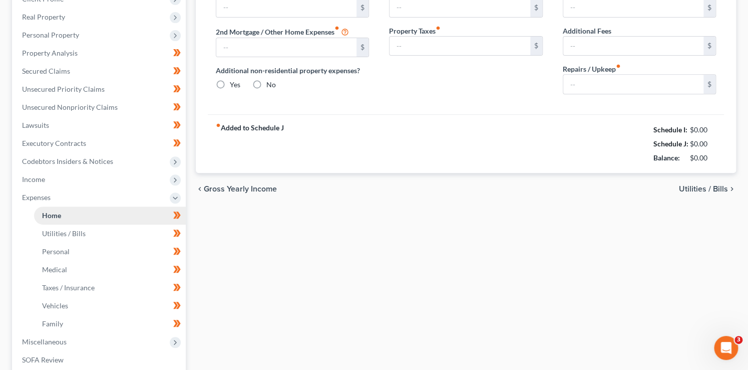
type input "50.00"
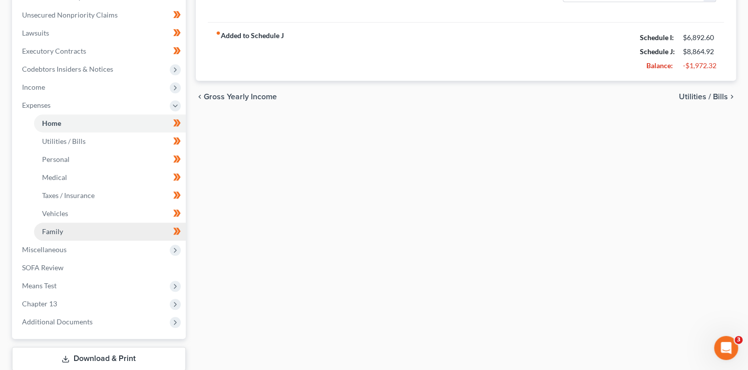
scroll to position [271, 0]
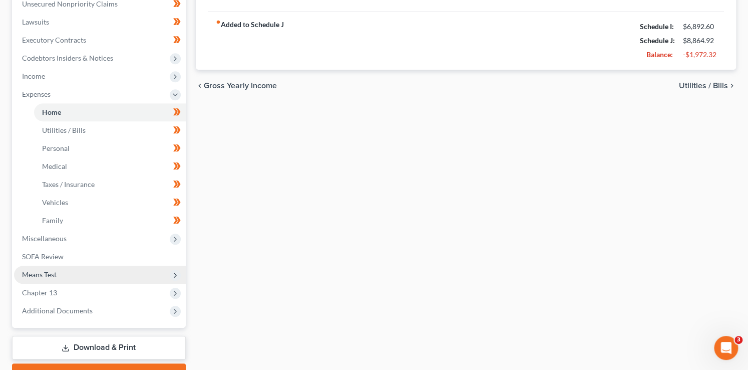
click at [57, 273] on span "Means Test" at bounding box center [100, 274] width 172 height 18
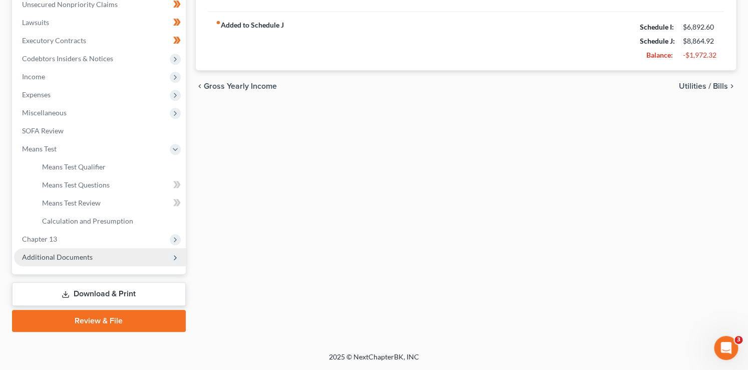
scroll to position [270, 0]
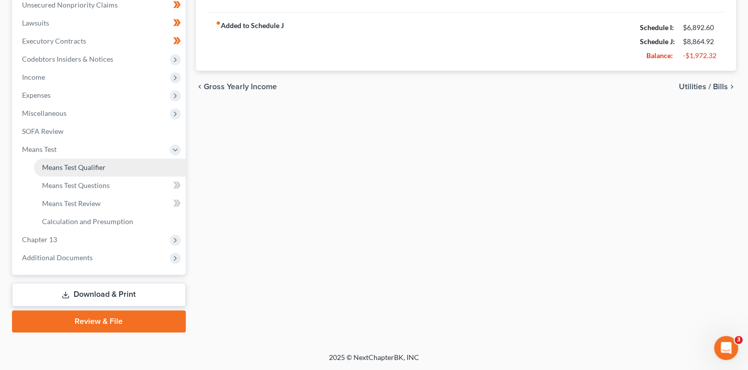
click at [106, 169] on link "Means Test Qualifier" at bounding box center [110, 167] width 152 height 18
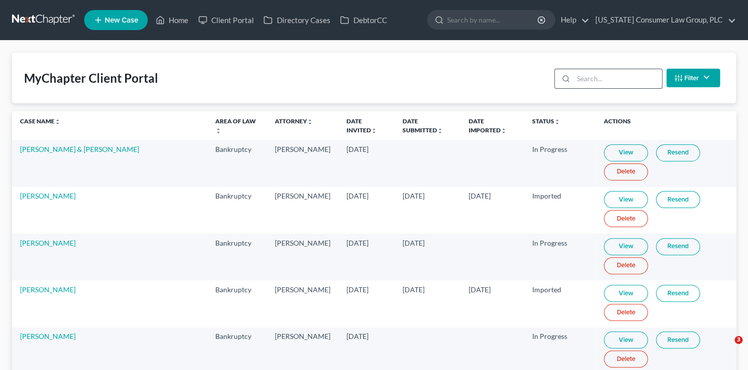
click at [614, 80] on input "search" at bounding box center [617, 78] width 89 height 19
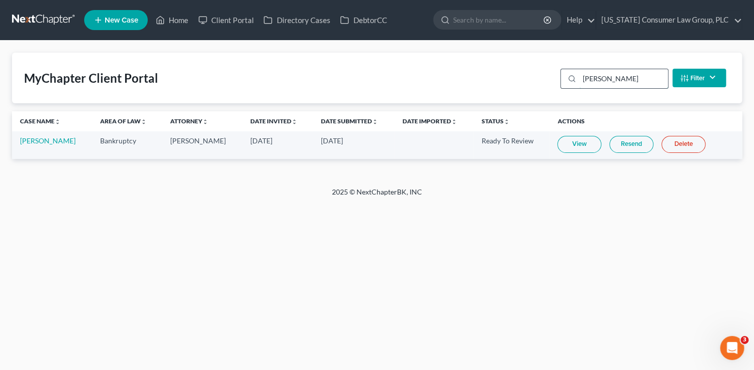
type input "rymer"
click at [575, 139] on link "View" at bounding box center [579, 144] width 44 height 17
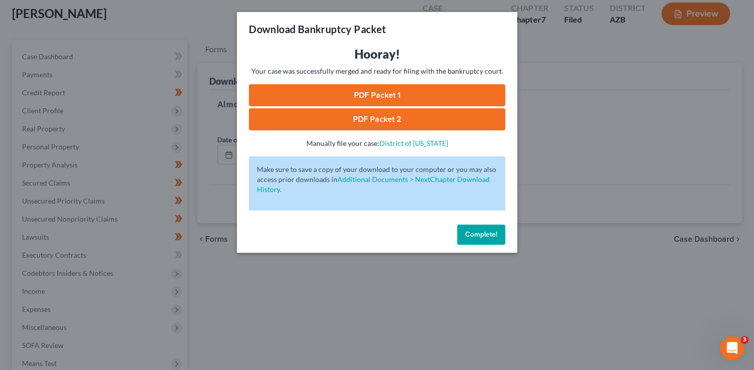
drag, startPoint x: 488, startPoint y: 239, endPoint x: 469, endPoint y: 184, distance: 58.3
click at [488, 238] on button "Complete!" at bounding box center [481, 234] width 48 height 20
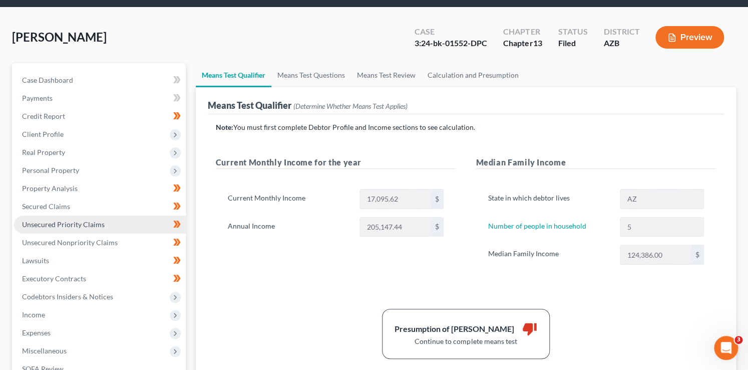
scroll to position [46, 0]
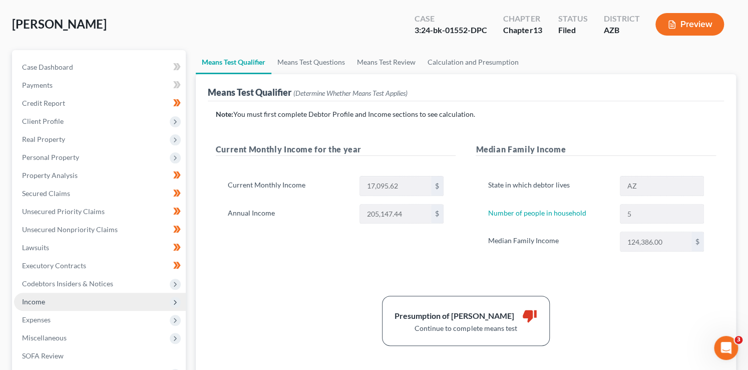
click at [49, 302] on span "Income" at bounding box center [100, 302] width 172 height 18
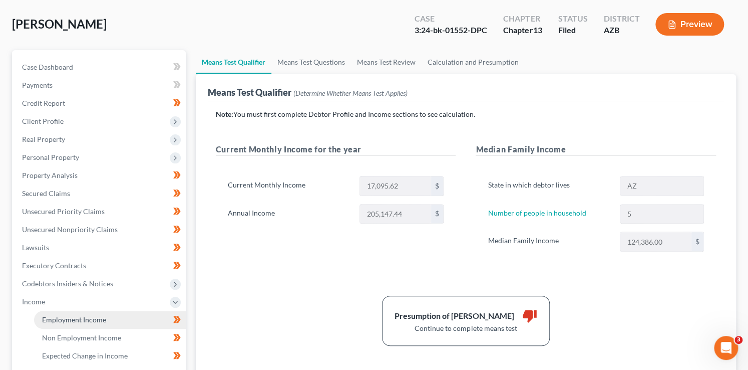
click at [74, 314] on link "Employment Income" at bounding box center [110, 320] width 152 height 18
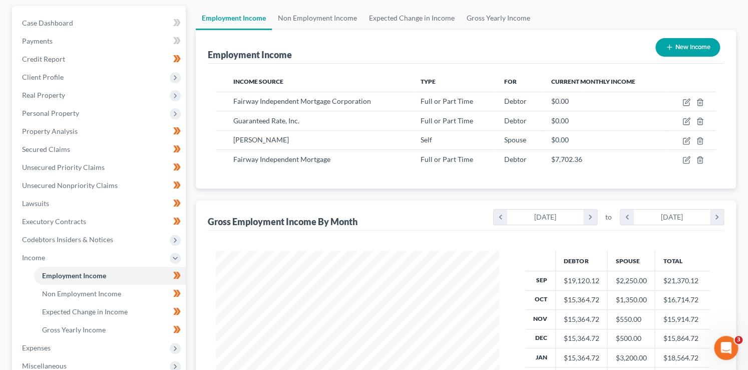
scroll to position [25, 0]
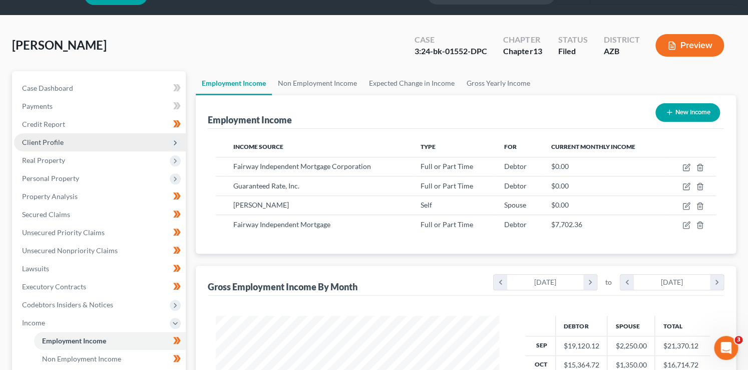
click at [64, 142] on span "Client Profile" at bounding box center [100, 142] width 172 height 18
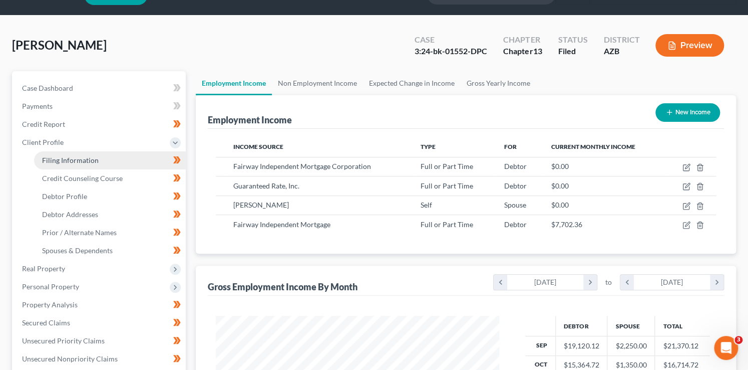
click at [102, 162] on link "Filing Information" at bounding box center [110, 160] width 152 height 18
select select "1"
select select "0"
select select "3"
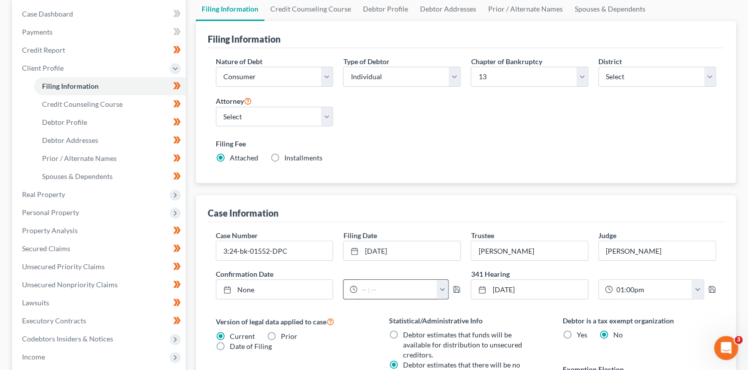
scroll to position [135, 0]
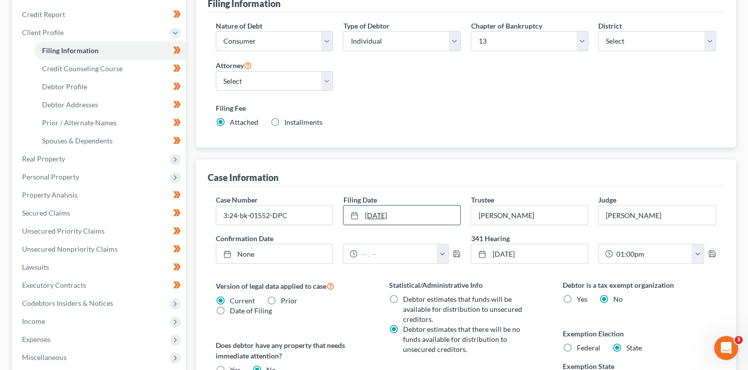
click at [414, 216] on link "[DATE]" at bounding box center [402, 214] width 117 height 19
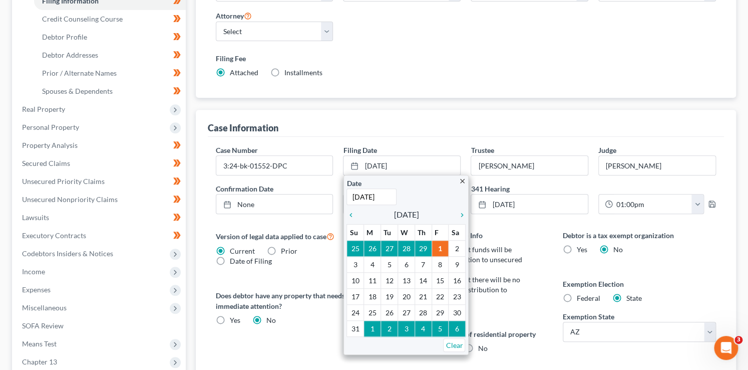
scroll to position [192, 0]
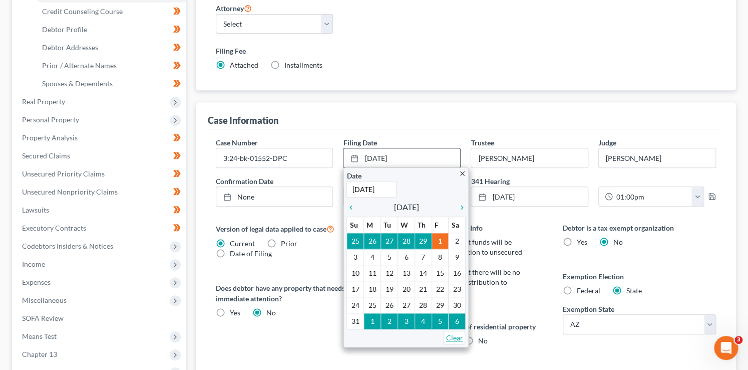
click at [462, 335] on link "Clear" at bounding box center [454, 338] width 22 height 14
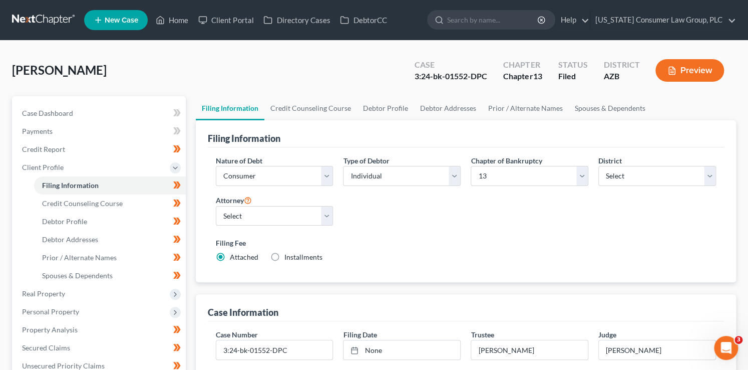
scroll to position [2, 0]
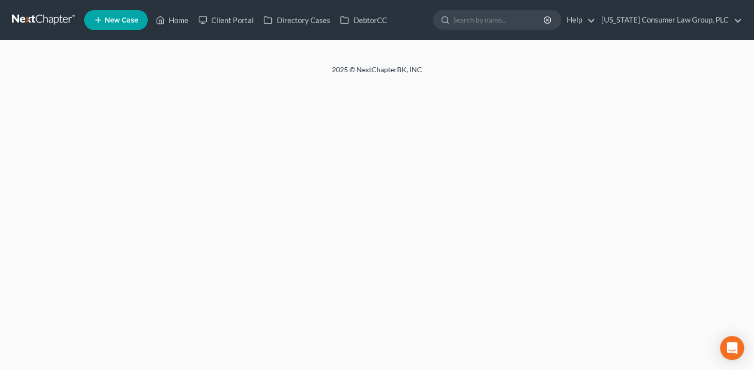
select select "1"
select select "0"
select select "3"
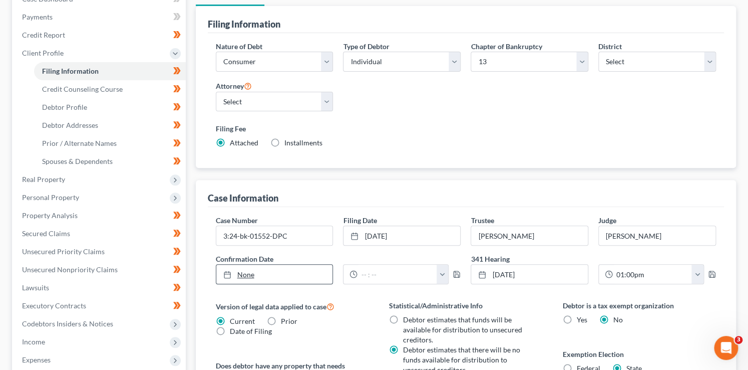
scroll to position [110, 0]
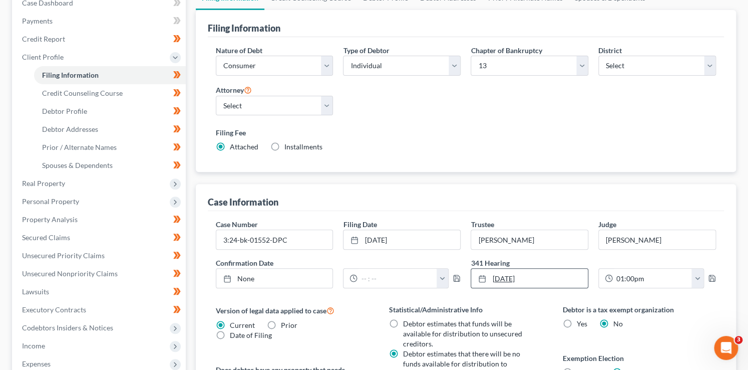
click at [546, 280] on link "[DATE]" at bounding box center [529, 277] width 117 height 19
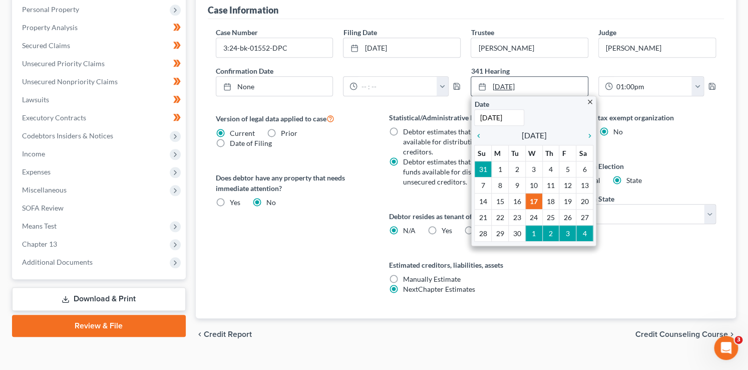
scroll to position [319, 0]
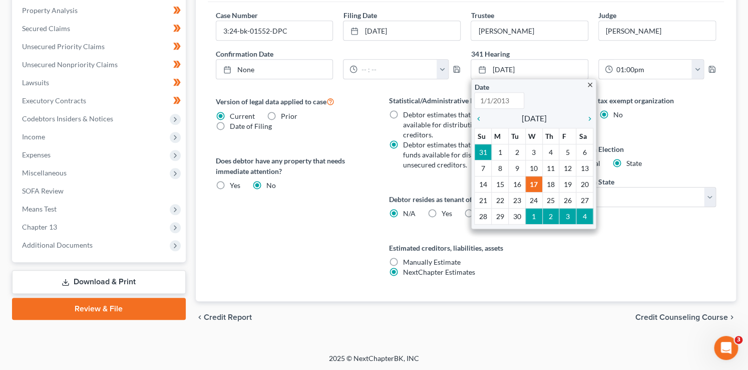
click at [670, 133] on div "Debtor is a tax exempt organization Yes No Exemption Election Federal State Exe…" at bounding box center [640, 198] width 174 height 206
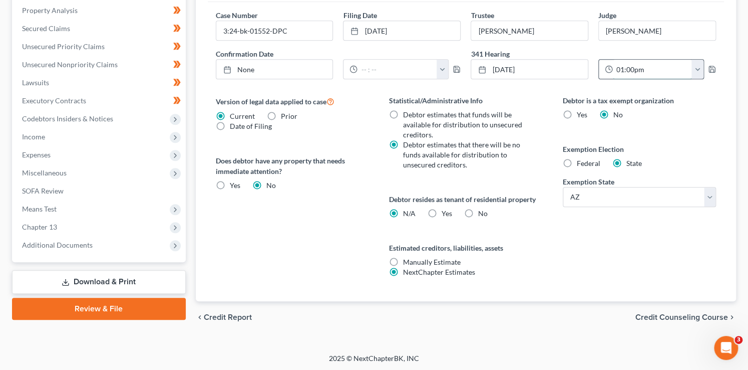
click at [678, 68] on input "01:00pm" at bounding box center [652, 69] width 79 height 19
click at [702, 68] on button "button" at bounding box center [698, 69] width 12 height 19
click at [672, 125] on div "Debtor is a tax exempt organization Yes No Exemption Election Federal State Exe…" at bounding box center [640, 198] width 174 height 206
click at [546, 70] on link "[DATE]" at bounding box center [529, 69] width 117 height 19
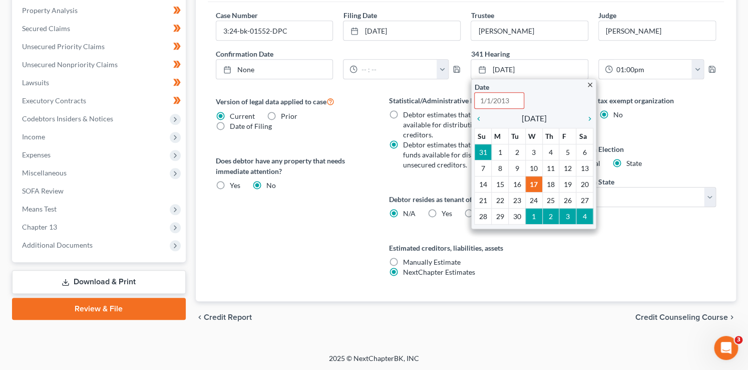
click at [682, 128] on div "Debtor is a tax exempt organization Yes No Exemption Election Federal State Exe…" at bounding box center [640, 198] width 174 height 206
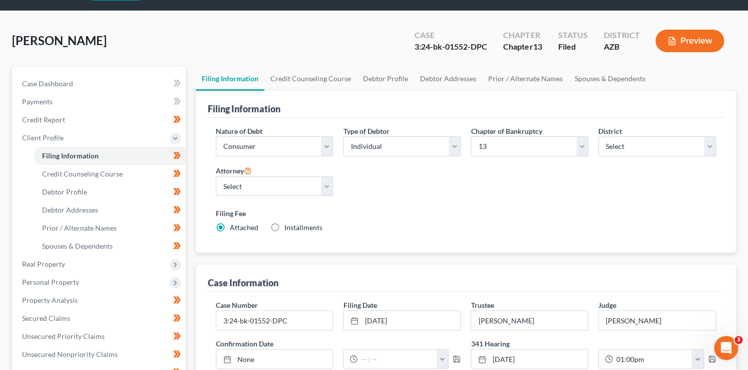
scroll to position [28, 0]
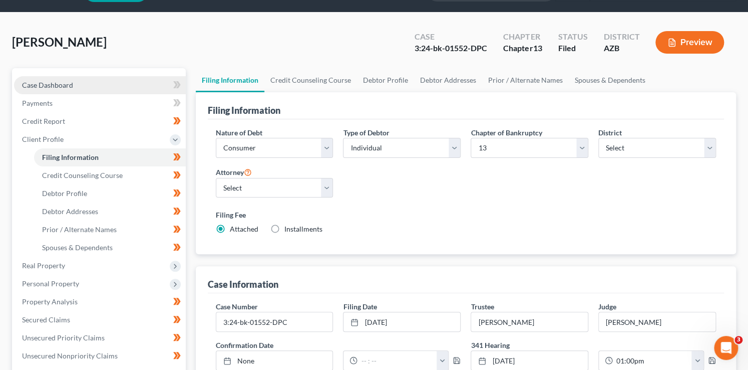
click at [74, 88] on link "Case Dashboard" at bounding box center [100, 85] width 172 height 18
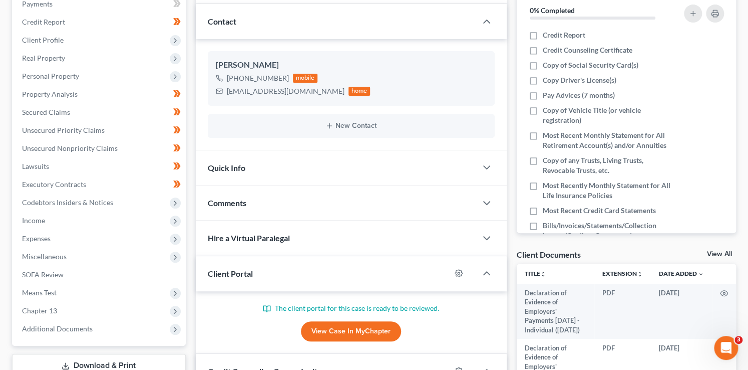
scroll to position [121, 0]
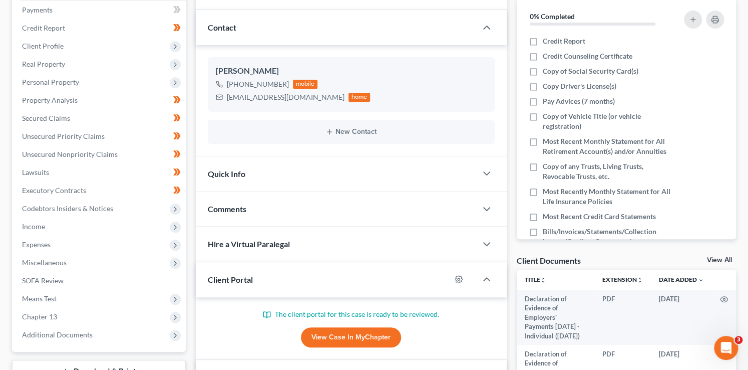
click at [360, 178] on div "Quick Info" at bounding box center [336, 173] width 281 height 35
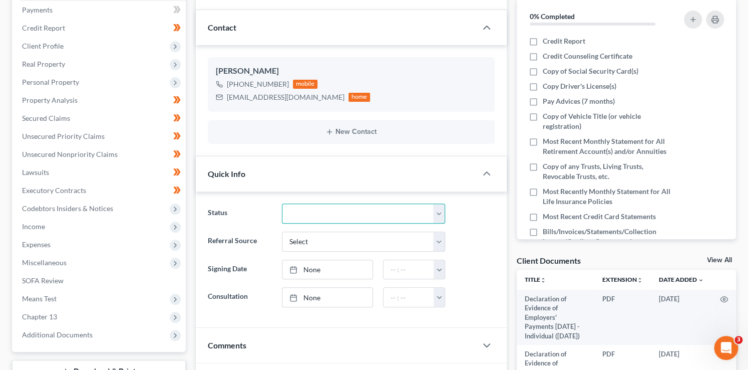
click at [380, 208] on select "Answer Filed Client Closed Did Not Hire Discharged Dismissed Filed In Progress …" at bounding box center [363, 213] width 163 height 20
click at [381, 209] on select "Answer Filed Client Closed Did Not Hire Discharged Dismissed Filed In Progress …" at bounding box center [363, 213] width 163 height 20
select select "8"
click at [282, 203] on select "Answer Filed Client Closed Did Not Hire Discharged Dismissed Filed In Progress …" at bounding box center [363, 213] width 163 height 20
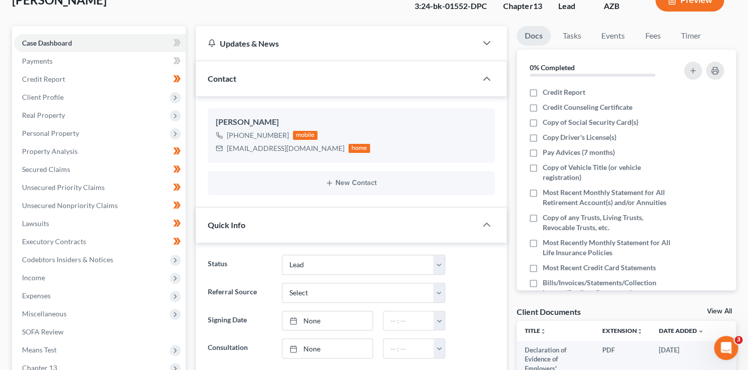
scroll to position [0, 0]
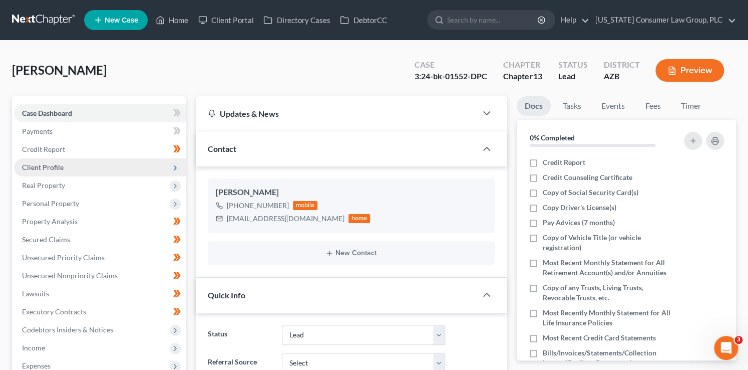
click at [57, 166] on span "Client Profile" at bounding box center [43, 167] width 42 height 9
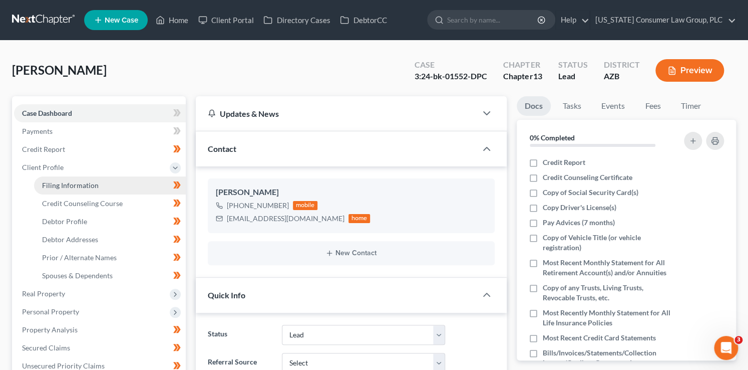
click at [64, 192] on link "Filing Information" at bounding box center [110, 185] width 152 height 18
select select "1"
select select "0"
select select "3"
select select "4"
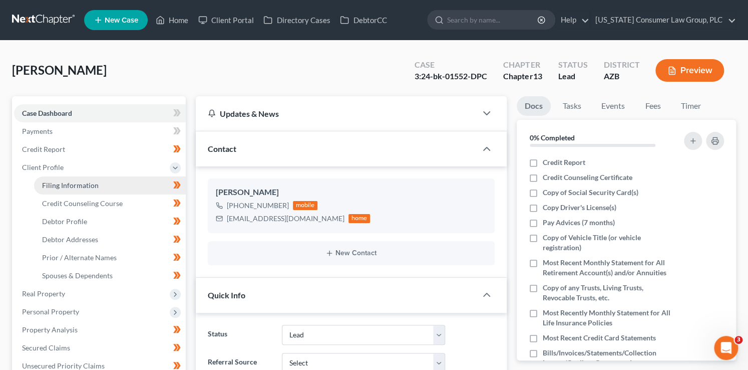
select select "0"
select select "3"
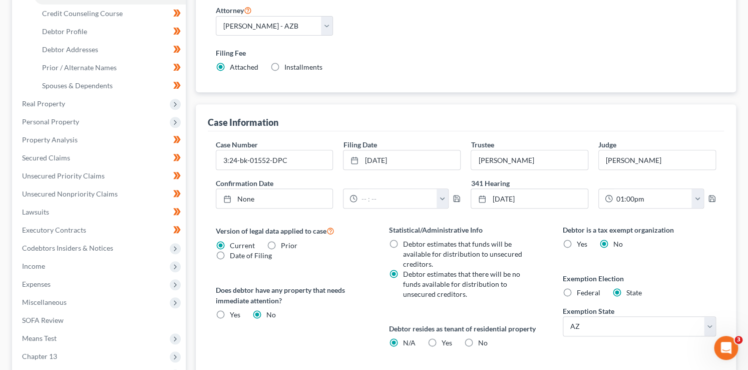
scroll to position [212, 0]
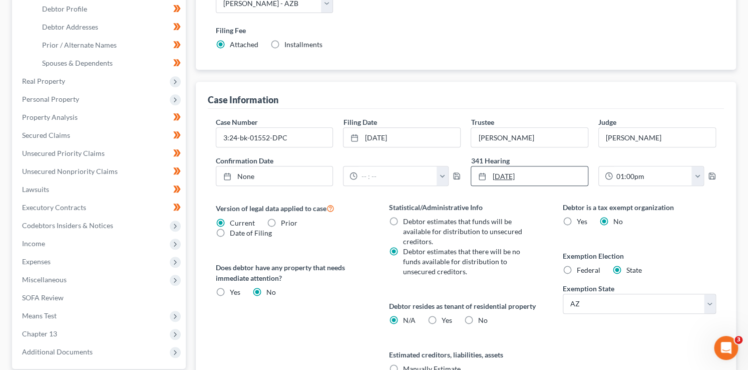
click at [548, 176] on link "[DATE]" at bounding box center [529, 175] width 117 height 19
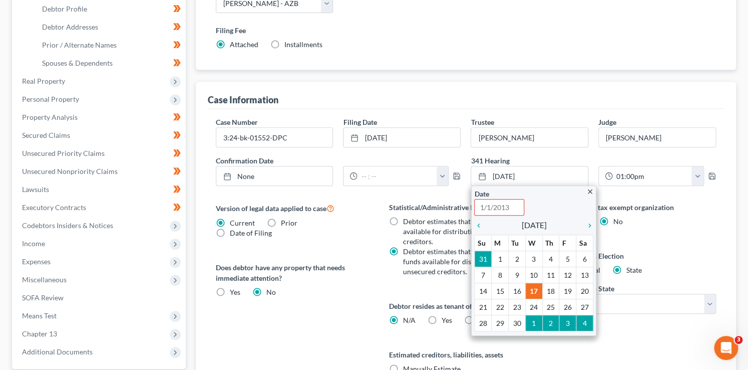
click at [688, 227] on div "Debtor is a tax exempt organization Yes No Exemption Election Federal State Exe…" at bounding box center [640, 305] width 174 height 206
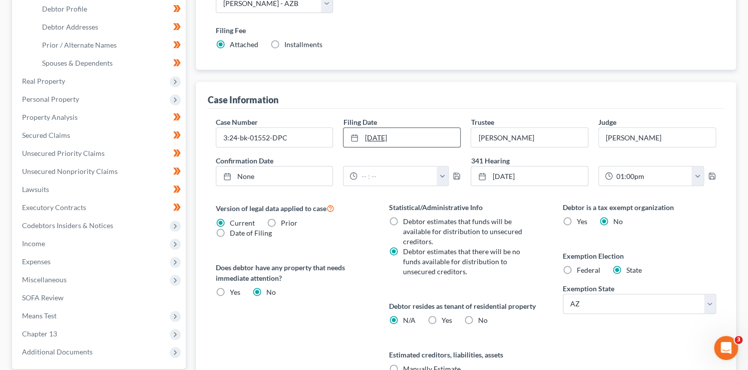
click at [418, 131] on link "[DATE]" at bounding box center [402, 137] width 117 height 19
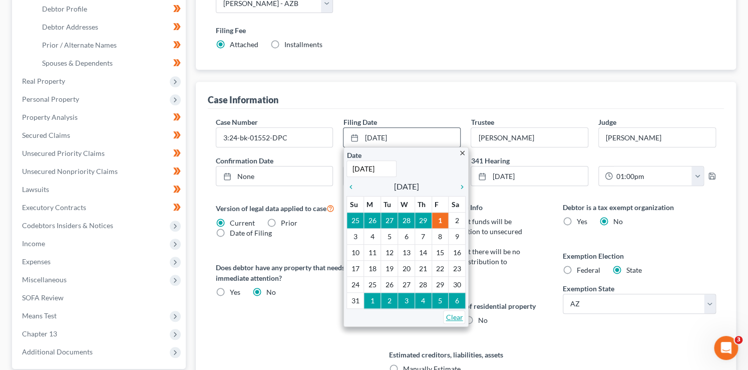
click at [460, 317] on link "Clear" at bounding box center [454, 317] width 22 height 14
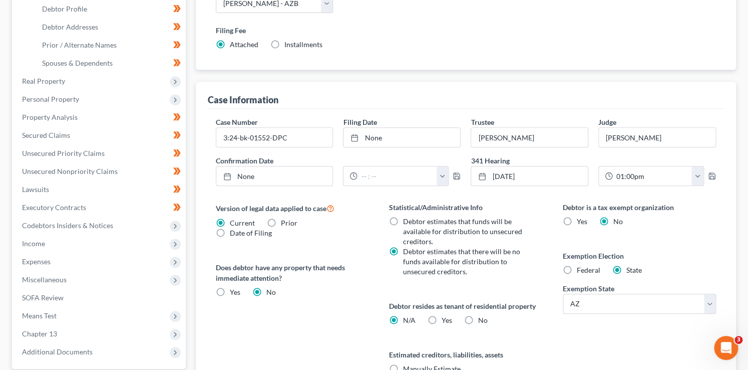
click at [344, 309] on div "Version of legal data applied to case Current Prior Date of Filing Legal data v…" at bounding box center [293, 305] width 174 height 206
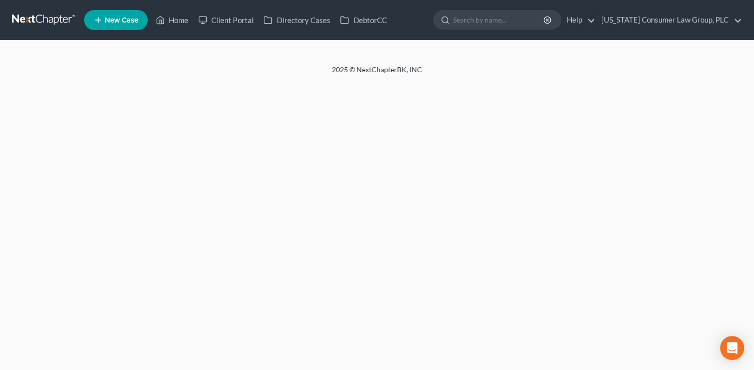
select select "1"
select select "0"
select select "3"
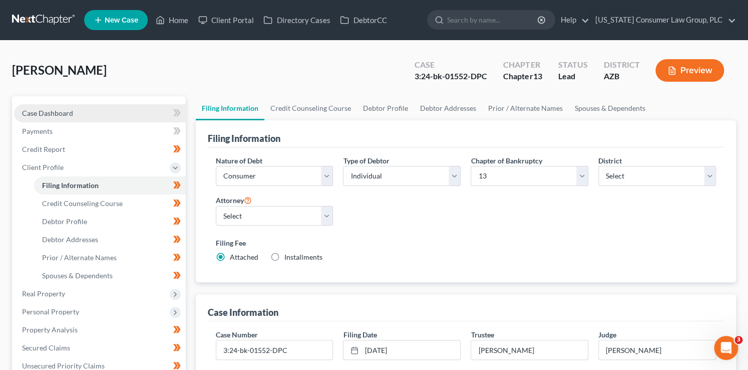
click at [80, 117] on link "Case Dashboard" at bounding box center [100, 113] width 172 height 18
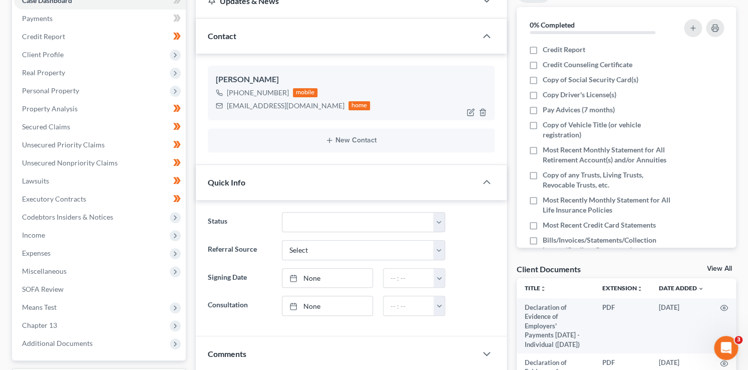
scroll to position [171, 0]
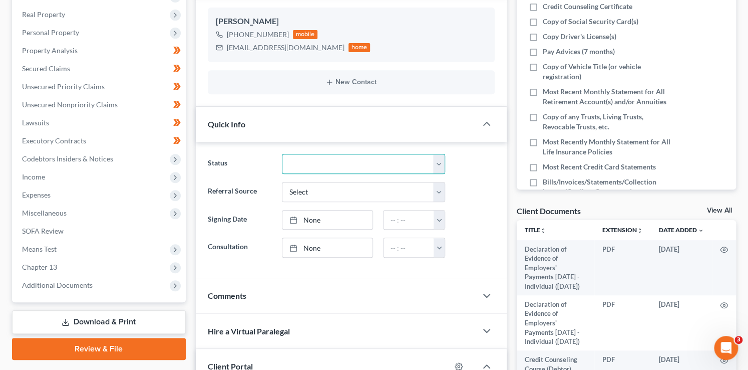
click at [344, 164] on select "Answer Filed Client Closed Did Not Hire Discharged Dismissed Filed In Progress …" at bounding box center [363, 164] width 163 height 20
select select "6"
click at [282, 154] on select "Answer Filed Client Closed Did Not Hire Discharged Dismissed Filed In Progress …" at bounding box center [363, 164] width 163 height 20
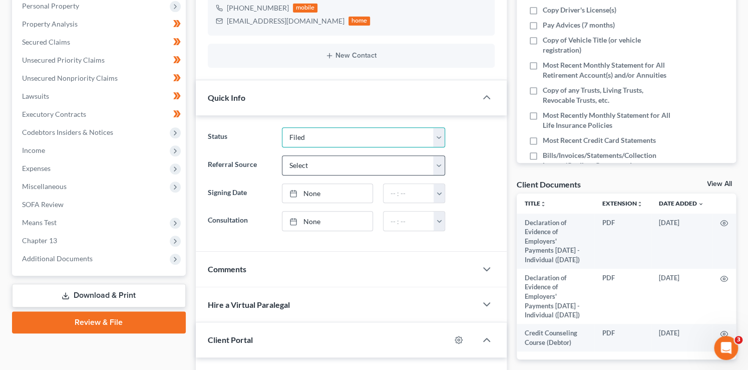
scroll to position [48, 0]
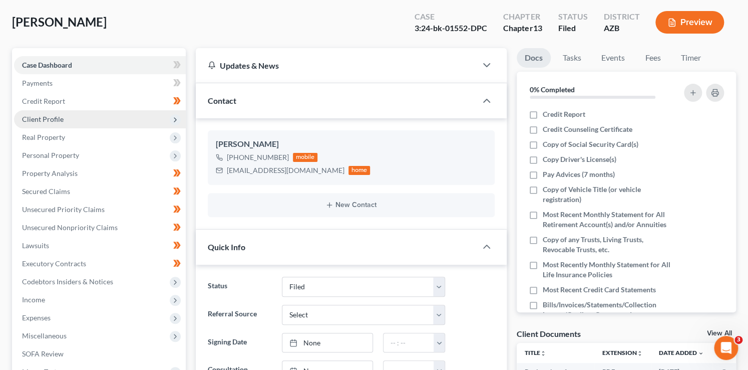
click at [43, 118] on span "Client Profile" at bounding box center [43, 119] width 42 height 9
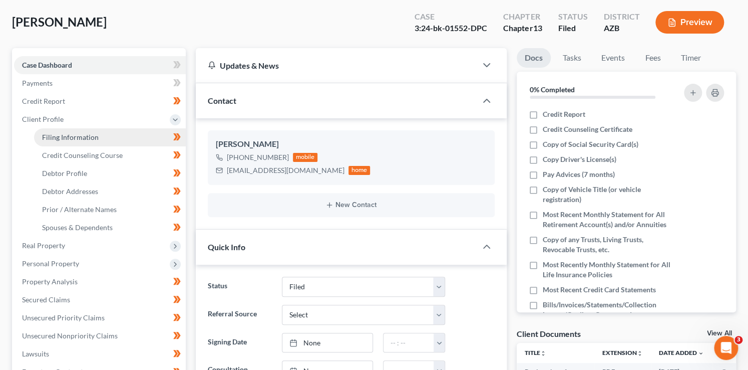
click at [49, 134] on span "Filing Information" at bounding box center [70, 137] width 57 height 9
select select "1"
select select "0"
select select "3"
select select "4"
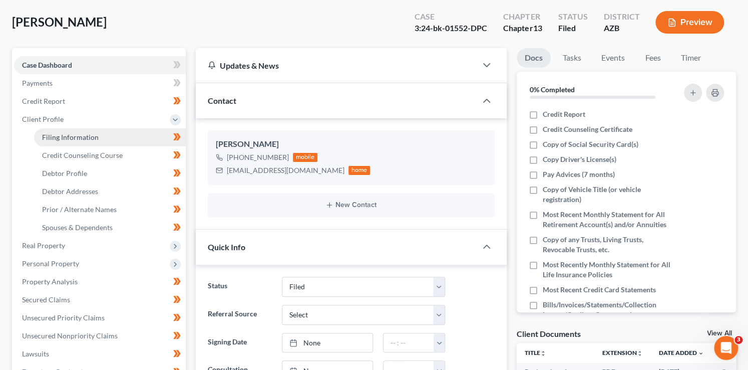
select select "0"
select select "3"
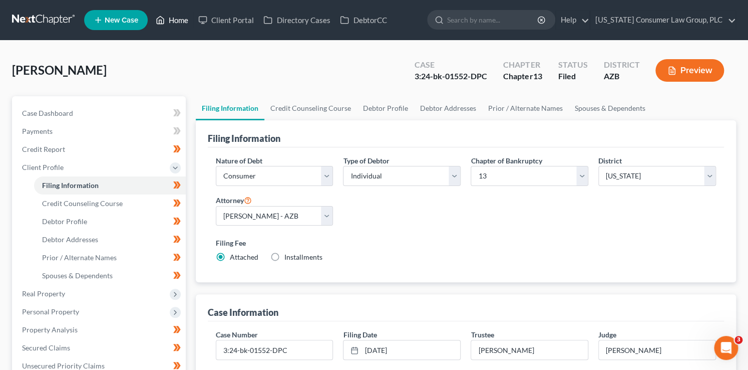
click at [179, 24] on link "Home" at bounding box center [172, 20] width 43 height 18
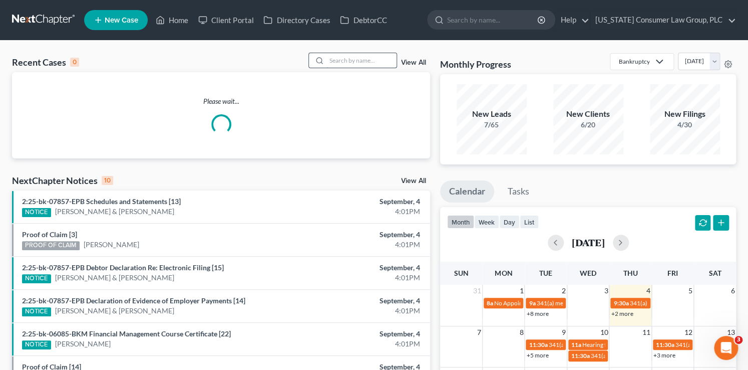
click at [356, 61] on input "search" at bounding box center [362, 60] width 70 height 15
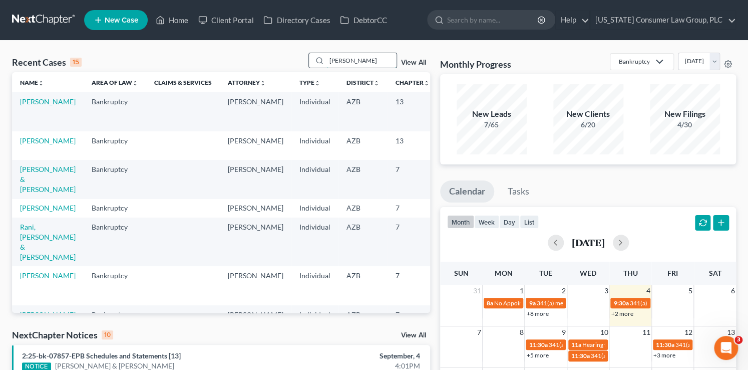
type input "[PERSON_NAME]"
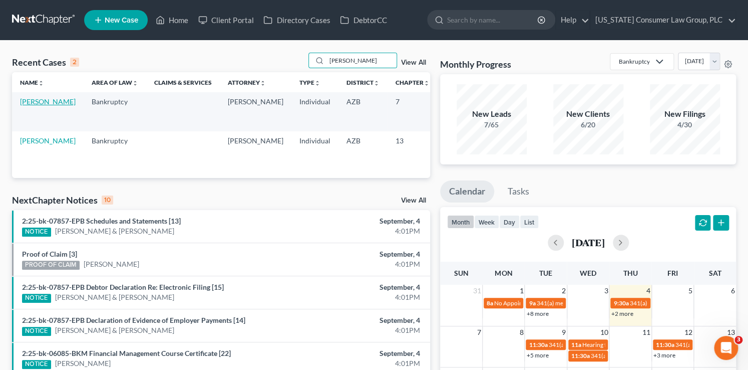
click at [23, 106] on link "[PERSON_NAME]" at bounding box center [48, 101] width 56 height 9
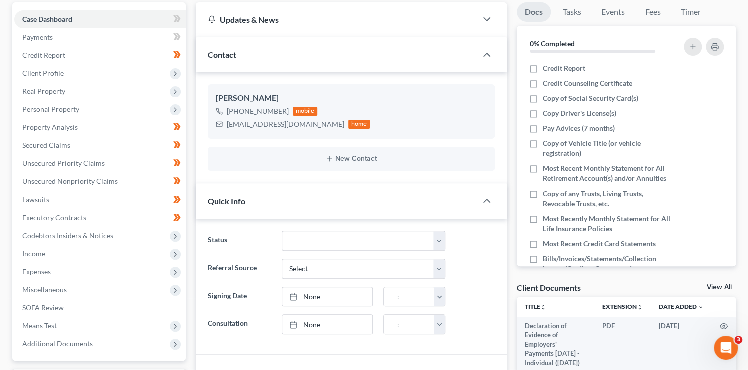
scroll to position [104, 0]
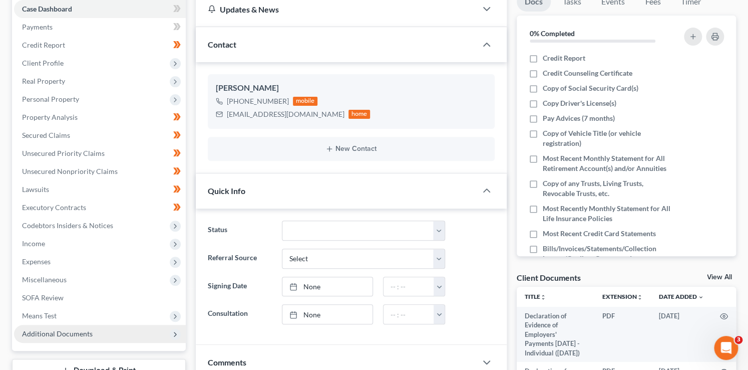
click at [89, 335] on span "Additional Documents" at bounding box center [57, 333] width 71 height 9
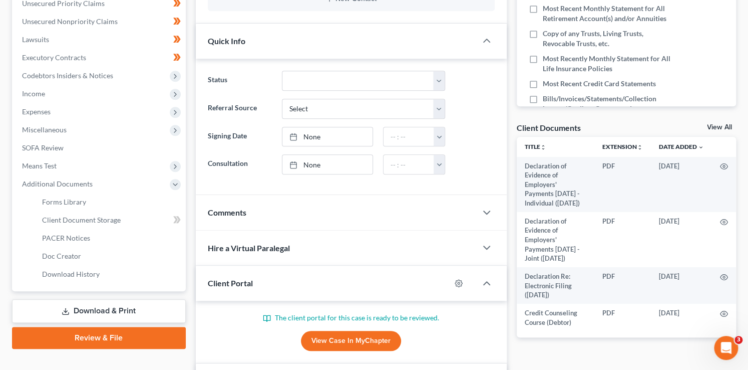
scroll to position [260, 0]
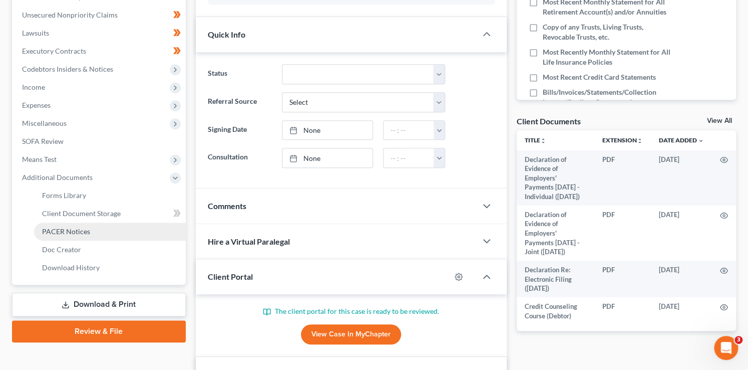
click at [88, 228] on span "PACER Notices" at bounding box center [66, 231] width 48 height 9
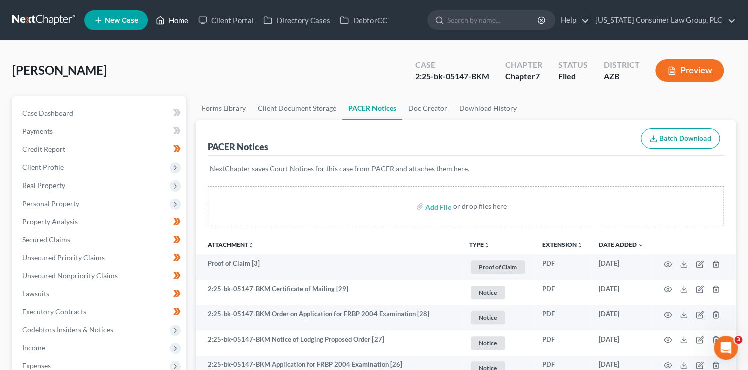
click at [181, 25] on link "Home" at bounding box center [172, 20] width 43 height 18
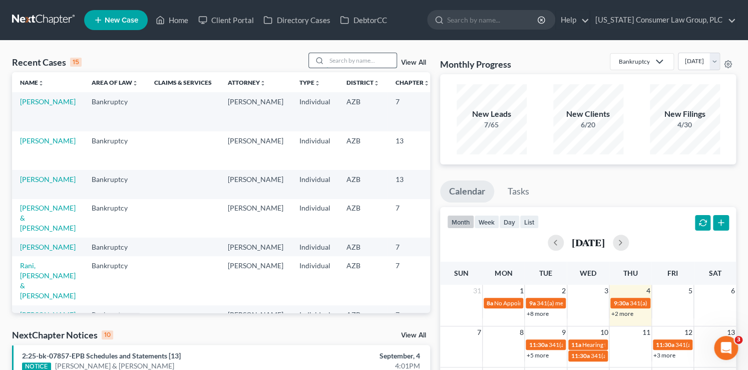
click at [341, 65] on input "search" at bounding box center [362, 60] width 70 height 15
type input "[PERSON_NAME]"
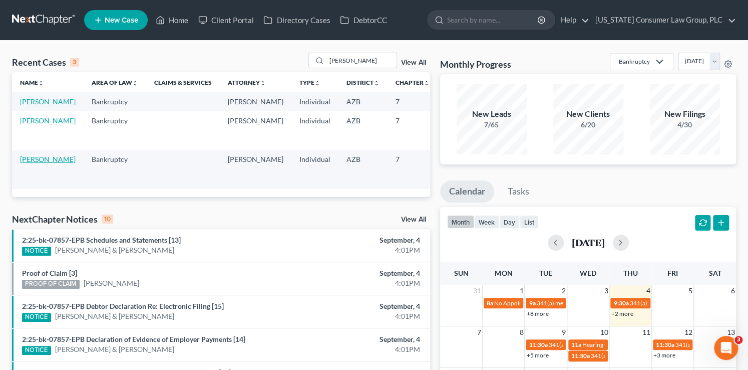
click at [28, 163] on link "[PERSON_NAME]" at bounding box center [48, 159] width 56 height 9
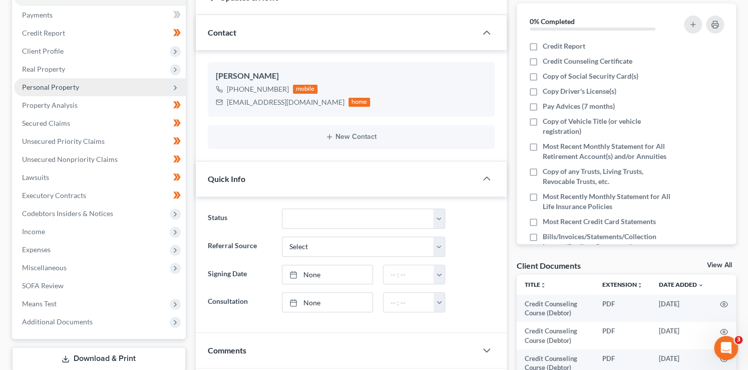
scroll to position [189, 0]
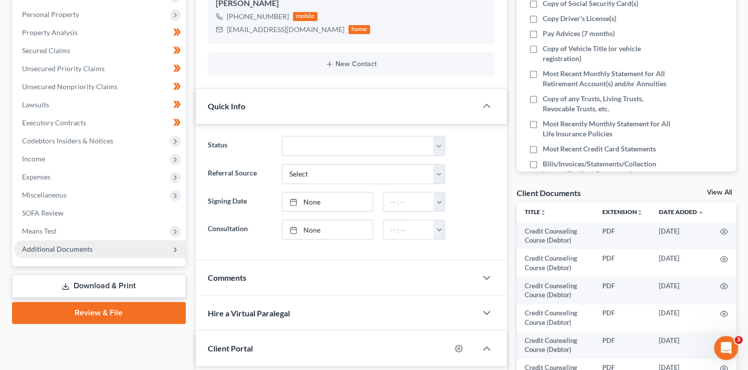
click at [55, 247] on span "Additional Documents" at bounding box center [57, 248] width 71 height 9
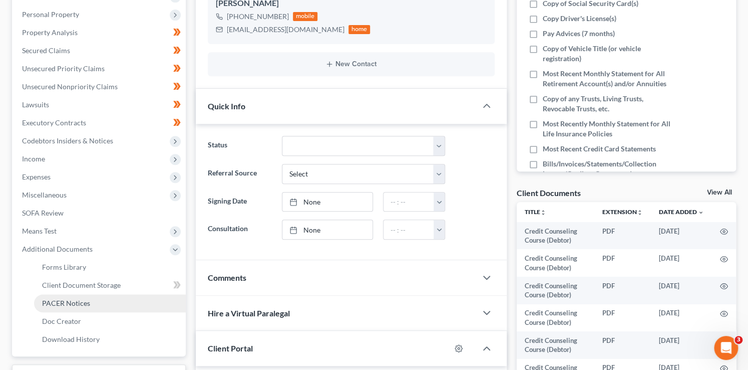
click at [78, 299] on span "PACER Notices" at bounding box center [66, 303] width 48 height 9
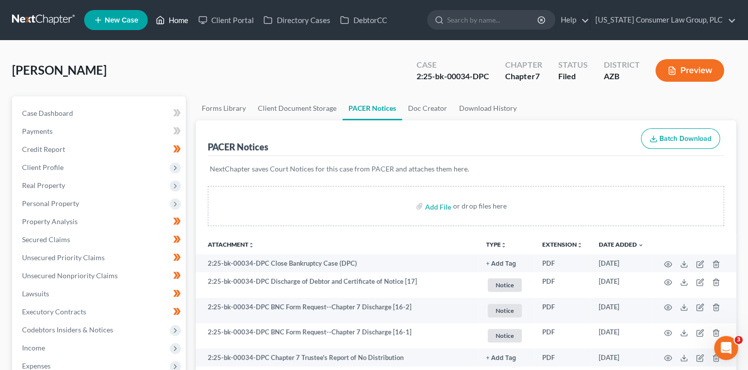
click at [190, 21] on link "Home" at bounding box center [172, 20] width 43 height 18
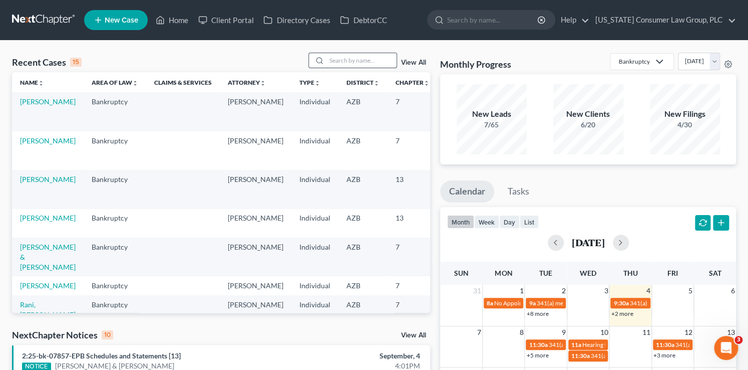
click at [345, 60] on input "search" at bounding box center [362, 60] width 70 height 15
click at [348, 61] on input "search" at bounding box center [362, 60] width 70 height 15
type input "[PERSON_NAME]"
